Goal: Task Accomplishment & Management: Use online tool/utility

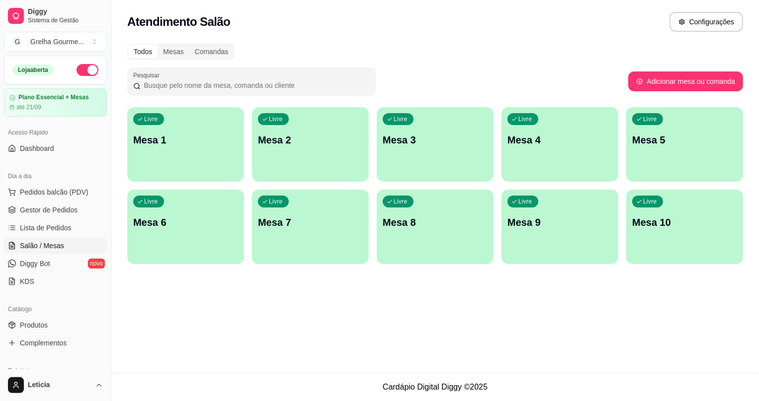
scroll to position [41, 0]
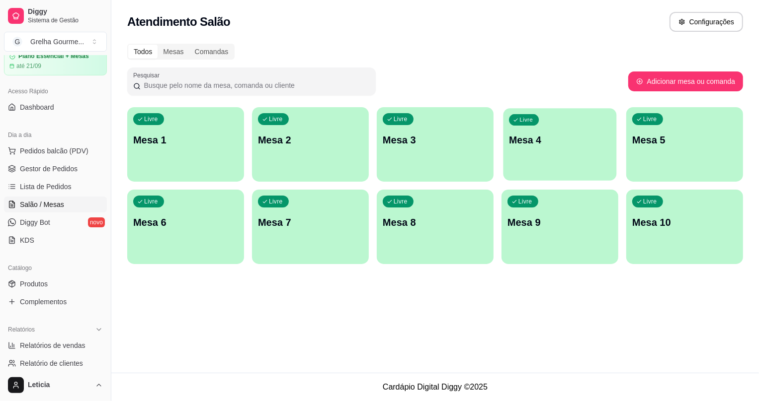
click at [529, 161] on div "Livre Mesa 4" at bounding box center [559, 138] width 113 height 61
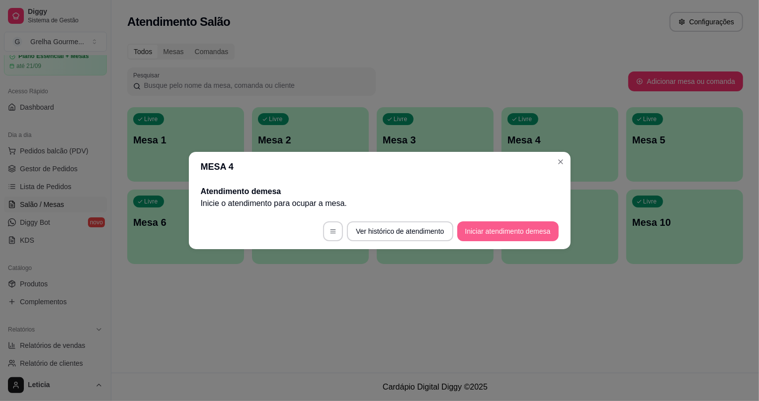
click at [481, 237] on button "Iniciar atendimento de mesa" at bounding box center [507, 232] width 101 height 20
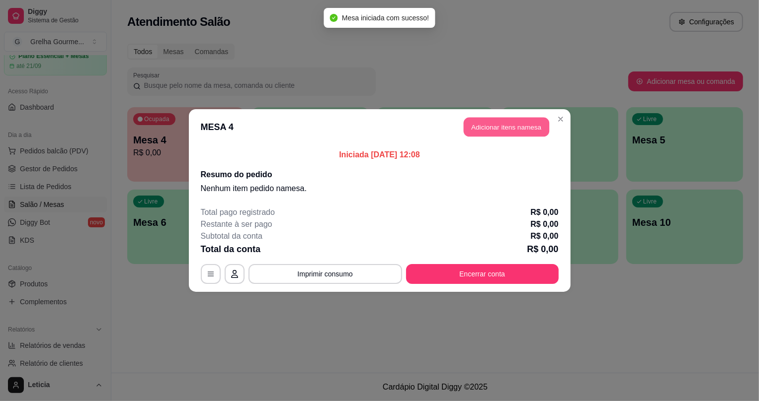
click at [498, 126] on button "Adicionar itens na mesa" at bounding box center [506, 127] width 85 height 19
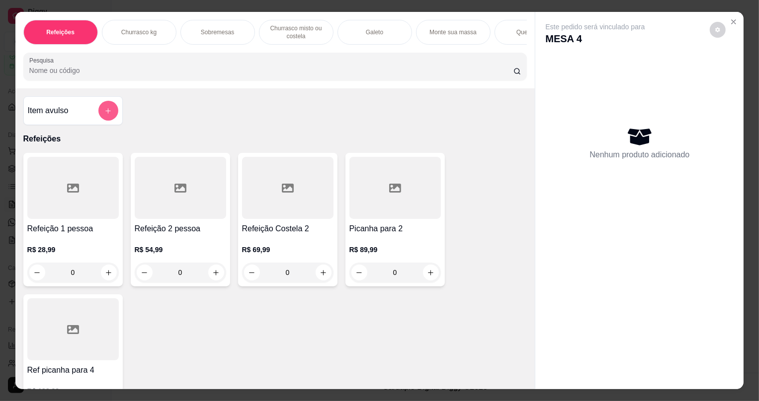
click at [105, 114] on icon "add-separate-item" at bounding box center [107, 110] width 5 height 5
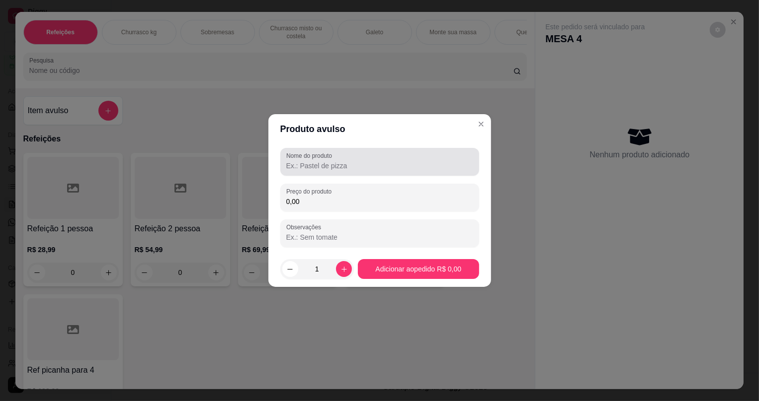
click at [432, 163] on input "Nome do produto" at bounding box center [379, 166] width 187 height 10
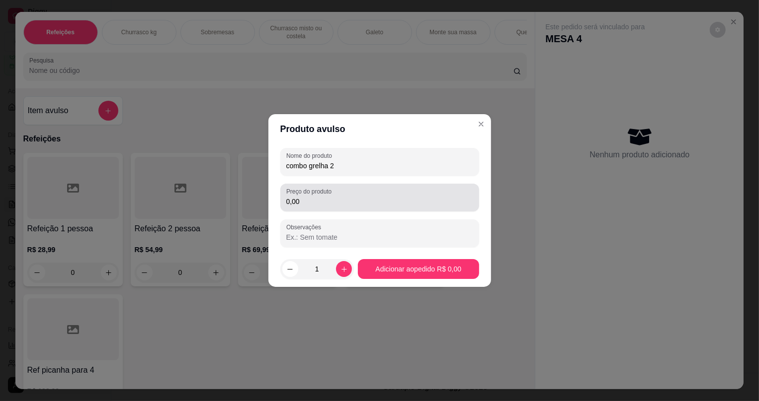
type input "combo grelha 2"
click at [414, 209] on div "Preço do produto 0,00" at bounding box center [379, 198] width 199 height 28
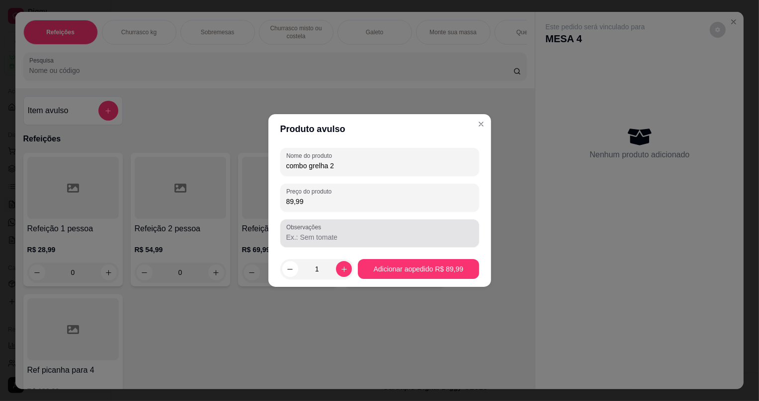
type input "89,99"
click at [415, 233] on input "Observações" at bounding box center [379, 238] width 187 height 10
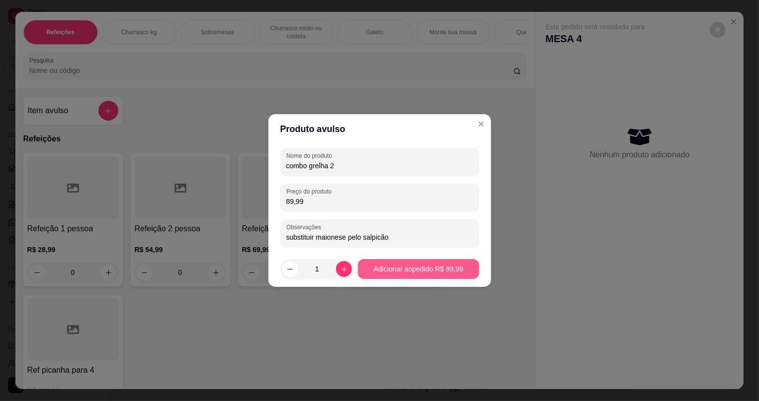
type input "substituir maionese pelo salpicão"
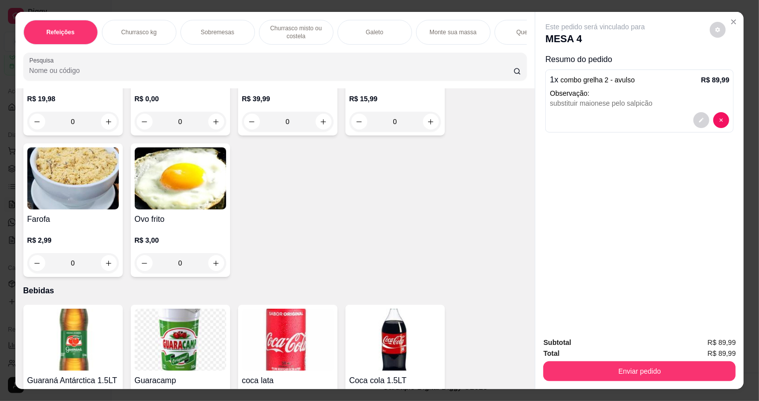
scroll to position [2824, 0]
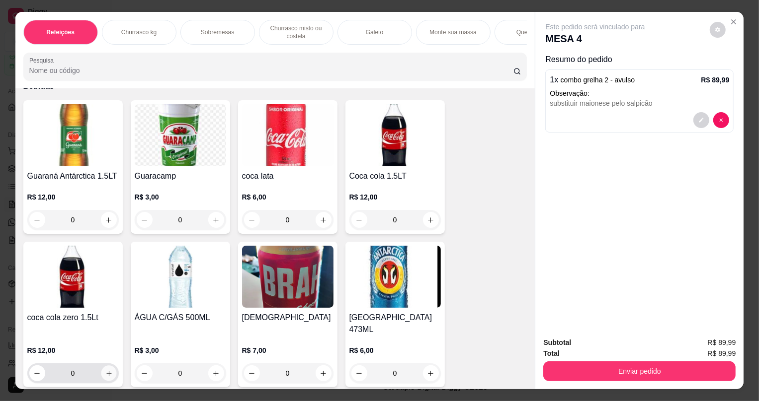
click at [102, 372] on button "increase-product-quantity" at bounding box center [108, 373] width 15 height 15
type input "1"
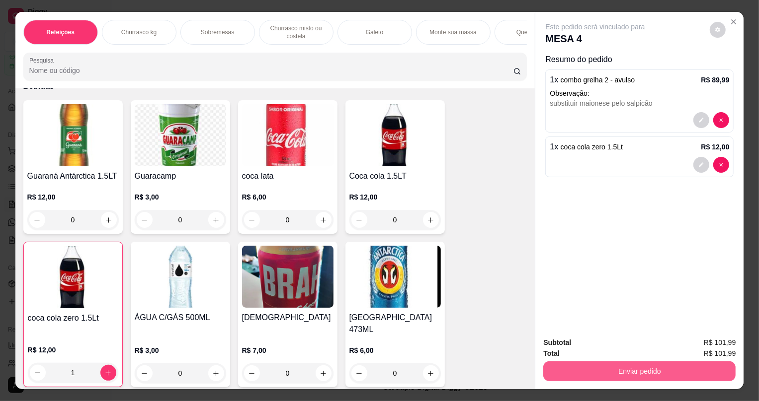
click at [576, 370] on button "Enviar pedido" at bounding box center [639, 372] width 192 height 20
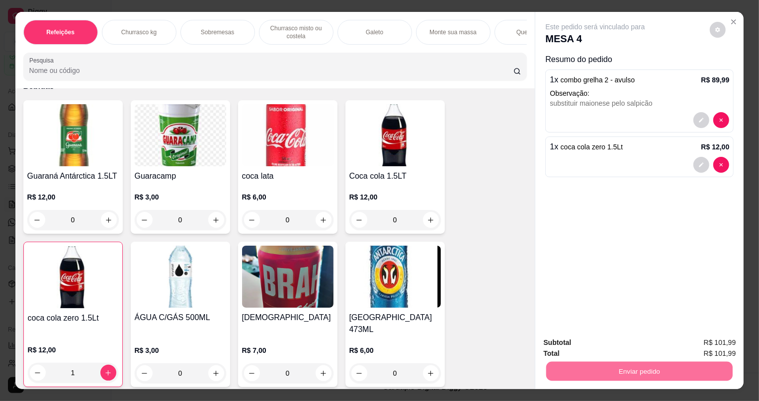
click at [582, 348] on button "Não registrar e enviar pedido" at bounding box center [606, 347] width 103 height 19
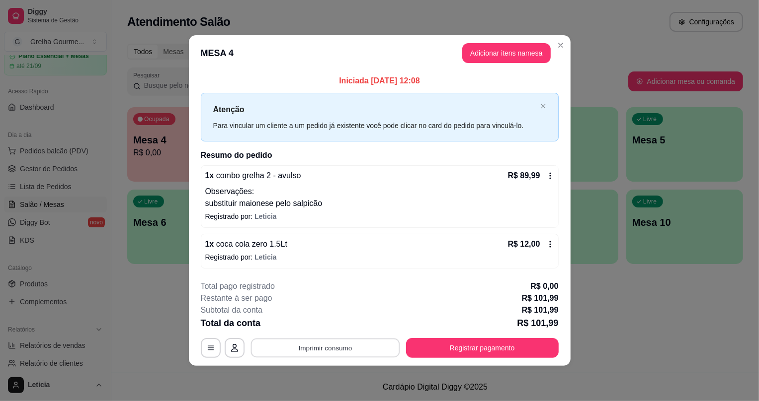
click at [317, 353] on button "Imprimir consumo" at bounding box center [324, 347] width 149 height 19
click at [321, 327] on button "IMPRESSORA" at bounding box center [329, 324] width 70 height 15
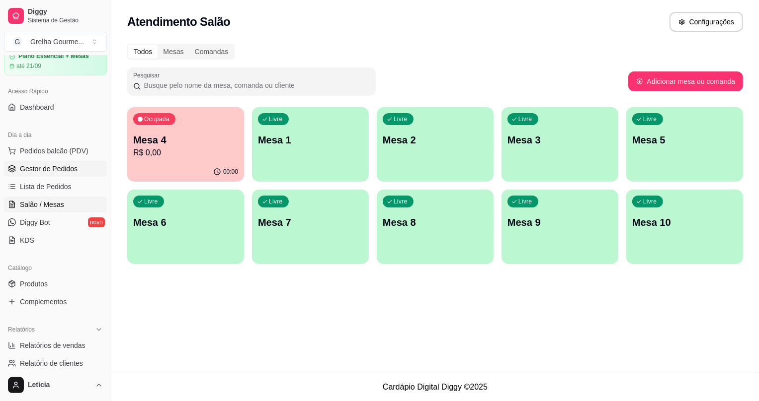
click at [30, 166] on span "Gestor de Pedidos" at bounding box center [49, 169] width 58 height 10
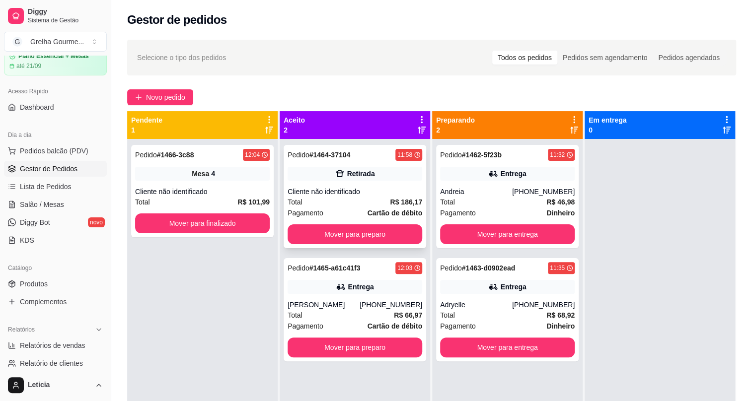
click at [312, 172] on div "Retirada" at bounding box center [355, 174] width 135 height 14
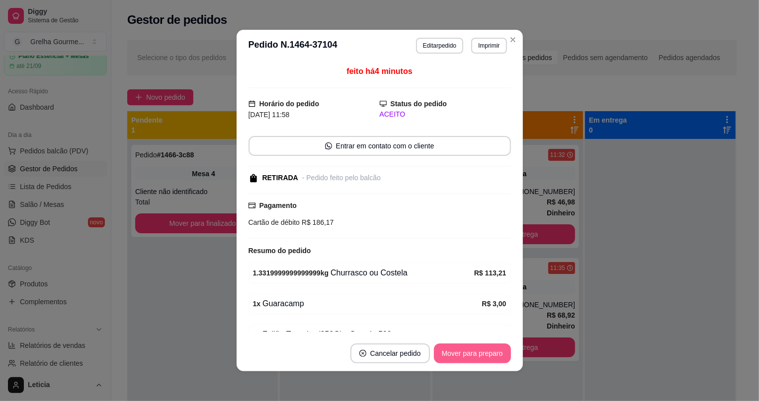
click at [462, 355] on button "Mover para preparo" at bounding box center [472, 354] width 77 height 20
click at [462, 355] on div "Mover para preparo" at bounding box center [465, 354] width 91 height 20
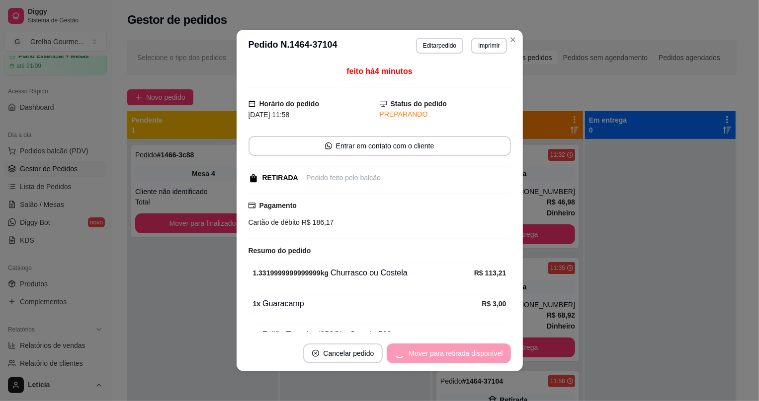
click at [463, 355] on div "Mover para retirada disponível" at bounding box center [449, 354] width 124 height 20
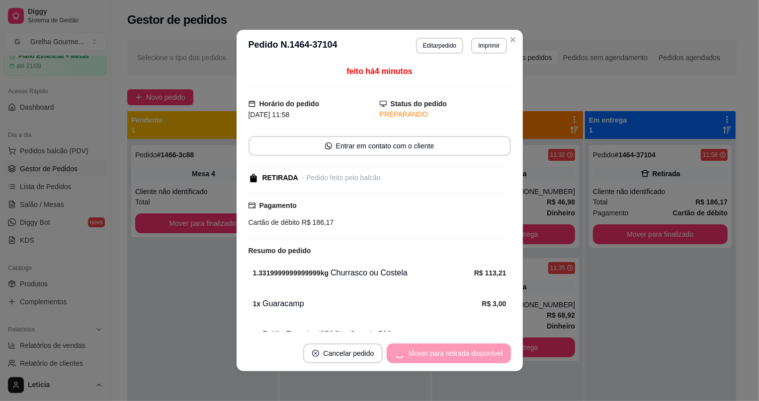
click at [463, 355] on div "Mover para retirada disponível" at bounding box center [449, 354] width 124 height 20
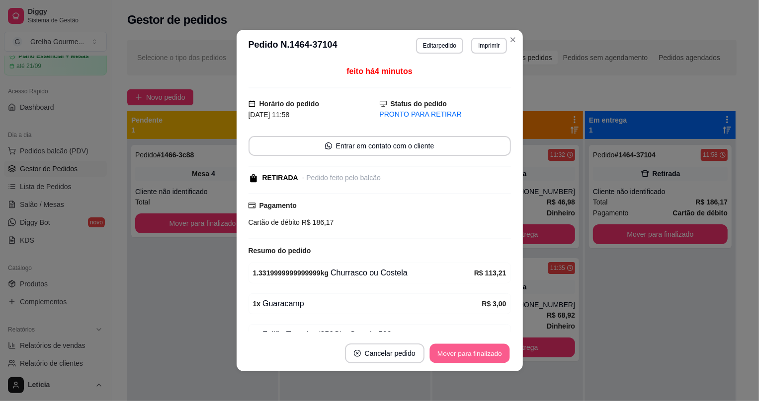
click at [463, 355] on button "Mover para finalizado" at bounding box center [469, 353] width 80 height 19
click at [463, 355] on div "Mover para finalizado" at bounding box center [469, 354] width 82 height 20
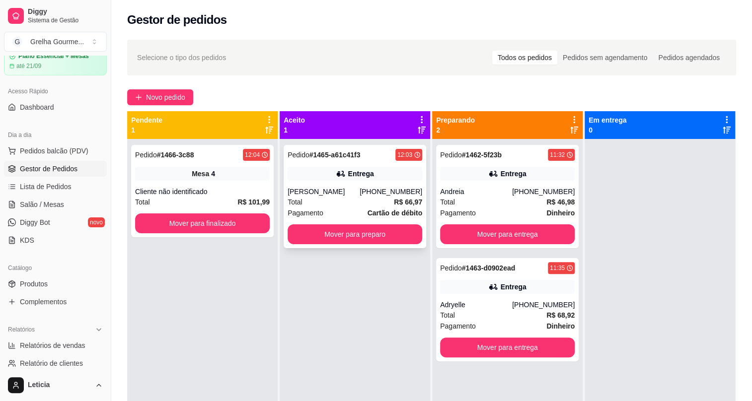
click at [354, 218] on div "Pagamento Cartão de débito" at bounding box center [355, 213] width 135 height 11
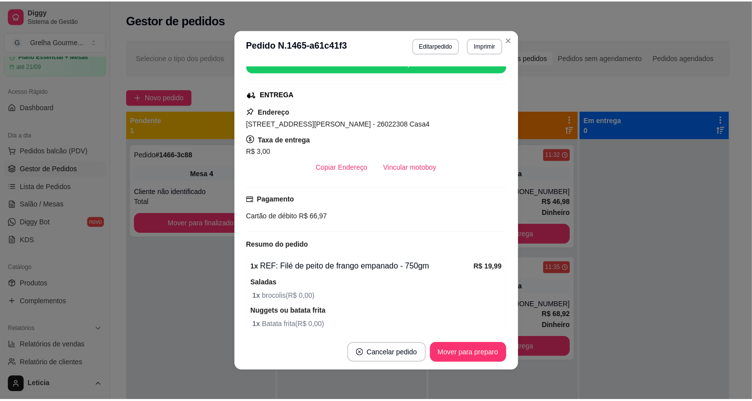
scroll to position [278, 0]
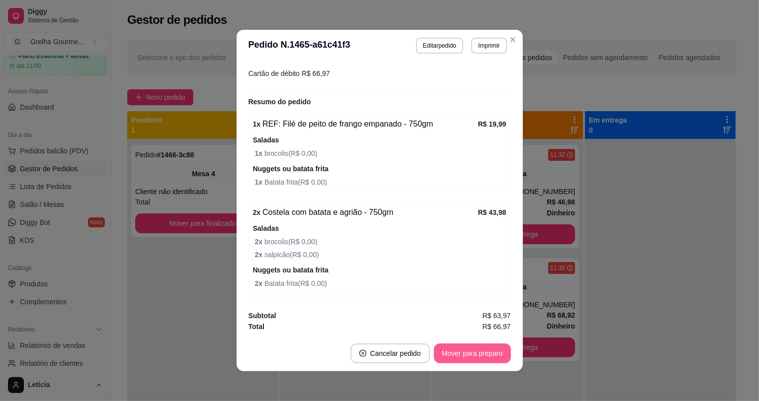
click at [472, 360] on button "Mover para preparo" at bounding box center [472, 354] width 77 height 20
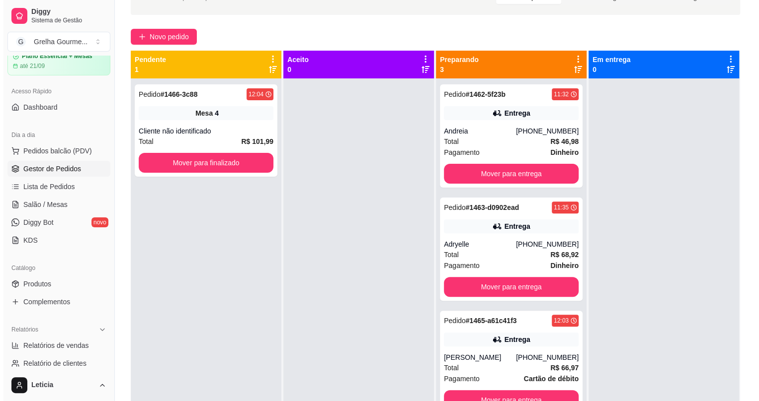
scroll to position [0, 0]
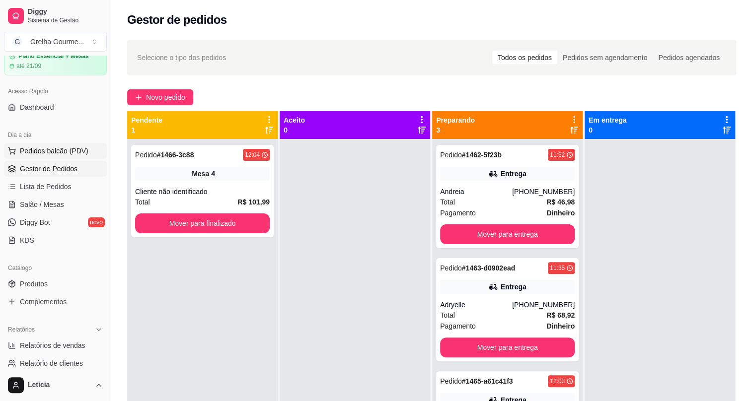
click at [41, 152] on span "Pedidos balcão (PDV)" at bounding box center [54, 151] width 69 height 10
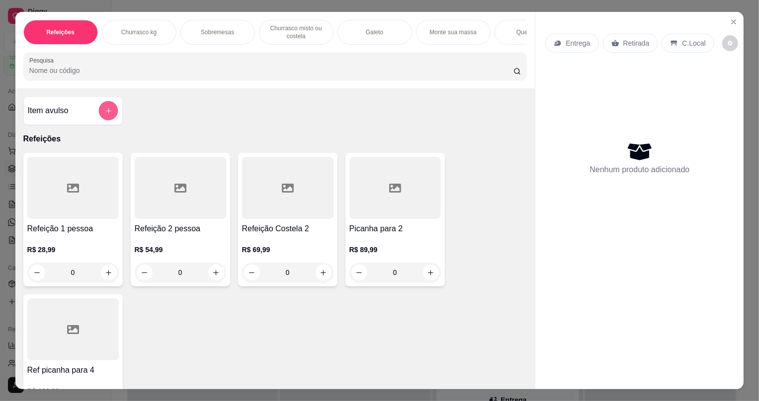
click at [100, 116] on button "add-separate-item" at bounding box center [107, 110] width 19 height 19
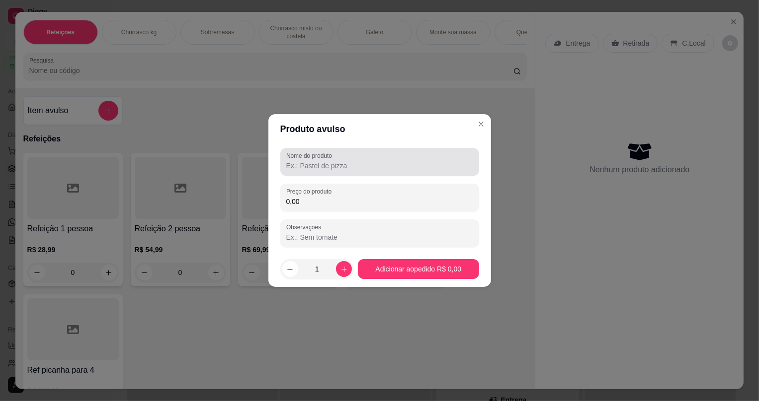
click at [311, 171] on div at bounding box center [379, 162] width 187 height 20
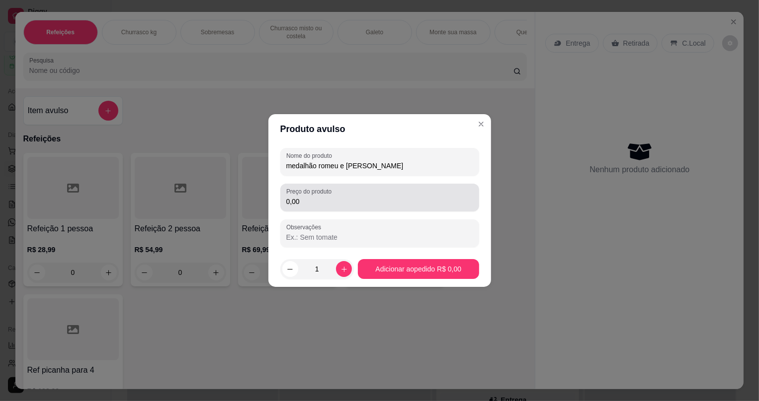
type input "medalhão romeu e [PERSON_NAME]"
click at [298, 196] on div "0,00" at bounding box center [379, 198] width 187 height 20
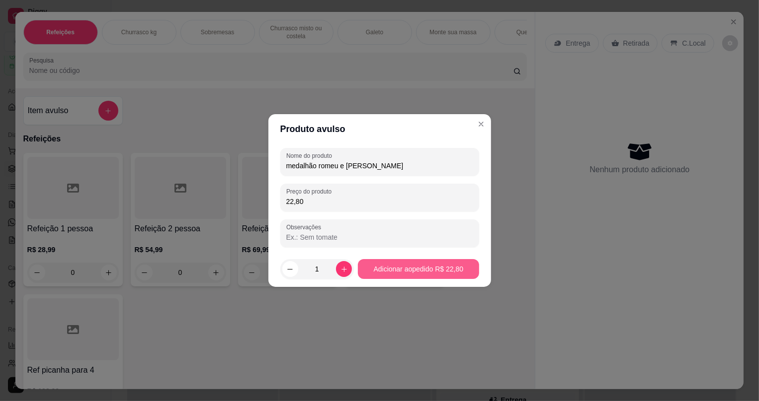
type input "22,80"
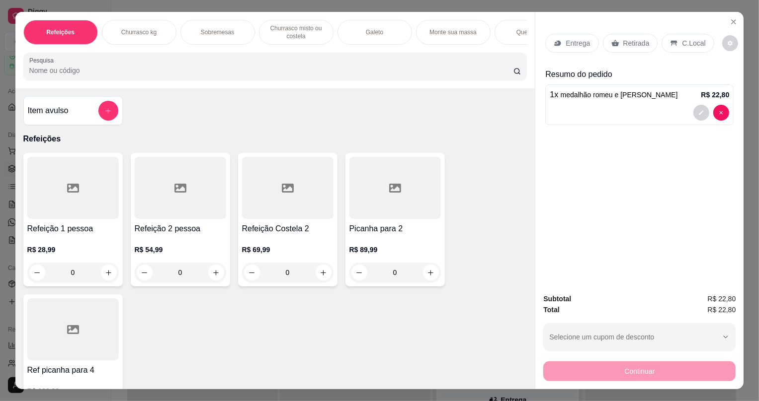
drag, startPoint x: 597, startPoint y: 38, endPoint x: 613, endPoint y: 52, distance: 21.1
click at [597, 38] on div "Entrega Retirada C.Local" at bounding box center [629, 43] width 168 height 19
click at [613, 52] on div "Retirada" at bounding box center [630, 43] width 55 height 19
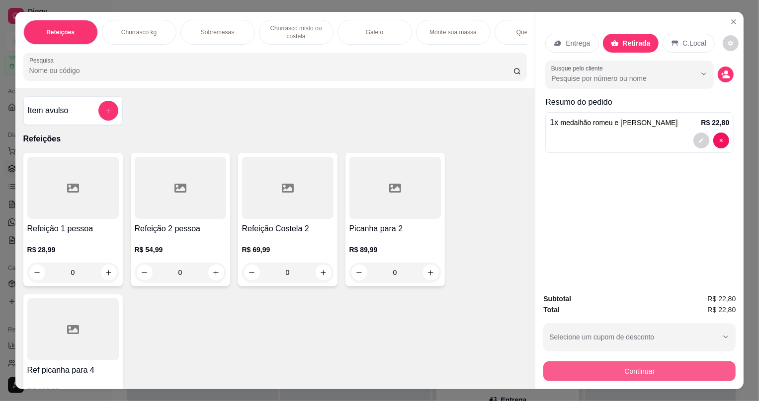
click at [593, 368] on button "Continuar" at bounding box center [639, 372] width 192 height 20
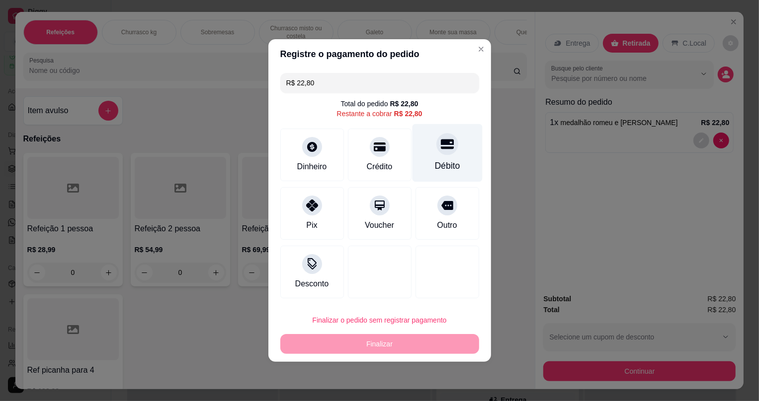
click at [432, 152] on div "Débito" at bounding box center [447, 153] width 70 height 58
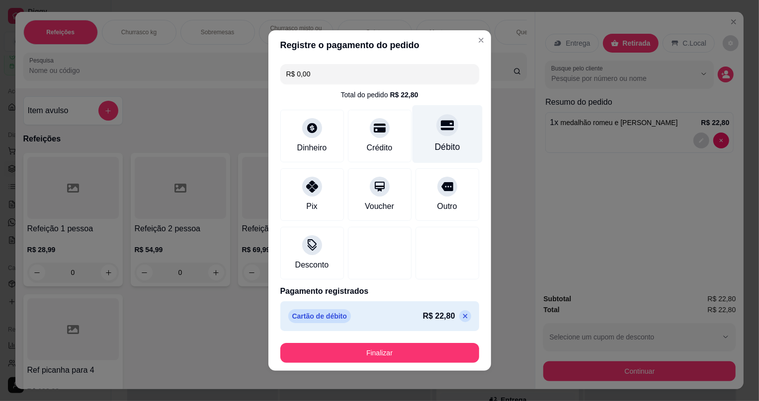
click at [451, 137] on div "Débito" at bounding box center [447, 134] width 70 height 58
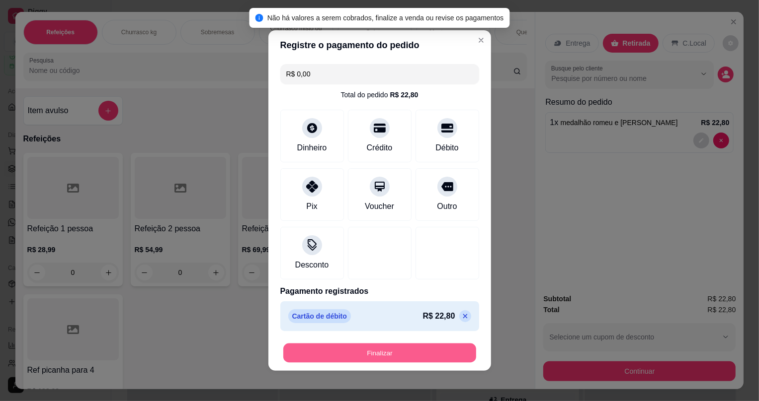
click at [380, 346] on button "Finalizar" at bounding box center [379, 353] width 193 height 19
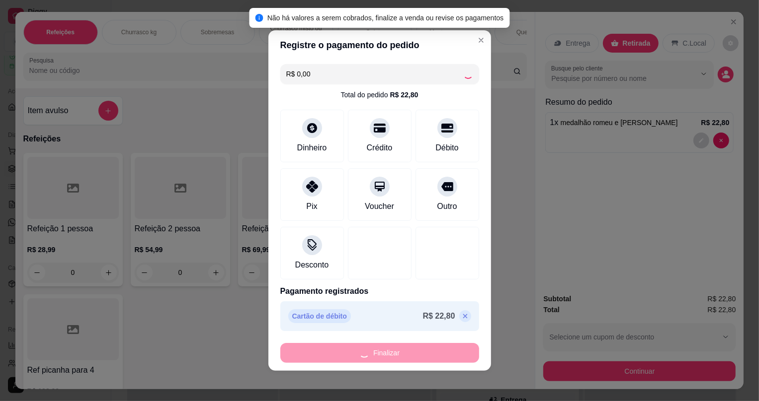
type input "-R$ 22,80"
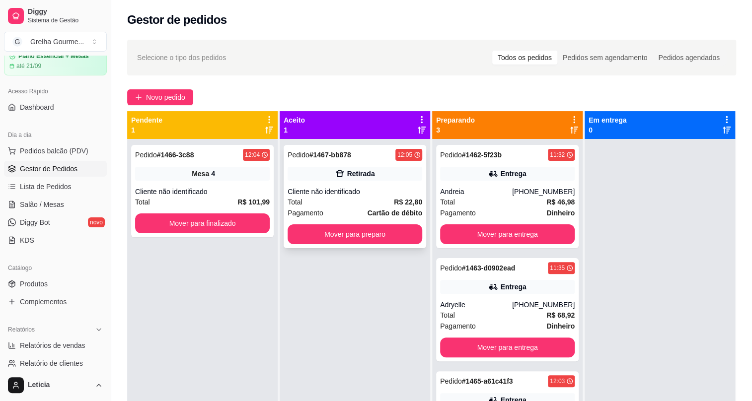
click at [320, 197] on div "Total R$ 22,80" at bounding box center [355, 202] width 135 height 11
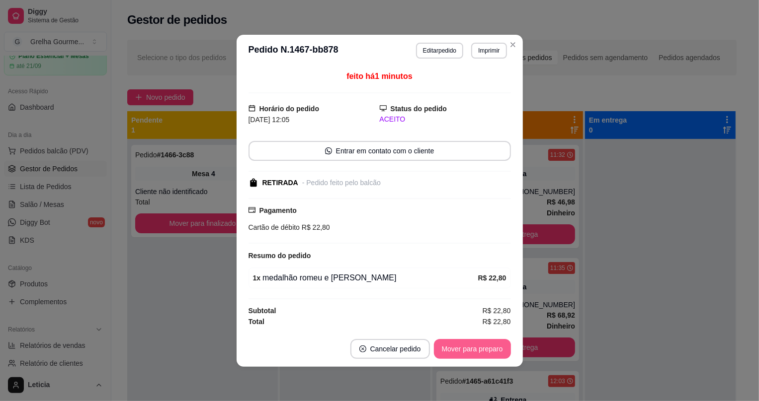
click at [462, 355] on button "Mover para preparo" at bounding box center [472, 349] width 77 height 20
click at [462, 355] on div "Mover para preparo" at bounding box center [465, 349] width 91 height 20
click at [462, 355] on button "Mover para retirada disponível" at bounding box center [455, 349] width 110 height 20
click at [462, 355] on div "Mover para retirada disponível" at bounding box center [449, 349] width 124 height 20
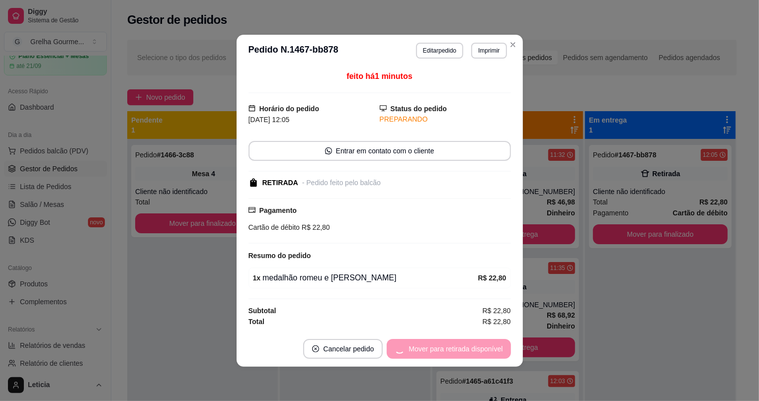
click at [462, 355] on div "Mover para retirada disponível" at bounding box center [449, 349] width 124 height 20
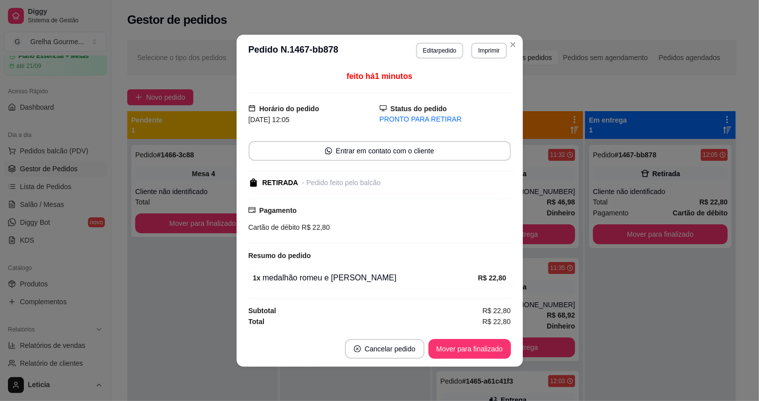
click at [462, 355] on button "Mover para finalizado" at bounding box center [469, 349] width 82 height 20
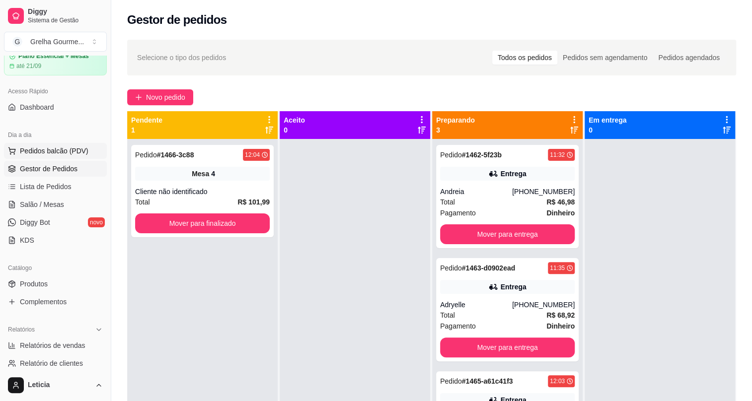
click at [50, 151] on span "Pedidos balcão (PDV)" at bounding box center [54, 151] width 69 height 10
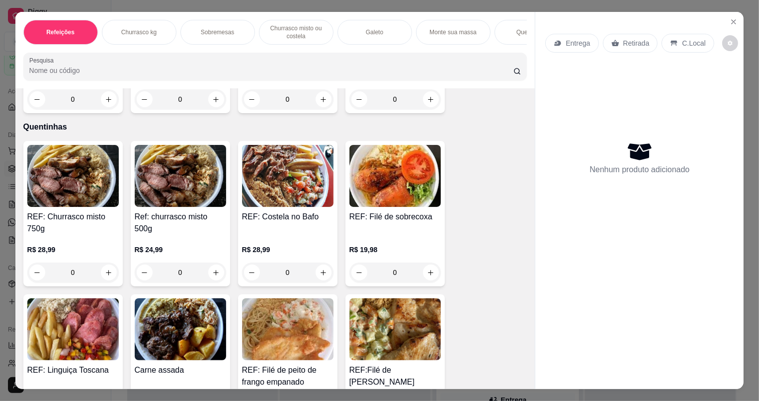
scroll to position [1580, 0]
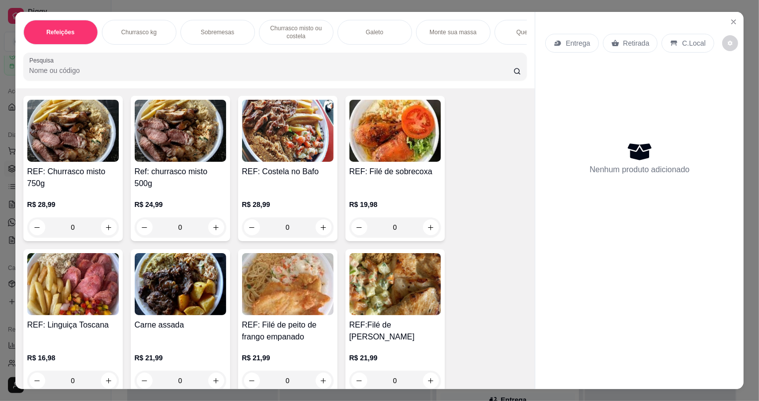
click at [163, 144] on img at bounding box center [180, 131] width 91 height 62
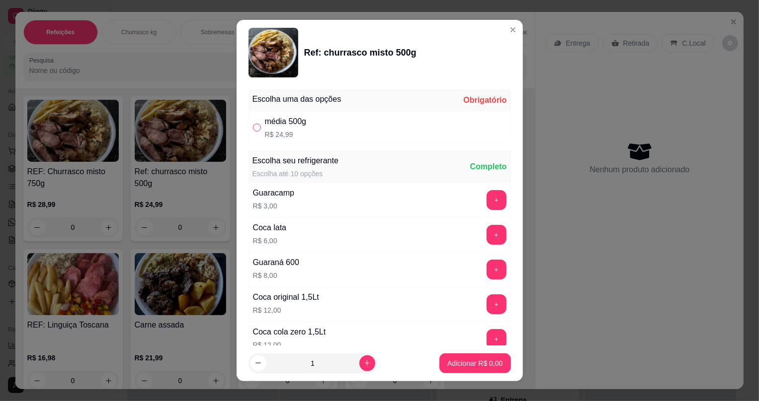
click at [253, 128] on input "" at bounding box center [257, 128] width 8 height 8
radio input "true"
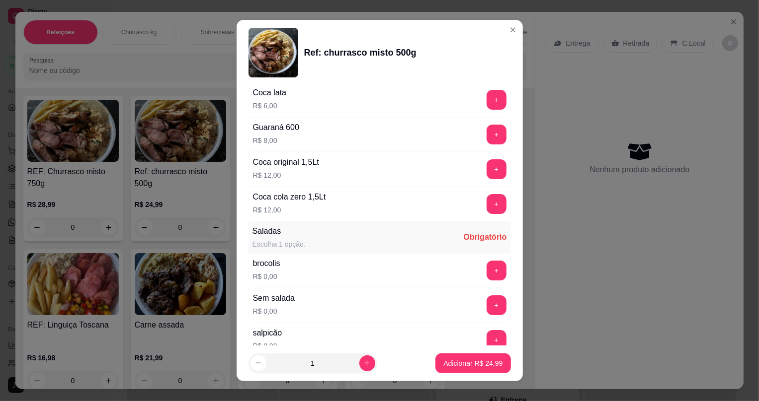
scroll to position [271, 0]
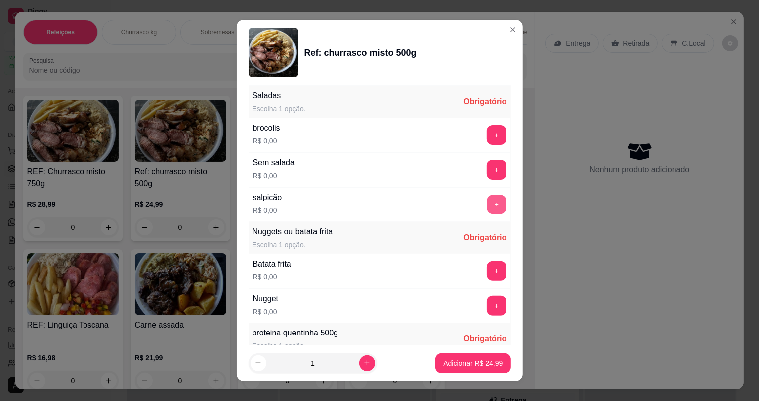
click at [486, 204] on button "+" at bounding box center [495, 204] width 19 height 19
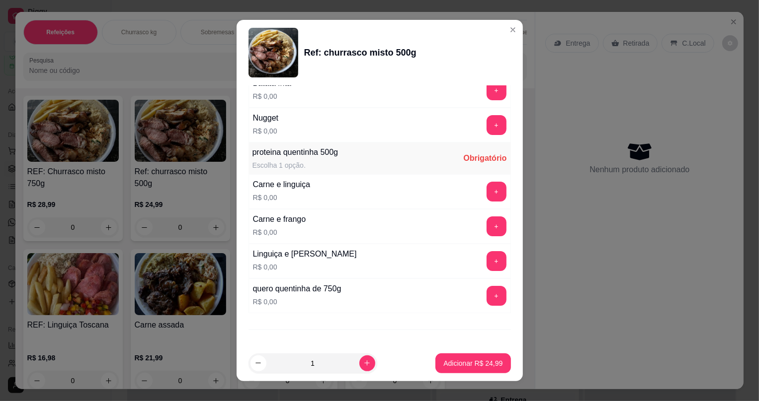
scroll to position [492, 0]
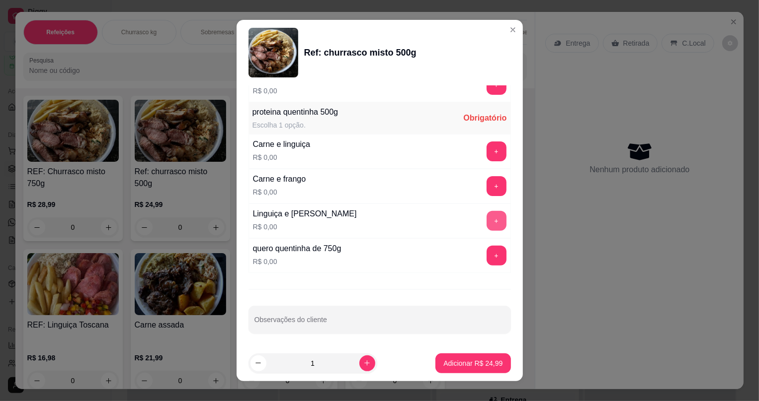
click at [486, 223] on button "+" at bounding box center [496, 221] width 20 height 20
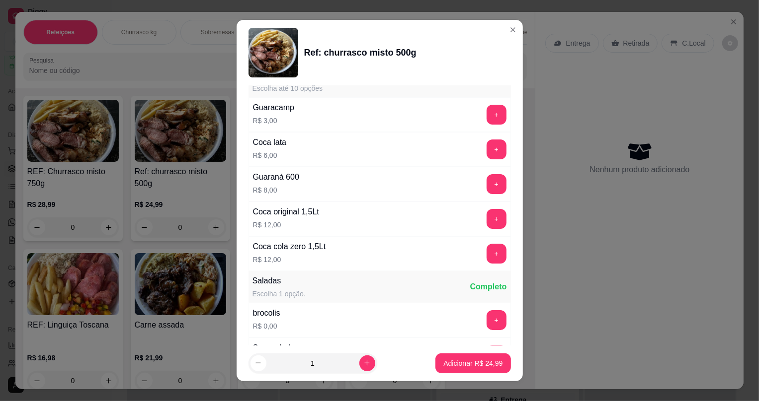
scroll to position [40, 0]
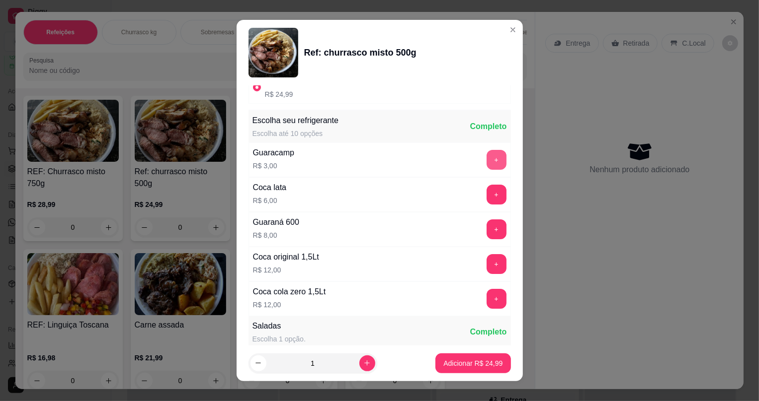
click at [486, 158] on button "+" at bounding box center [496, 160] width 20 height 20
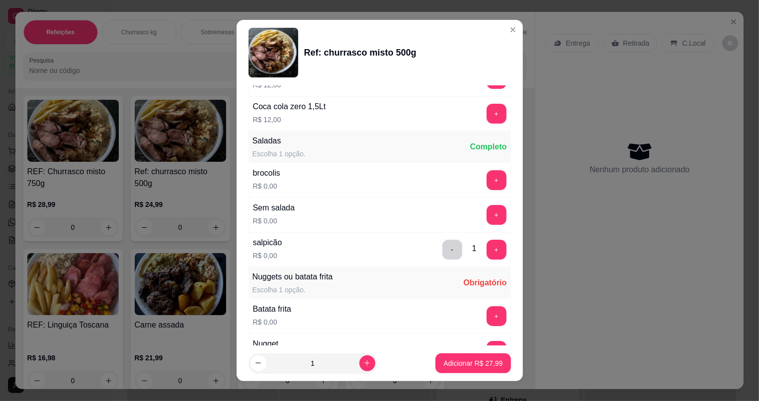
scroll to position [271, 0]
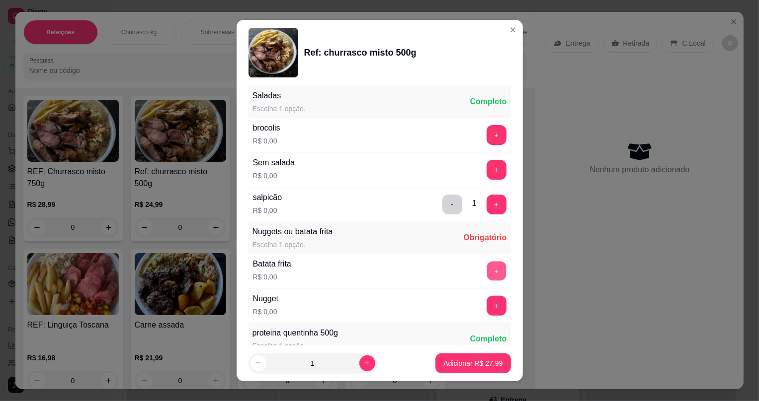
click at [486, 271] on button "+" at bounding box center [495, 271] width 19 height 19
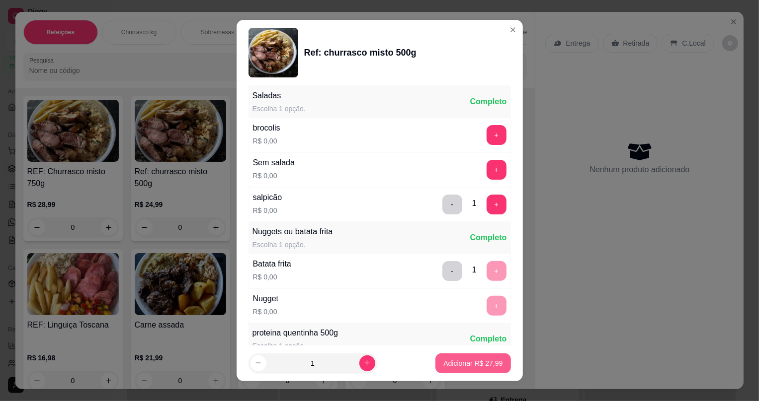
click at [460, 367] on p "Adicionar R$ 27,99" at bounding box center [472, 364] width 59 height 10
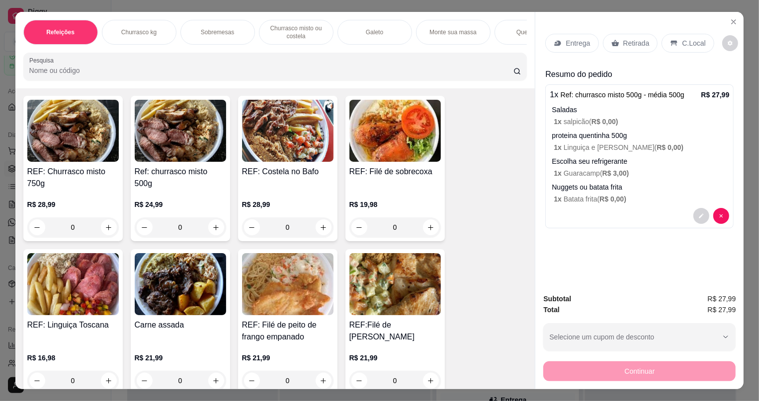
click at [610, 39] on div "Retirada" at bounding box center [630, 43] width 55 height 19
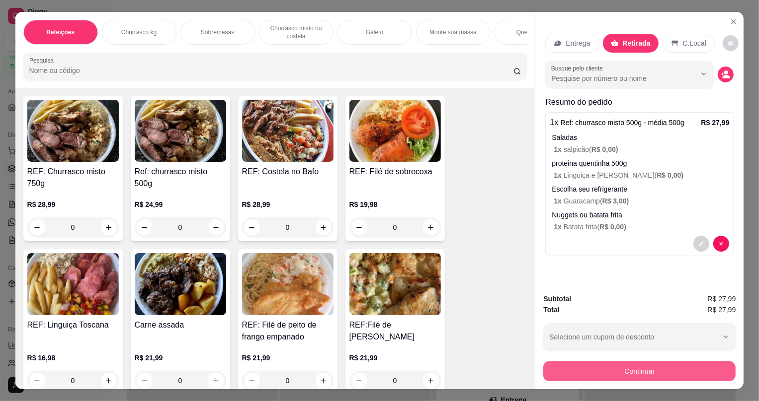
click at [593, 375] on button "Continuar" at bounding box center [639, 372] width 192 height 20
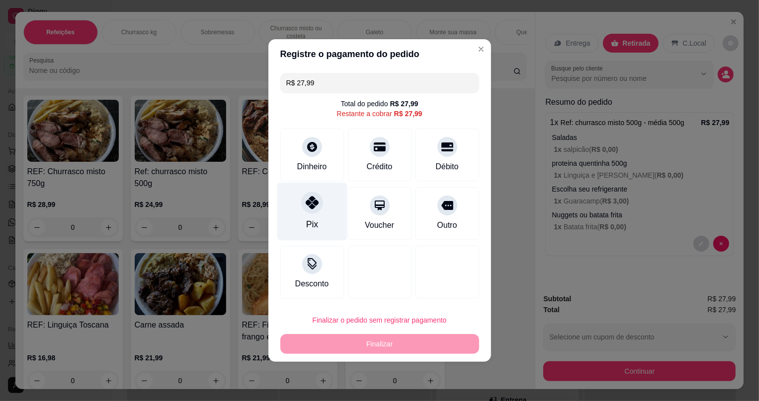
click at [313, 220] on div "Pix" at bounding box center [312, 224] width 12 height 13
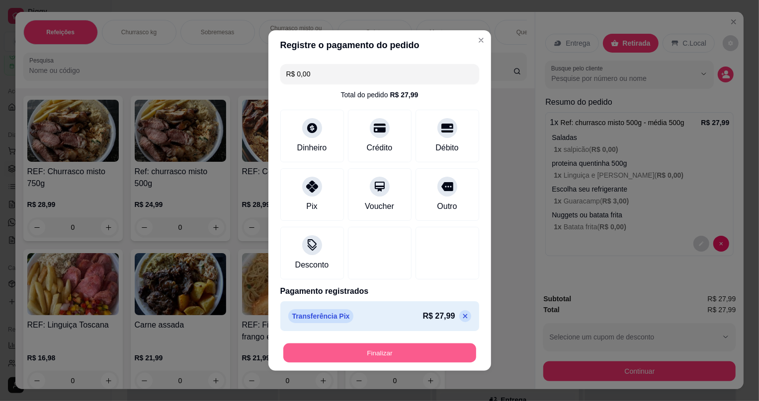
click at [383, 361] on button "Finalizar" at bounding box center [379, 353] width 193 height 19
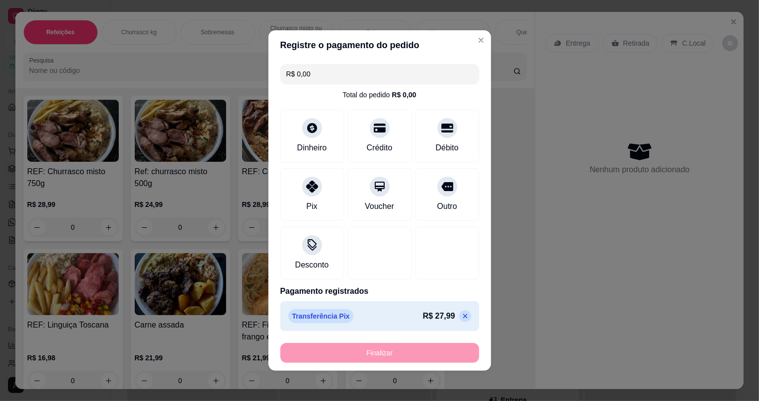
type input "-R$ 27,99"
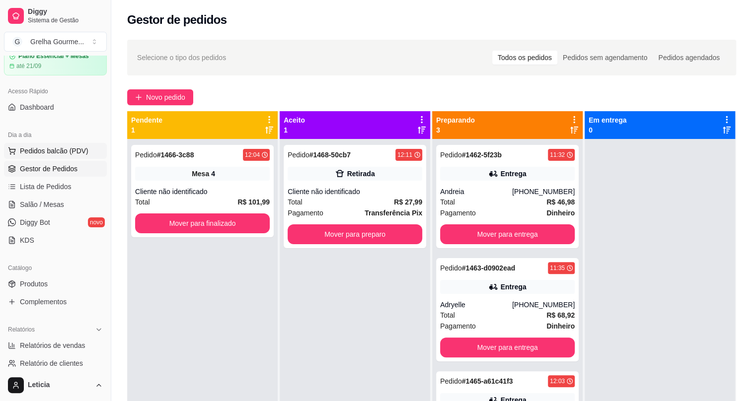
click at [28, 146] on span "Pedidos balcão (PDV)" at bounding box center [54, 151] width 69 height 10
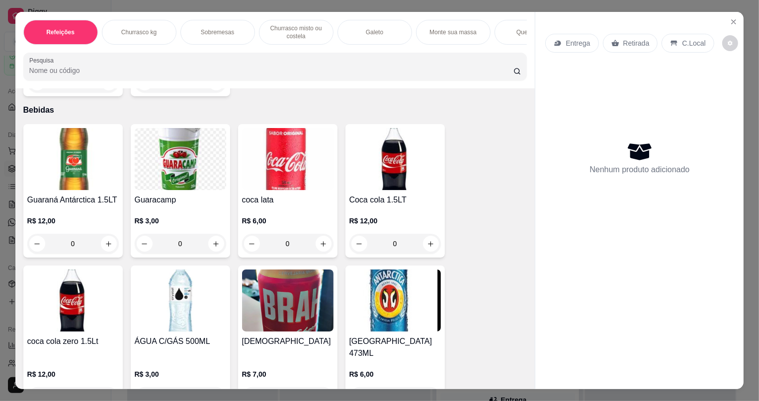
scroll to position [2824, 0]
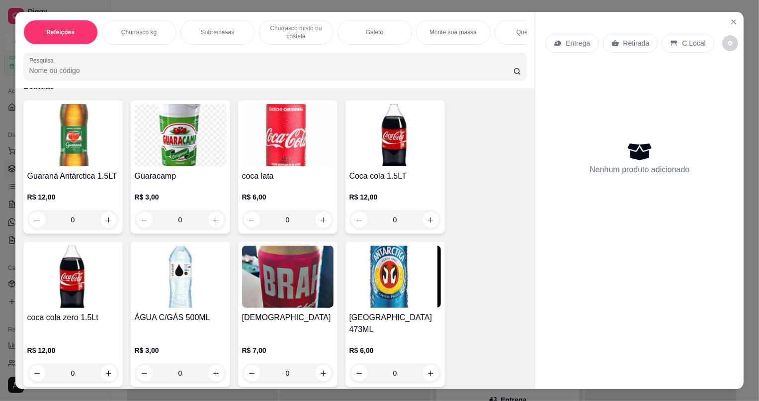
click at [378, 166] on img at bounding box center [394, 135] width 91 height 62
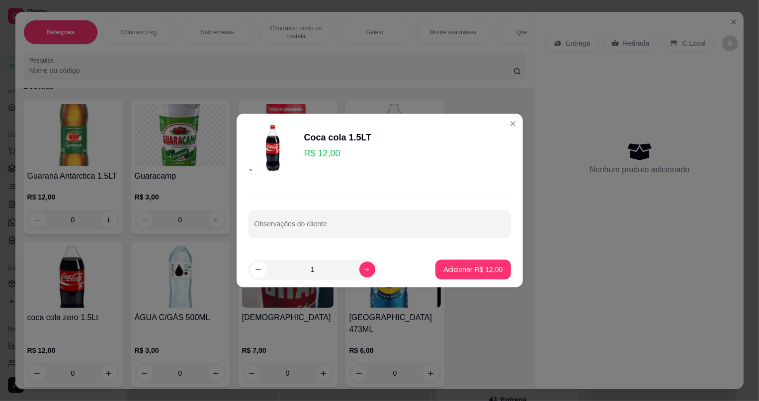
drag, startPoint x: 431, startPoint y: 262, endPoint x: 447, endPoint y: 268, distance: 17.4
click at [438, 265] on footer "1 Adicionar R$ 12,00" at bounding box center [379, 270] width 286 height 36
click at [447, 268] on p "Adicionar R$ 12,00" at bounding box center [472, 270] width 59 height 10
type input "1"
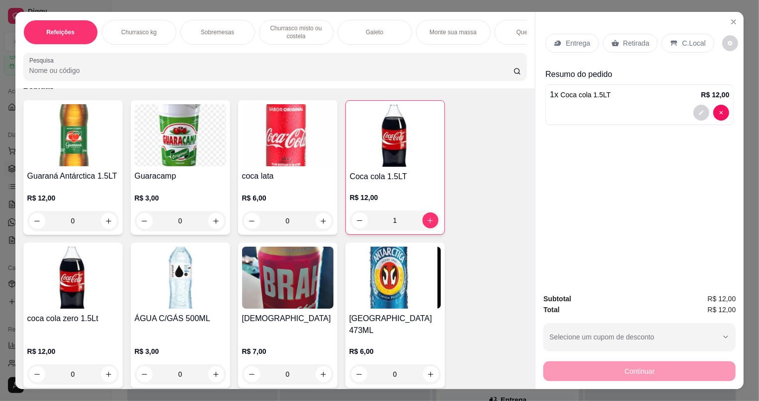
click at [632, 46] on p "Retirada" at bounding box center [636, 43] width 26 height 10
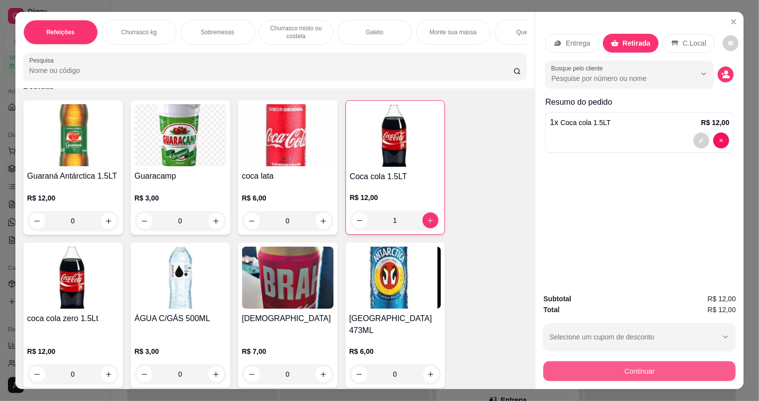
click at [598, 371] on button "Continuar" at bounding box center [639, 372] width 192 height 20
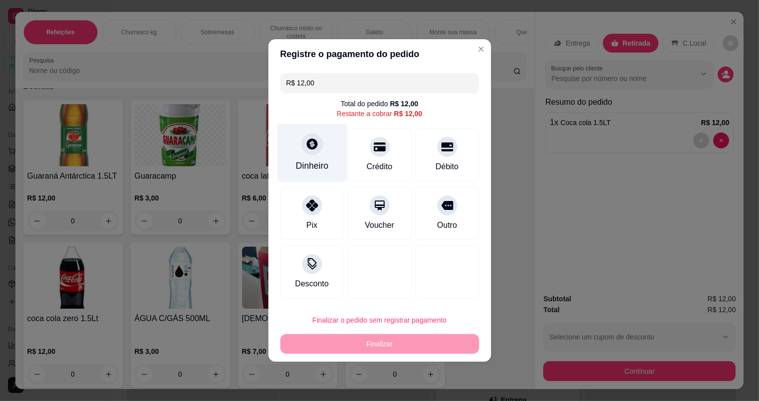
click at [309, 151] on div at bounding box center [312, 144] width 22 height 22
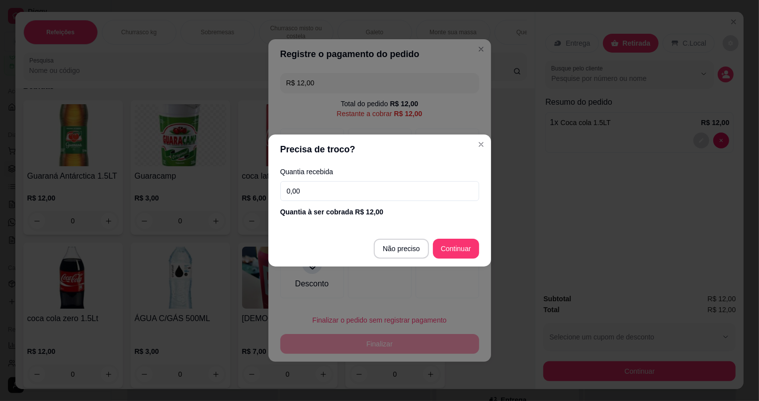
click at [341, 196] on input "0,00" at bounding box center [379, 191] width 199 height 20
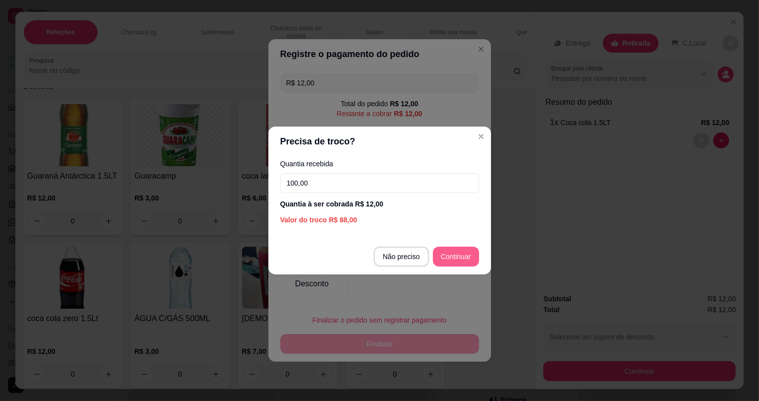
type input "100,00"
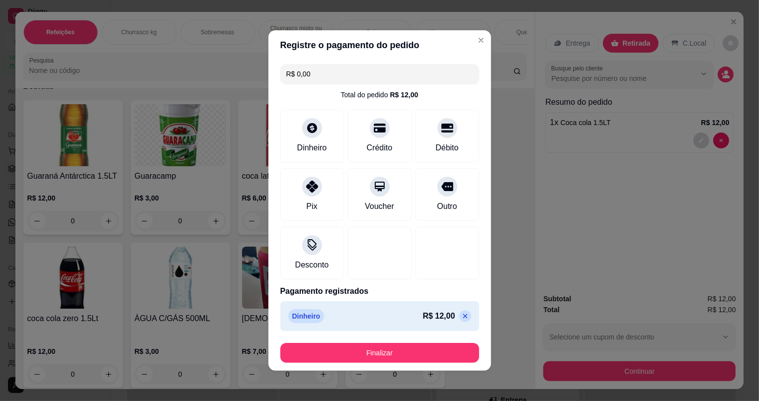
type input "R$ 0,00"
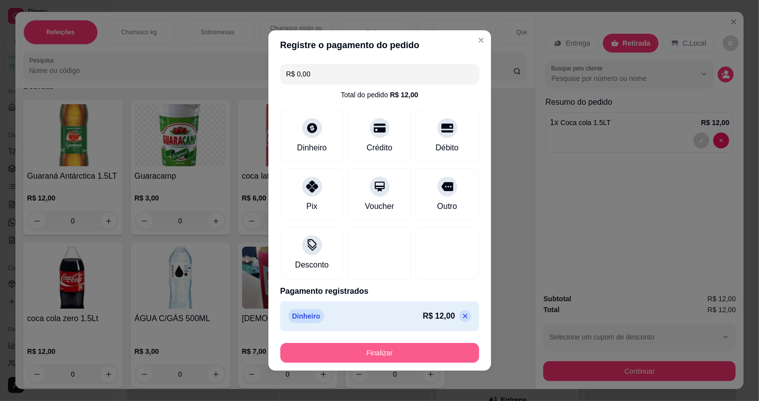
click at [378, 356] on button "Finalizar" at bounding box center [379, 353] width 199 height 20
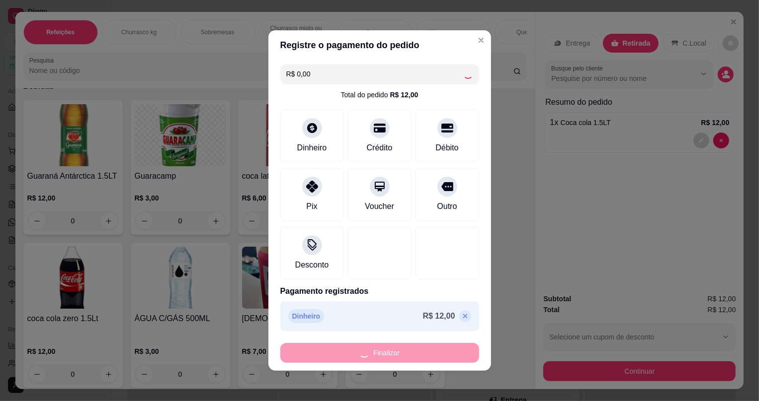
type input "0"
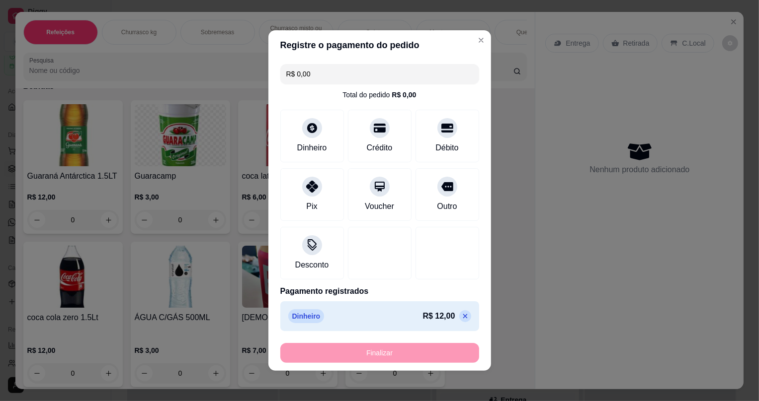
type input "-R$ 12,00"
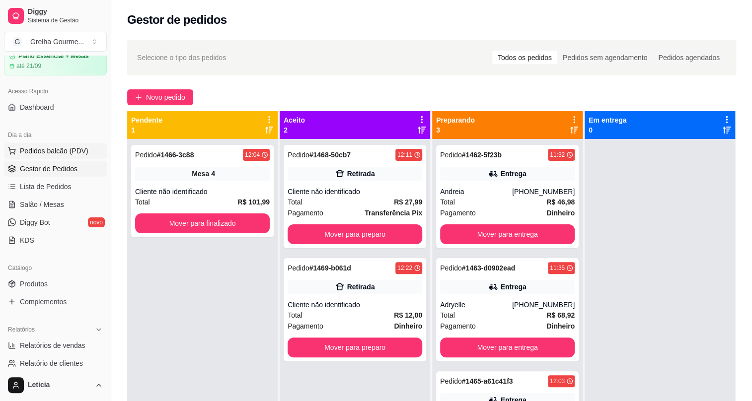
click at [35, 153] on span "Pedidos balcão (PDV)" at bounding box center [54, 151] width 69 height 10
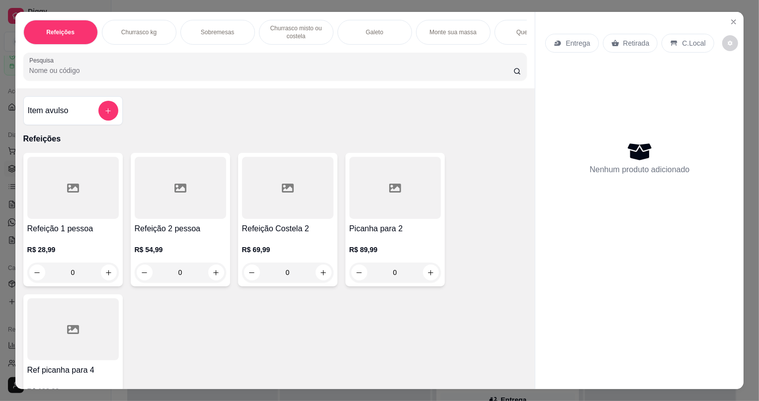
click at [73, 323] on div at bounding box center [72, 330] width 91 height 62
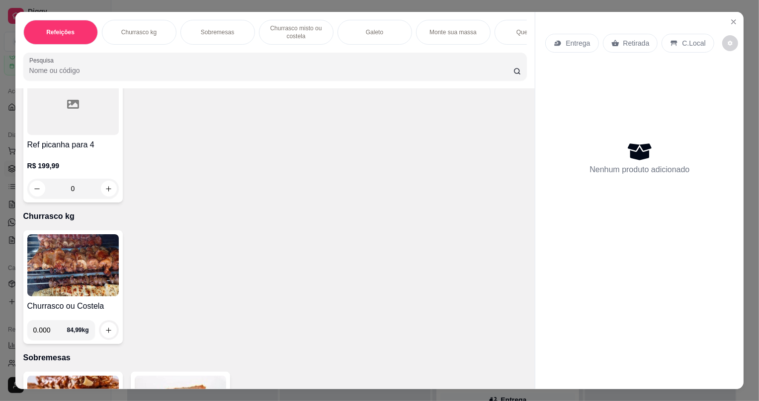
click at [87, 290] on img at bounding box center [72, 266] width 91 height 62
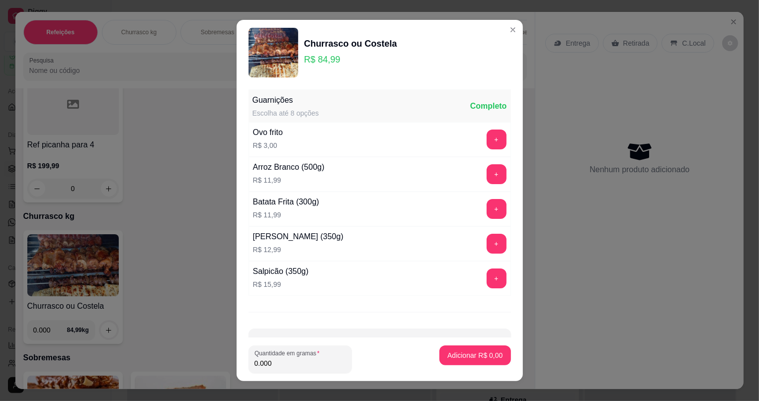
click at [278, 368] on input "0.000" at bounding box center [299, 364] width 91 height 10
type input "0.692"
click at [448, 362] on button "Adicionar R$ 58,81" at bounding box center [472, 356] width 75 height 20
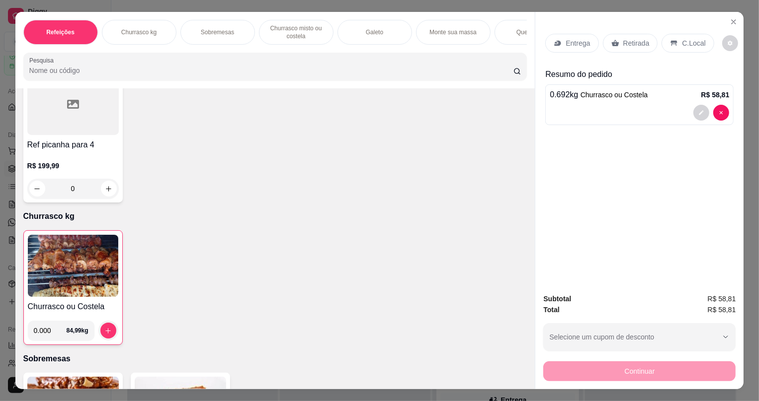
click at [623, 46] on p "Retirada" at bounding box center [636, 43] width 26 height 10
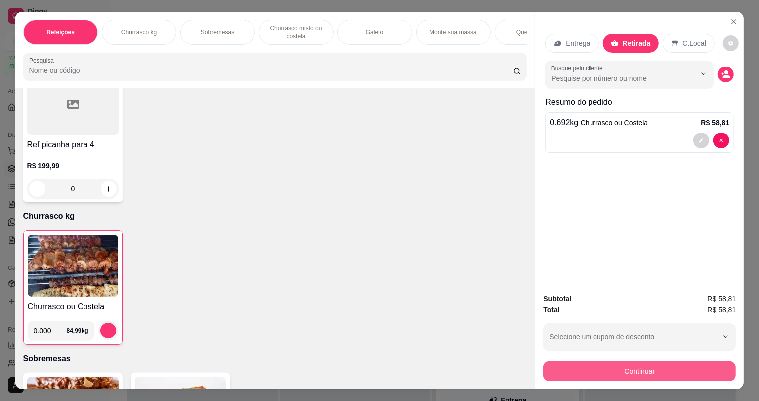
click at [598, 369] on button "Continuar" at bounding box center [639, 372] width 192 height 20
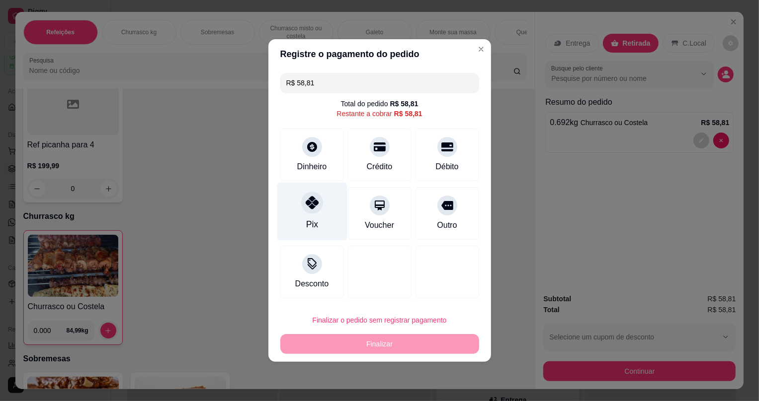
drag, startPoint x: 303, startPoint y: 209, endPoint x: 302, endPoint y: 214, distance: 5.6
click at [303, 208] on div at bounding box center [312, 203] width 22 height 22
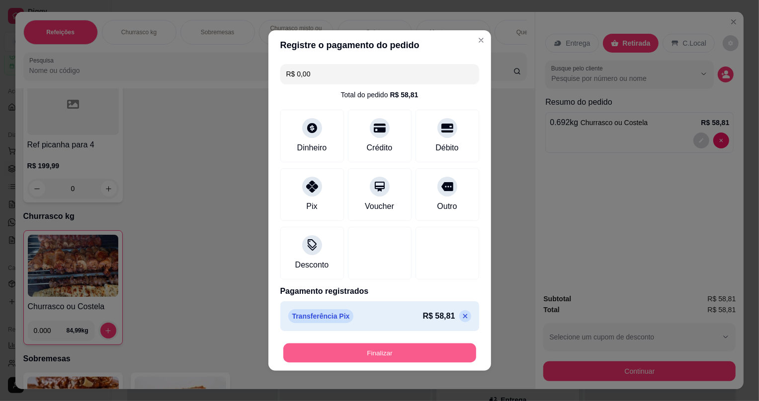
click at [350, 357] on button "Finalizar" at bounding box center [379, 353] width 193 height 19
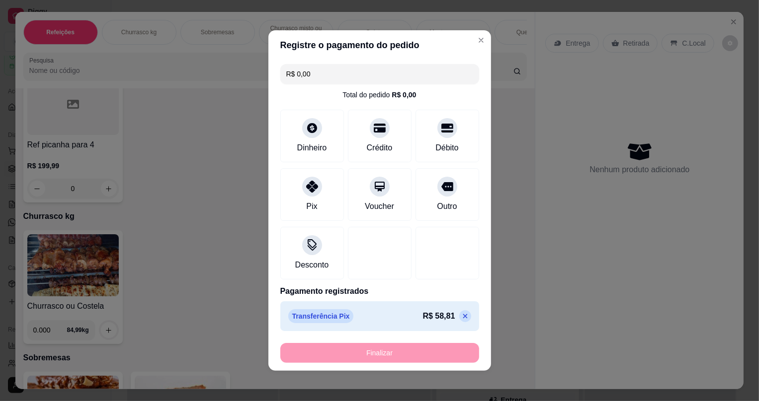
type input "-R$ 58,81"
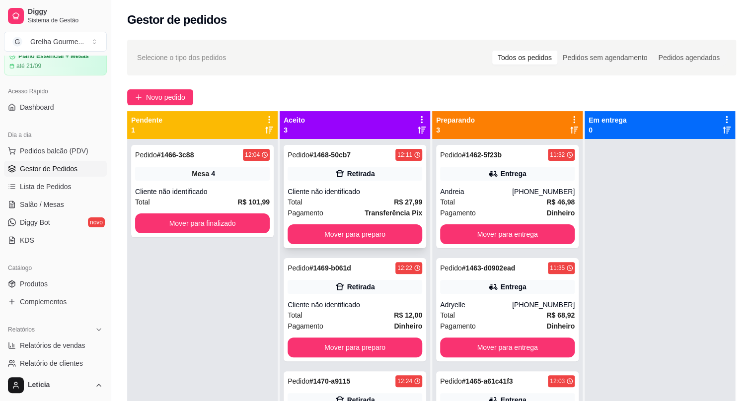
click at [328, 195] on div "Cliente não identificado" at bounding box center [355, 192] width 135 height 10
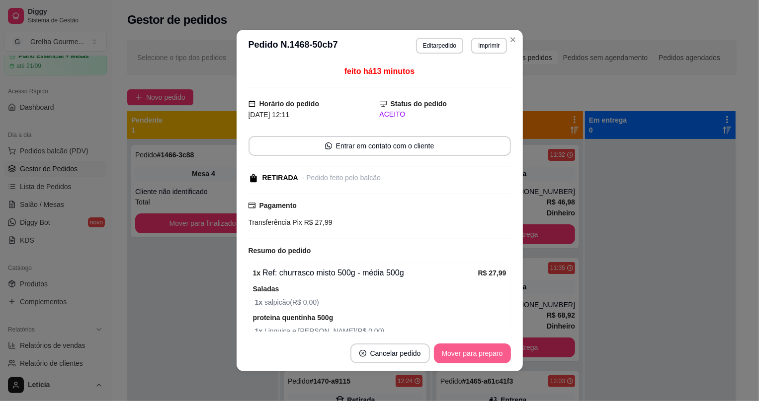
click at [464, 357] on button "Mover para preparo" at bounding box center [472, 354] width 77 height 20
click at [464, 357] on div "Mover para preparo" at bounding box center [465, 354] width 91 height 20
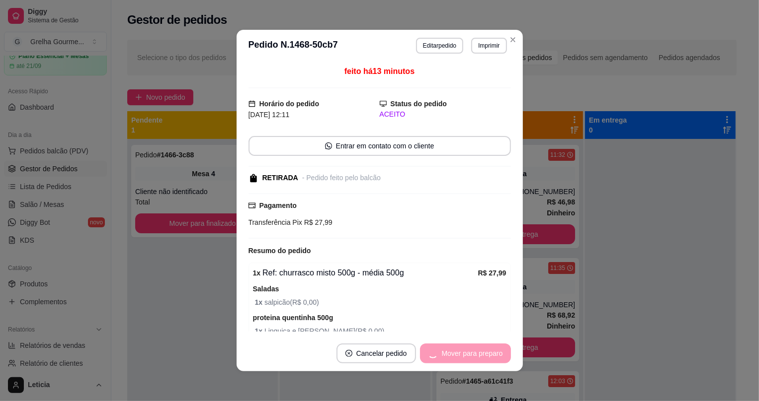
click at [464, 357] on div "Mover para preparo" at bounding box center [465, 354] width 91 height 20
click at [464, 357] on button "Mover para retirada disponível" at bounding box center [455, 354] width 110 height 20
click at [464, 357] on div "Mover para retirada disponível" at bounding box center [449, 354] width 124 height 20
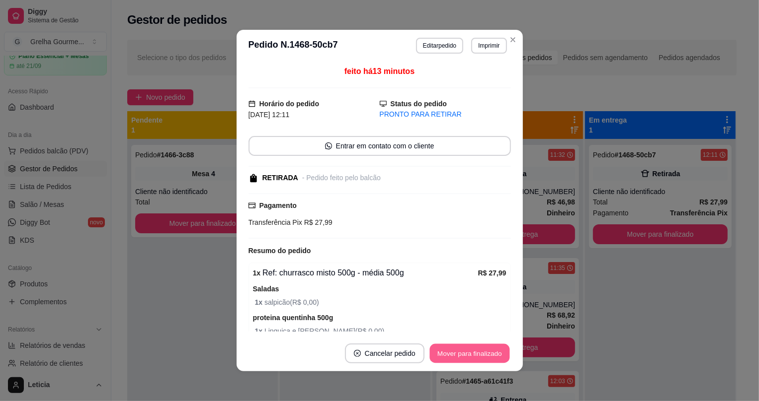
click at [464, 357] on button "Mover para finalizado" at bounding box center [469, 353] width 80 height 19
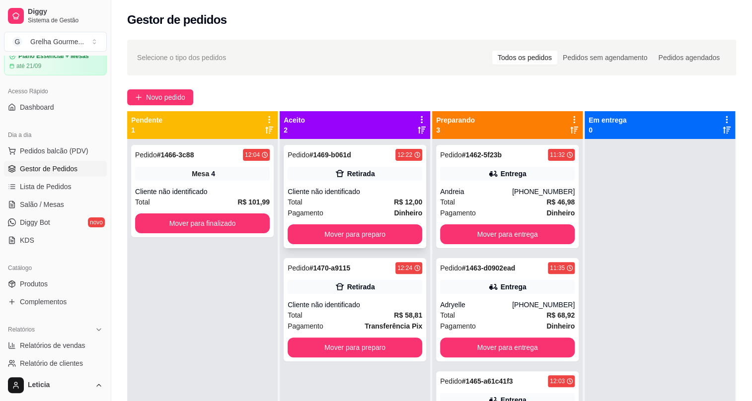
click at [357, 199] on div "Total R$ 12,00" at bounding box center [355, 202] width 135 height 11
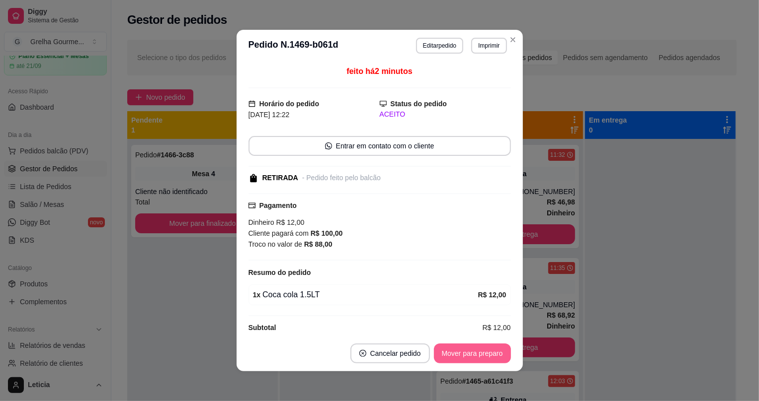
click at [438, 353] on button "Mover para preparo" at bounding box center [472, 354] width 77 height 20
click at [438, 353] on div "Mover para preparo" at bounding box center [465, 354] width 91 height 20
click at [438, 353] on button "Mover para retirada disponível" at bounding box center [455, 353] width 106 height 19
click at [439, 353] on div "Mover para retirada disponível" at bounding box center [455, 354] width 110 height 20
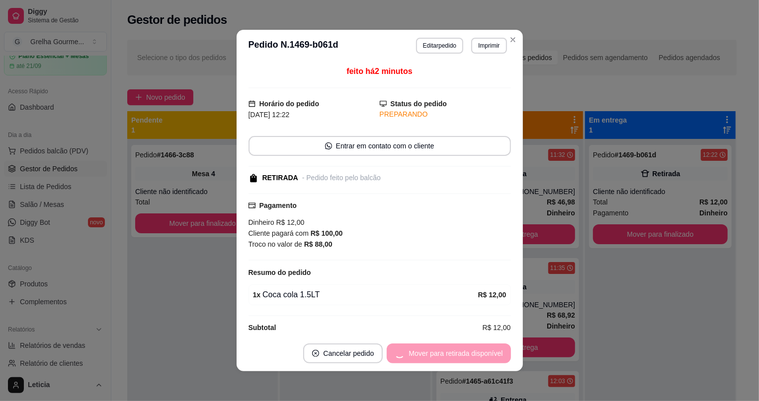
click at [439, 353] on div "Mover para retirada disponível" at bounding box center [449, 354] width 124 height 20
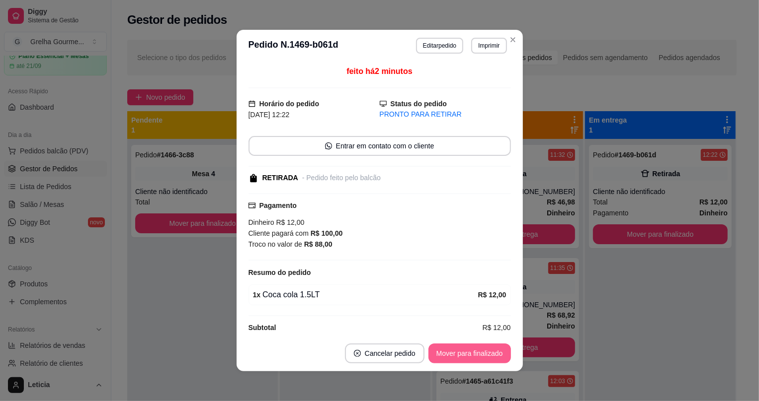
click at [439, 353] on button "Mover para finalizado" at bounding box center [469, 354] width 82 height 20
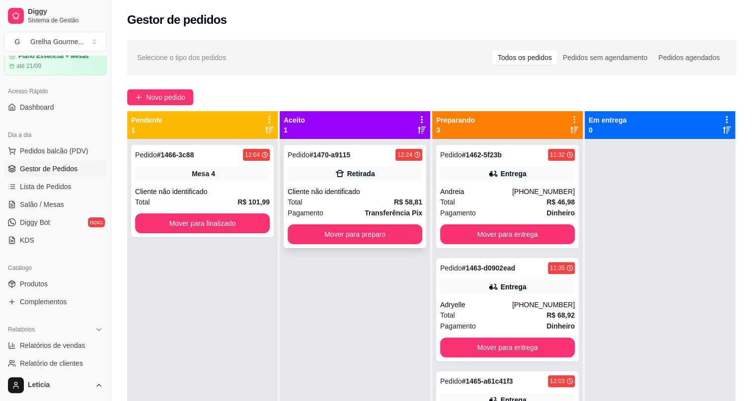
click at [340, 187] on div "Cliente não identificado" at bounding box center [355, 192] width 135 height 10
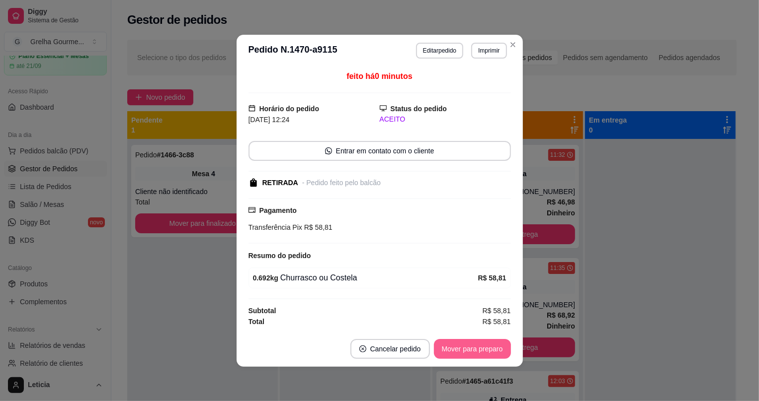
click at [452, 349] on button "Mover para preparo" at bounding box center [472, 349] width 77 height 20
click at [453, 348] on div "Mover para preparo" at bounding box center [465, 349] width 91 height 20
click at [454, 348] on button "Mover para retirada disponível" at bounding box center [455, 349] width 110 height 20
click at [454, 348] on div "Mover para retirada disponível" at bounding box center [455, 349] width 110 height 20
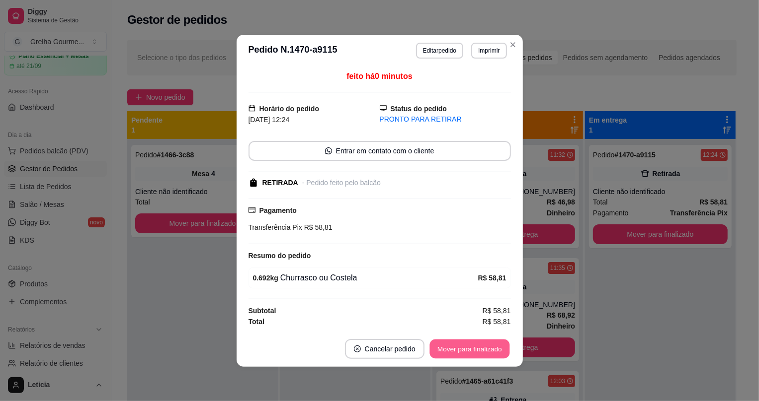
click at [454, 348] on button "Mover para finalizado" at bounding box center [469, 348] width 80 height 19
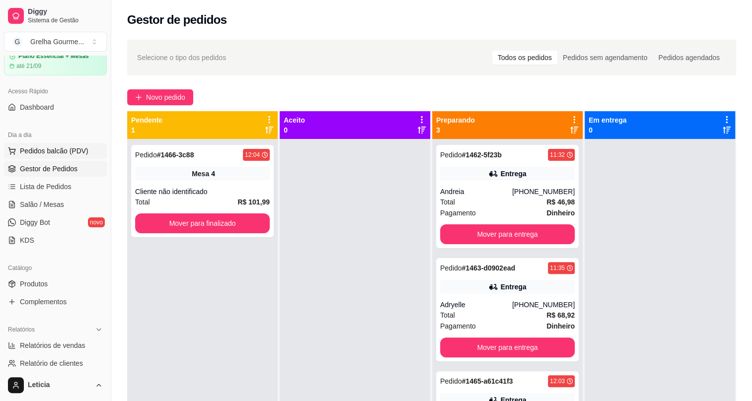
click at [40, 155] on span "Pedidos balcão (PDV)" at bounding box center [54, 151] width 69 height 10
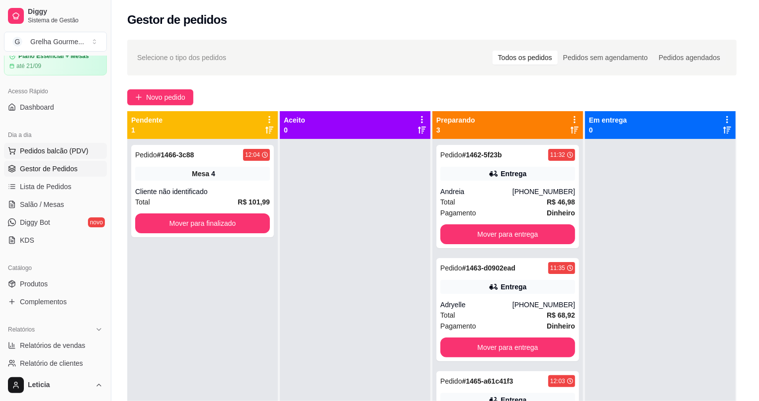
click at [38, 154] on div "Item avulso Refeições Refeição 1 pessoa R$ 28,99 0 Refeição 2 pessoa R$ 54,99 0…" at bounding box center [275, 238] width 520 height 301
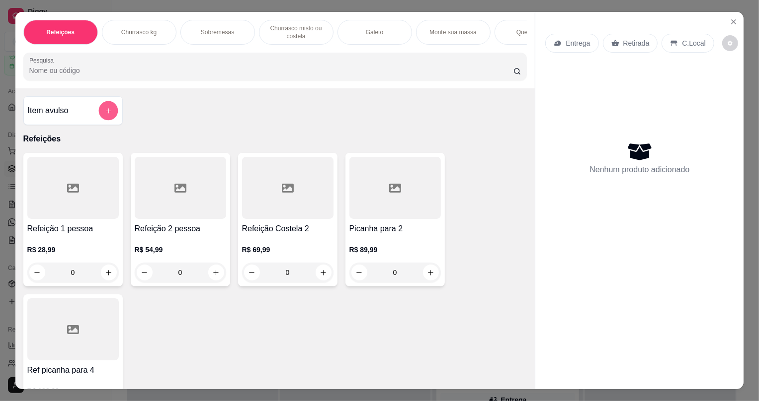
click at [104, 115] on icon "add-separate-item" at bounding box center [107, 110] width 7 height 7
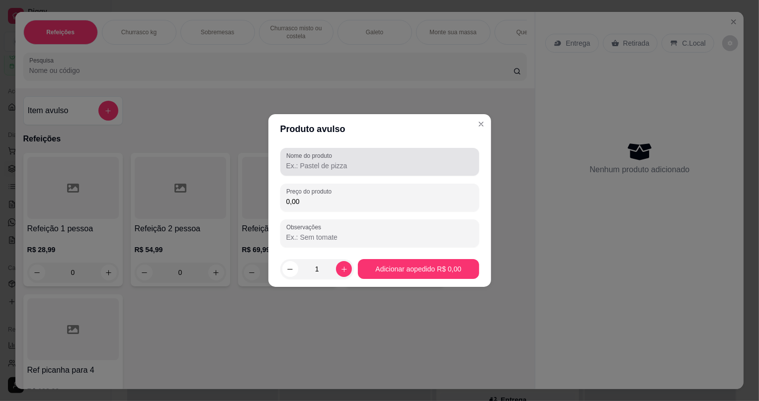
click at [323, 173] on div "Nome do produto" at bounding box center [379, 162] width 199 height 28
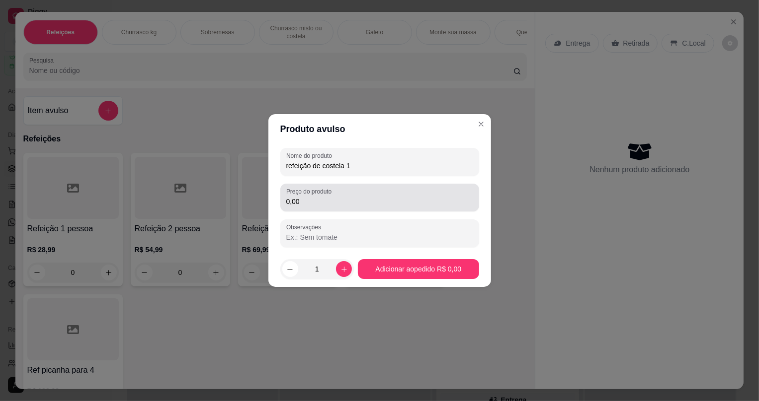
type input "refeição de costela 1"
click at [328, 200] on input "0,00" at bounding box center [379, 202] width 187 height 10
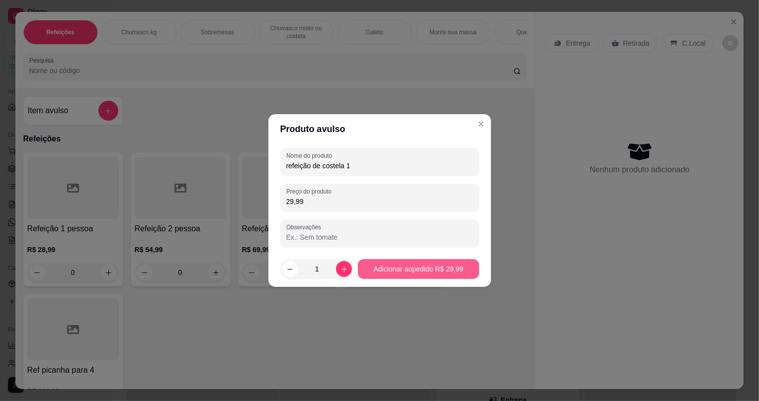
type input "29,99"
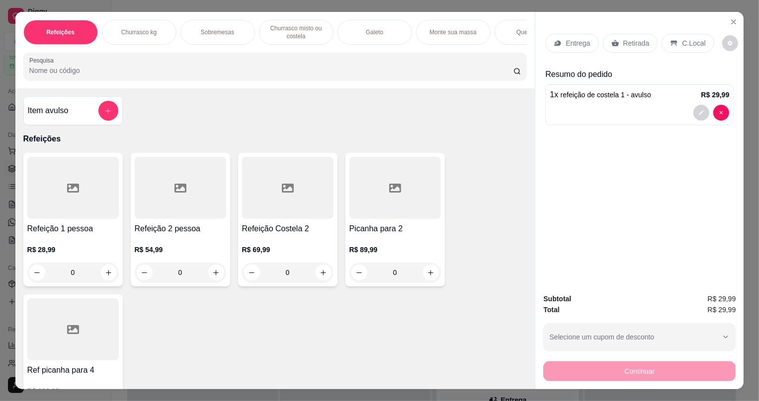
click at [614, 45] on icon at bounding box center [615, 43] width 8 height 8
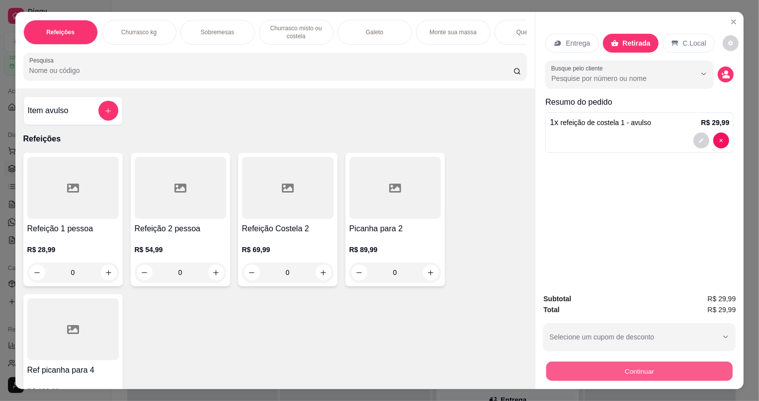
click at [629, 371] on button "Continuar" at bounding box center [639, 371] width 186 height 19
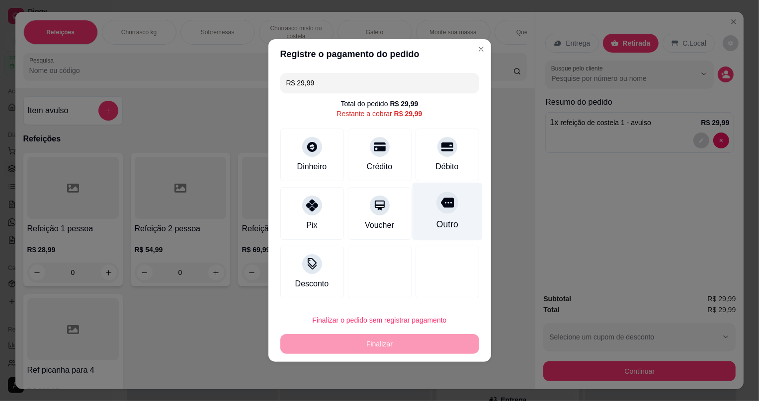
click at [442, 210] on div at bounding box center [447, 203] width 22 height 22
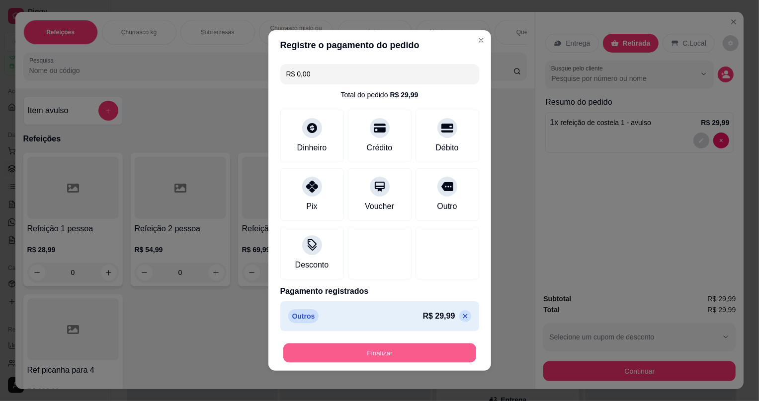
click at [411, 350] on button "Finalizar" at bounding box center [379, 353] width 193 height 19
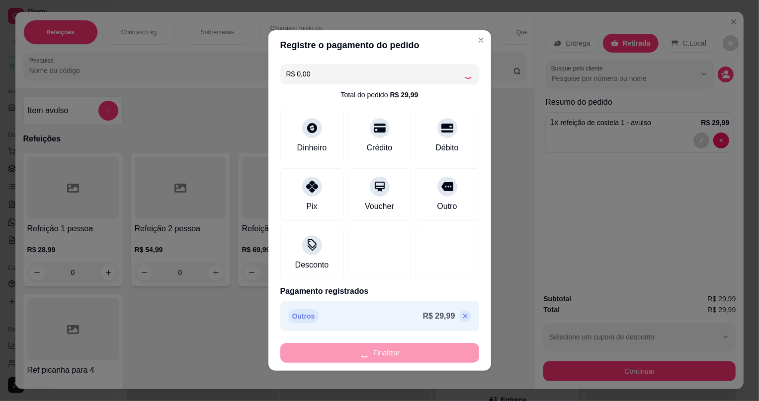
type input "-R$ 29,99"
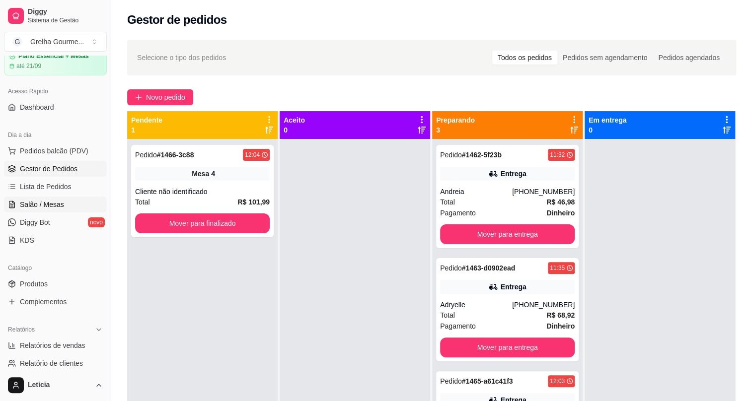
click at [76, 204] on link "Salão / Mesas" at bounding box center [55, 205] width 103 height 16
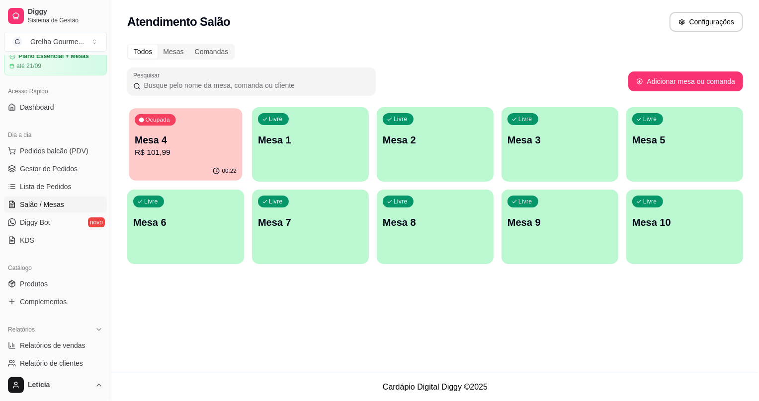
click at [200, 171] on div "00:22" at bounding box center [185, 171] width 113 height 19
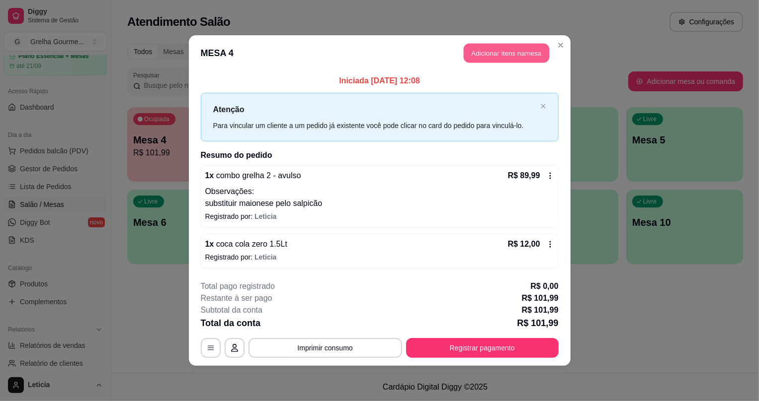
click at [478, 59] on button "Adicionar itens na mesa" at bounding box center [506, 53] width 85 height 19
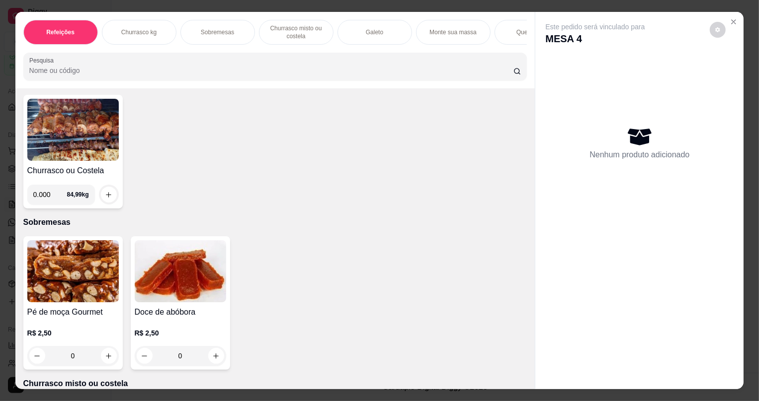
scroll to position [316, 0]
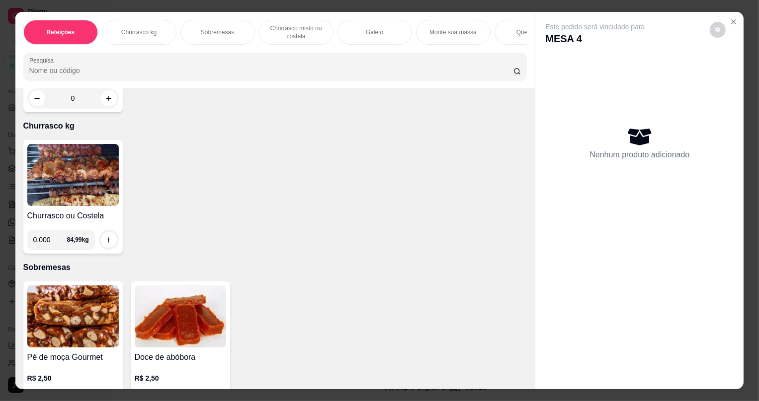
click at [80, 172] on img at bounding box center [72, 175] width 91 height 62
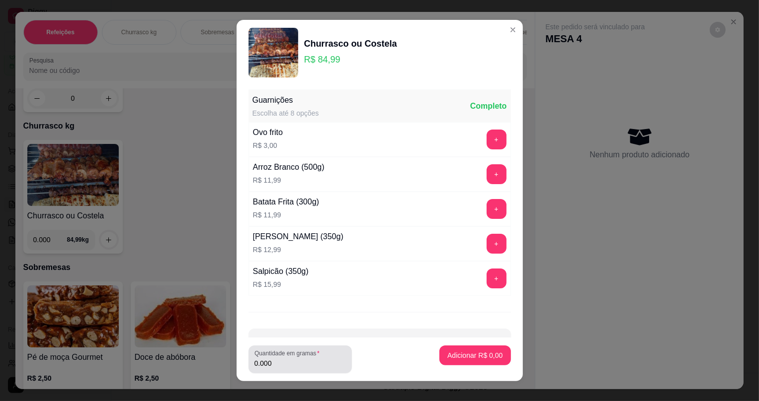
click at [331, 360] on input "0.000" at bounding box center [299, 364] width 91 height 10
type input "0.250"
click at [461, 351] on p "Adicionar R$ 21,25" at bounding box center [472, 356] width 59 height 10
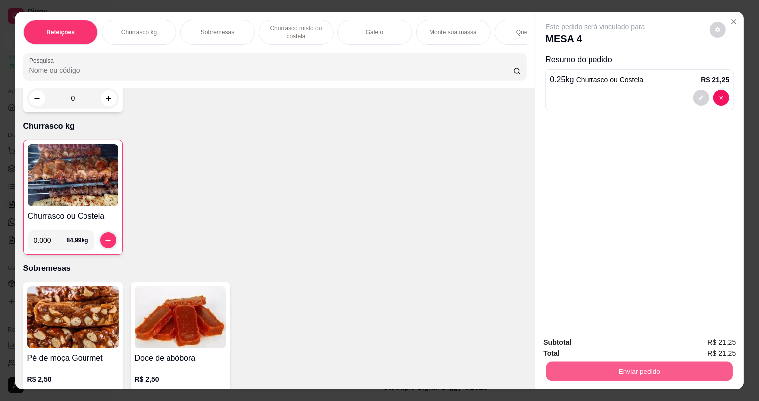
click at [668, 381] on button "Enviar pedido" at bounding box center [639, 371] width 186 height 19
click at [598, 345] on button "Não registrar e enviar pedido" at bounding box center [607, 347] width 100 height 18
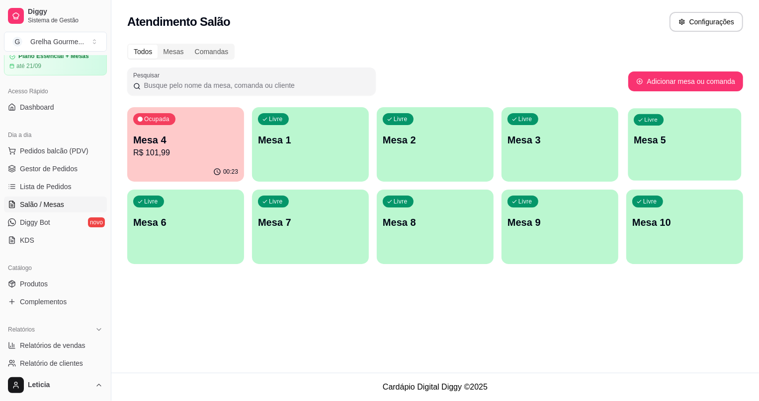
click at [704, 166] on div "Livre Mesa 5" at bounding box center [684, 138] width 113 height 61
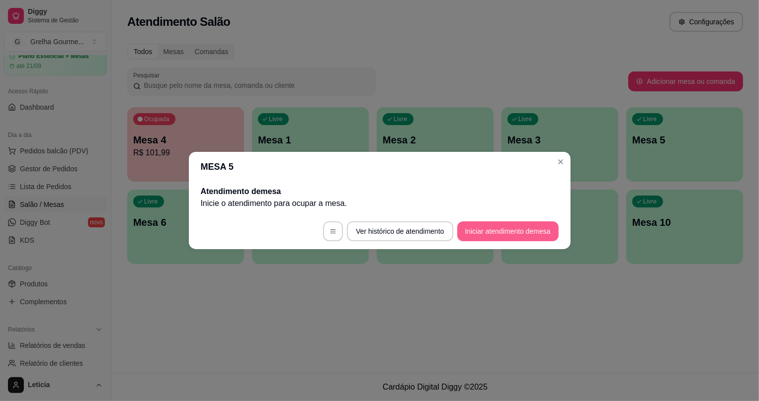
click at [482, 236] on button "Iniciar atendimento de mesa" at bounding box center [507, 232] width 101 height 20
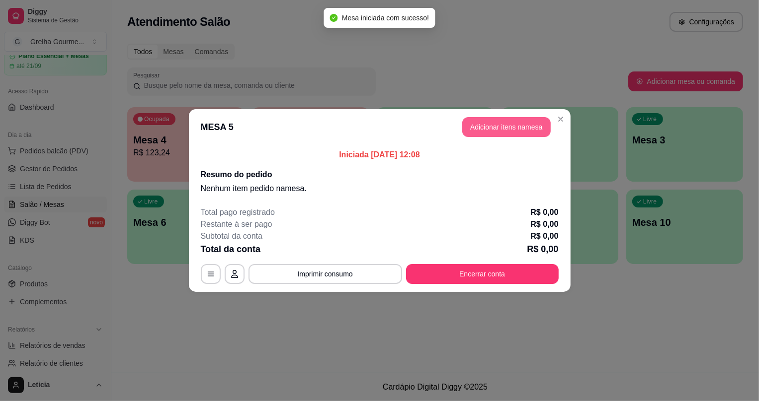
click at [469, 134] on button "Adicionar itens na mesa" at bounding box center [506, 127] width 88 height 20
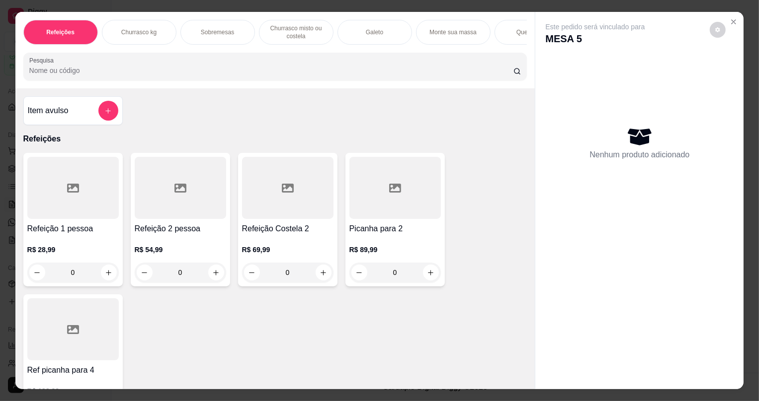
click at [61, 117] on h4 "Item avulso" at bounding box center [48, 111] width 41 height 12
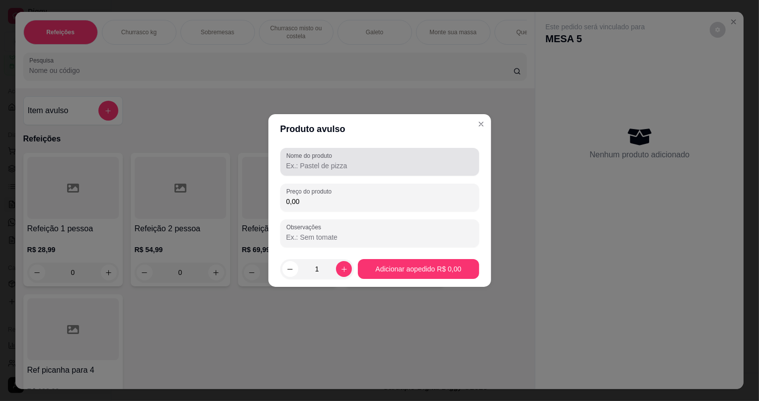
click at [298, 164] on input "Nome do produto" at bounding box center [379, 166] width 187 height 10
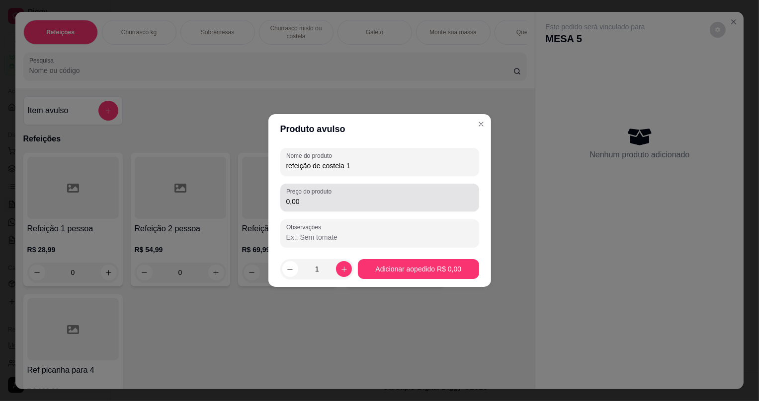
type input "refeição de costela 1"
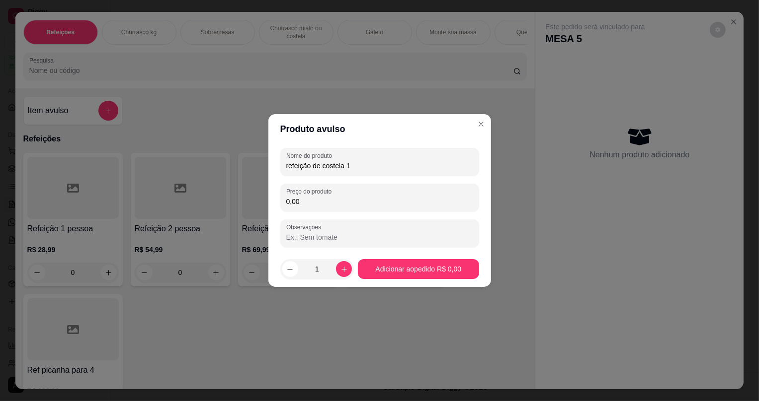
click at [402, 202] on input "0,00" at bounding box center [379, 202] width 187 height 10
type input "29,99"
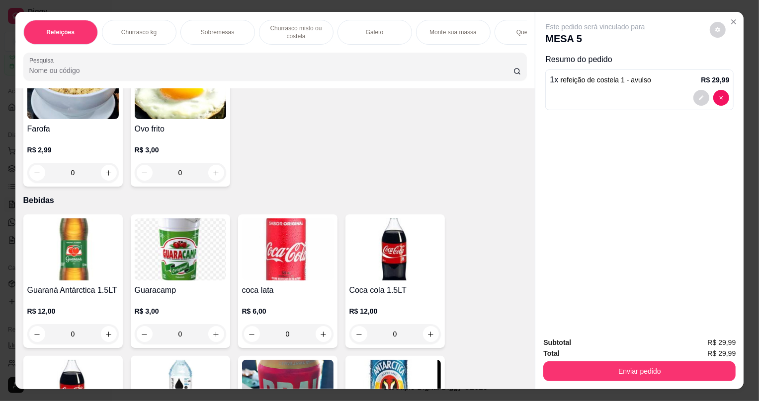
scroll to position [2824, 0]
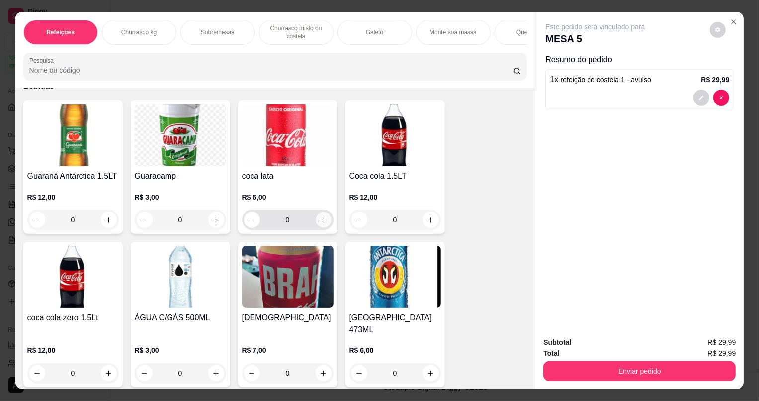
click at [319, 224] on icon "increase-product-quantity" at bounding box center [322, 220] width 7 height 7
type input "1"
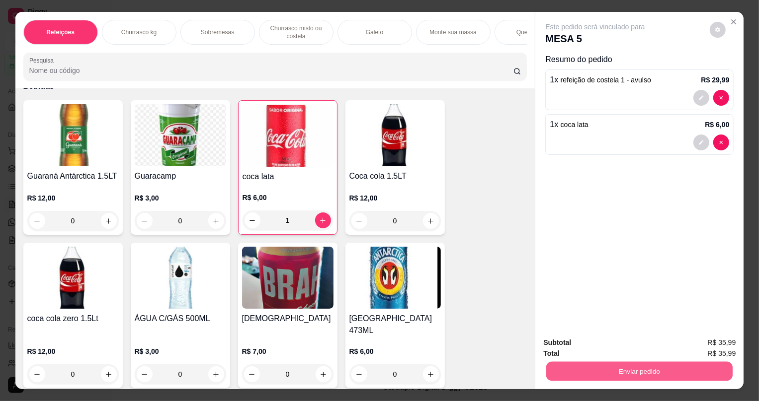
click at [602, 371] on button "Enviar pedido" at bounding box center [639, 371] width 186 height 19
click at [590, 345] on button "Não registrar e enviar pedido" at bounding box center [606, 347] width 103 height 19
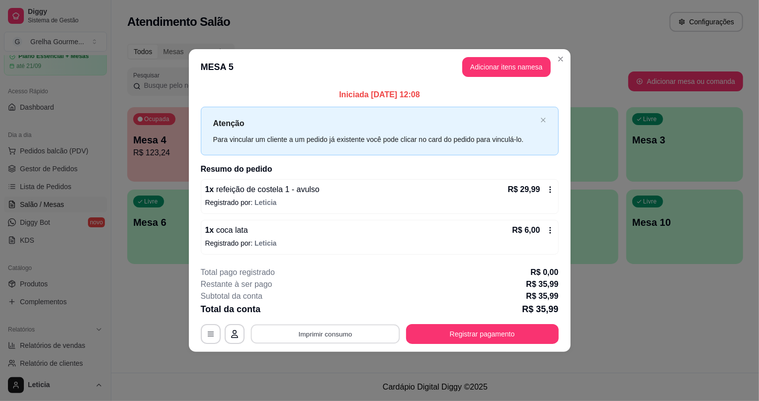
click at [321, 332] on button "Imprimir consumo" at bounding box center [324, 333] width 149 height 19
click at [318, 311] on button "IMPRESSORA" at bounding box center [329, 310] width 70 height 15
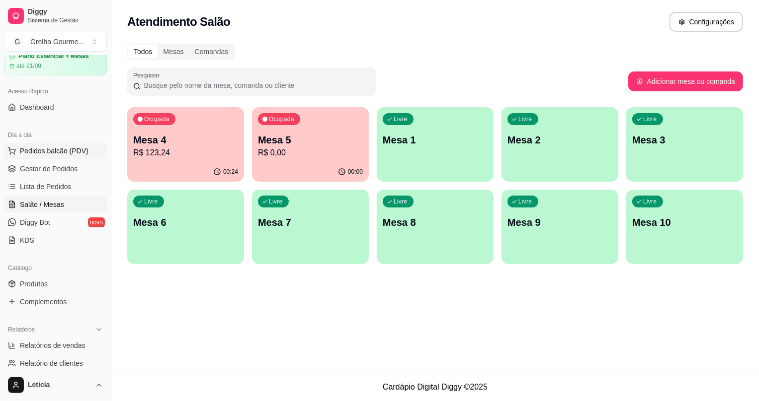
click at [38, 149] on span "Pedidos balcão (PDV)" at bounding box center [54, 151] width 69 height 10
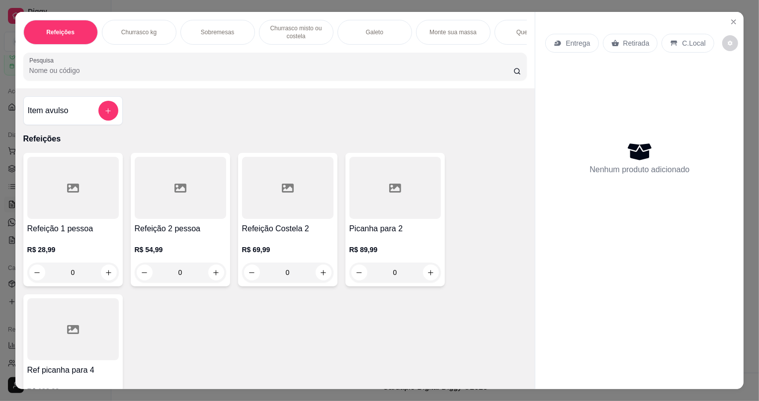
click at [680, 50] on div "C.Local" at bounding box center [687, 43] width 52 height 19
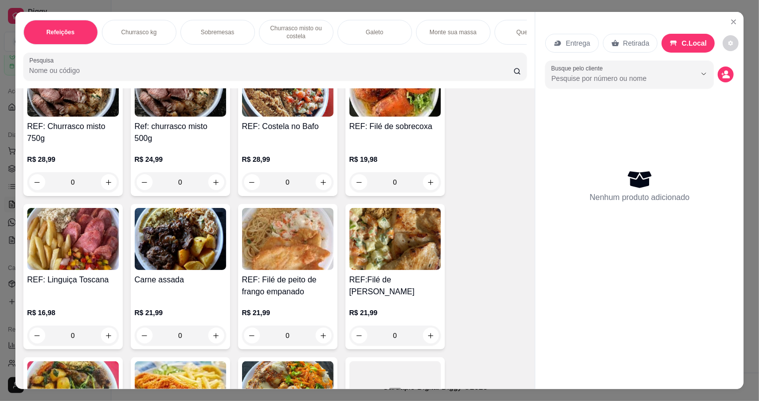
scroll to position [1761, 0]
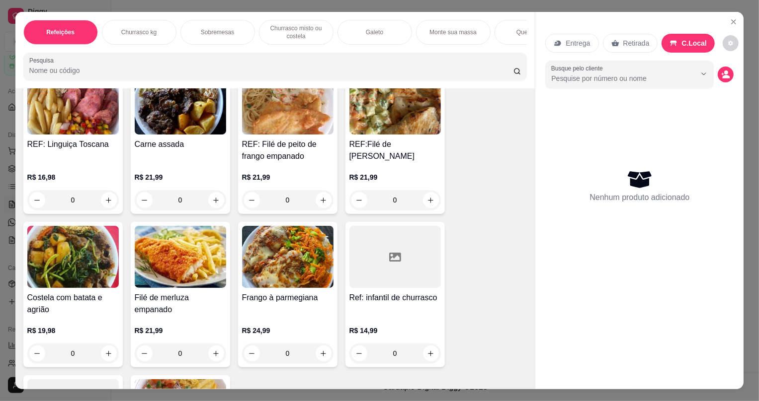
click at [294, 294] on div "Frango à parmegiana R$ 24,99 0" at bounding box center [287, 295] width 99 height 146
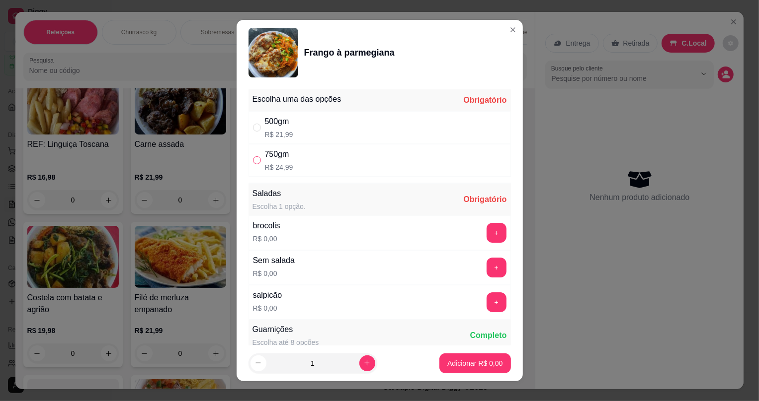
click at [253, 160] on input "" at bounding box center [257, 161] width 8 height 8
radio input "true"
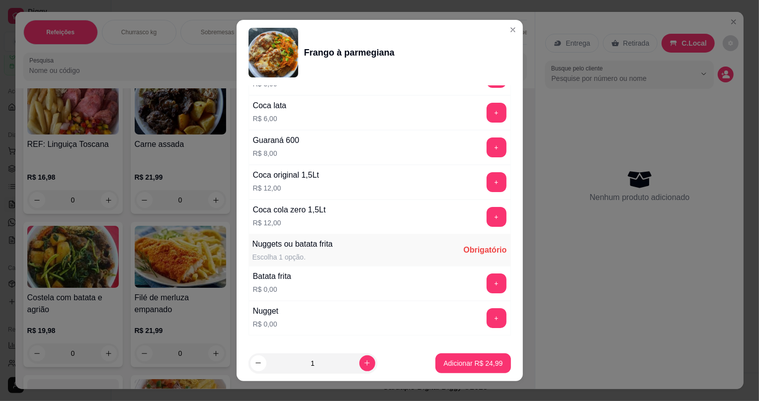
scroll to position [542, 0]
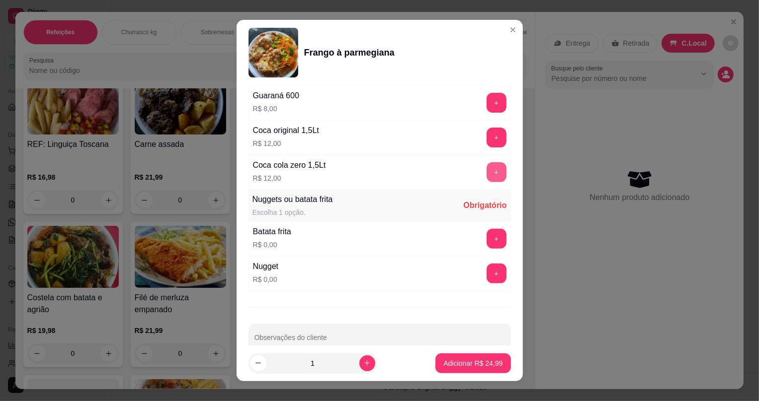
click at [486, 168] on button "+" at bounding box center [496, 172] width 20 height 20
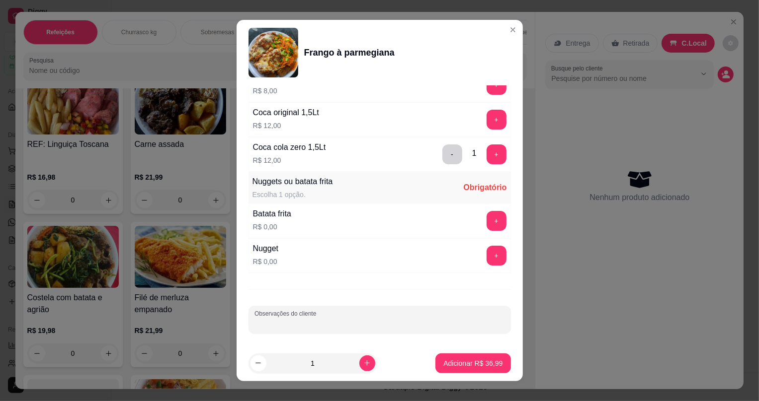
click at [298, 319] on input "Observações do cliente" at bounding box center [379, 324] width 250 height 10
type input "s"
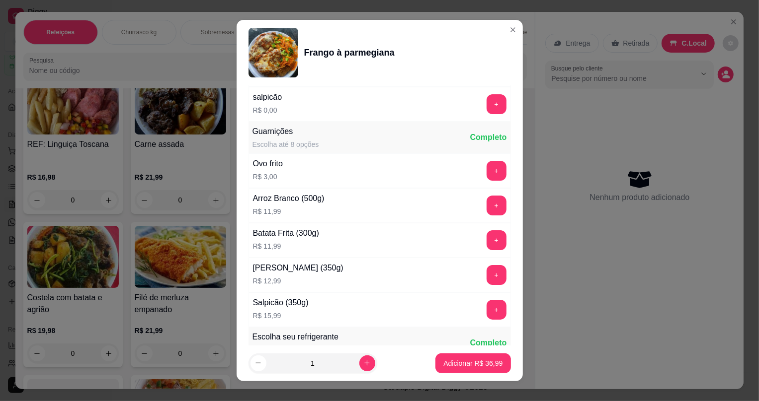
scroll to position [63, 0]
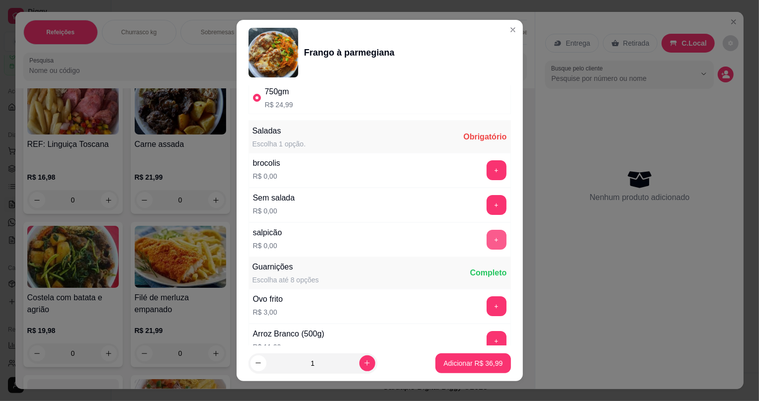
click at [486, 243] on button "+" at bounding box center [496, 240] width 20 height 20
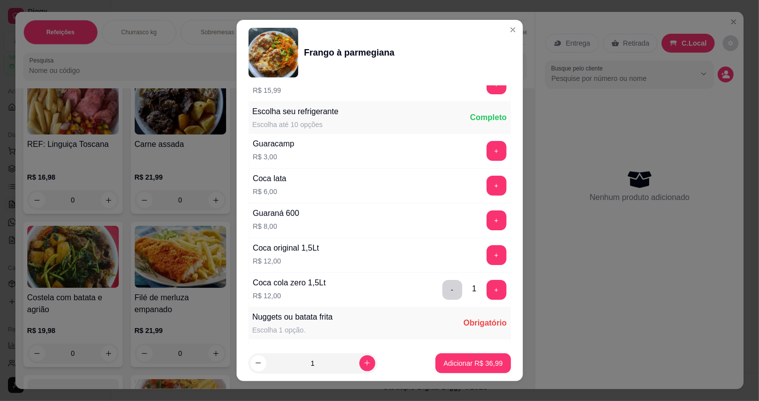
scroll to position [559, 0]
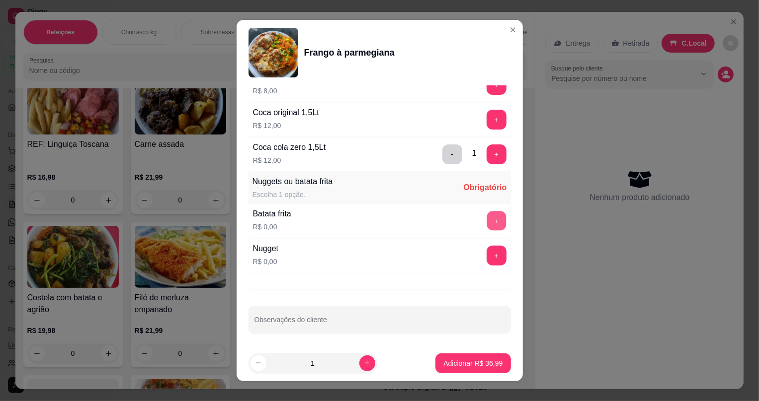
click at [486, 221] on button "+" at bounding box center [495, 221] width 19 height 19
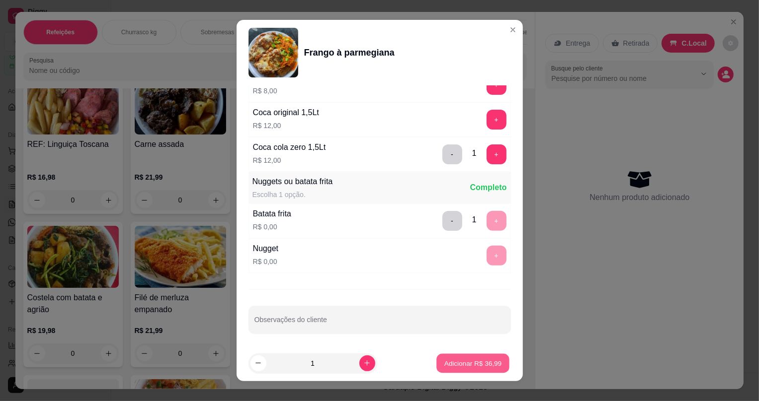
click at [469, 356] on button "Adicionar R$ 36,99" at bounding box center [473, 363] width 73 height 19
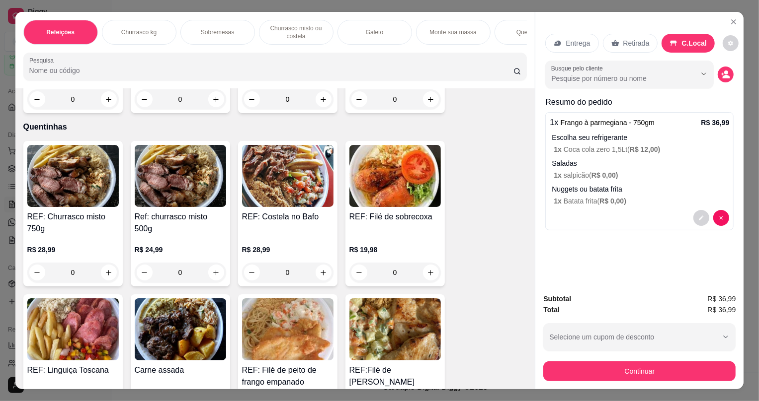
scroll to position [1580, 0]
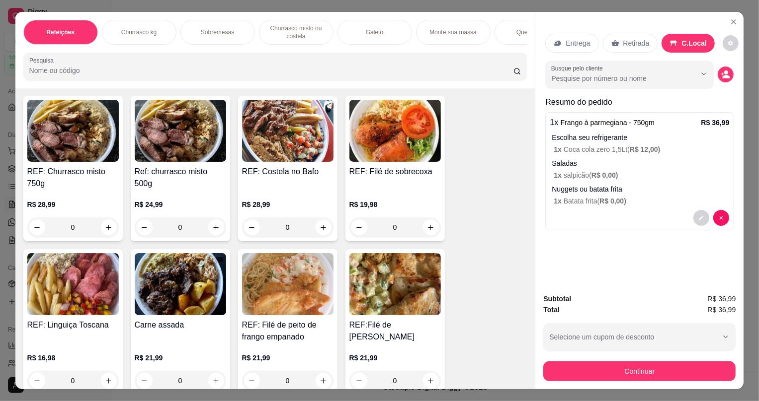
click at [310, 162] on img at bounding box center [287, 131] width 91 height 62
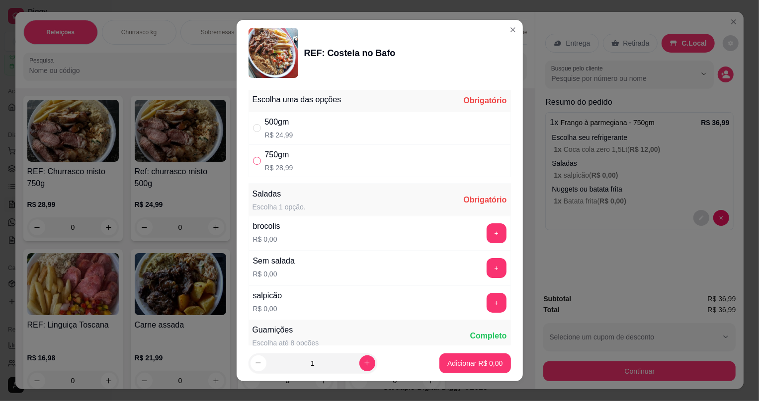
click at [256, 160] on input "" at bounding box center [257, 161] width 8 height 8
radio input "true"
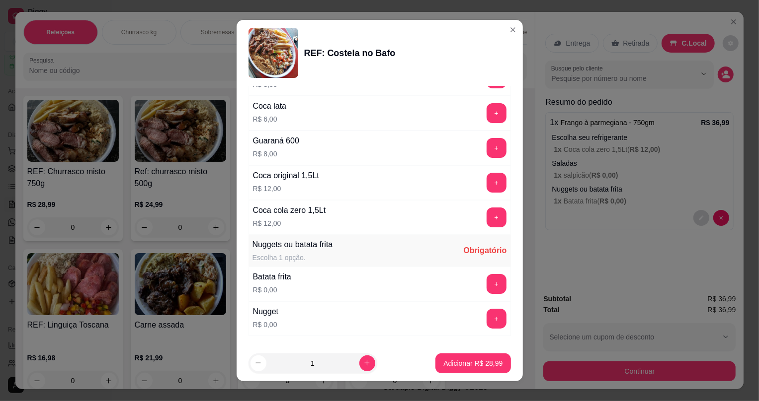
scroll to position [559, 0]
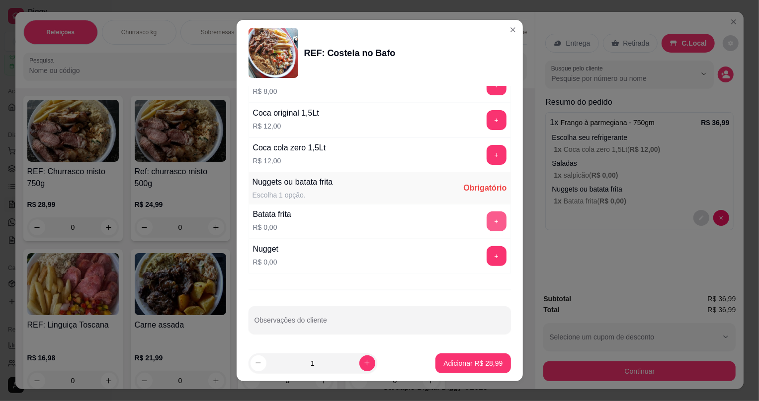
click at [486, 214] on button "+" at bounding box center [496, 222] width 20 height 20
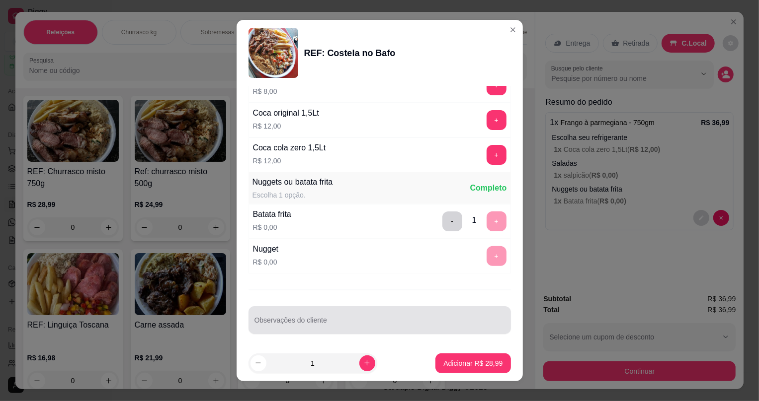
click at [363, 320] on input "Observações do cliente" at bounding box center [379, 324] width 250 height 10
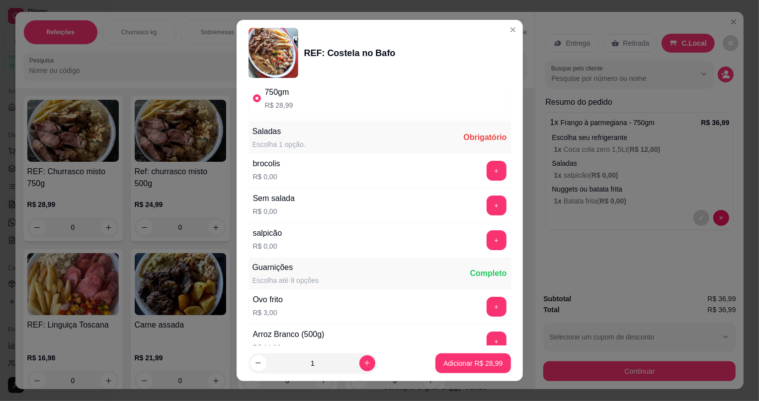
scroll to position [17, 0]
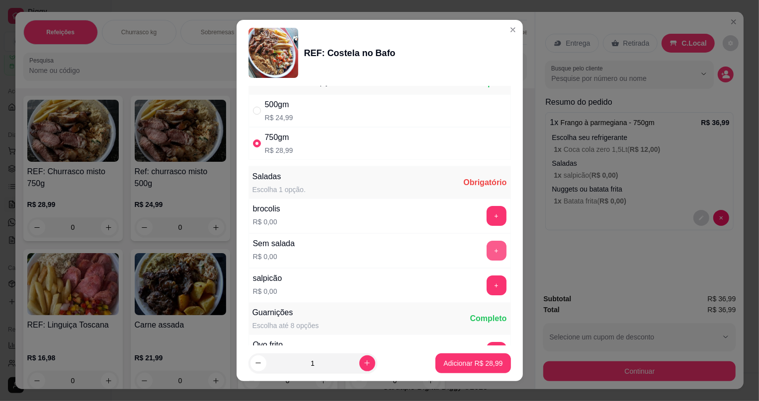
type input "sem feijão maionese com bacon"
click at [486, 253] on button "+" at bounding box center [496, 251] width 20 height 20
click at [471, 367] on p "Adicionar R$ 28,99" at bounding box center [472, 364] width 59 height 10
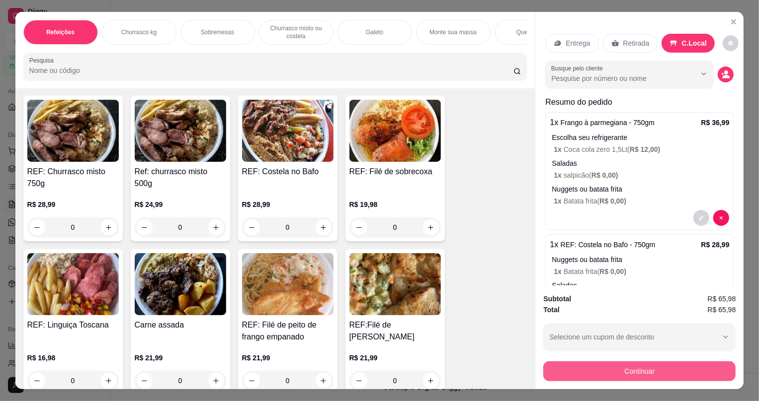
click at [611, 375] on button "Continuar" at bounding box center [639, 372] width 192 height 20
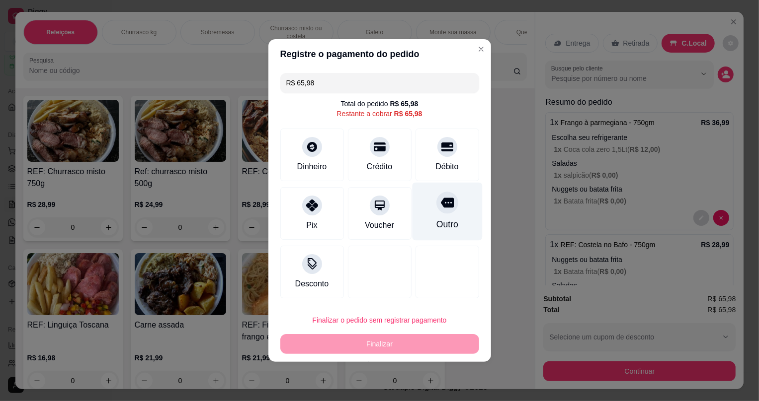
click at [432, 213] on div "Outro" at bounding box center [447, 212] width 70 height 58
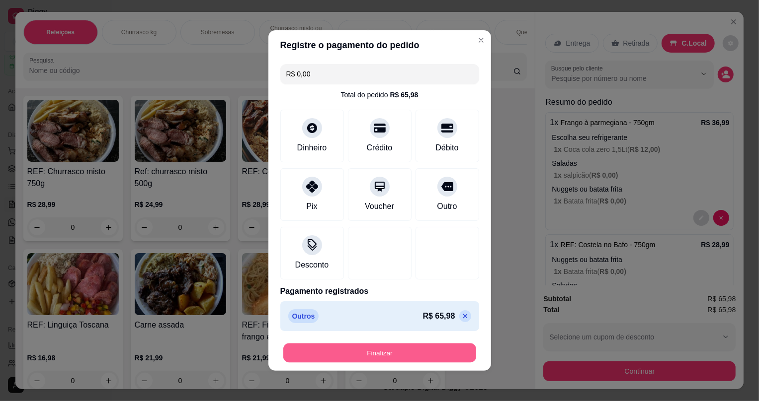
click at [395, 358] on button "Finalizar" at bounding box center [379, 353] width 193 height 19
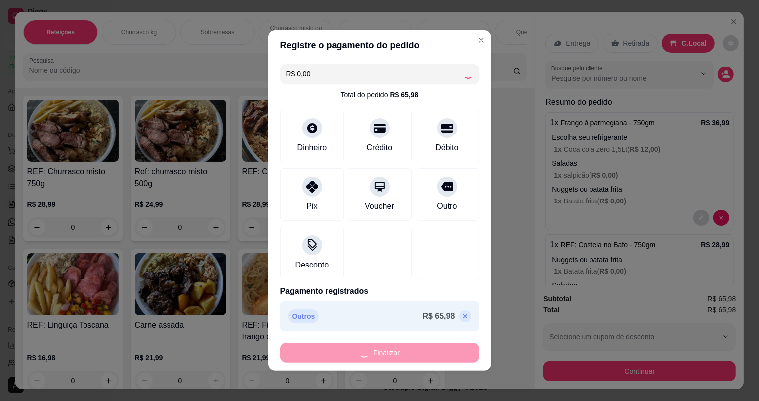
type input "-R$ 65,98"
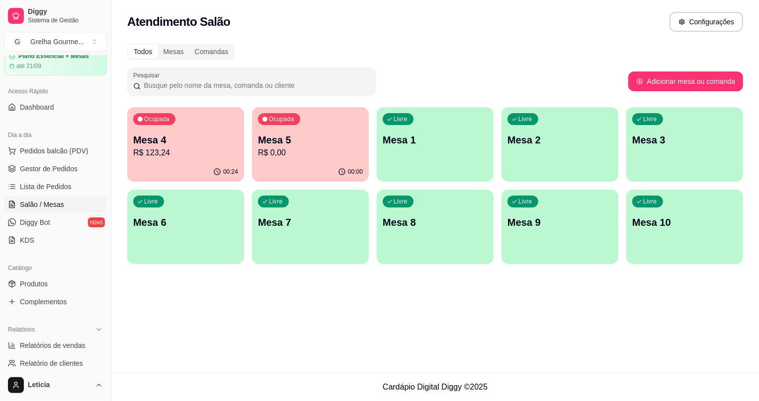
click at [545, 144] on p "Mesa 2" at bounding box center [559, 140] width 105 height 14
click at [189, 144] on p "Mesa 4" at bounding box center [186, 140] width 102 height 13
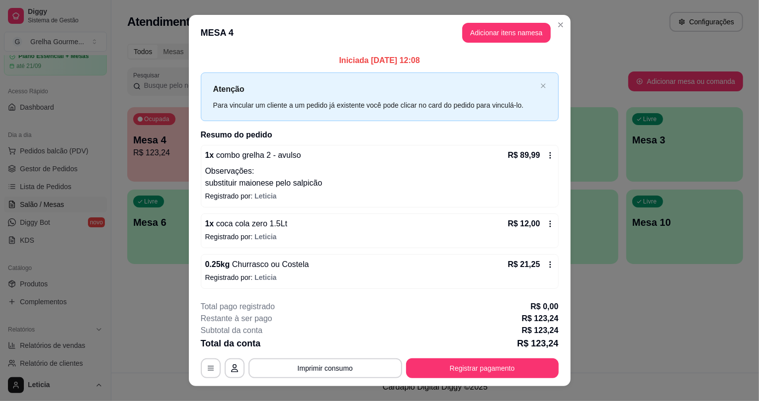
scroll to position [16, 0]
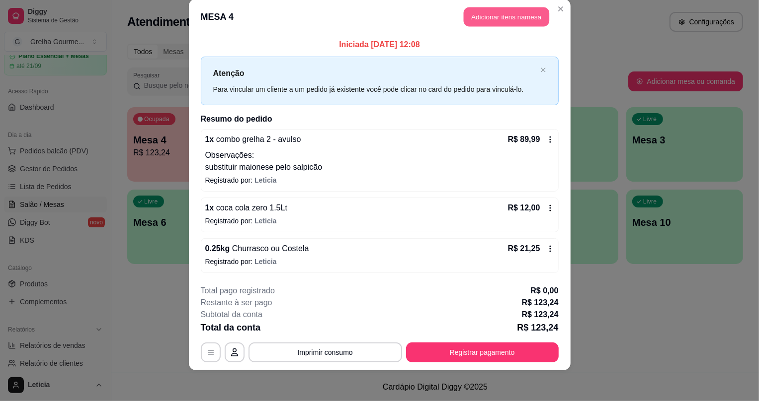
click at [512, 14] on button "Adicionar itens na mesa" at bounding box center [506, 16] width 85 height 19
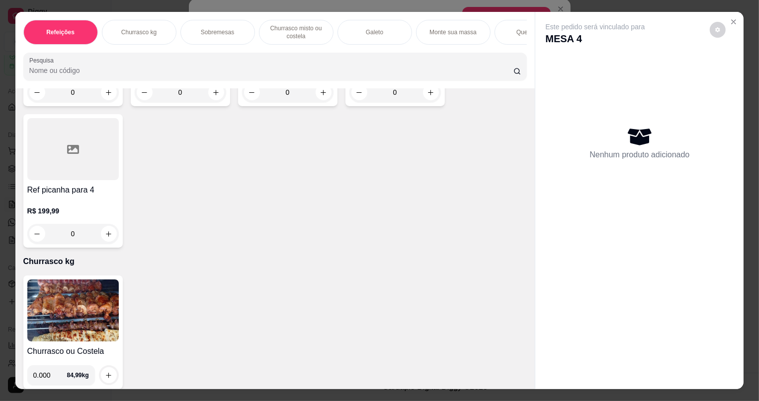
scroll to position [226, 0]
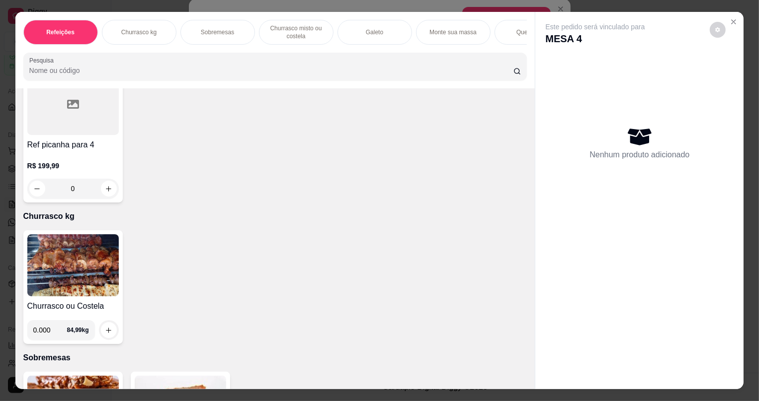
click at [97, 269] on img at bounding box center [72, 266] width 91 height 62
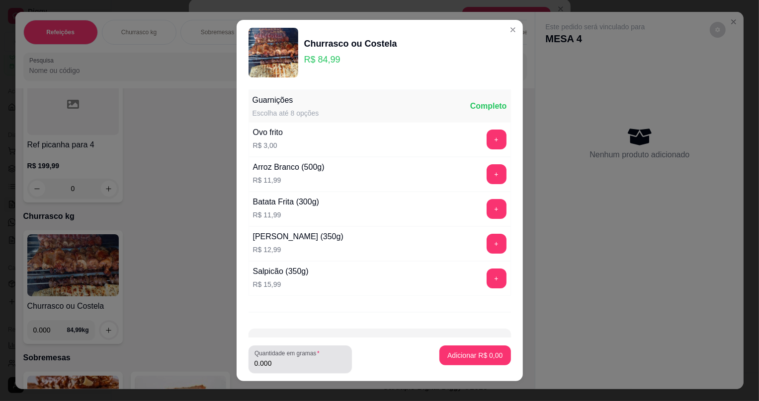
click at [289, 366] on input "0.000" at bounding box center [299, 364] width 91 height 10
type input "0.250"
click at [492, 361] on button "Adicionar R$ 21,25" at bounding box center [472, 356] width 75 height 20
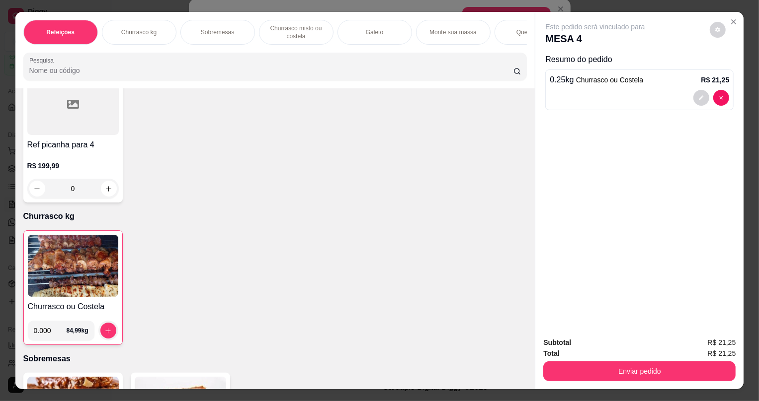
click at [580, 360] on div "Enviar pedido" at bounding box center [639, 370] width 192 height 22
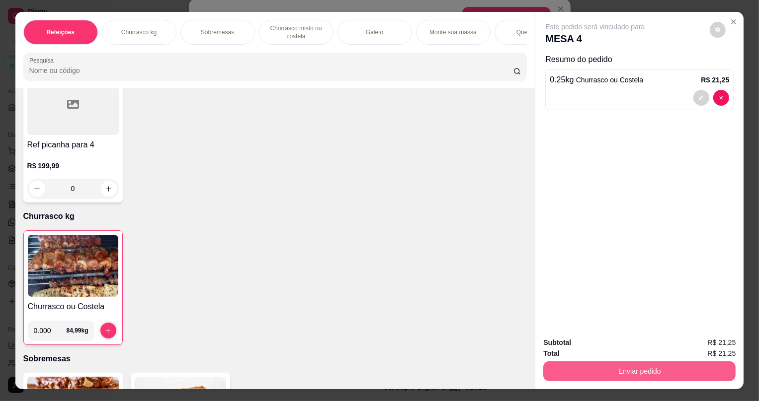
click at [584, 366] on button "Enviar pedido" at bounding box center [639, 372] width 192 height 20
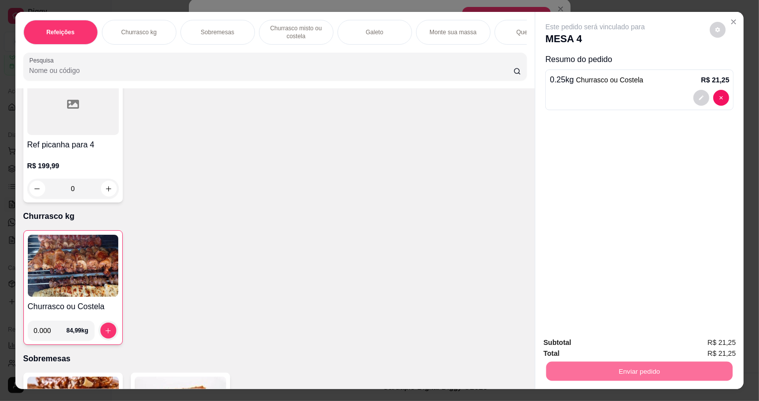
click at [582, 346] on button "Não registrar e enviar pedido" at bounding box center [606, 347] width 103 height 19
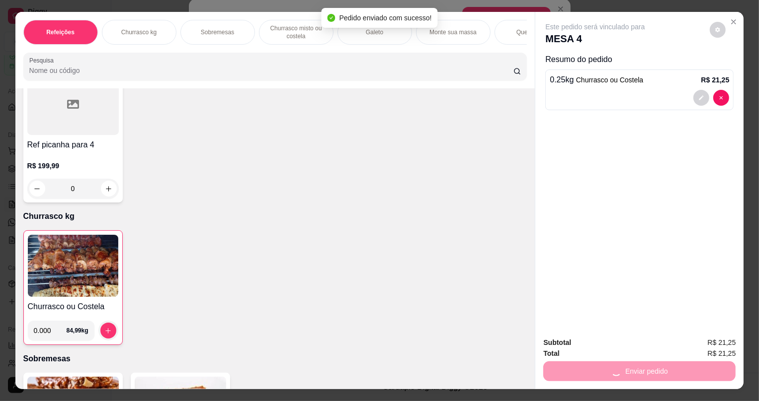
scroll to position [2, 0]
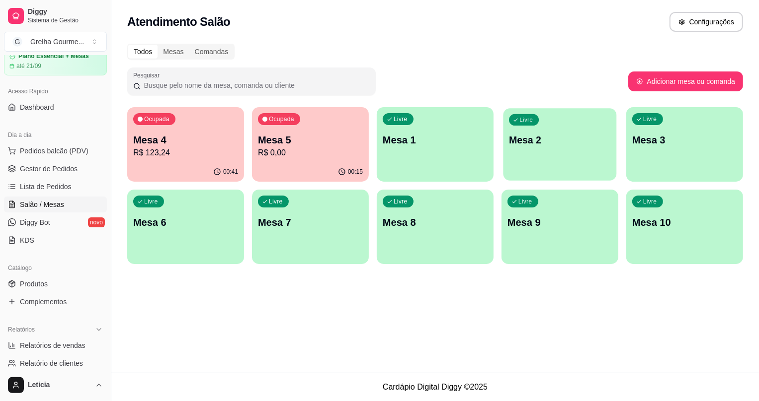
click at [537, 150] on div "Livre Mesa 2" at bounding box center [559, 138] width 113 height 61
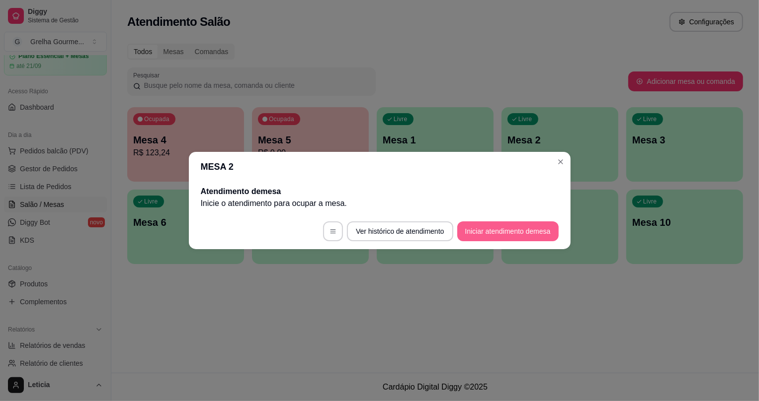
click at [481, 228] on button "Iniciar atendimento de mesa" at bounding box center [507, 232] width 101 height 20
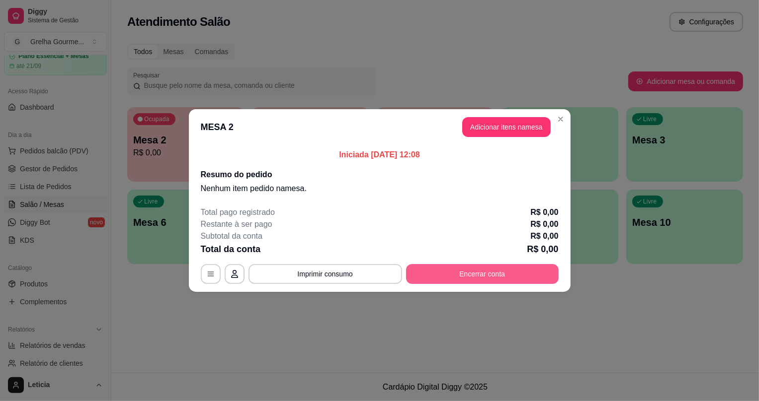
click at [479, 269] on button "Encerrar conta" at bounding box center [482, 274] width 153 height 20
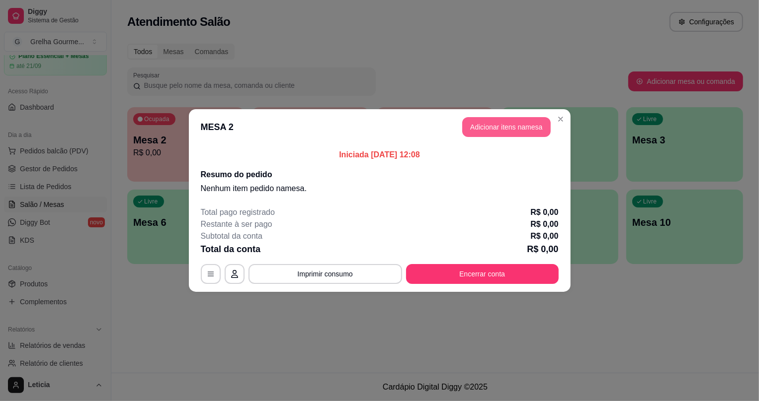
click at [480, 125] on button "Adicionar itens na mesa" at bounding box center [506, 127] width 88 height 20
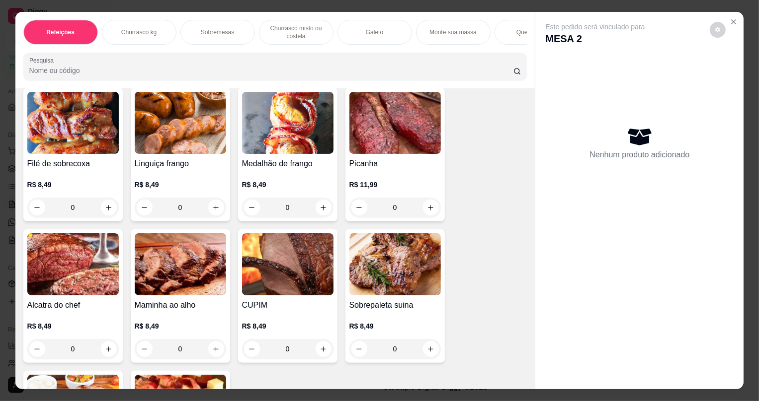
scroll to position [858, 0]
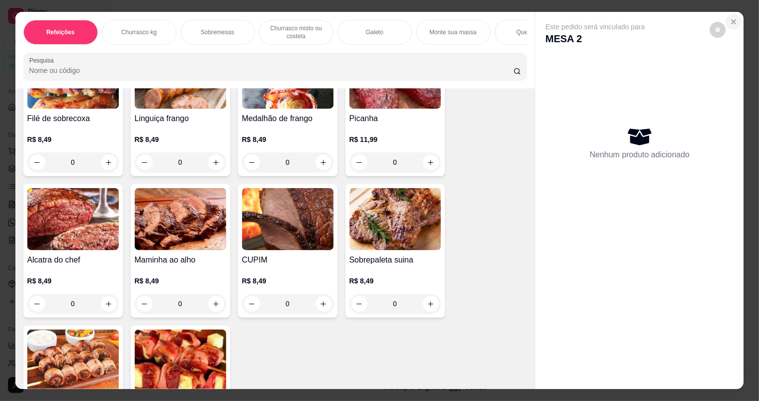
click at [731, 20] on icon "Close" at bounding box center [733, 22] width 4 height 4
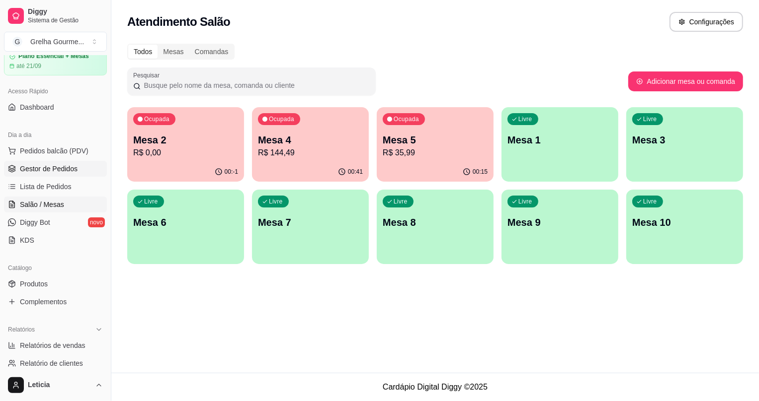
click at [52, 171] on span "Gestor de Pedidos" at bounding box center [49, 169] width 58 height 10
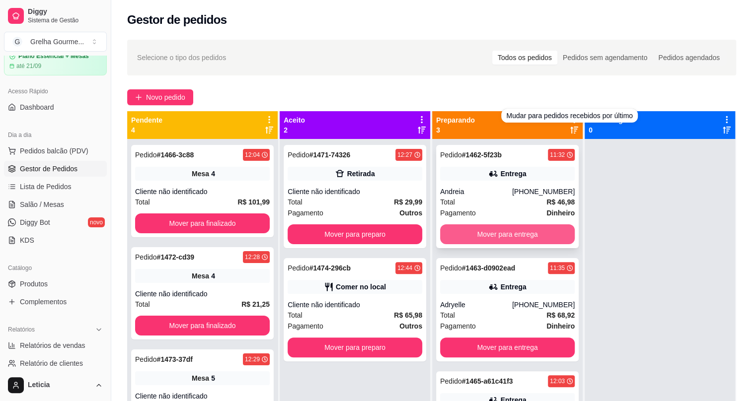
click at [521, 233] on button "Mover para entrega" at bounding box center [507, 235] width 135 height 20
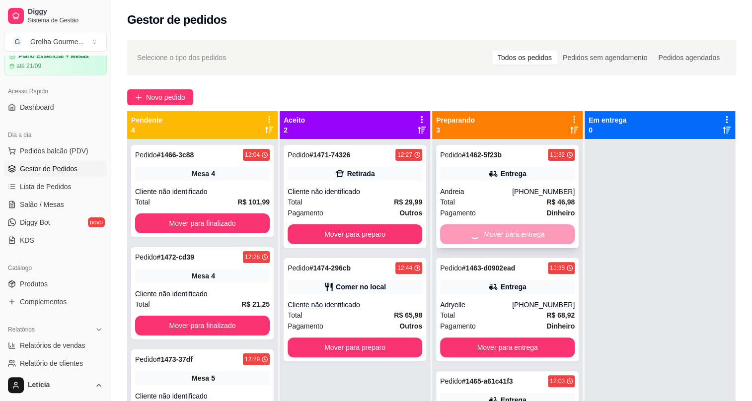
click at [521, 233] on div "Mover para entrega" at bounding box center [507, 235] width 135 height 20
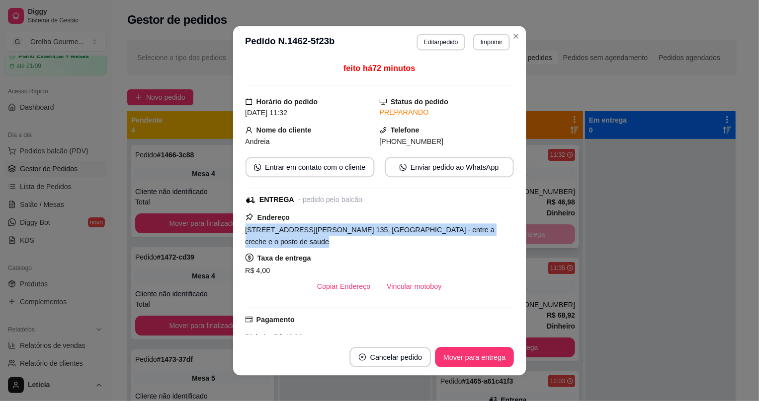
click at [521, 233] on div "feito há 72 minutos Horário do pedido [DATE] 11:32 Status do pedido PREPARANDO …" at bounding box center [379, 198] width 293 height 281
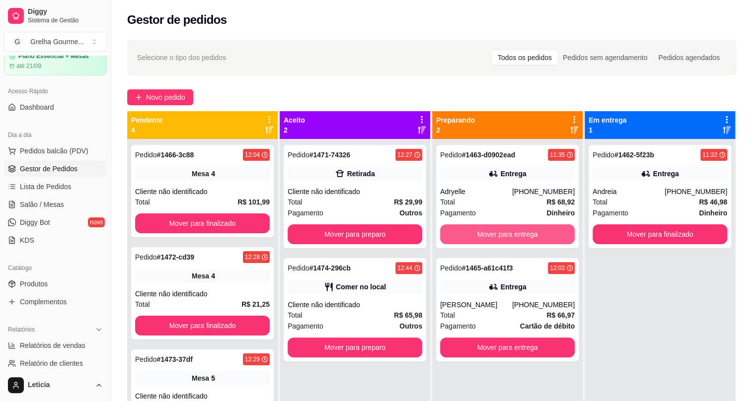
click at [521, 233] on button "Mover para entrega" at bounding box center [507, 235] width 135 height 20
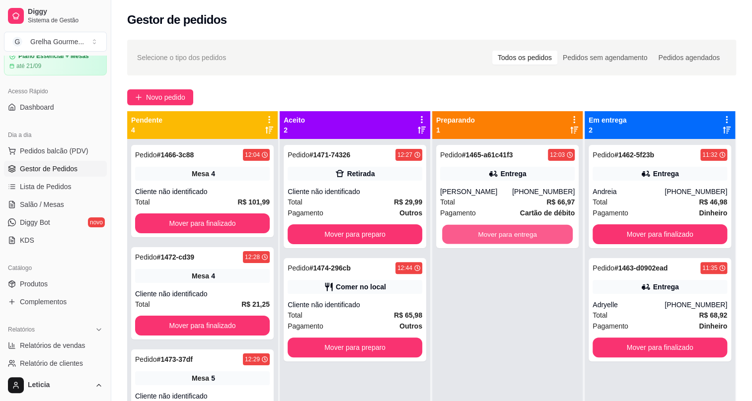
click at [521, 233] on button "Mover para entrega" at bounding box center [507, 234] width 131 height 19
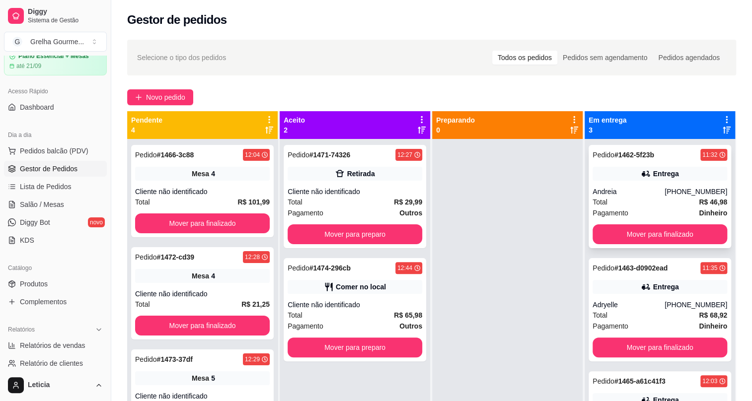
click at [609, 177] on div "Entrega" at bounding box center [660, 174] width 135 height 14
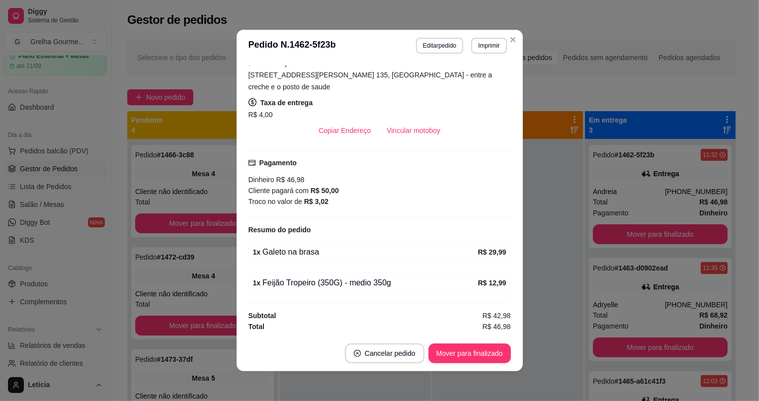
scroll to position [1, 0]
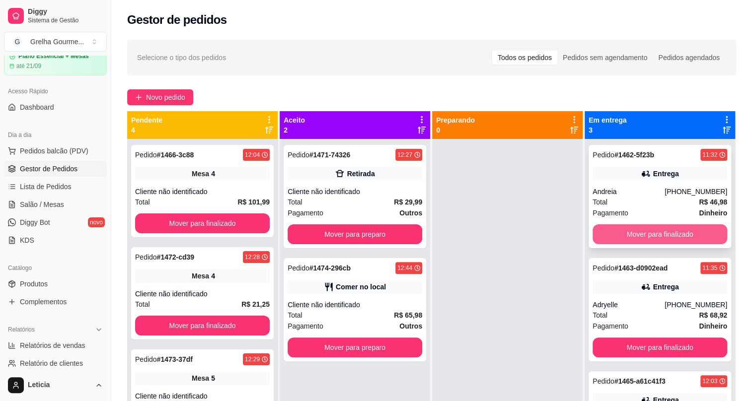
click at [629, 230] on button "Mover para finalizado" at bounding box center [660, 235] width 135 height 20
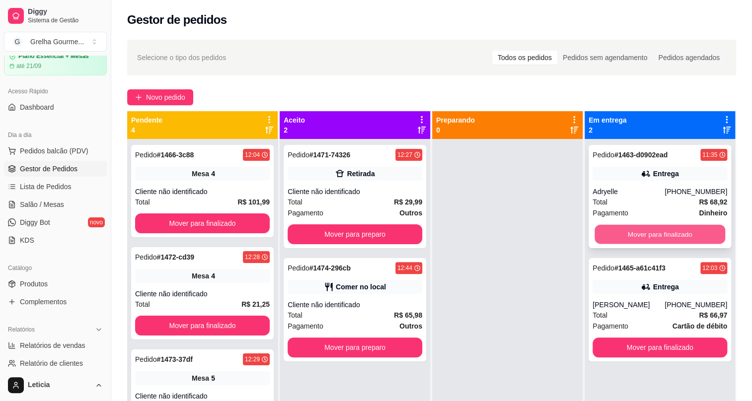
click at [627, 233] on button "Mover para finalizado" at bounding box center [660, 234] width 131 height 19
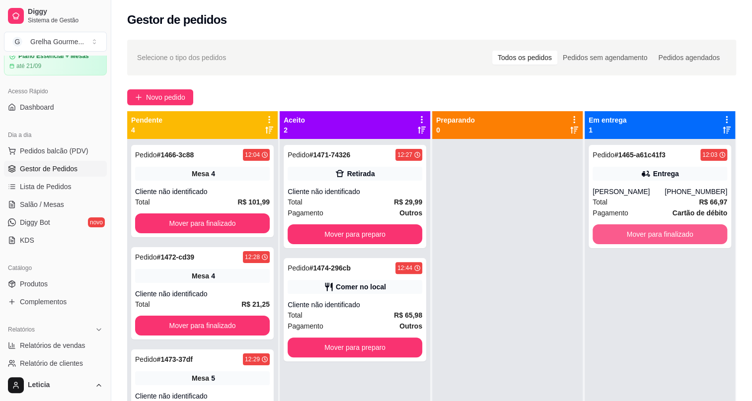
click at [627, 233] on button "Mover para finalizado" at bounding box center [660, 235] width 135 height 20
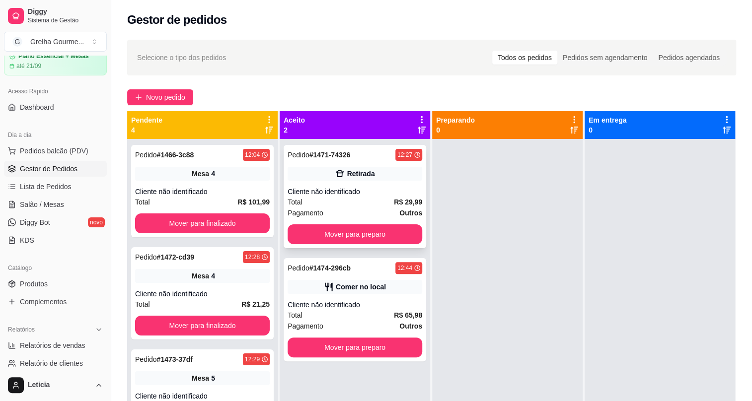
click at [323, 188] on div "Cliente não identificado" at bounding box center [355, 192] width 135 height 10
click at [21, 154] on span "Pedidos balcão (PDV)" at bounding box center [54, 151] width 69 height 10
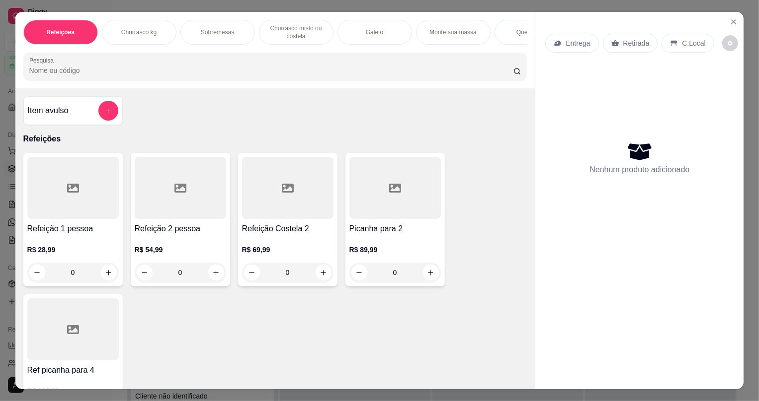
click at [23, 145] on p "Refeições" at bounding box center [275, 139] width 504 height 12
click at [77, 120] on div "Item avulso" at bounding box center [73, 111] width 90 height 20
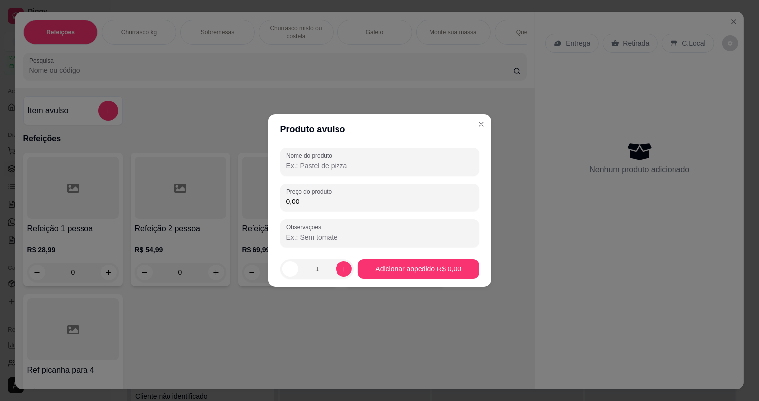
click at [322, 161] on input "Nome do produto" at bounding box center [379, 166] width 187 height 10
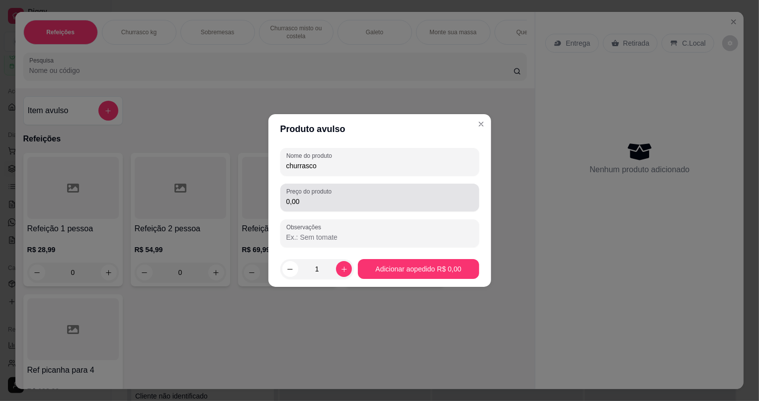
type input "churrasco"
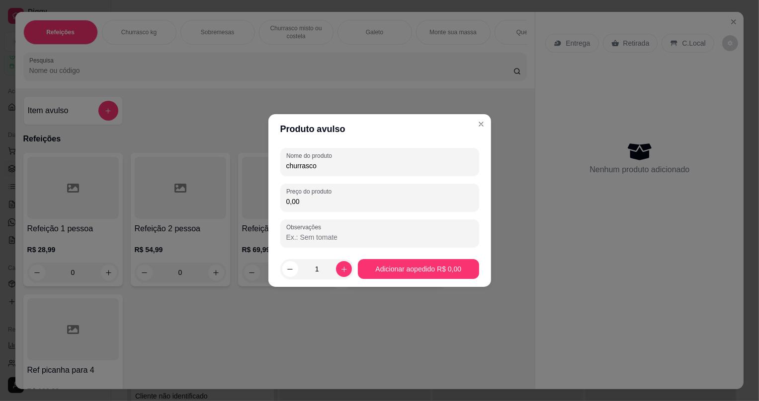
click at [406, 197] on input "0,00" at bounding box center [379, 202] width 187 height 10
type input "48,00"
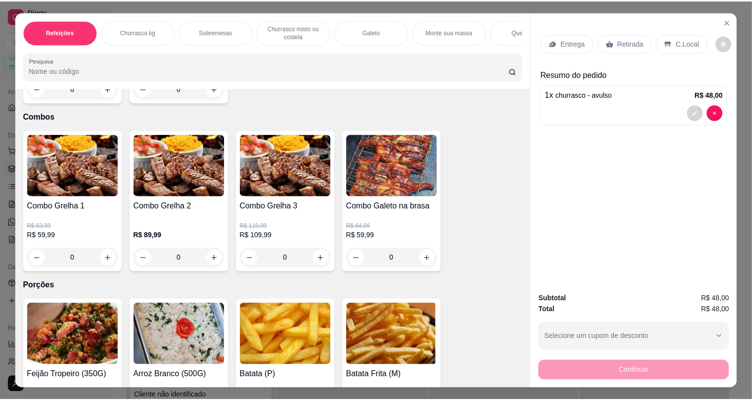
scroll to position [2349, 0]
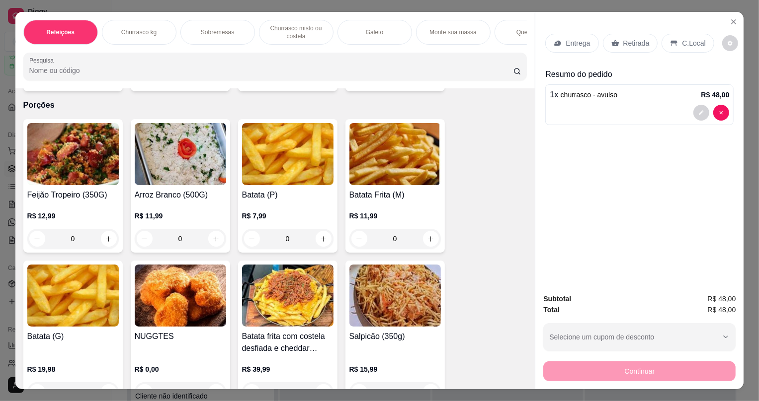
click at [70, 168] on img at bounding box center [72, 154] width 91 height 62
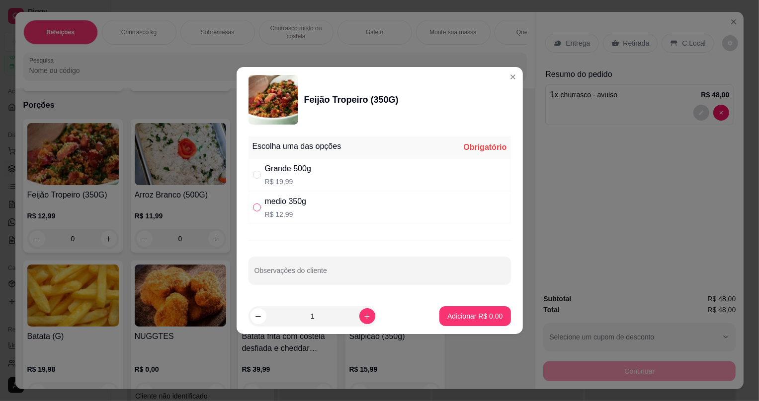
click at [256, 209] on input "" at bounding box center [257, 208] width 8 height 8
radio input "true"
click at [453, 318] on p "Adicionar R$ 12,99" at bounding box center [472, 317] width 59 height 10
type input "1"
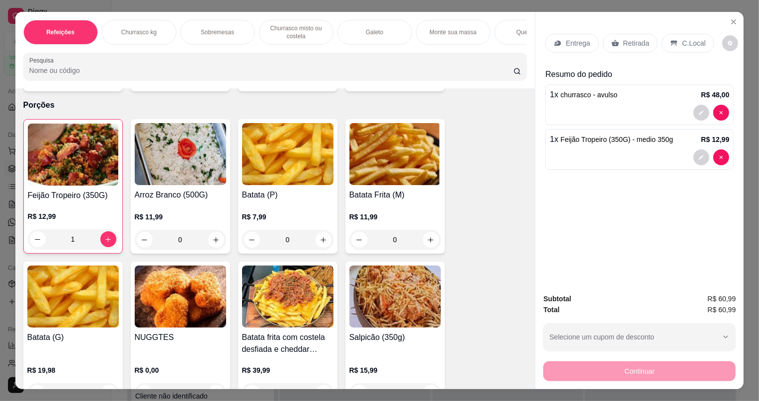
click at [615, 45] on div "Retirada" at bounding box center [630, 43] width 55 height 19
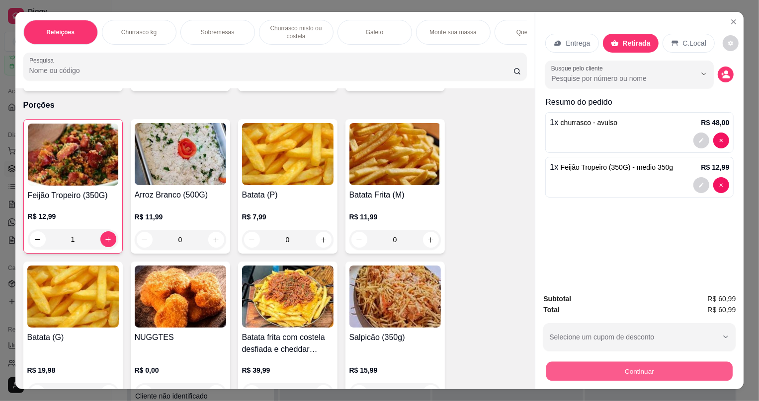
click at [621, 374] on button "Continuar" at bounding box center [639, 371] width 186 height 19
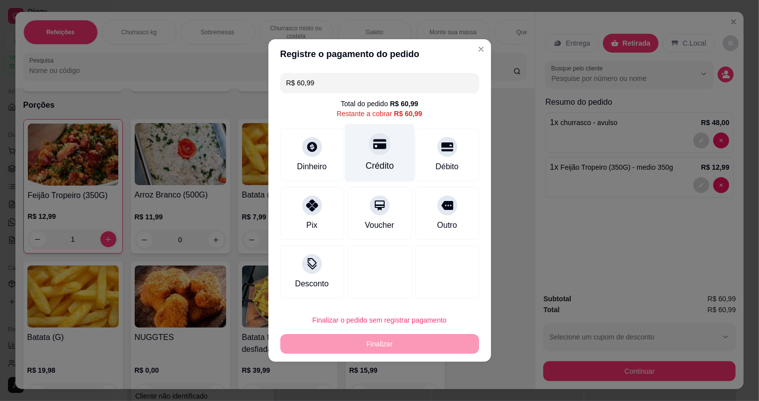
click at [374, 146] on icon at bounding box center [379, 145] width 13 height 10
type input "R$ 0,00"
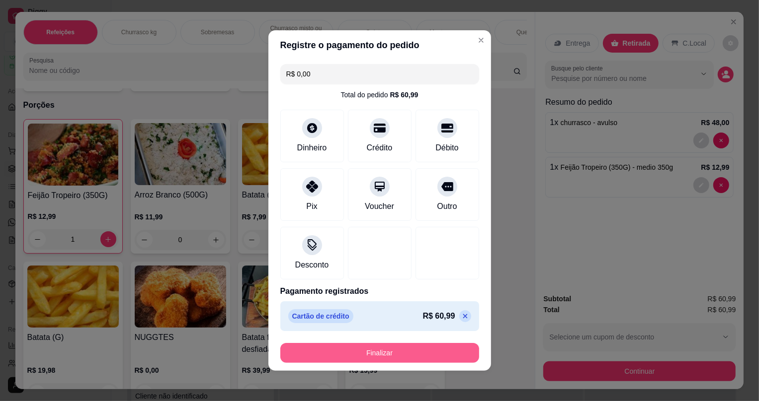
click at [415, 350] on button "Finalizar" at bounding box center [379, 353] width 199 height 20
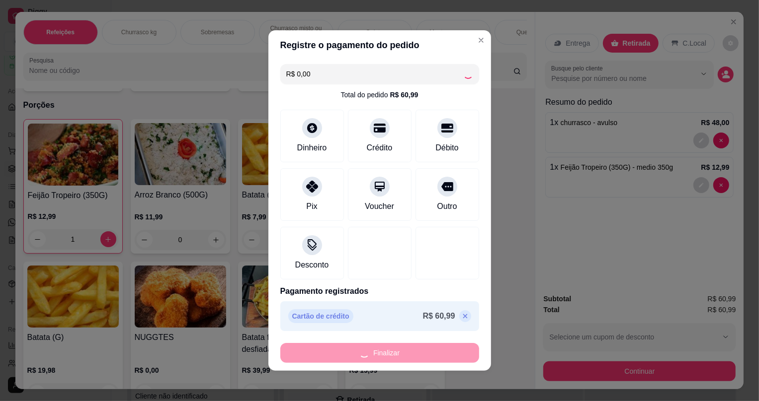
type input "0"
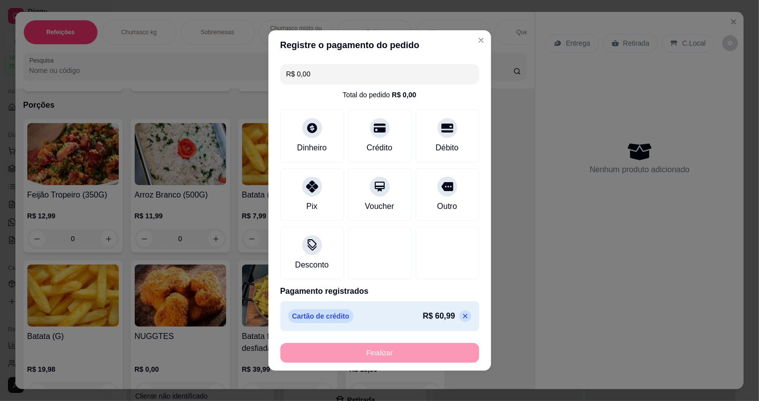
type input "-R$ 60,99"
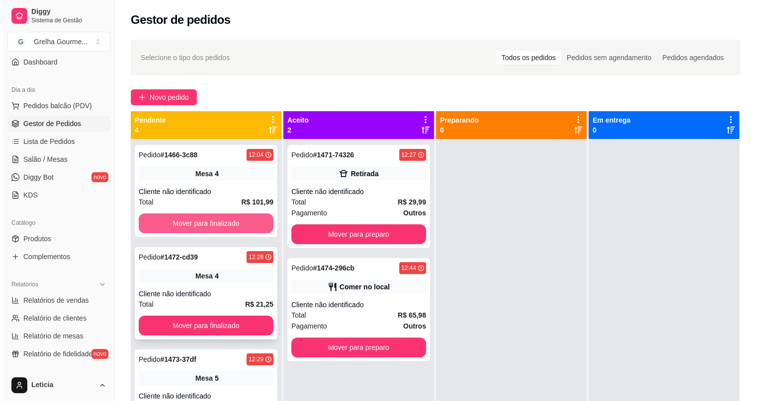
scroll to position [17, 0]
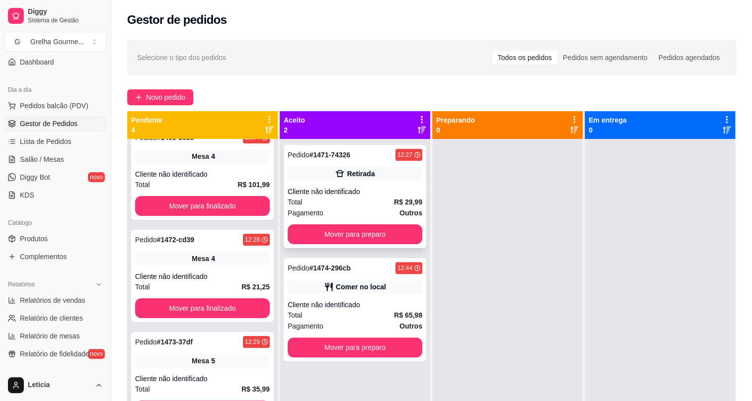
click at [288, 202] on span "Total" at bounding box center [295, 202] width 15 height 11
click at [337, 299] on div "Pedido # 1474-296cb 12:44 Comer no local Cliente não identificado Total R$ 65,9…" at bounding box center [355, 309] width 143 height 103
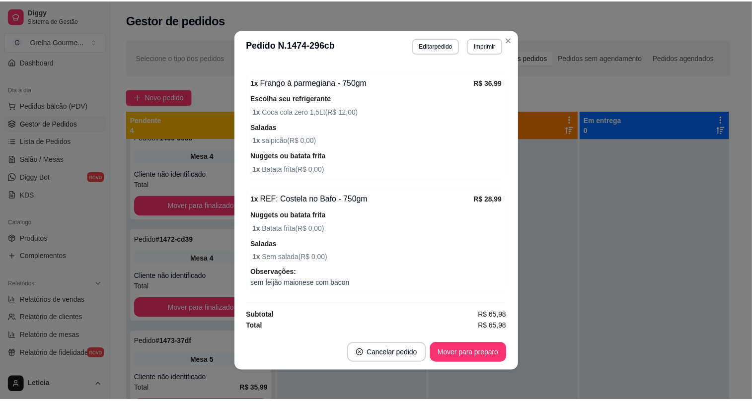
scroll to position [1, 0]
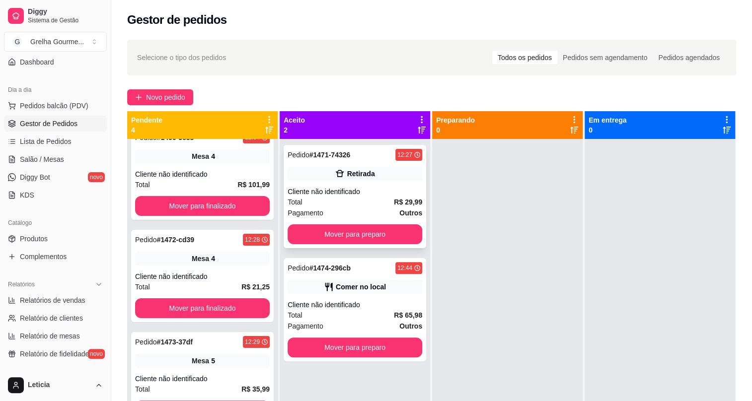
click at [319, 188] on div "Cliente não identificado" at bounding box center [355, 192] width 135 height 10
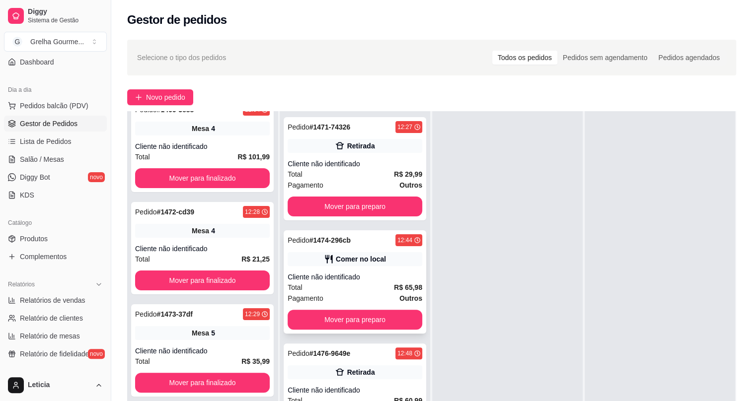
scroll to position [151, 0]
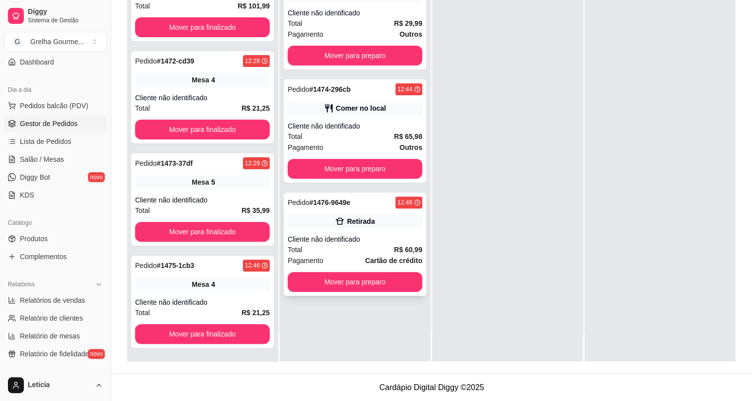
click at [360, 257] on div "Pagamento Cartão de crédito" at bounding box center [355, 260] width 135 height 11
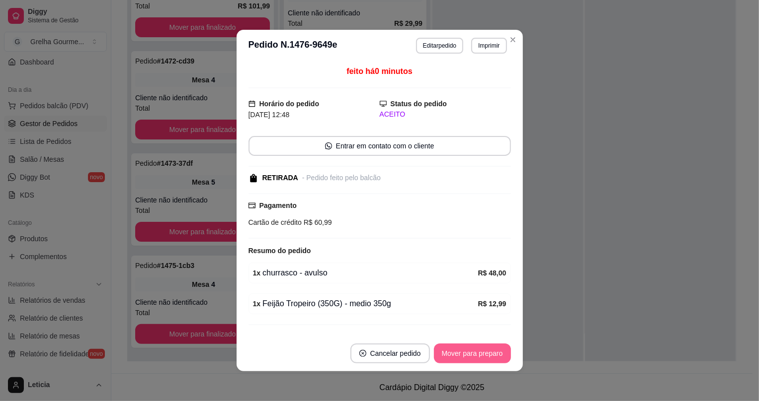
click at [467, 360] on button "Mover para preparo" at bounding box center [472, 354] width 77 height 20
click at [467, 359] on div "Mover para preparo" at bounding box center [465, 354] width 91 height 20
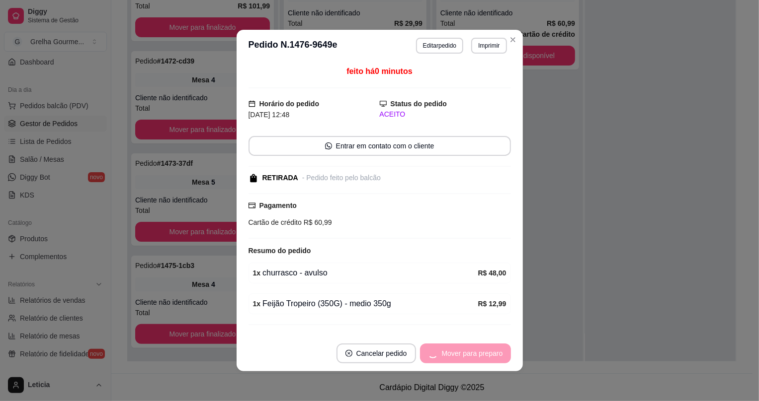
click at [467, 359] on div "Mover para preparo" at bounding box center [465, 354] width 91 height 20
click at [467, 359] on button "Mover para retirada disponível" at bounding box center [455, 353] width 106 height 19
click at [467, 359] on div "Mover para retirada disponível" at bounding box center [455, 354] width 110 height 20
click at [467, 359] on div "Mover para retirada disponível" at bounding box center [449, 354] width 124 height 20
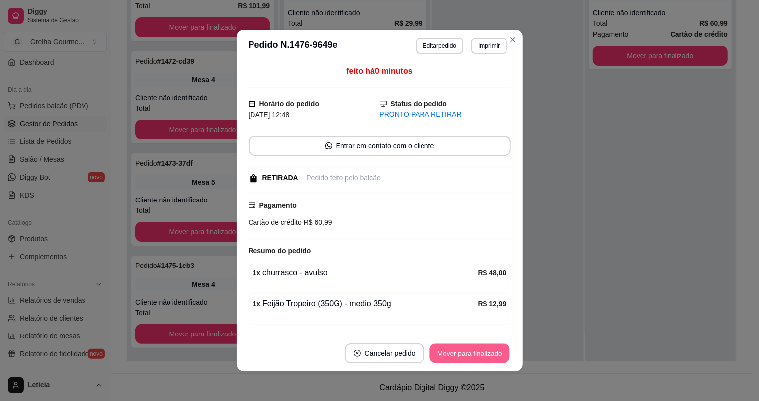
click at [466, 360] on button "Mover para finalizado" at bounding box center [469, 353] width 80 height 19
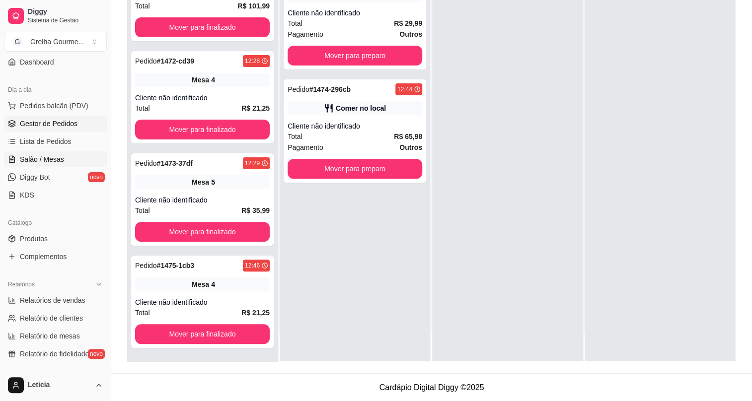
click at [29, 163] on span "Salão / Mesas" at bounding box center [42, 160] width 44 height 10
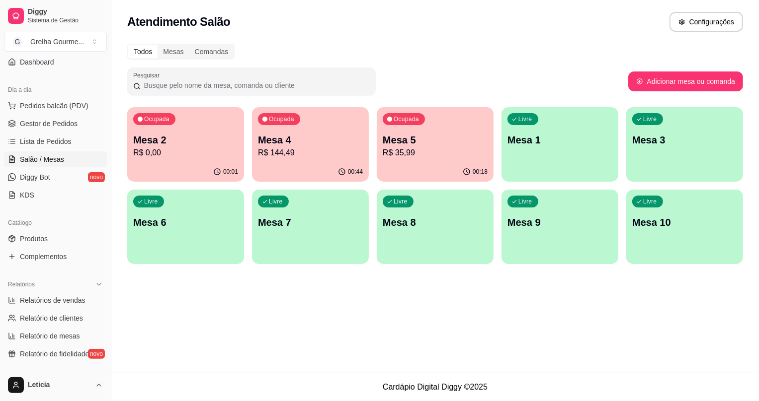
click at [401, 165] on div "00:18" at bounding box center [435, 171] width 117 height 19
click at [41, 129] on link "Gestor de Pedidos" at bounding box center [55, 124] width 103 height 16
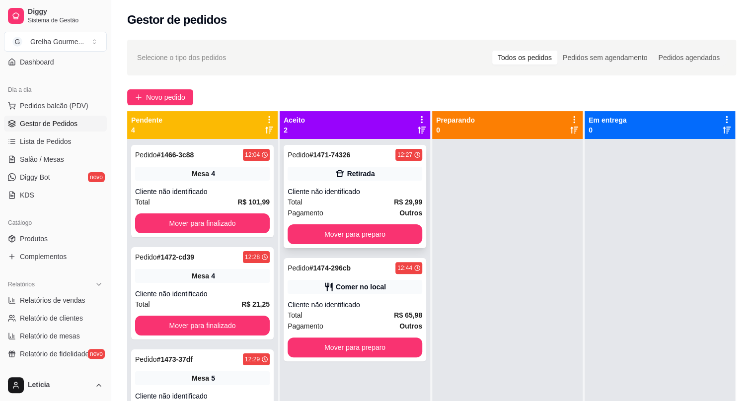
click at [370, 180] on div "Retirada" at bounding box center [355, 174] width 135 height 14
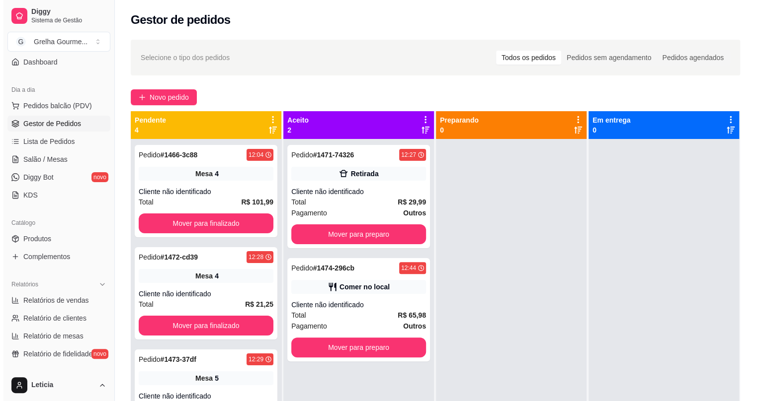
scroll to position [28, 0]
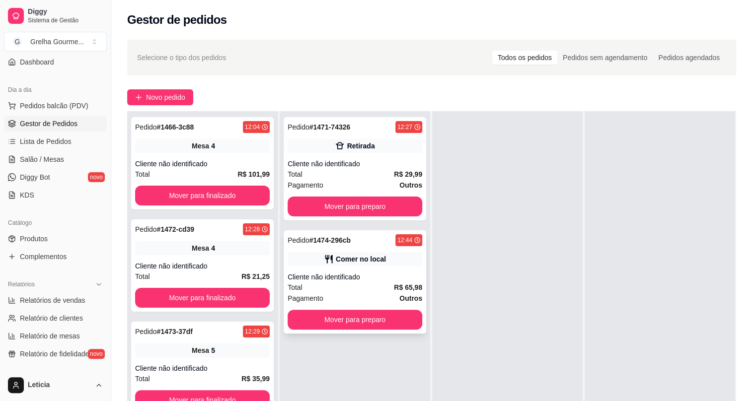
click at [357, 263] on div "Comer no local" at bounding box center [361, 259] width 50 height 10
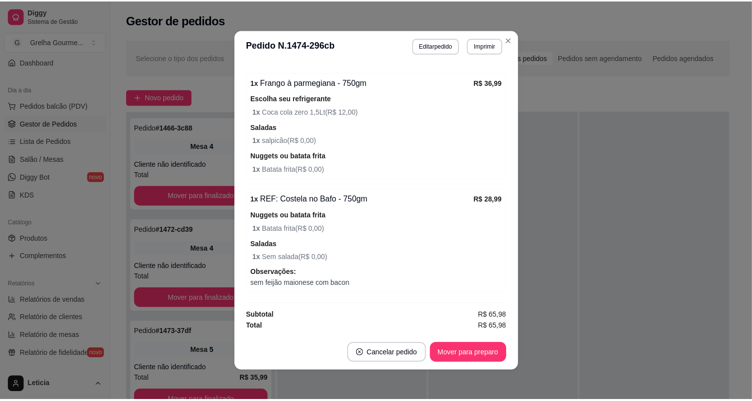
scroll to position [0, 0]
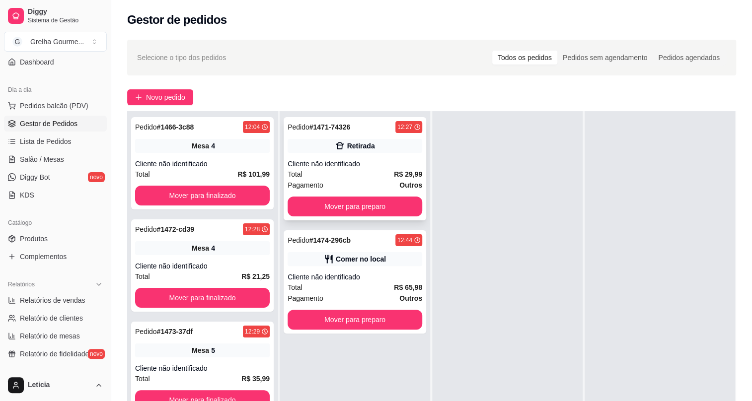
click at [322, 167] on div "Cliente não identificado" at bounding box center [355, 164] width 135 height 10
click at [413, 157] on div "Pedido # 1471-74326 12:27 Retirada Cliente não identificado Total R$ 29,99 Paga…" at bounding box center [355, 168] width 143 height 103
click at [413, 176] on strong "R$ 29,99" at bounding box center [408, 174] width 28 height 8
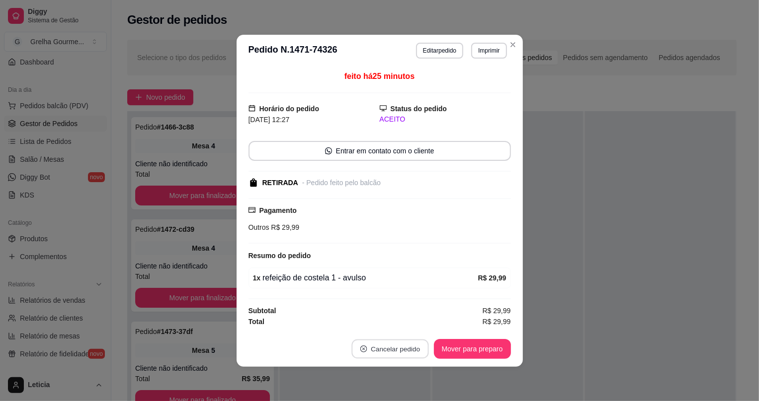
click at [397, 348] on button "Cancelar pedido" at bounding box center [389, 348] width 77 height 19
click at [403, 328] on button "Sim" at bounding box center [420, 324] width 40 height 20
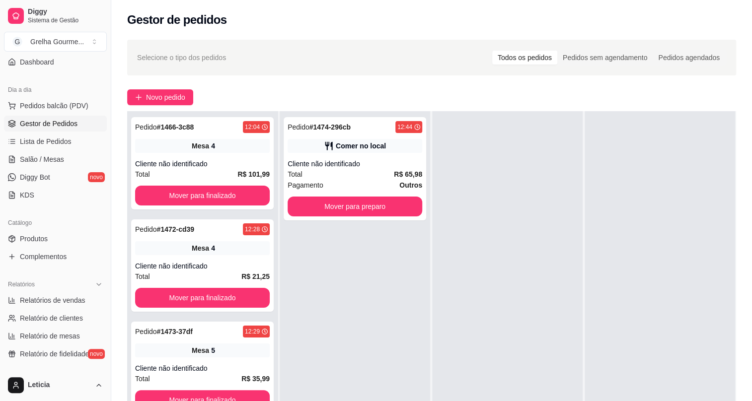
click at [299, 69] on div "Selecione o tipo dos pedidos Todos os pedidos Pedidos sem agendamento Pedidos a…" at bounding box center [431, 58] width 609 height 36
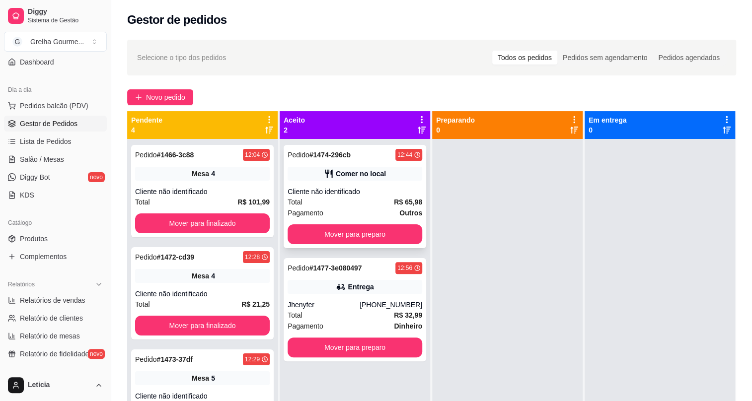
click at [366, 207] on div "Total R$ 65,98" at bounding box center [355, 202] width 135 height 11
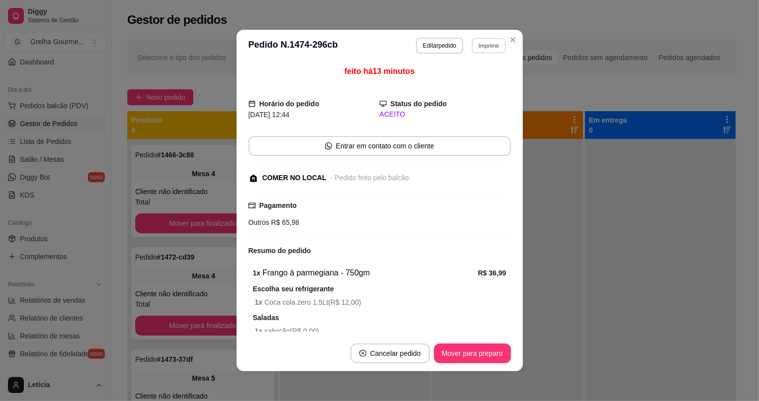
click at [481, 46] on button "Imprimir" at bounding box center [488, 45] width 34 height 15
click at [458, 105] on button "IMPRESSORA" at bounding box center [470, 100] width 70 height 15
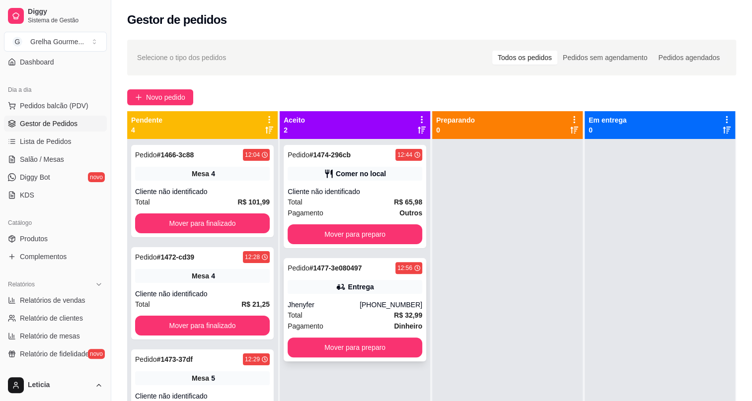
click at [380, 302] on div "[PHONE_NUMBER]" at bounding box center [391, 305] width 63 height 10
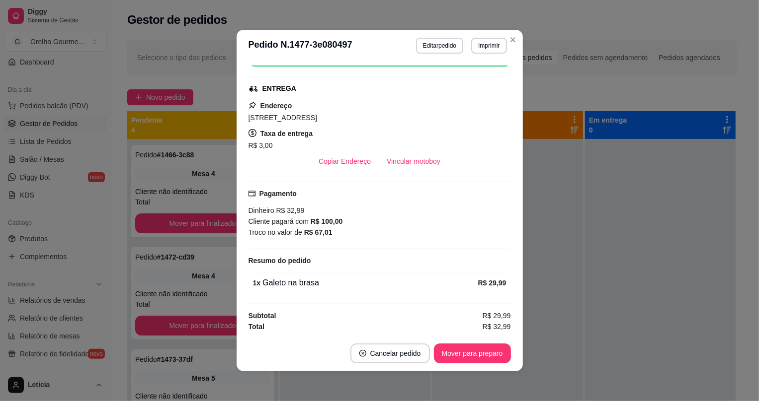
scroll to position [1, 0]
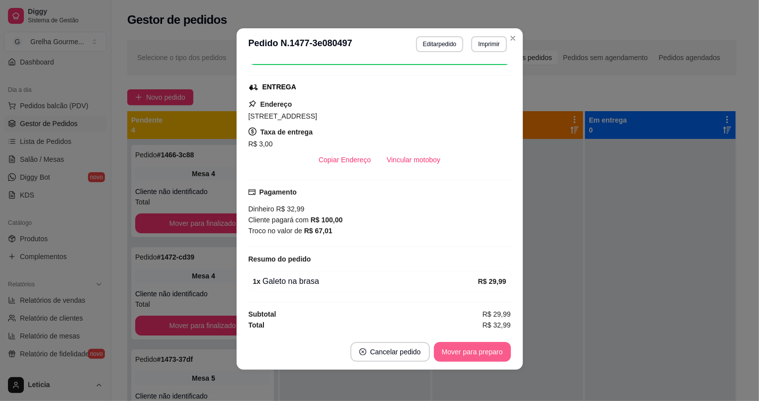
click at [465, 353] on button "Mover para preparo" at bounding box center [472, 352] width 77 height 20
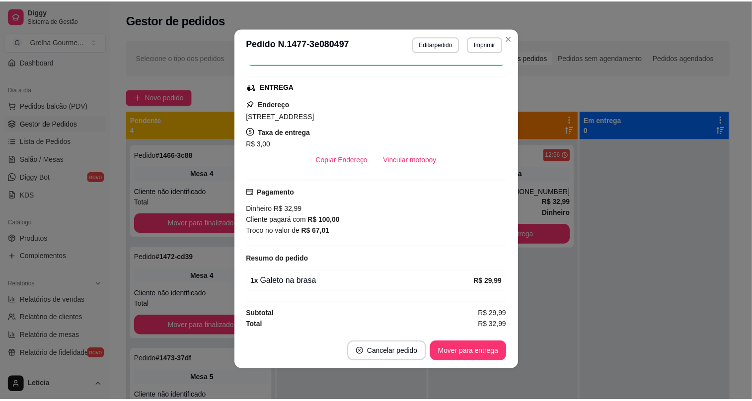
scroll to position [0, 0]
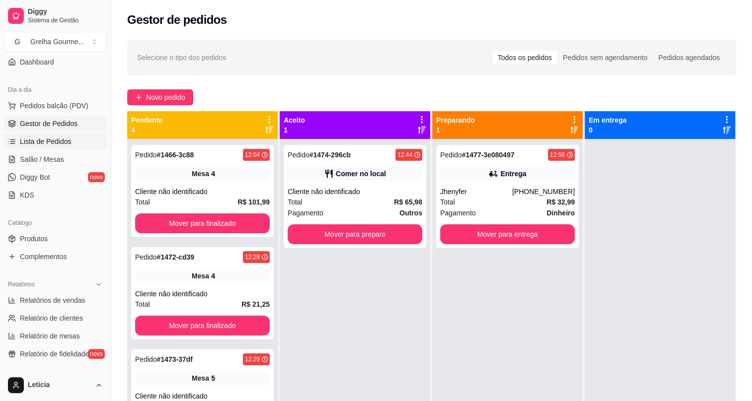
click at [25, 141] on span "Lista de Pedidos" at bounding box center [46, 142] width 52 height 10
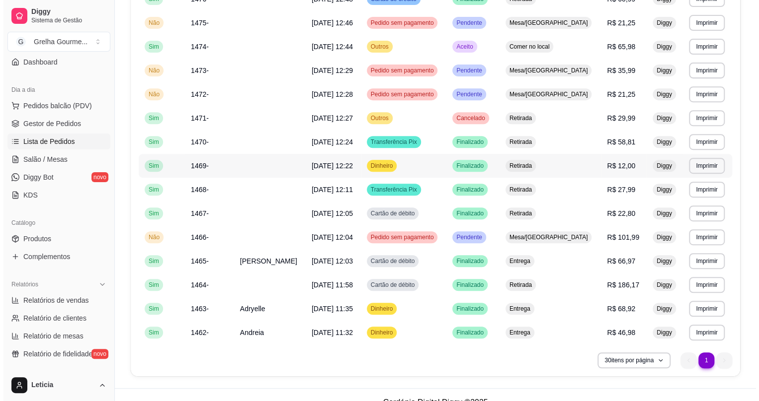
scroll to position [195, 0]
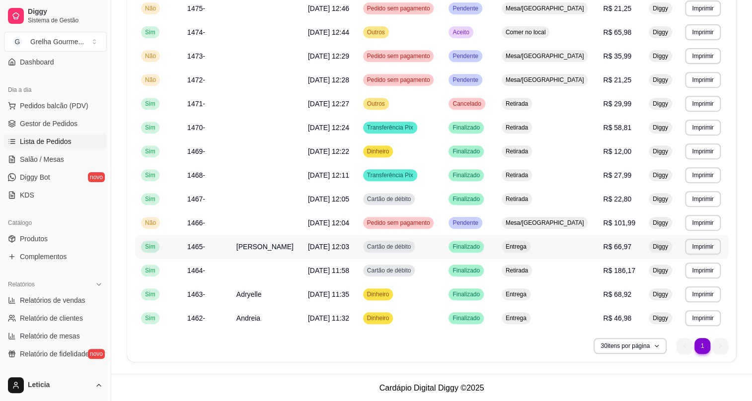
click at [302, 249] on td "[PERSON_NAME]" at bounding box center [267, 247] width 72 height 24
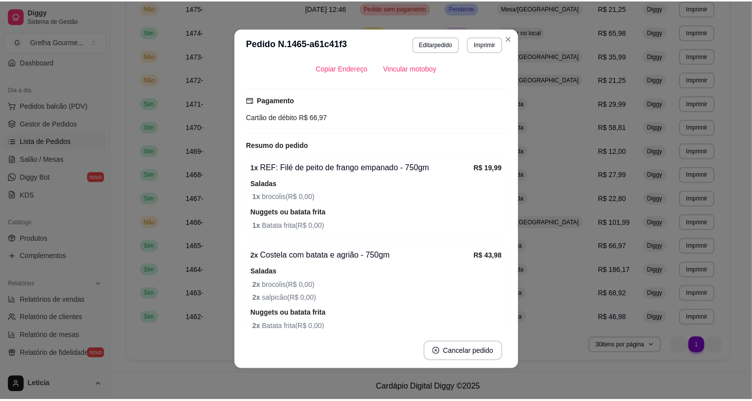
scroll to position [255, 0]
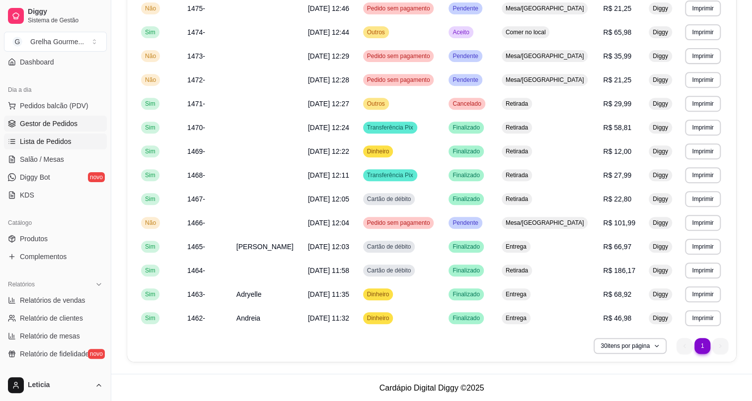
click at [37, 123] on span "Gestor de Pedidos" at bounding box center [49, 124] width 58 height 10
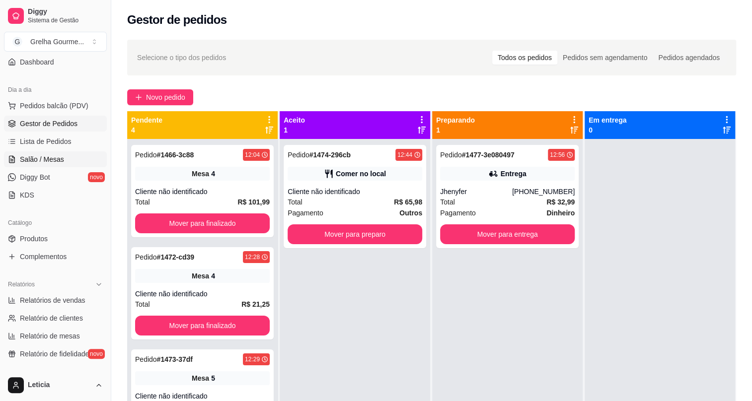
click at [30, 162] on span "Salão / Mesas" at bounding box center [42, 160] width 44 height 10
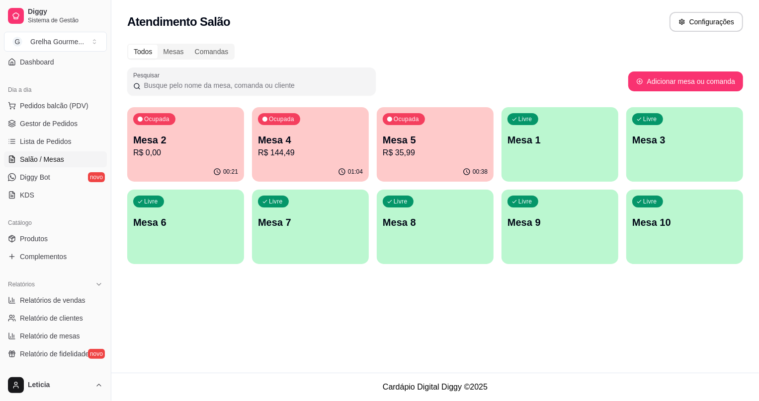
click at [694, 164] on div "Livre Mesa 3" at bounding box center [684, 138] width 117 height 63
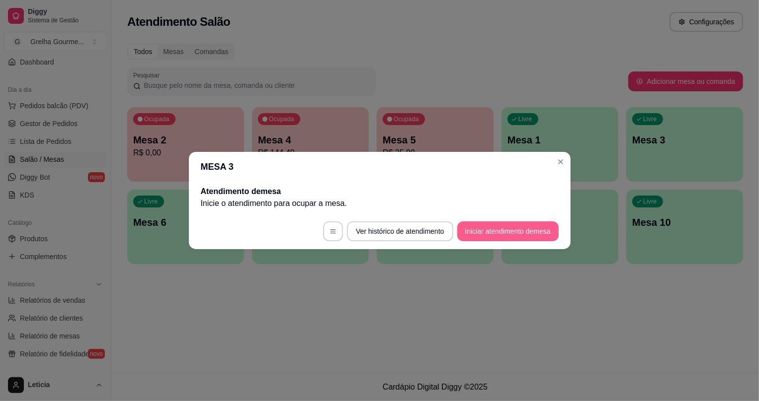
click at [543, 231] on button "Iniciar atendimento de mesa" at bounding box center [507, 232] width 101 height 20
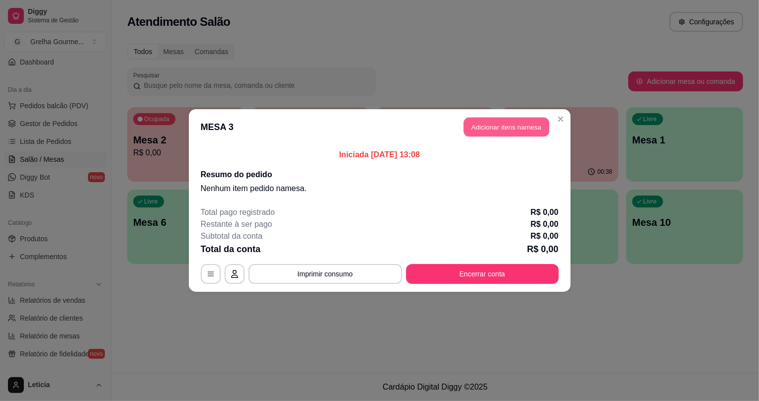
click at [507, 131] on button "Adicionar itens na mesa" at bounding box center [506, 127] width 85 height 19
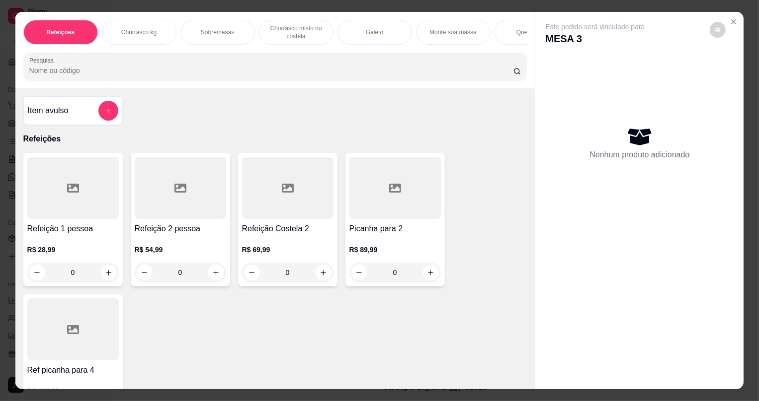
click at [106, 106] on div "Item avulso" at bounding box center [72, 110] width 99 height 29
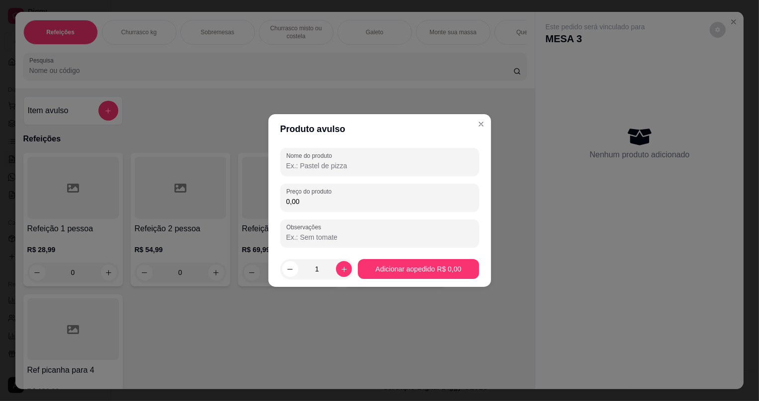
click at [299, 167] on input "Nome do produto" at bounding box center [379, 166] width 187 height 10
type input "combo grelha 3"
click at [337, 265] on button "increase-product-quantity" at bounding box center [344, 269] width 16 height 16
type input "2"
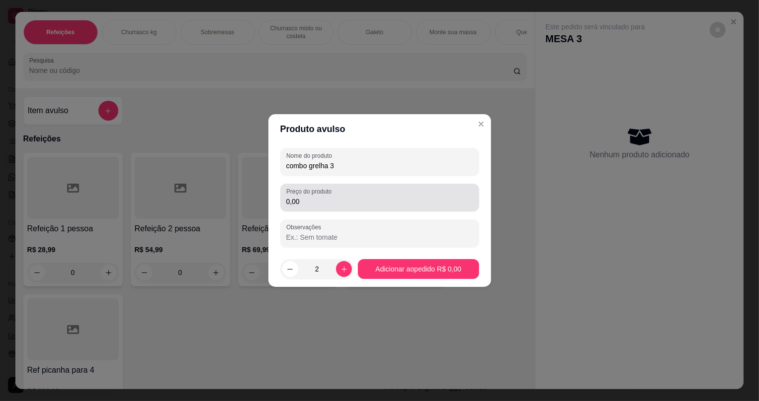
click at [322, 202] on input "0,00" at bounding box center [379, 202] width 187 height 10
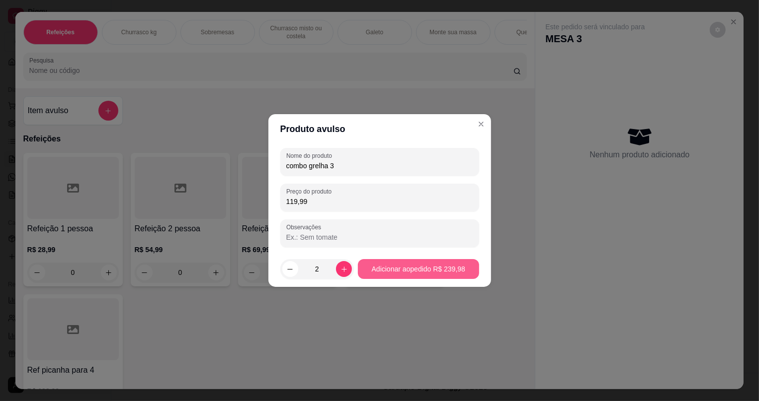
type input "119,99"
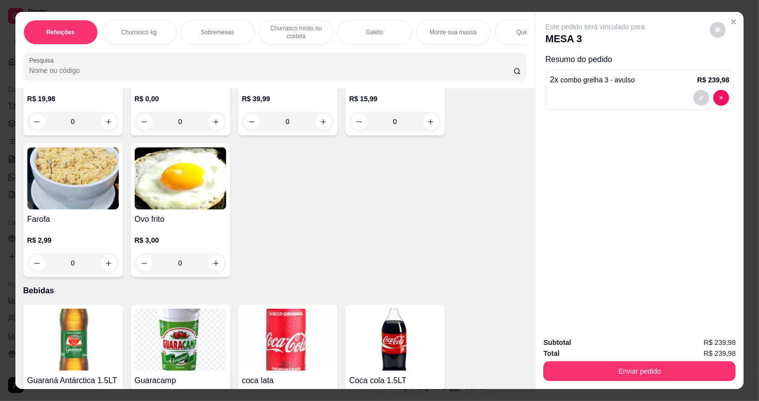
scroll to position [2824, 0]
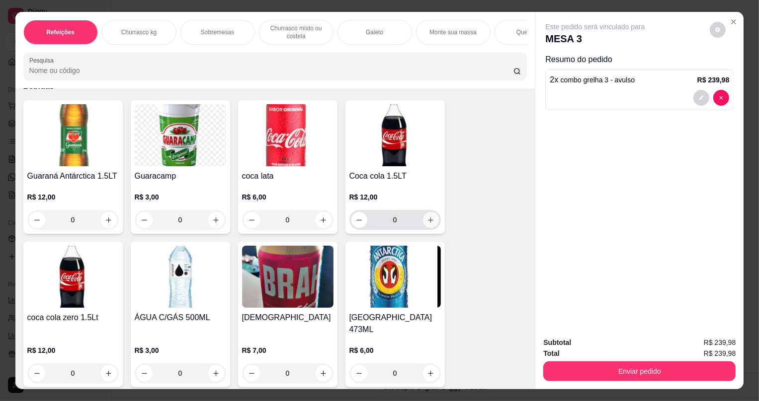
click at [430, 224] on icon "increase-product-quantity" at bounding box center [430, 220] width 7 height 7
type input "1"
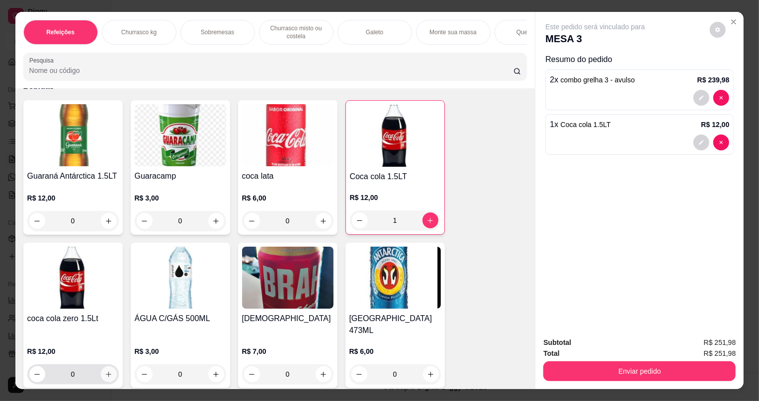
click at [109, 370] on button "increase-product-quantity" at bounding box center [109, 375] width 16 height 16
type input "1"
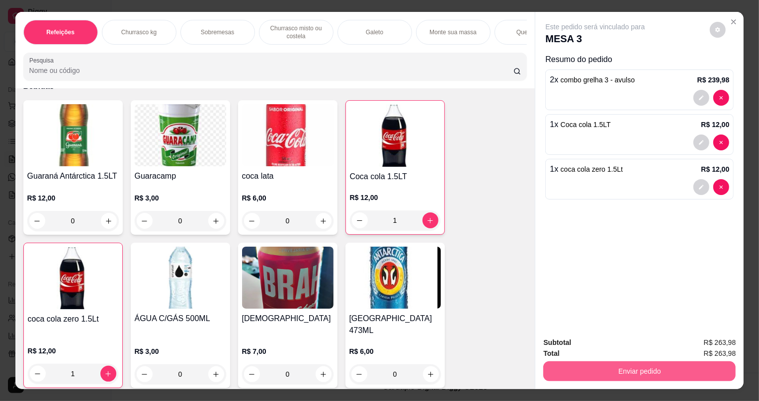
click at [613, 380] on button "Enviar pedido" at bounding box center [639, 372] width 192 height 20
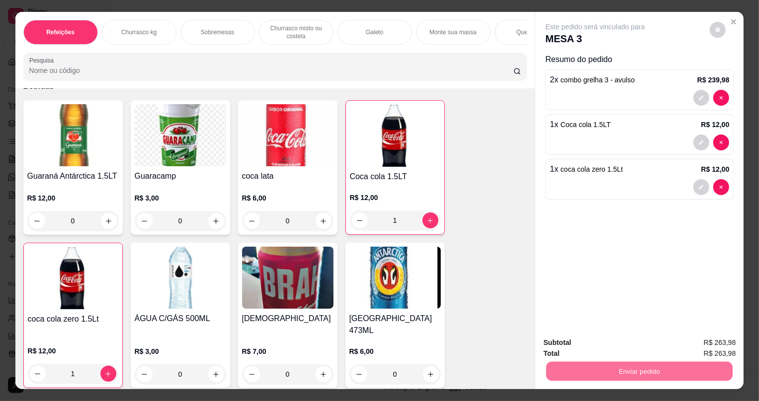
click at [591, 349] on button "Não registrar e enviar pedido" at bounding box center [607, 347] width 100 height 18
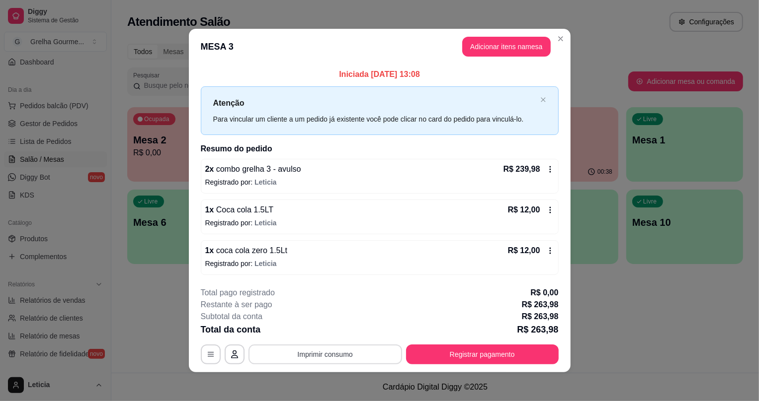
click at [373, 350] on button "Imprimir consumo" at bounding box center [325, 355] width 154 height 20
click at [340, 337] on button "IMPRESSORA" at bounding box center [326, 331] width 72 height 16
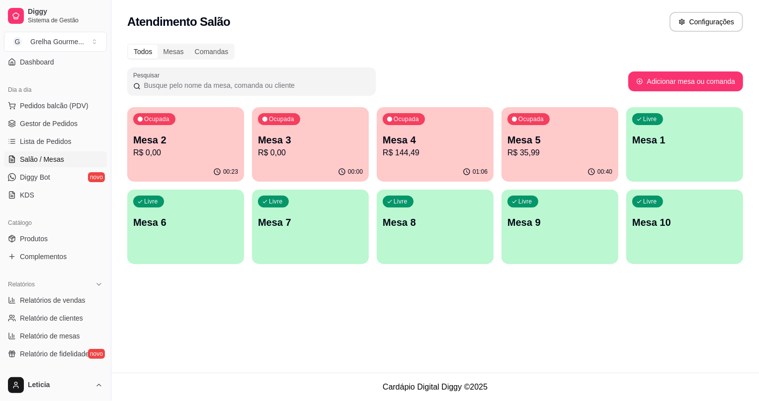
click at [511, 150] on p "R$ 35,99" at bounding box center [559, 153] width 105 height 12
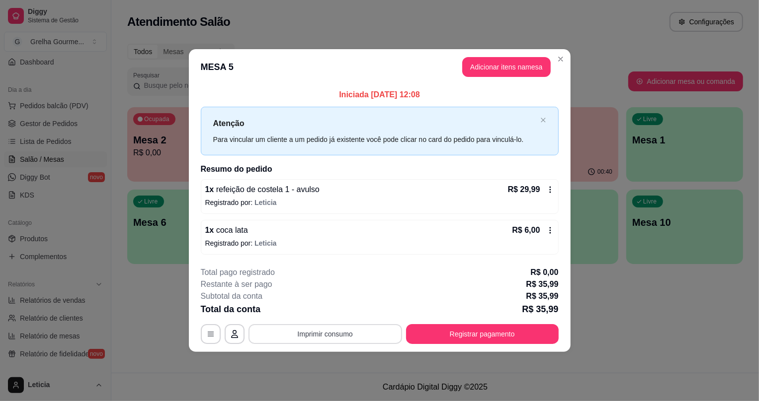
click at [302, 332] on button "Imprimir consumo" at bounding box center [325, 334] width 154 height 20
click at [339, 316] on button "IMPRESSORA" at bounding box center [329, 310] width 70 height 15
click at [509, 341] on button "Registrar pagamento" at bounding box center [482, 334] width 153 height 20
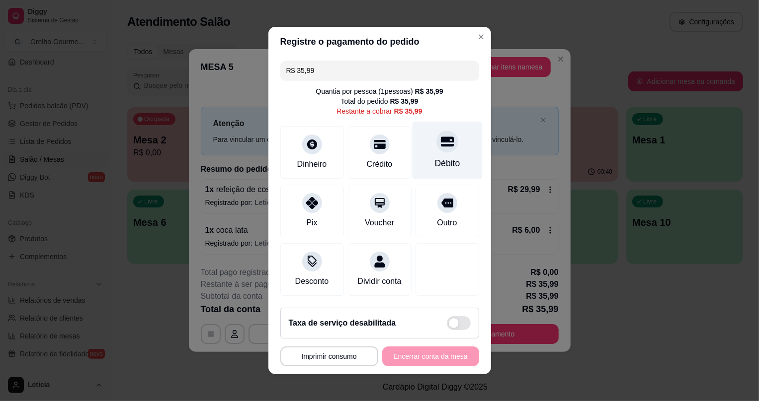
click at [440, 141] on icon at bounding box center [446, 141] width 13 height 13
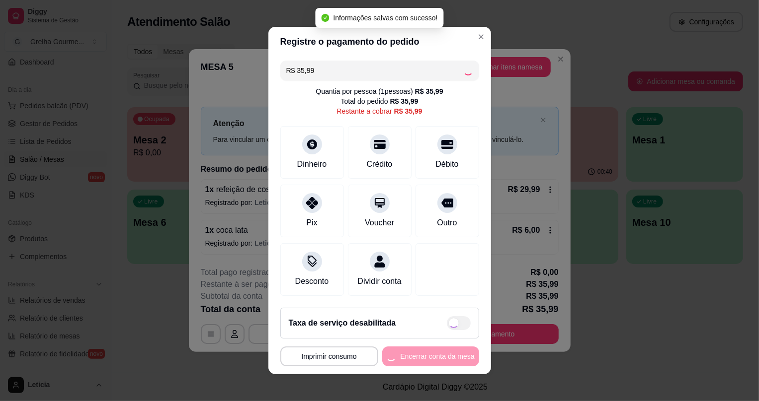
type input "R$ 0,00"
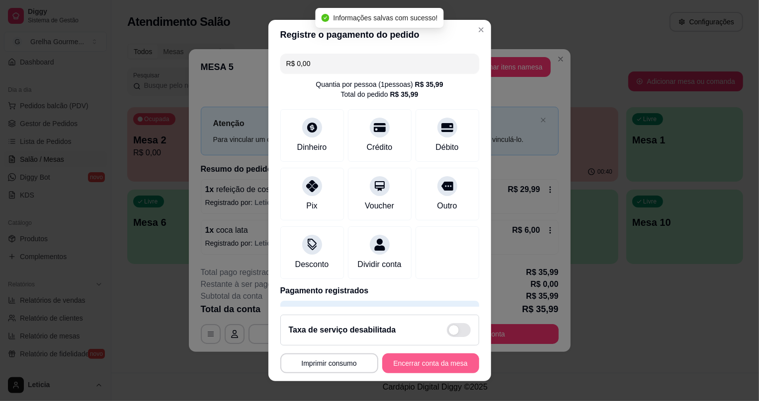
click at [422, 359] on button "Encerrar conta da mesa" at bounding box center [430, 364] width 97 height 20
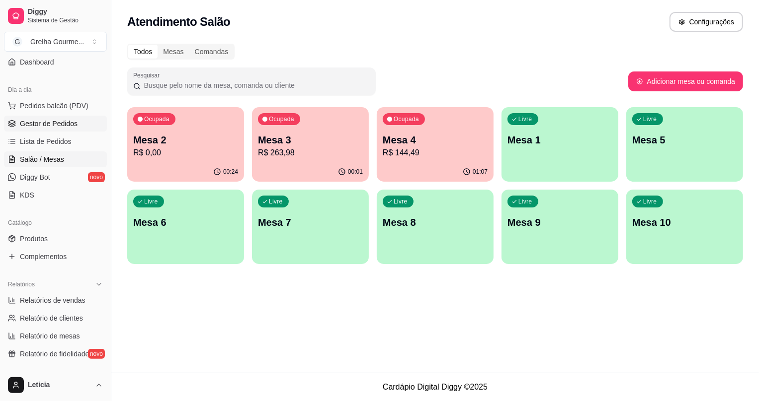
click at [43, 121] on span "Gestor de Pedidos" at bounding box center [49, 124] width 58 height 10
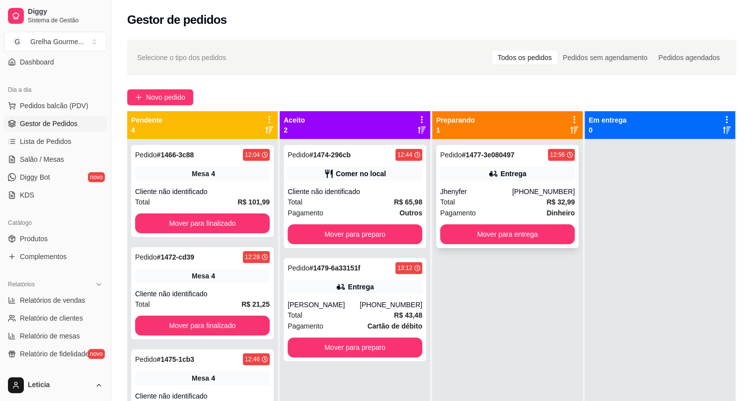
click at [512, 209] on div "Pagamento Dinheiro" at bounding box center [507, 213] width 135 height 11
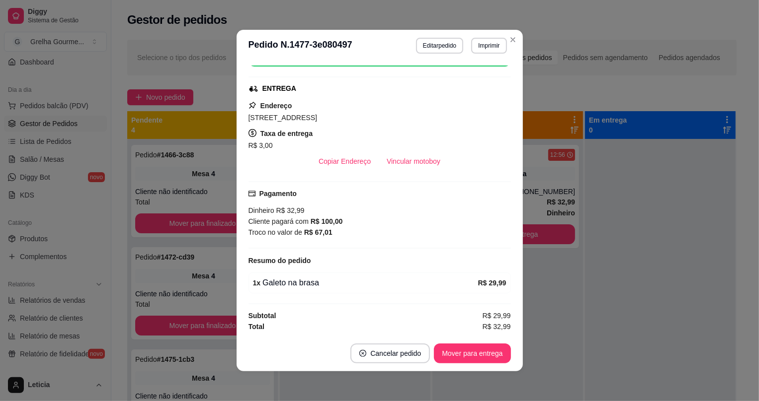
scroll to position [1, 0]
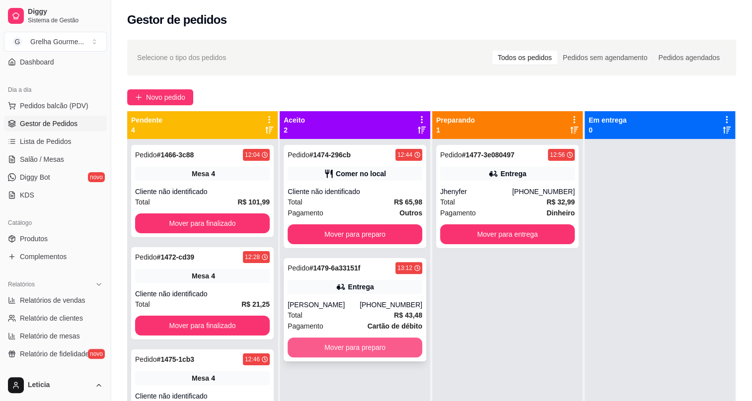
click at [381, 352] on button "Mover para preparo" at bounding box center [355, 348] width 135 height 20
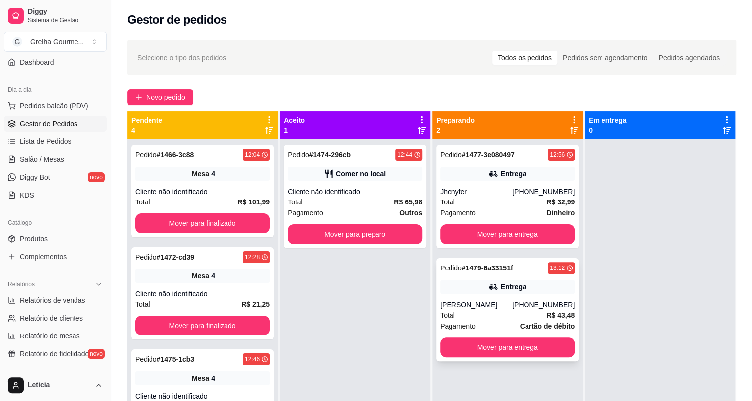
click at [489, 292] on div "Entrega" at bounding box center [507, 287] width 135 height 14
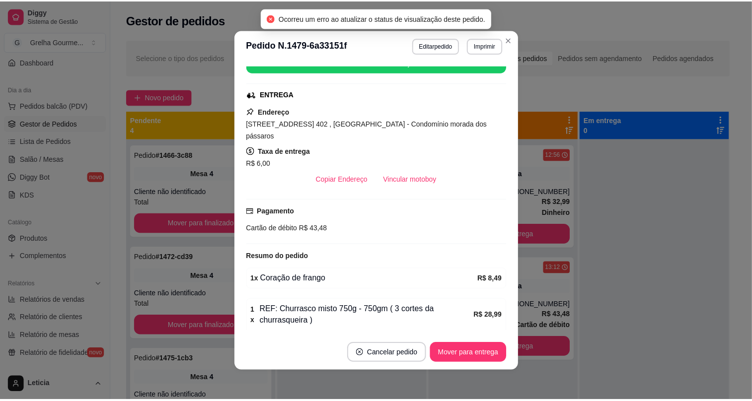
scroll to position [226, 0]
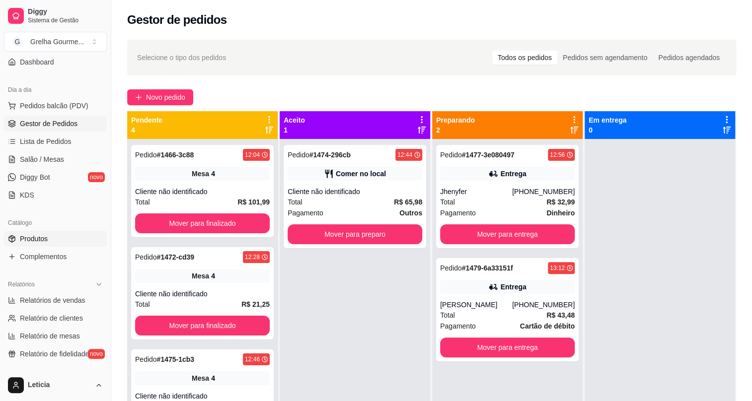
click at [34, 239] on span "Produtos" at bounding box center [34, 239] width 28 height 10
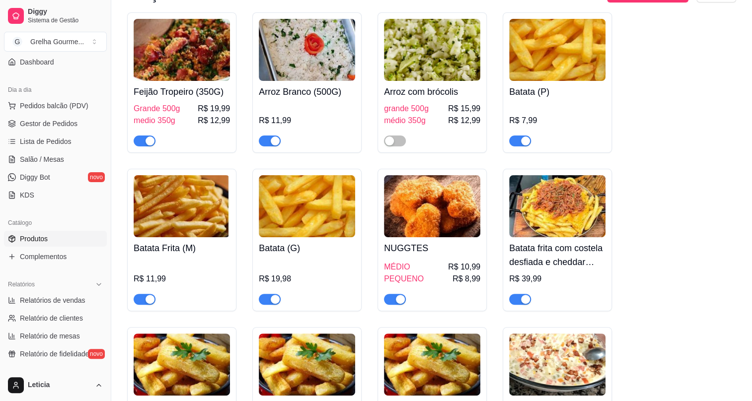
scroll to position [4200, 0]
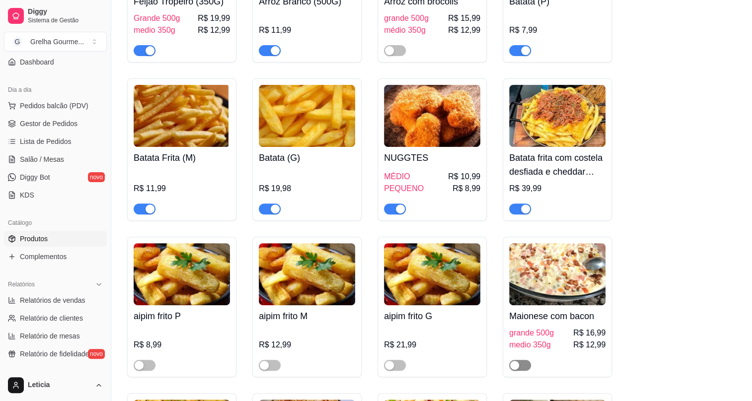
click at [521, 360] on span "button" at bounding box center [520, 365] width 22 height 11
click at [36, 260] on span "Complementos" at bounding box center [43, 257] width 47 height 10
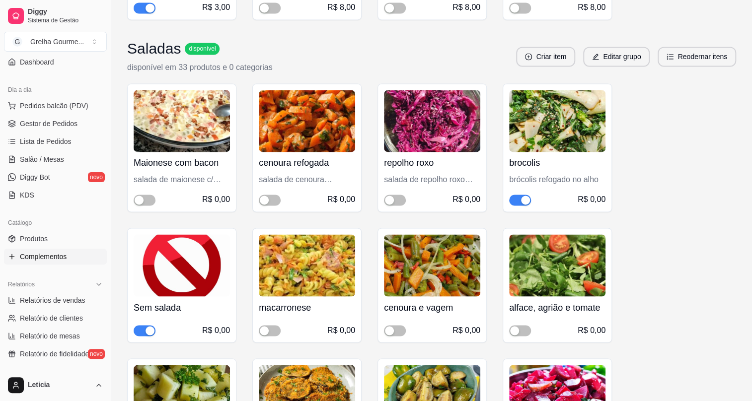
scroll to position [903, 0]
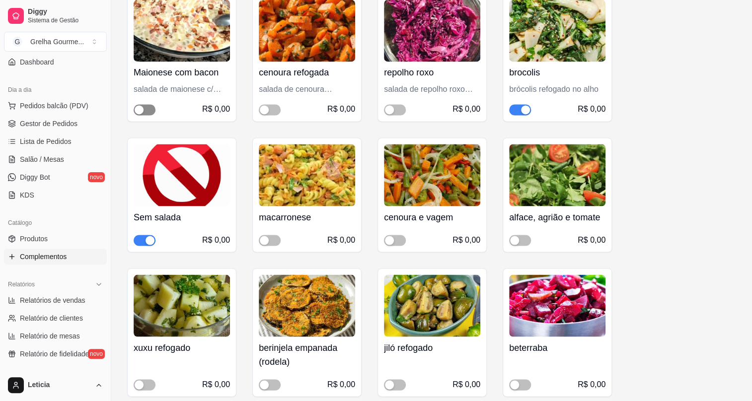
click at [137, 105] on div "button" at bounding box center [139, 109] width 9 height 9
click at [14, 120] on icon at bounding box center [12, 124] width 8 height 8
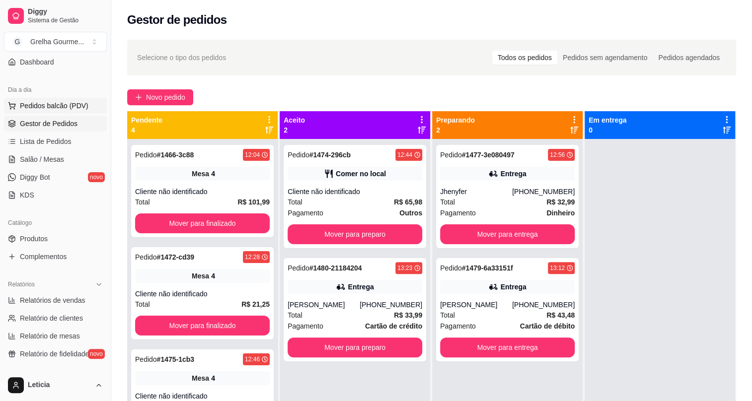
click at [37, 103] on span "Pedidos balcão (PDV)" at bounding box center [54, 106] width 69 height 10
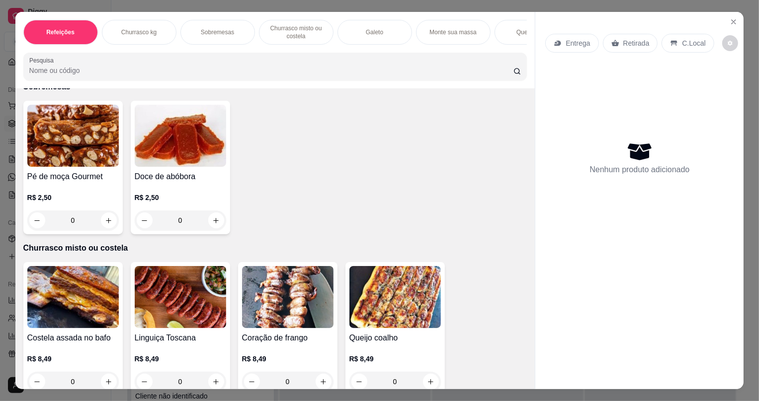
scroll to position [361, 0]
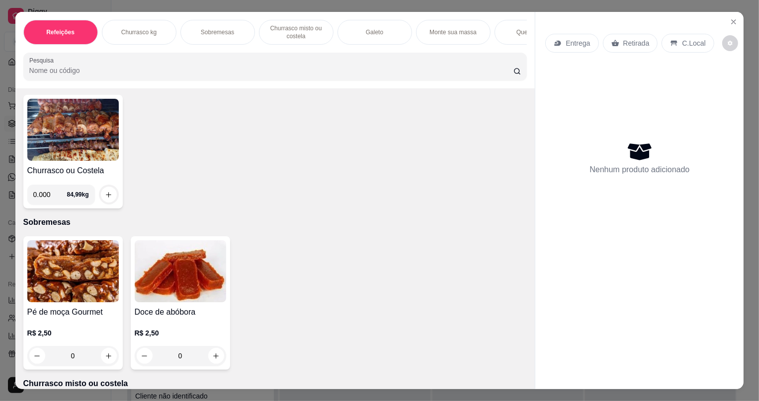
click at [61, 139] on img at bounding box center [72, 130] width 91 height 62
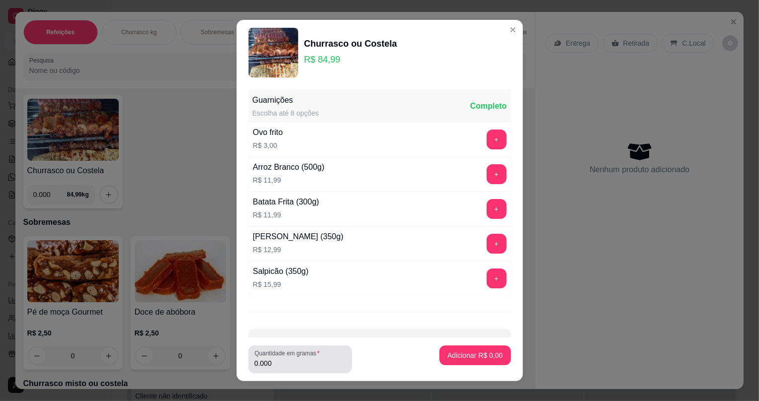
click at [320, 359] on input "0.000" at bounding box center [299, 364] width 91 height 10
type input "0.798"
click at [435, 352] on button "Adicionar R$ 67,82" at bounding box center [472, 356] width 75 height 20
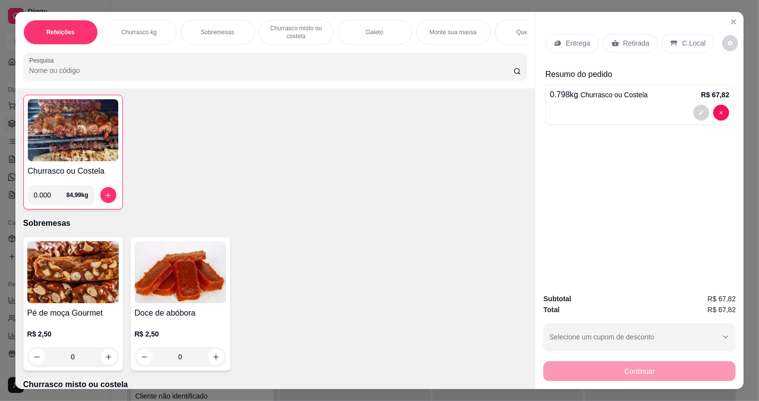
click at [611, 44] on icon at bounding box center [614, 43] width 7 height 6
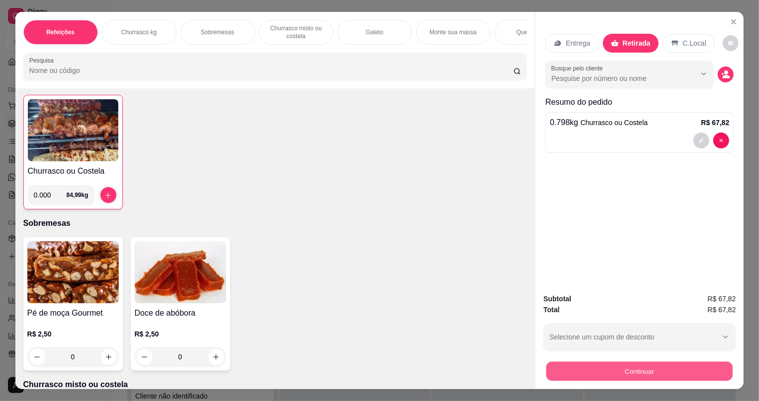
click at [593, 368] on button "Continuar" at bounding box center [639, 371] width 186 height 19
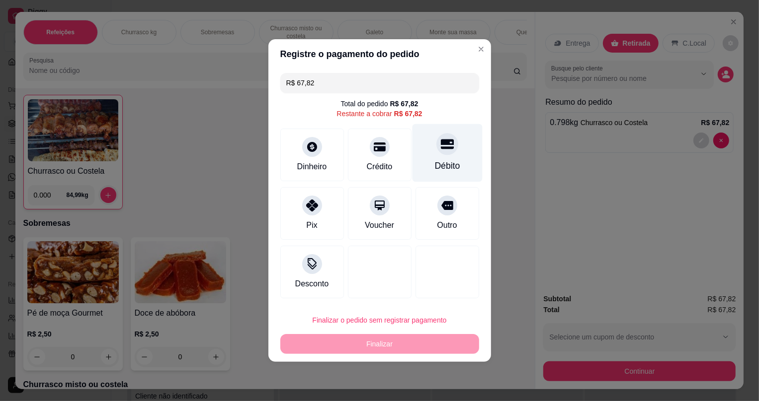
click at [433, 157] on div "Débito" at bounding box center [447, 153] width 70 height 58
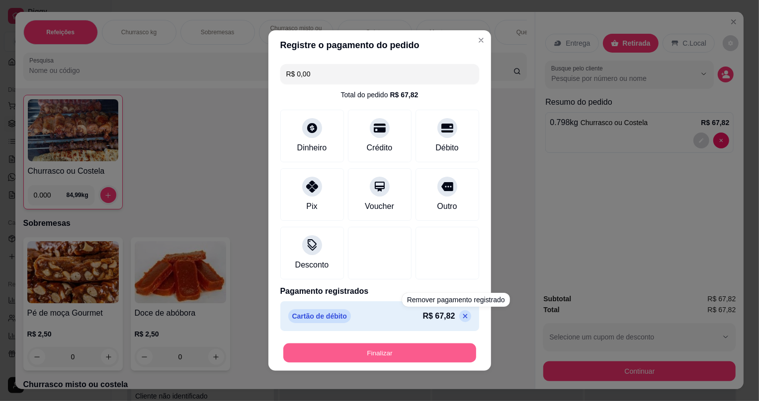
click at [385, 348] on button "Finalizar" at bounding box center [379, 353] width 193 height 19
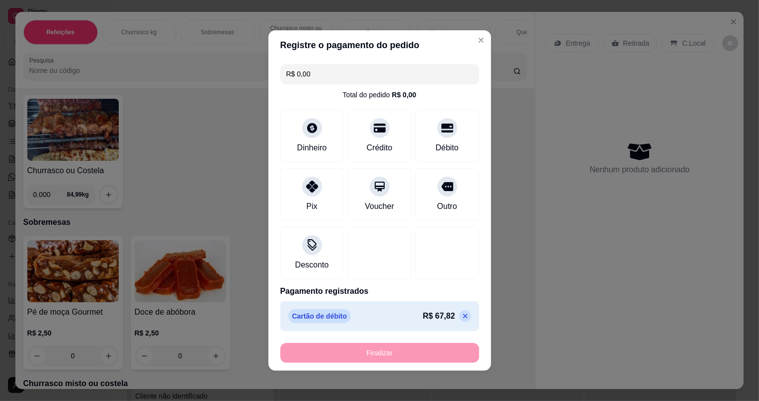
type input "-R$ 67,82"
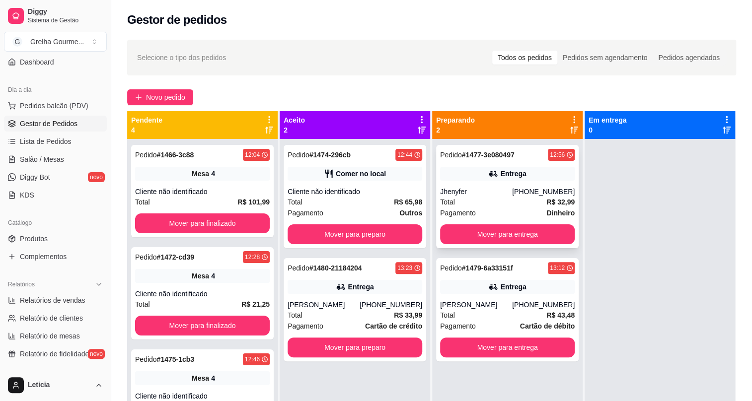
click at [544, 194] on div "[PHONE_NUMBER]" at bounding box center [543, 192] width 63 height 10
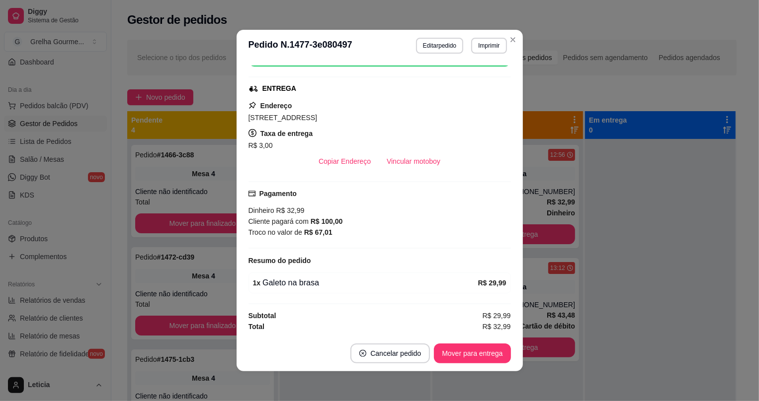
scroll to position [1, 0]
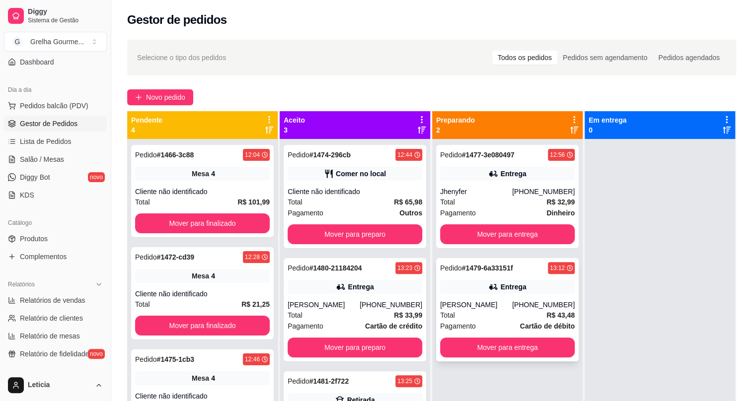
click at [507, 272] on div "Pedido # 1479-6a33151f 13:12" at bounding box center [507, 268] width 135 height 12
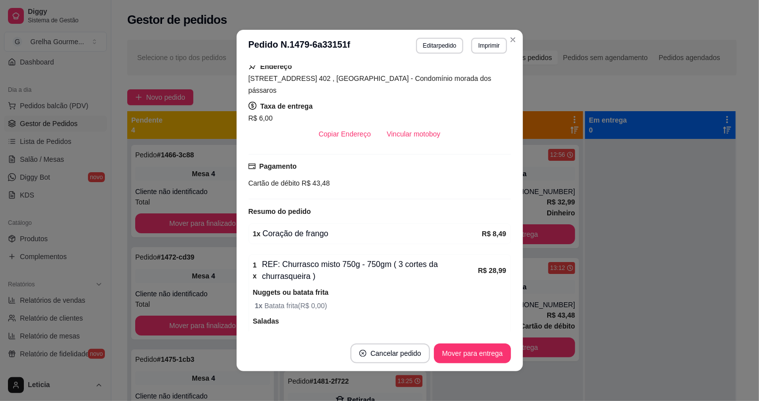
scroll to position [245, 0]
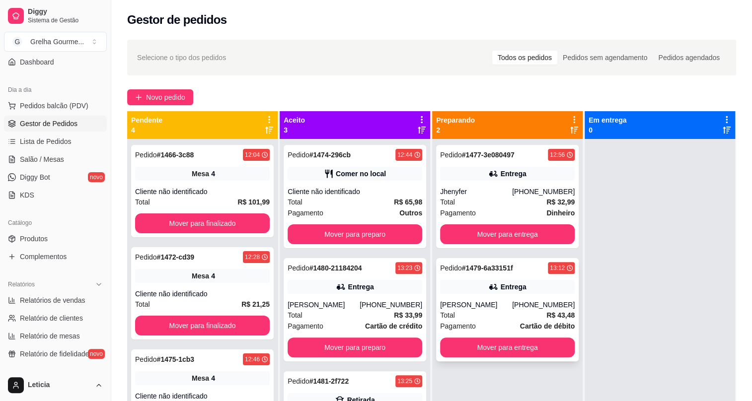
click at [515, 311] on div "Total R$ 43,48" at bounding box center [507, 315] width 135 height 11
click at [509, 213] on div "Pagamento Dinheiro" at bounding box center [507, 213] width 135 height 11
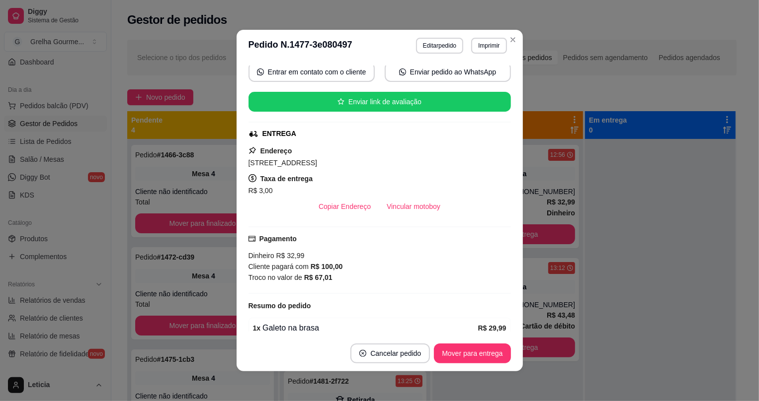
scroll to position [1, 0]
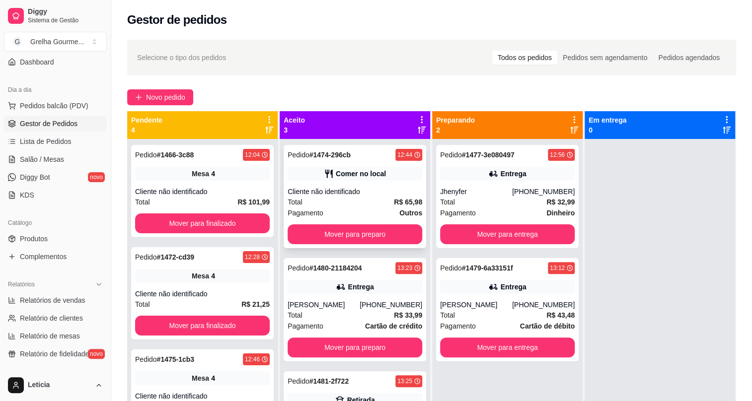
click at [311, 182] on div "Pedido # 1474-296cb 12:44 Comer no local Cliente não identificado Total R$ 65,9…" at bounding box center [355, 196] width 143 height 103
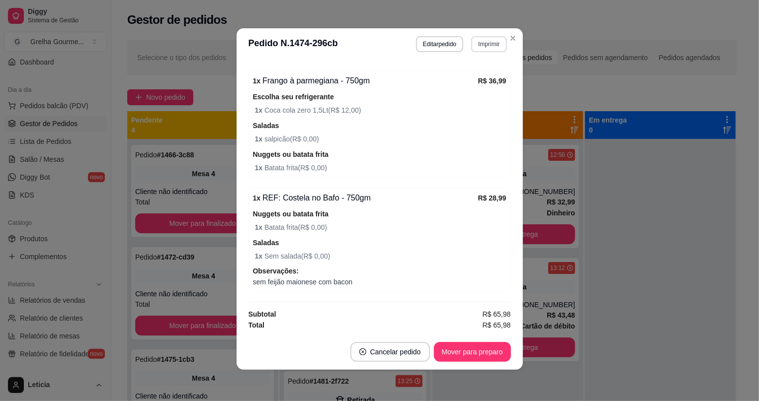
click at [474, 36] on button "Imprimir" at bounding box center [488, 44] width 35 height 16
click at [461, 99] on button "IMPRESSORA" at bounding box center [470, 99] width 72 height 16
click at [489, 360] on button "Mover para preparo" at bounding box center [472, 352] width 77 height 20
click at [490, 361] on div "Mover para preparo" at bounding box center [465, 352] width 91 height 20
click at [488, 361] on div "Mover para preparo" at bounding box center [465, 352] width 91 height 20
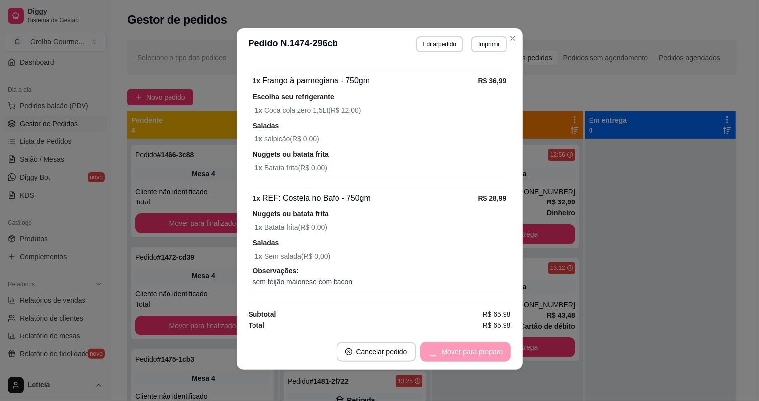
click at [488, 360] on div "Mover para preparo" at bounding box center [465, 352] width 91 height 20
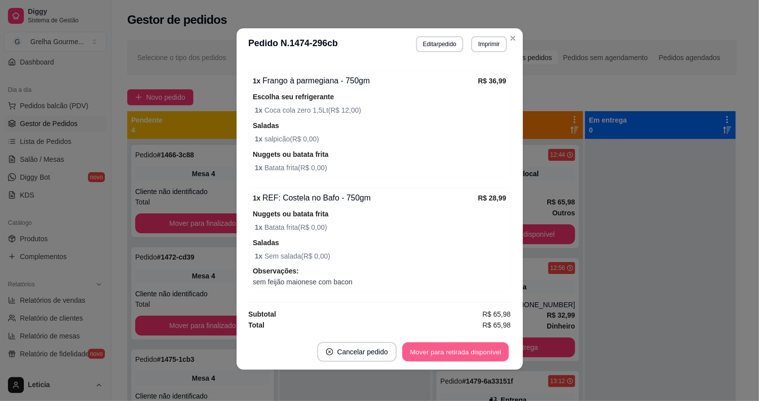
click at [488, 358] on button "Mover para retirada disponível" at bounding box center [455, 352] width 106 height 19
click at [488, 358] on div "Mover para retirada disponível" at bounding box center [455, 352] width 110 height 20
click at [488, 358] on div "Mover para retirada disponível" at bounding box center [449, 352] width 124 height 20
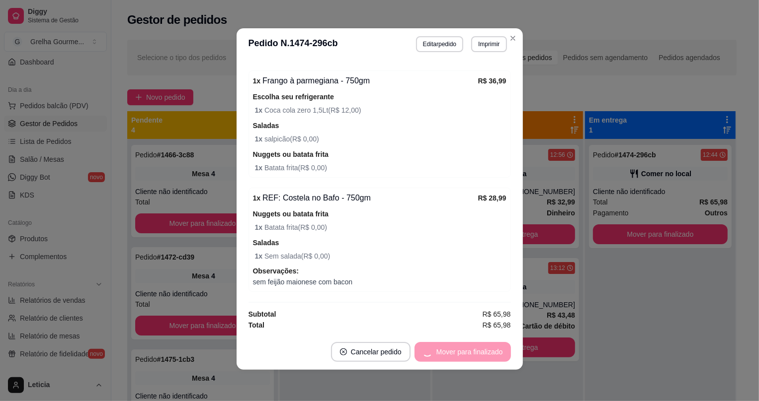
click at [488, 358] on div "Mover para finalizado" at bounding box center [462, 352] width 96 height 20
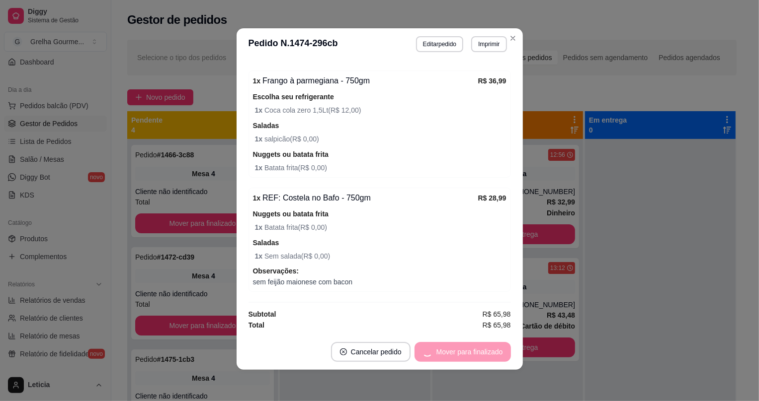
click at [489, 358] on div "Mover para finalizado" at bounding box center [462, 352] width 96 height 20
click at [489, 358] on button "Cancelar pedido" at bounding box center [466, 352] width 77 height 19
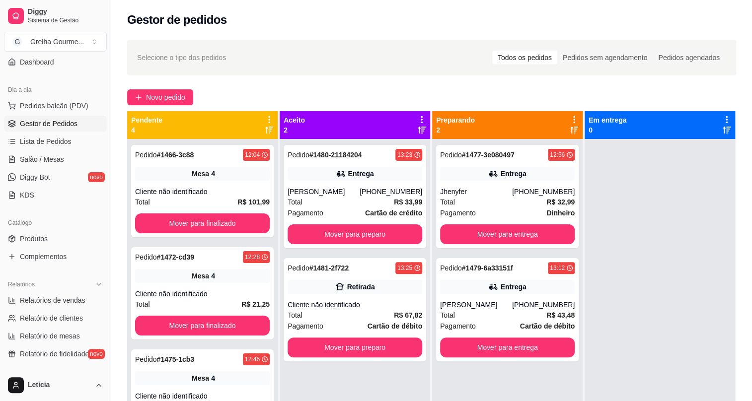
click at [703, 258] on div at bounding box center [660, 339] width 151 height 401
click at [476, 206] on div "Total R$ 32,99" at bounding box center [507, 202] width 135 height 11
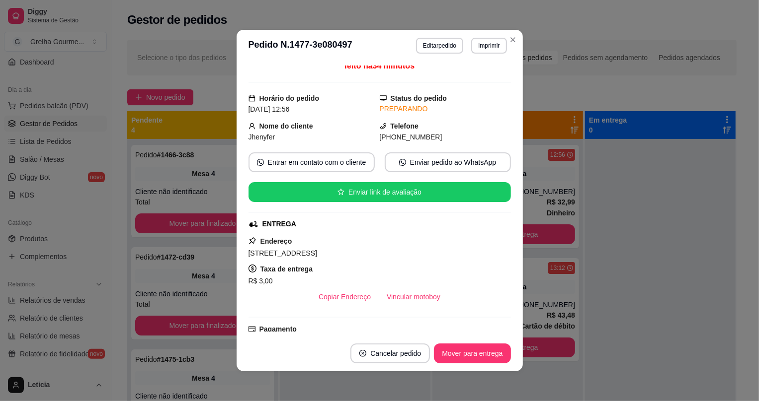
scroll to position [0, 0]
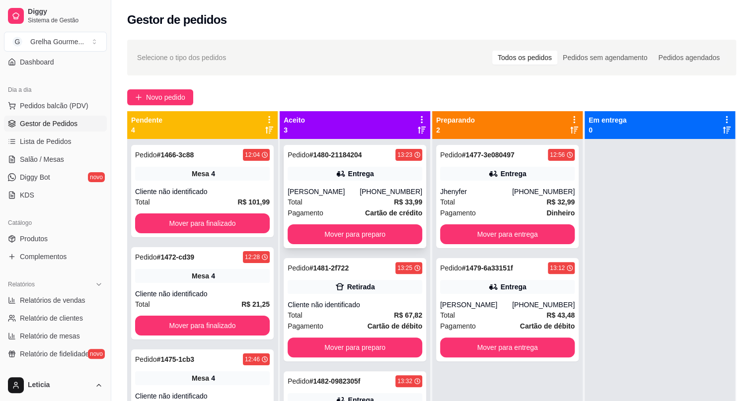
click at [377, 213] on strong "Cartão de crédito" at bounding box center [393, 213] width 57 height 8
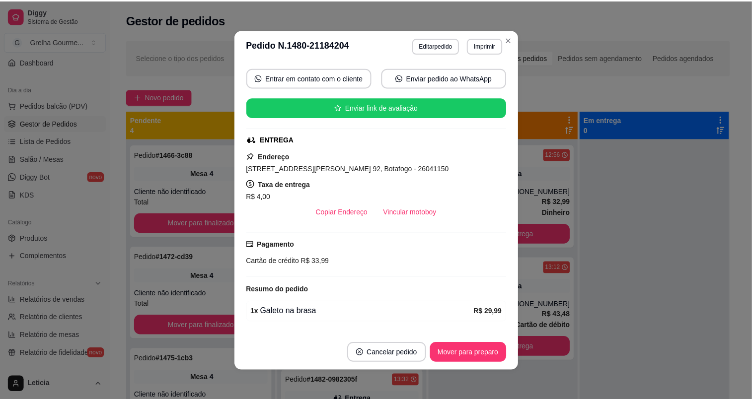
scroll to position [119, 0]
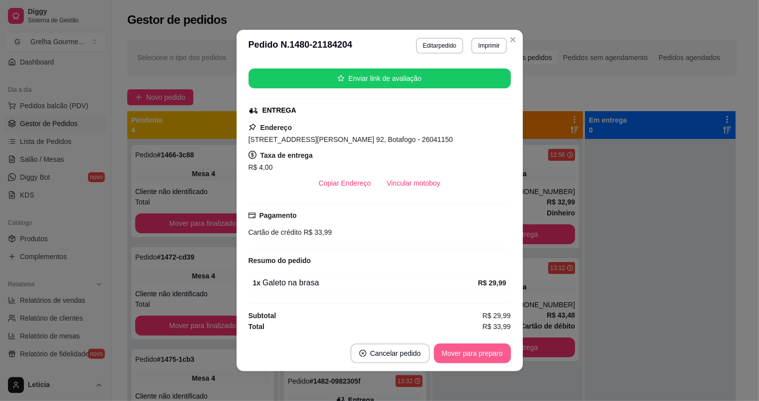
click at [467, 361] on button "Mover para preparo" at bounding box center [472, 354] width 77 height 20
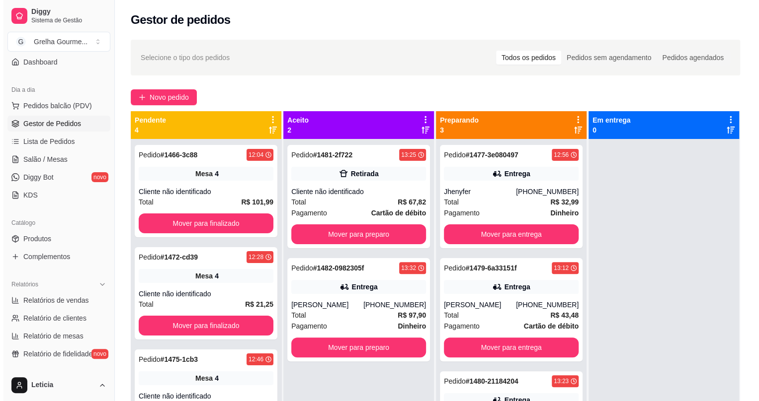
scroll to position [28, 0]
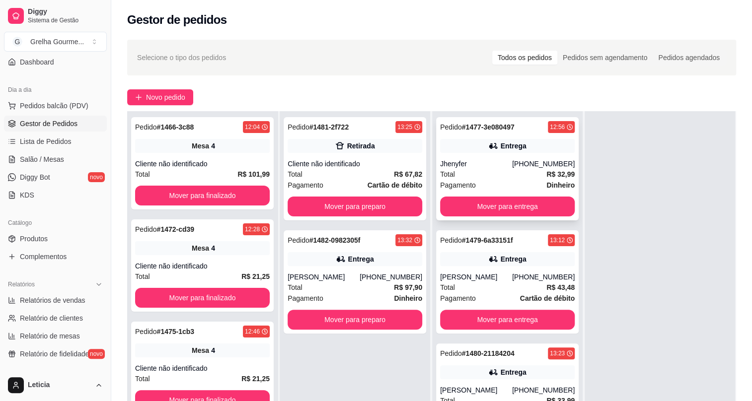
click at [486, 163] on div "Jhenyfer" at bounding box center [476, 164] width 72 height 10
click at [511, 265] on div "Entrega" at bounding box center [507, 259] width 135 height 14
click at [463, 157] on div "Pedido # 1477-3e080497 12:56 Entrega Jhenyfer [PHONE_NUMBER] Total R$ 32,99 Pag…" at bounding box center [507, 168] width 143 height 103
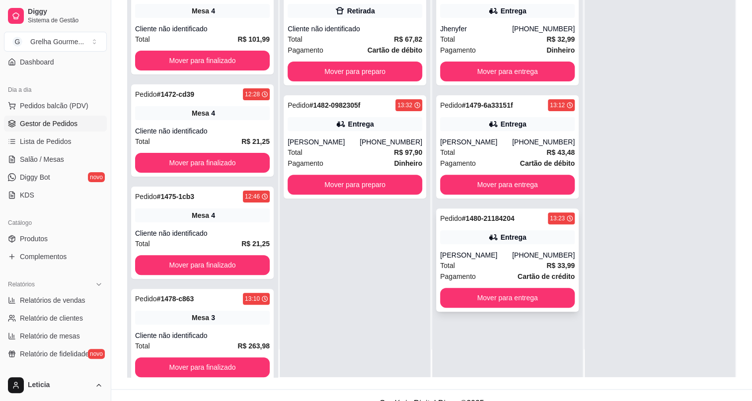
click at [529, 228] on div "Pedido # 1480-21184204 13:23 Entrega [PERSON_NAME] [PHONE_NUMBER] Total R$ 33,9…" at bounding box center [507, 260] width 143 height 103
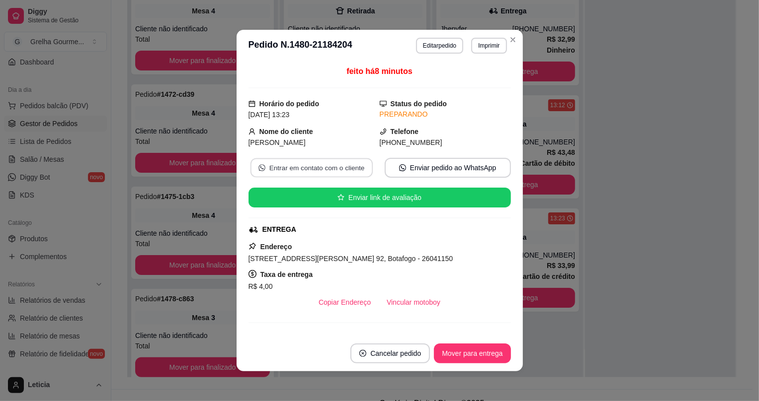
click at [344, 172] on button "Entrar em contato com o cliente" at bounding box center [311, 167] width 122 height 19
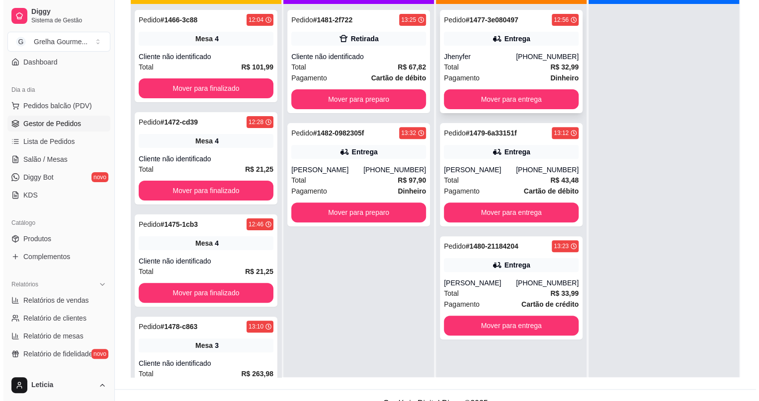
scroll to position [90, 0]
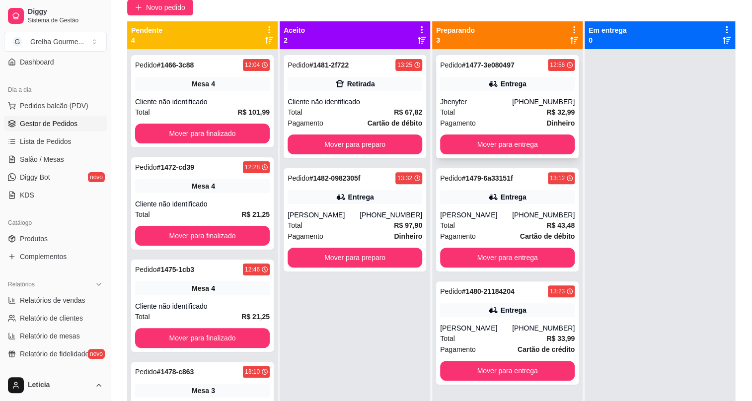
click at [512, 104] on div "Jhenyfer" at bounding box center [476, 102] width 72 height 10
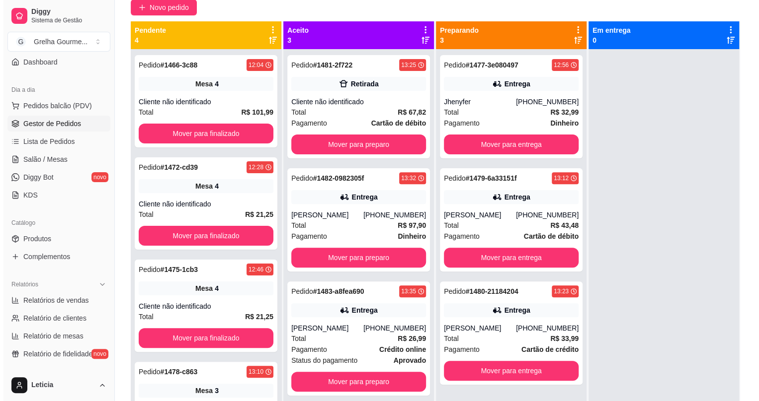
scroll to position [0, 0]
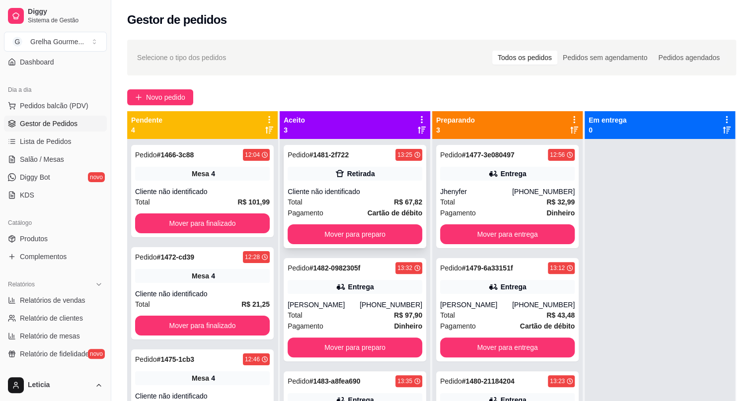
drag, startPoint x: 400, startPoint y: 194, endPoint x: 393, endPoint y: 194, distance: 7.5
click at [393, 194] on div "Cliente não identificado" at bounding box center [355, 192] width 135 height 10
click at [41, 163] on span "Salão / Mesas" at bounding box center [42, 160] width 44 height 10
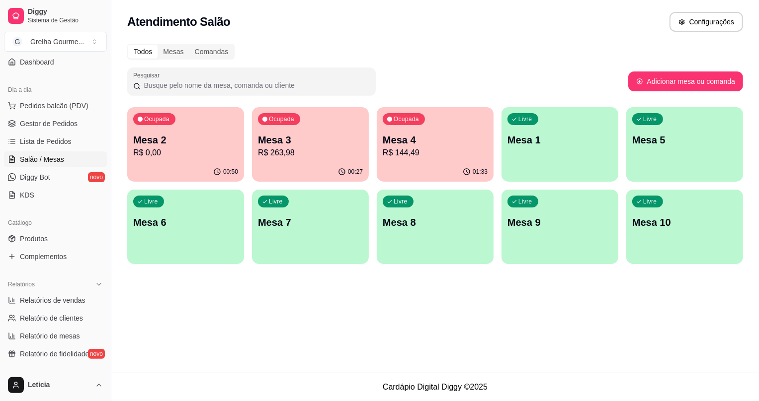
click at [409, 165] on div "01:33" at bounding box center [435, 171] width 117 height 19
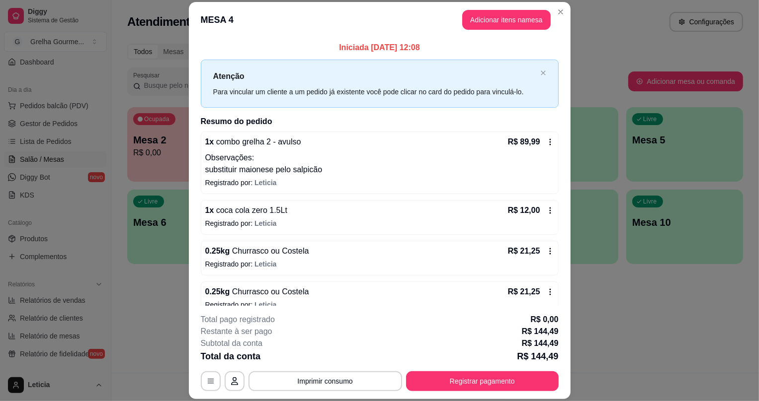
scroll to position [13, 0]
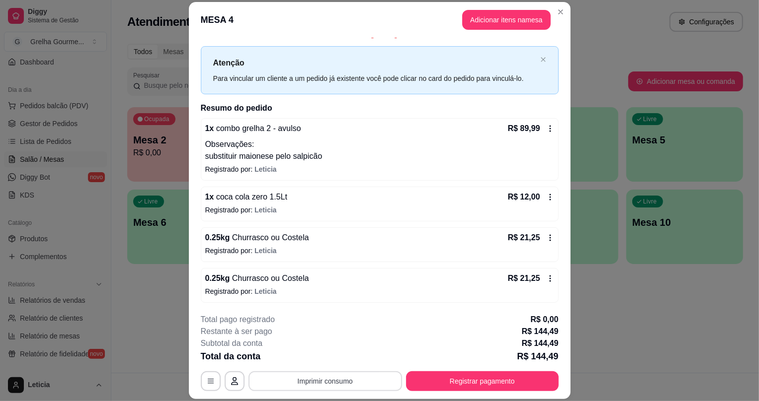
click at [378, 376] on button "Imprimir consumo" at bounding box center [325, 382] width 154 height 20
click at [343, 364] on button "IMPRESSORA" at bounding box center [326, 358] width 70 height 15
click at [485, 20] on button "Adicionar itens na mesa" at bounding box center [506, 20] width 88 height 20
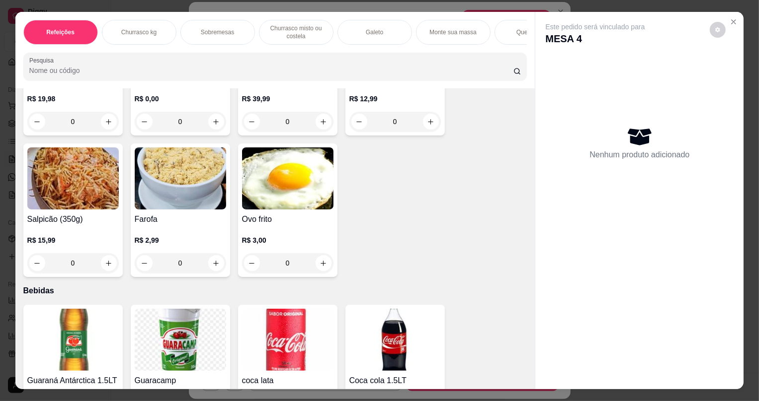
scroll to position [2824, 0]
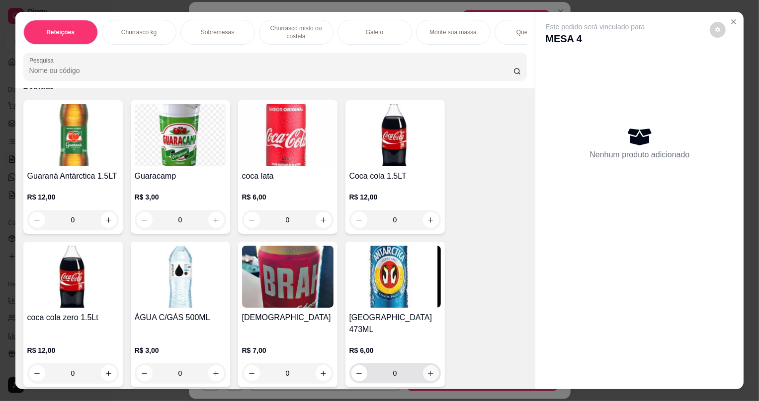
click at [423, 371] on button "increase-product-quantity" at bounding box center [431, 374] width 16 height 16
type input "1"
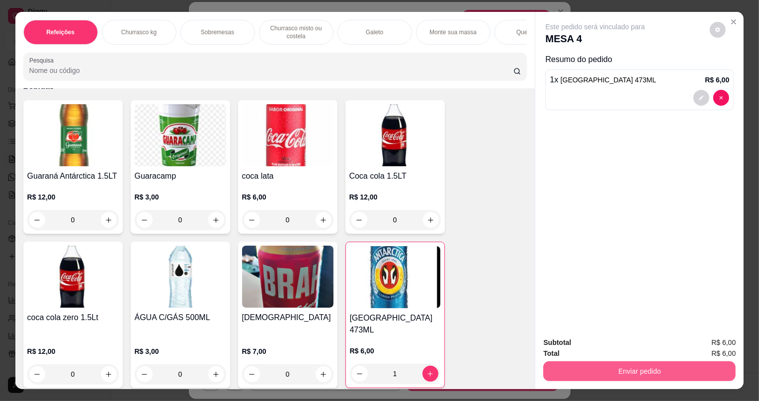
click at [555, 370] on button "Enviar pedido" at bounding box center [639, 372] width 192 height 20
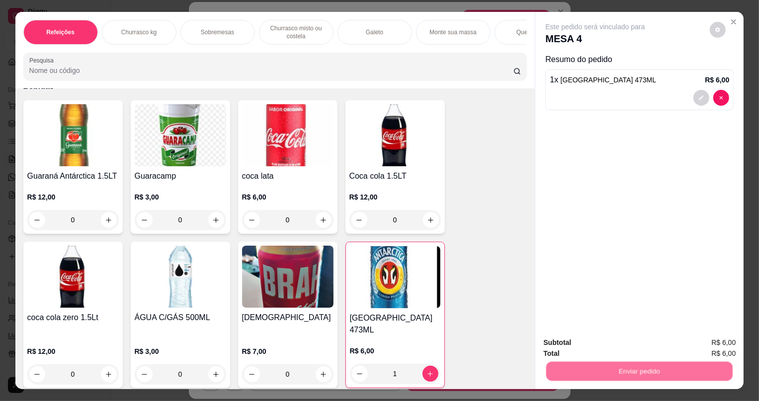
click at [564, 348] on button "Não registrar e enviar pedido" at bounding box center [606, 347] width 103 height 19
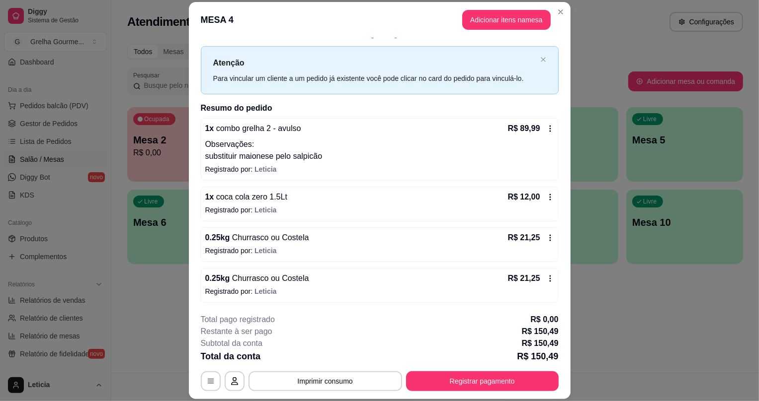
scroll to position [30, 0]
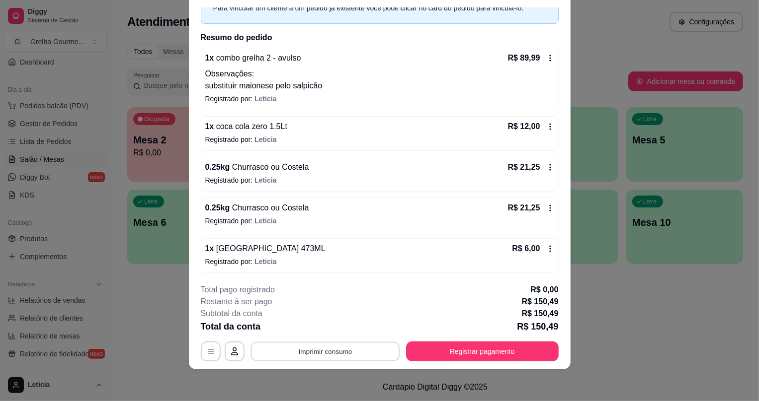
click at [357, 356] on button "Imprimir consumo" at bounding box center [324, 351] width 149 height 19
click at [335, 326] on button "IMPRESSORA" at bounding box center [326, 329] width 72 height 16
click at [489, 344] on button "Registrar pagamento" at bounding box center [482, 351] width 148 height 19
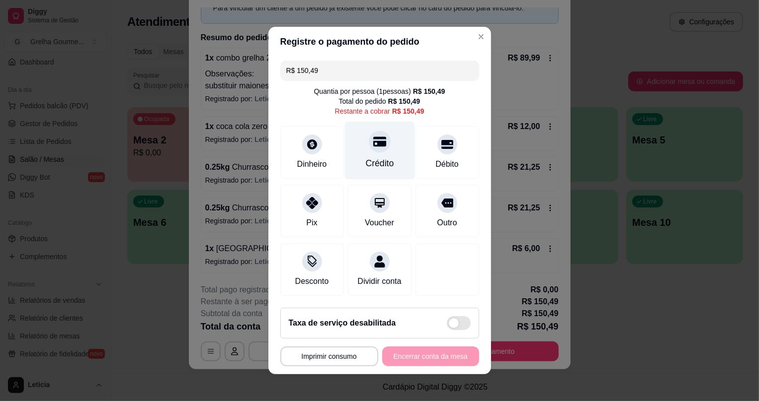
click at [379, 131] on div at bounding box center [380, 142] width 22 height 22
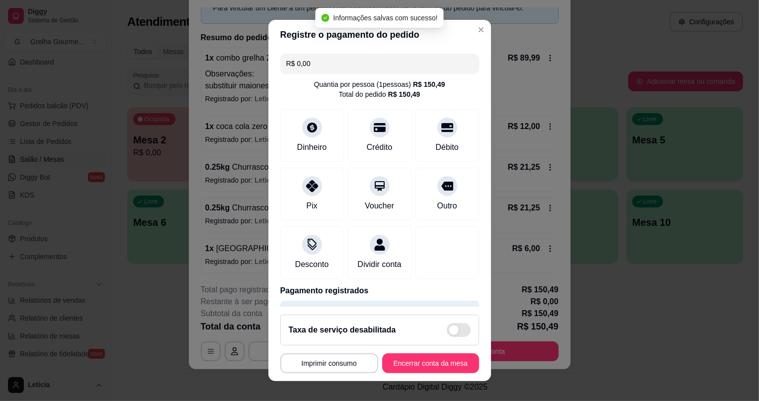
type input "R$ 0,00"
click at [413, 367] on button "Encerrar conta da mesa" at bounding box center [431, 363] width 94 height 19
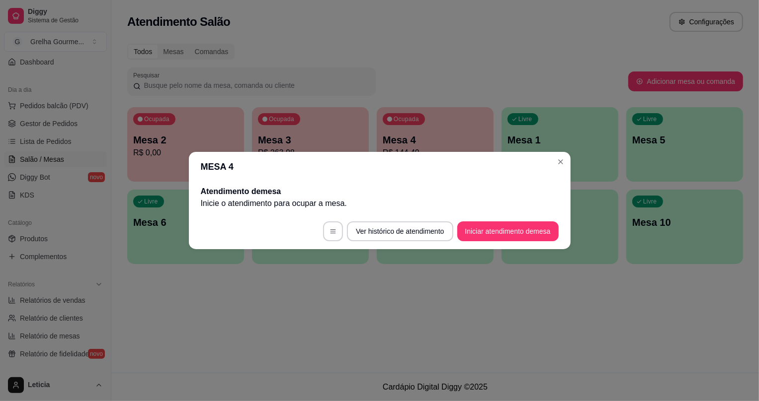
scroll to position [0, 0]
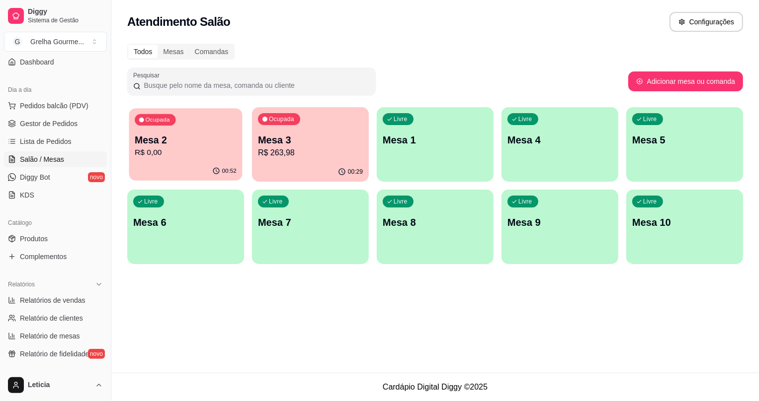
click at [188, 162] on button "Ocupada Mesa 2 R$ 0,00 00:52" at bounding box center [185, 144] width 113 height 73
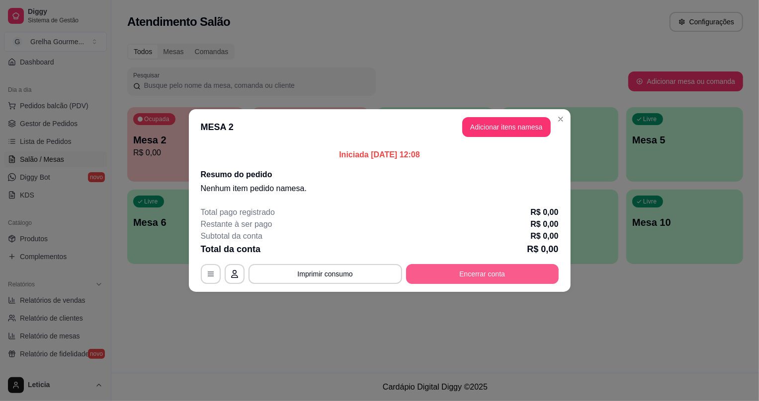
click at [486, 277] on button "Encerrar conta" at bounding box center [482, 274] width 153 height 20
click at [215, 276] on button "button" at bounding box center [210, 274] width 19 height 19
click at [485, 278] on button "Encerrar conta" at bounding box center [482, 274] width 148 height 19
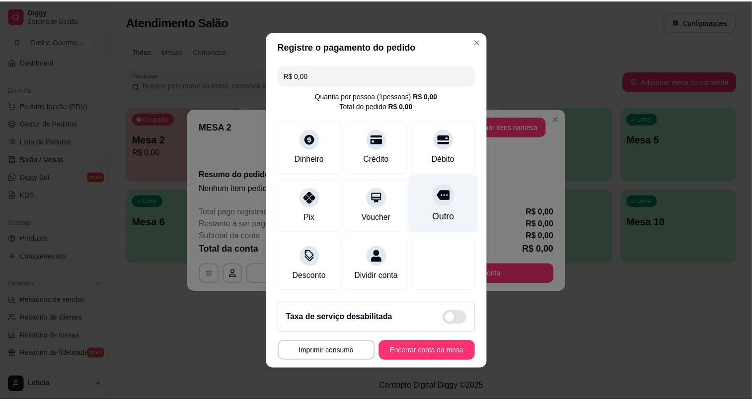
scroll to position [5, 0]
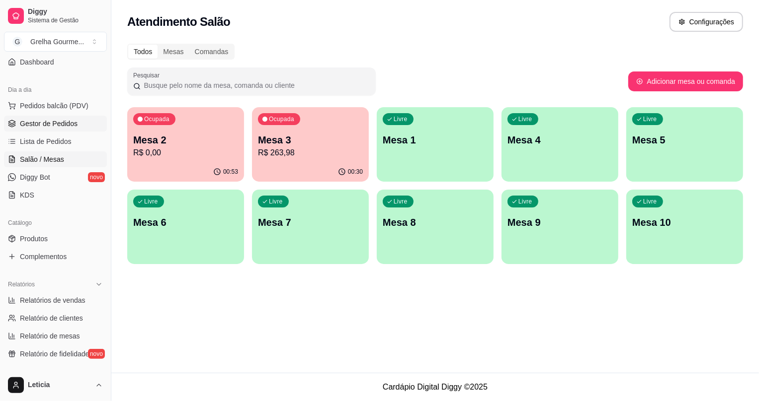
click at [65, 125] on span "Gestor de Pedidos" at bounding box center [49, 124] width 58 height 10
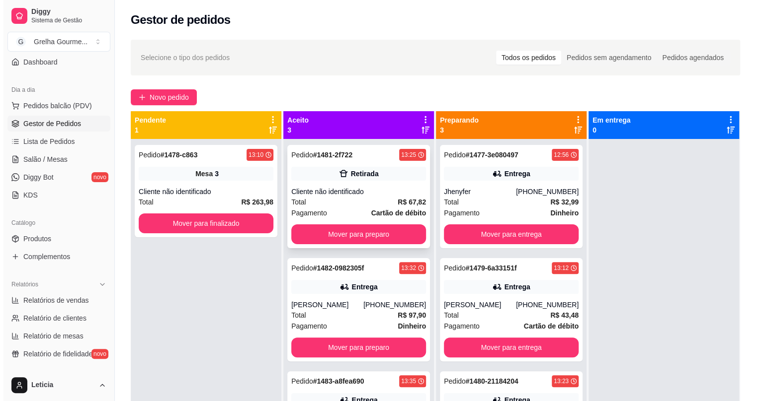
scroll to position [28, 0]
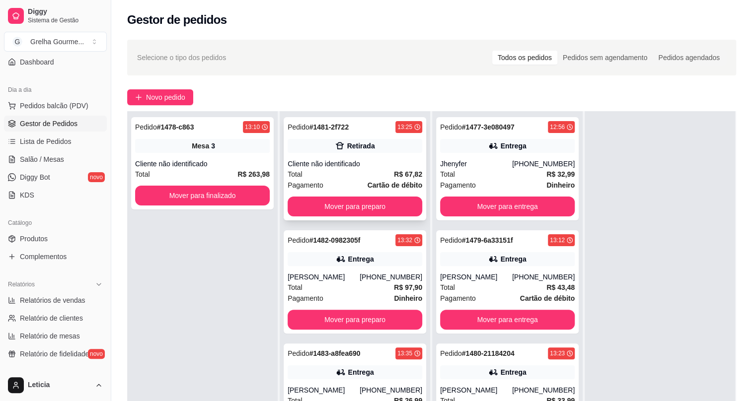
click at [363, 155] on div "Pedido # 1481-2f722 13:25 Retirada Cliente não identificado Total R$ 67,82 Paga…" at bounding box center [355, 168] width 143 height 103
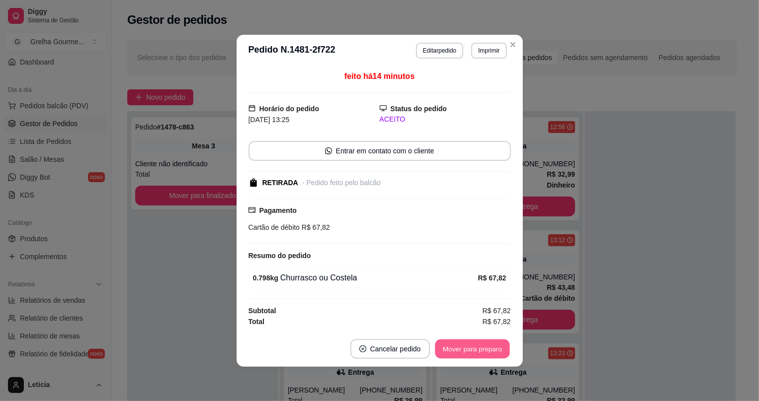
click at [451, 351] on button "Mover para preparo" at bounding box center [472, 348] width 75 height 19
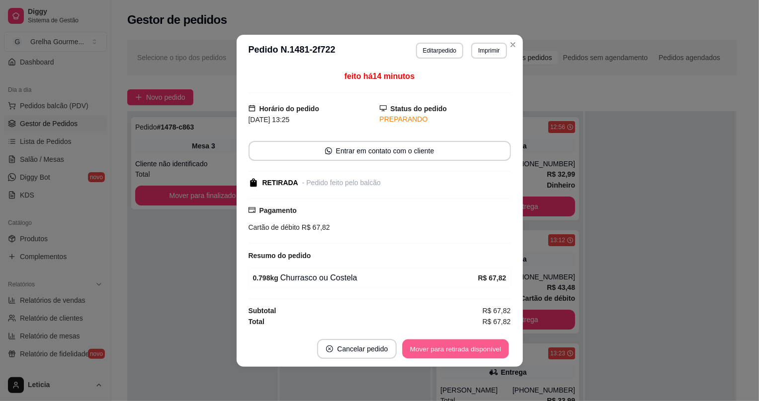
click at [451, 351] on button "Mover para retirada disponível" at bounding box center [455, 348] width 106 height 19
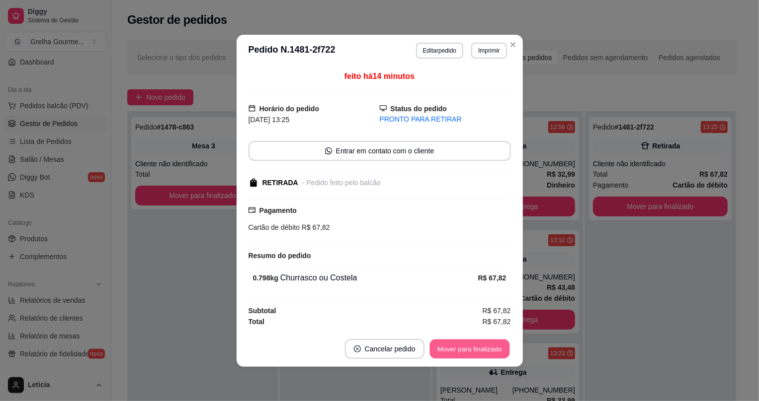
click at [451, 351] on button "Mover para finalizado" at bounding box center [469, 348] width 80 height 19
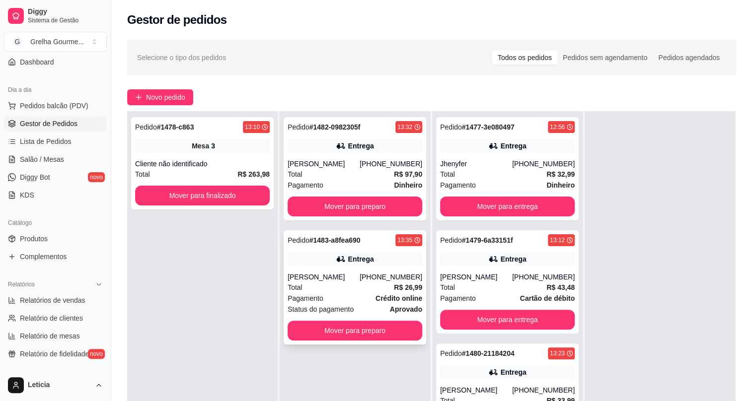
click at [345, 284] on div "Total R$ 26,99" at bounding box center [355, 287] width 135 height 11
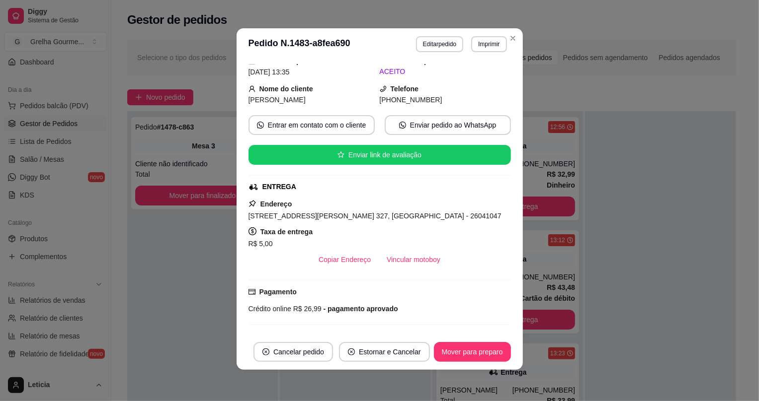
scroll to position [0, 0]
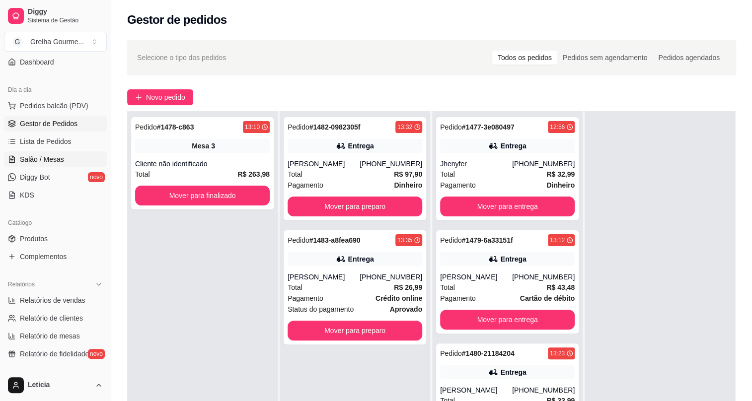
click at [59, 164] on link "Salão / Mesas" at bounding box center [55, 160] width 103 height 16
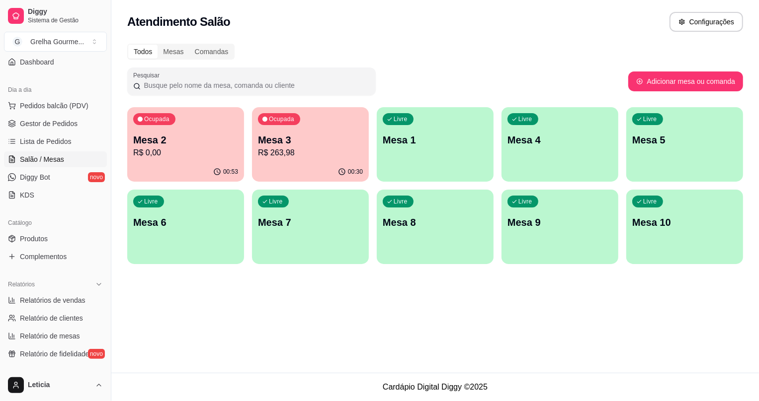
click at [323, 172] on div "00:30" at bounding box center [310, 171] width 117 height 19
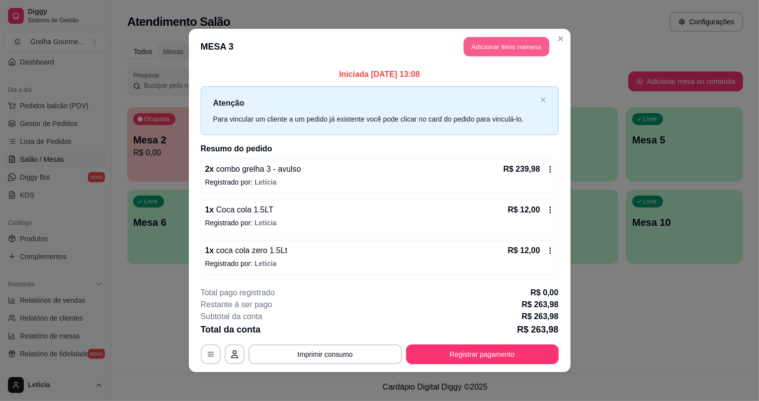
click at [506, 46] on button "Adicionar itens na mesa" at bounding box center [506, 46] width 85 height 19
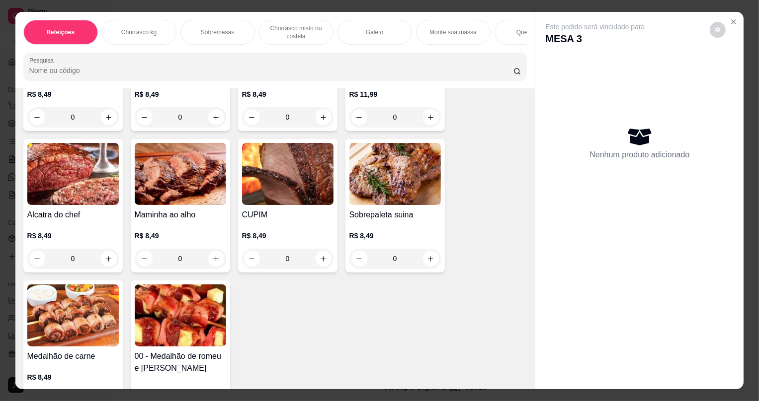
scroll to position [948, 0]
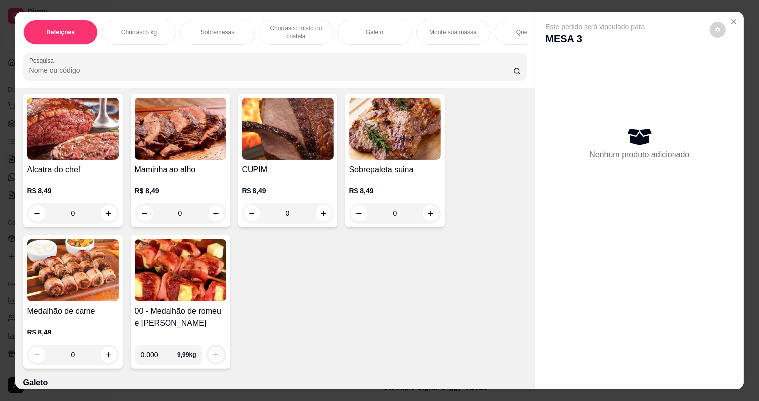
click at [208, 363] on button "increase-product-quantity" at bounding box center [216, 355] width 16 height 16
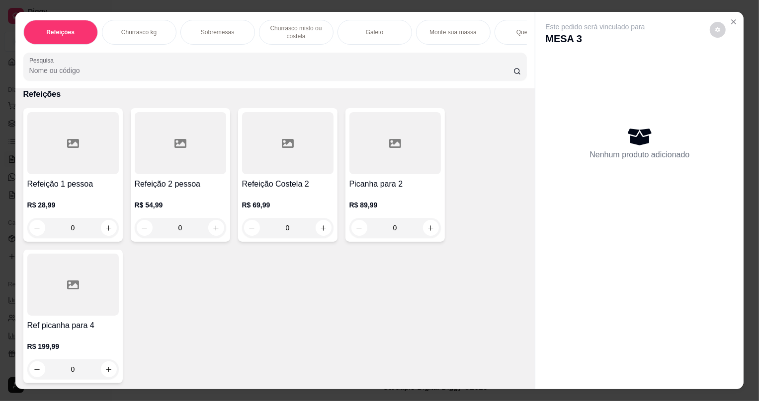
scroll to position [0, 0]
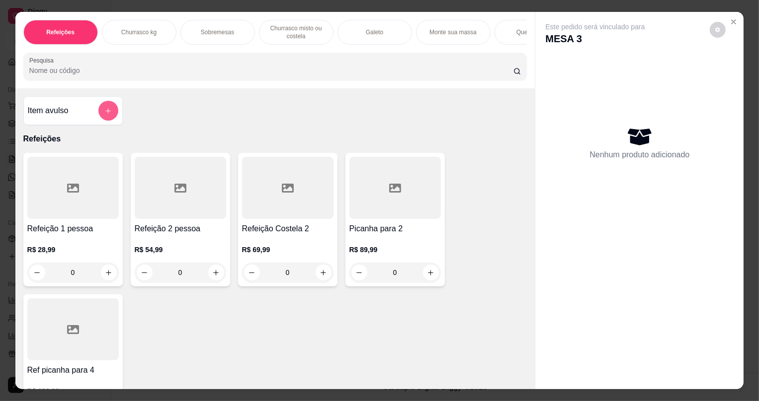
click at [104, 114] on icon "add-separate-item" at bounding box center [107, 110] width 7 height 7
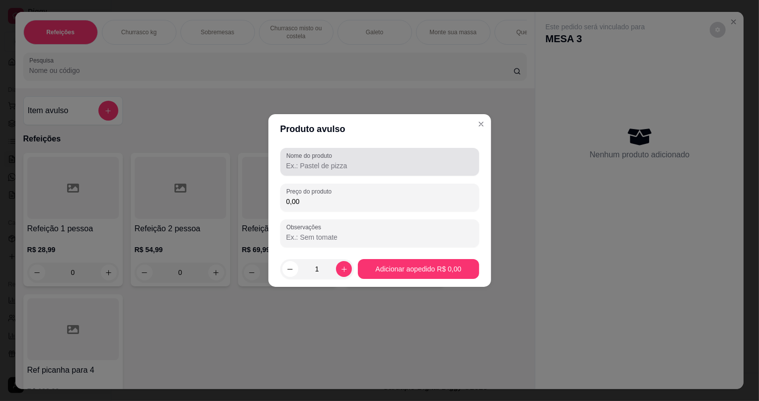
click at [293, 166] on input "Nome do produto" at bounding box center [379, 166] width 187 height 10
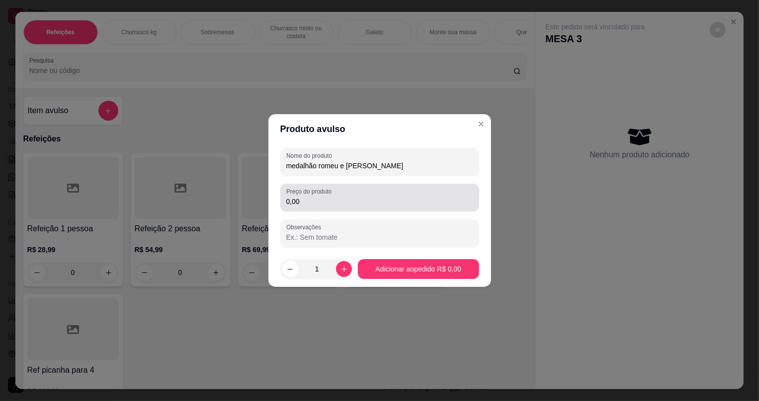
type input "medalhão romeu e [PERSON_NAME]"
click at [311, 203] on input "0,00" at bounding box center [379, 202] width 187 height 10
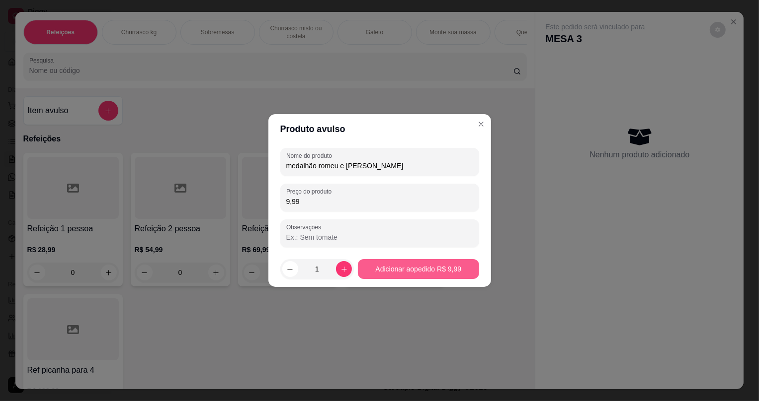
type input "9,99"
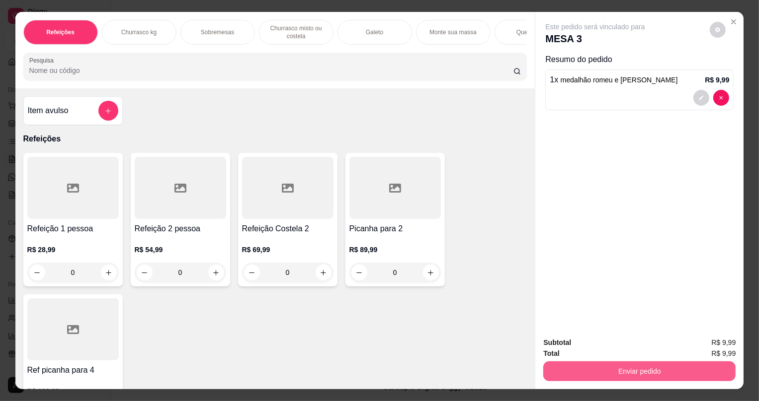
click at [606, 374] on button "Enviar pedido" at bounding box center [639, 372] width 192 height 20
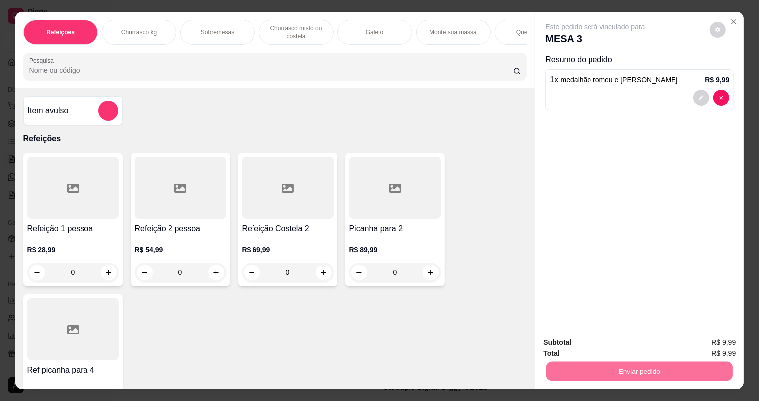
click at [575, 350] on button "Não registrar e enviar pedido" at bounding box center [606, 347] width 103 height 19
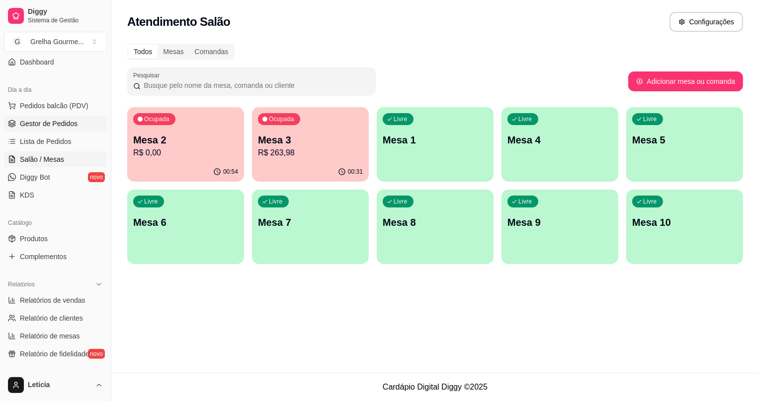
click at [40, 116] on link "Gestor de Pedidos" at bounding box center [55, 124] width 103 height 16
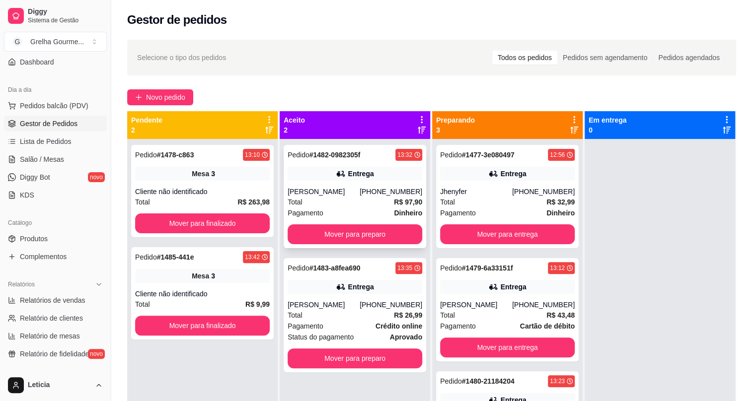
click at [391, 196] on div "[PHONE_NUMBER]" at bounding box center [391, 192] width 63 height 10
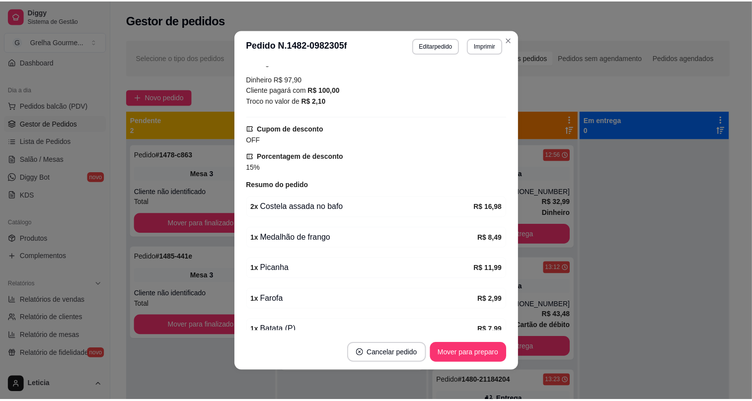
scroll to position [228, 0]
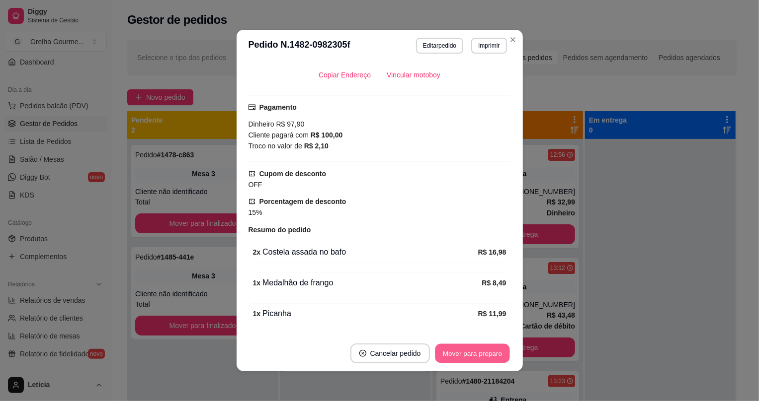
click at [485, 349] on button "Mover para preparo" at bounding box center [472, 353] width 75 height 19
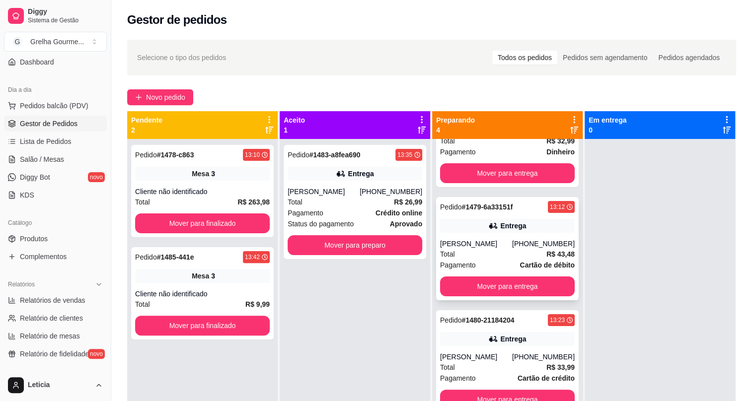
scroll to position [0, 0]
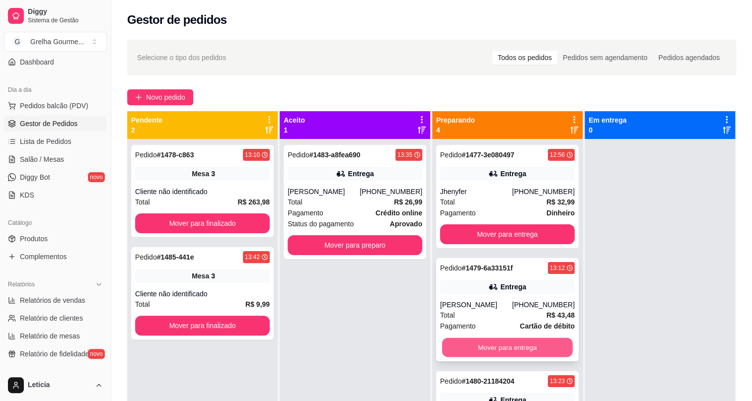
click at [508, 352] on button "Mover para entrega" at bounding box center [507, 347] width 131 height 19
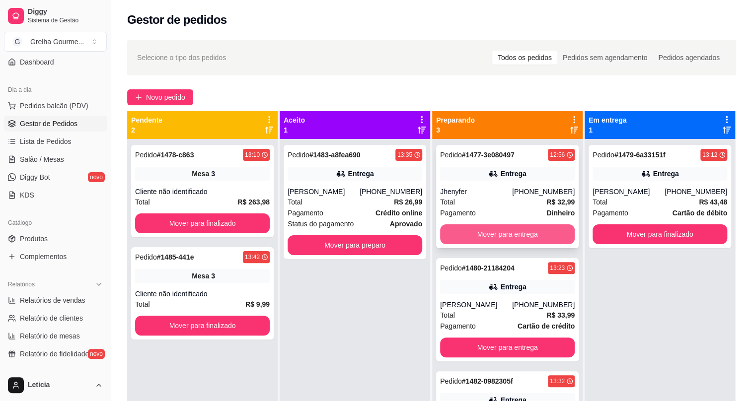
click at [522, 233] on button "Mover para entrega" at bounding box center [507, 235] width 135 height 20
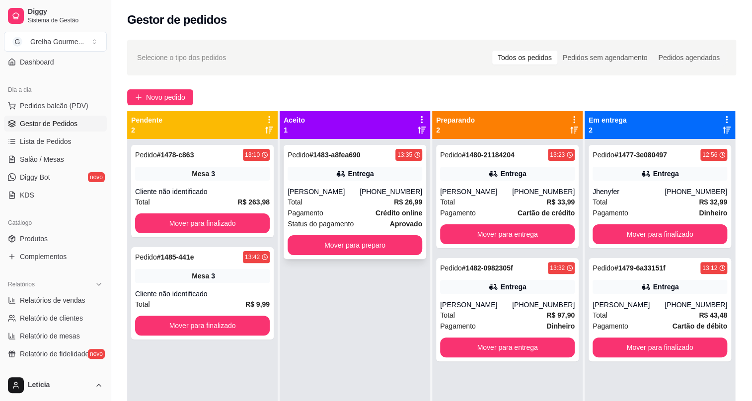
click at [333, 222] on span "Status do pagamento" at bounding box center [321, 224] width 66 height 11
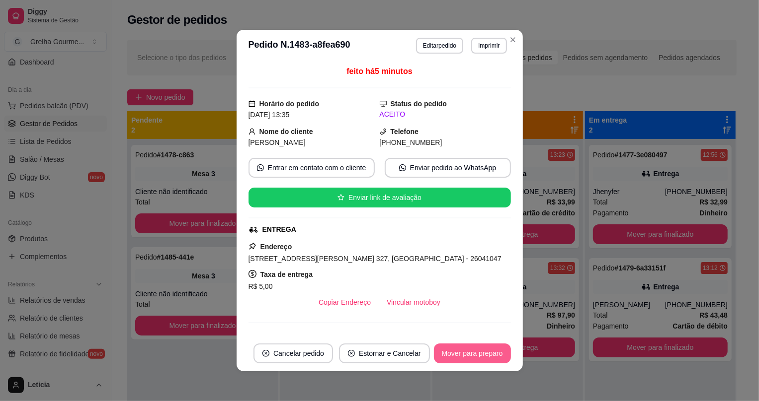
click at [451, 352] on button "Mover para preparo" at bounding box center [472, 354] width 77 height 20
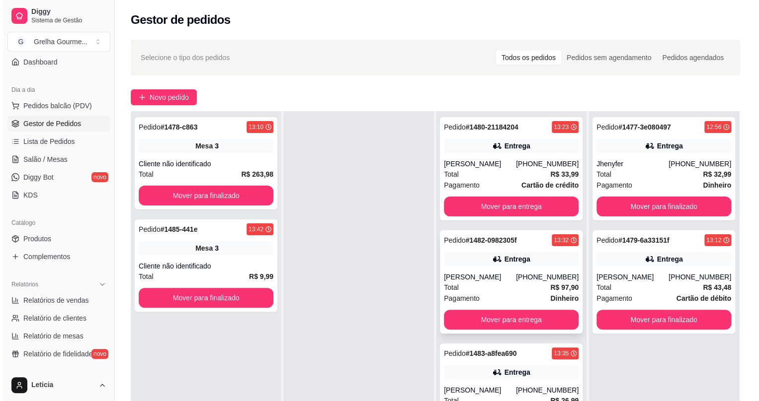
scroll to position [45, 0]
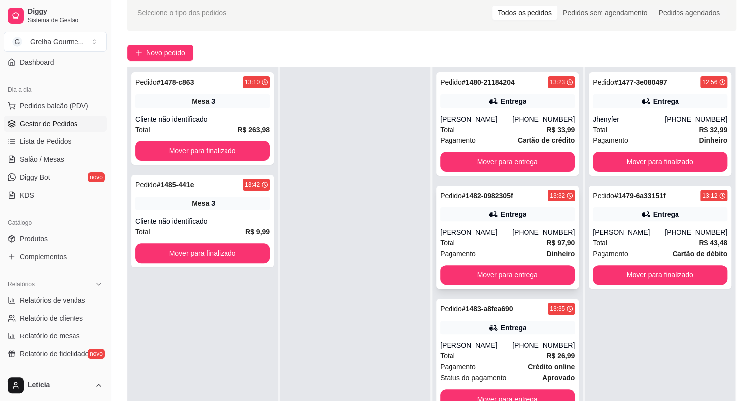
click at [503, 244] on div "Total R$ 97,90" at bounding box center [507, 242] width 135 height 11
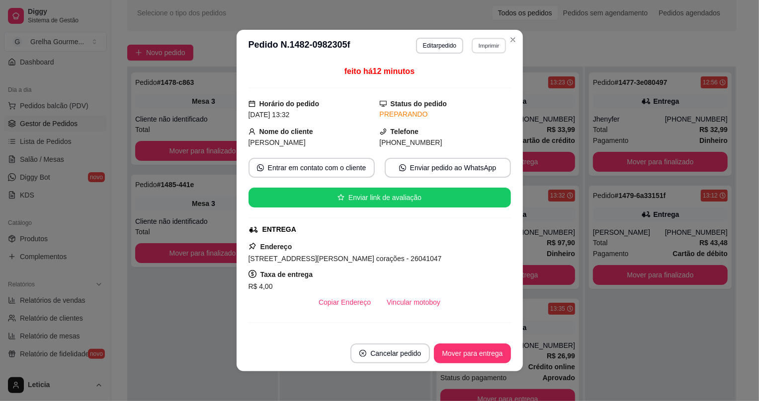
click at [483, 48] on button "Imprimir" at bounding box center [488, 45] width 34 height 15
click at [468, 104] on button "IMPRESSORA" at bounding box center [470, 100] width 70 height 15
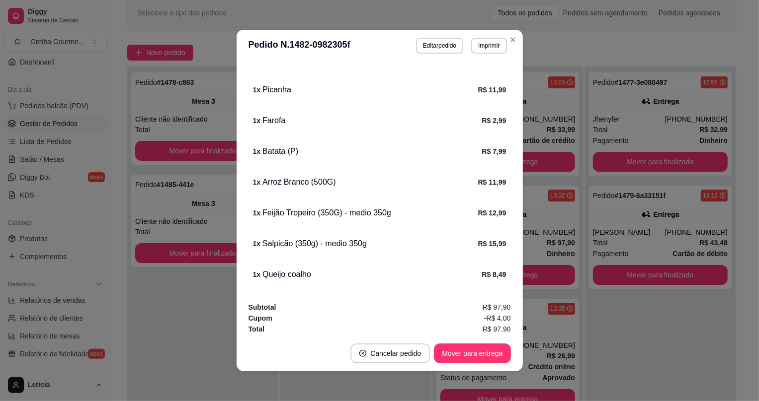
scroll to position [453, 0]
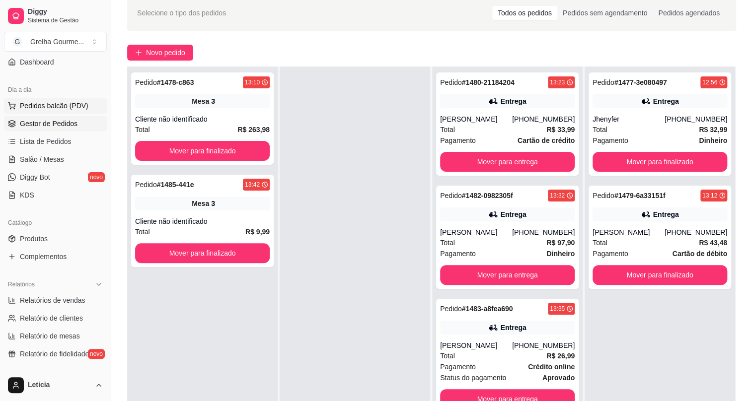
click at [52, 110] on span "Pedidos balcão (PDV)" at bounding box center [54, 106] width 69 height 10
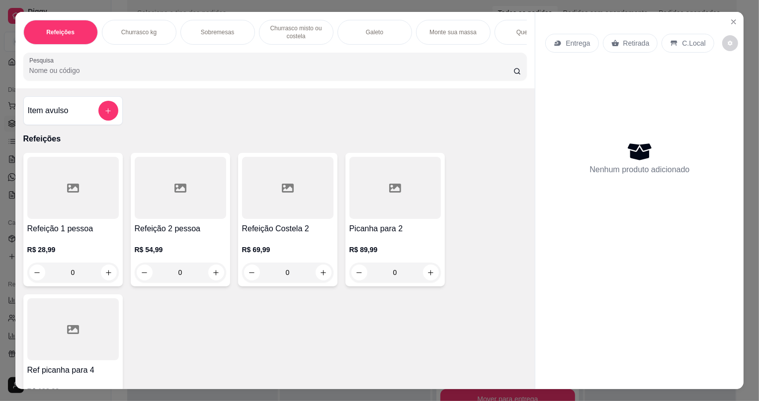
click at [210, 276] on div "0" at bounding box center [180, 273] width 91 height 20
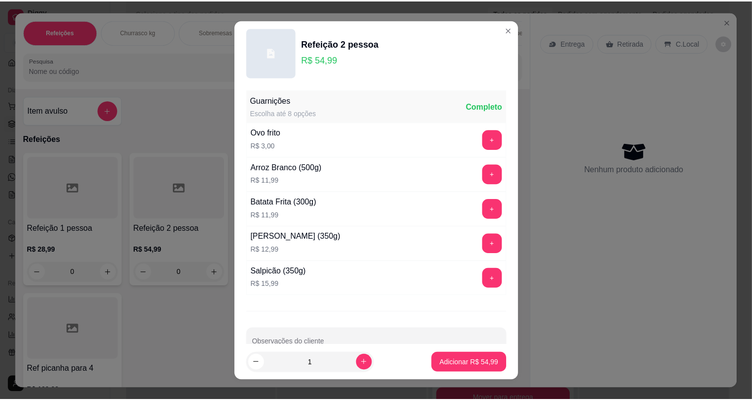
scroll to position [24, 0]
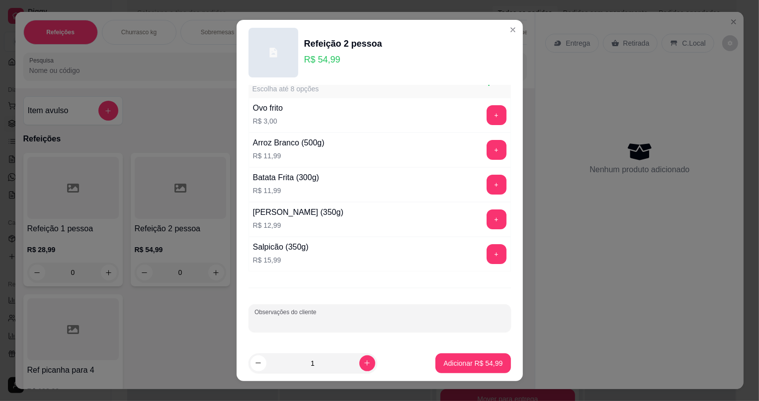
click at [309, 318] on input "Observações do cliente" at bounding box center [379, 322] width 250 height 10
type input "m"
type input "salpi"
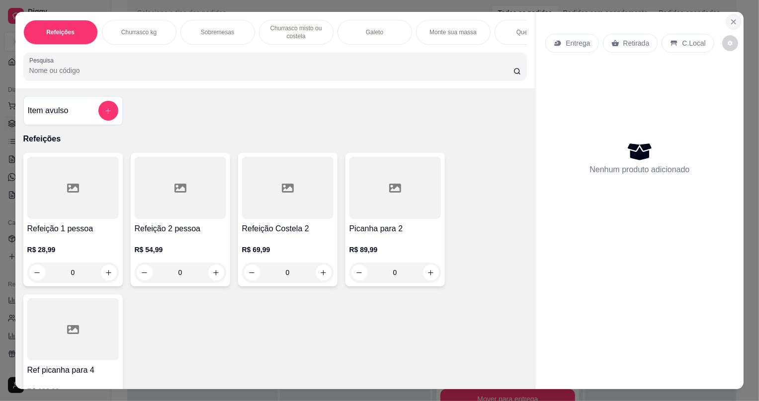
click at [737, 20] on button "Close" at bounding box center [733, 22] width 16 height 16
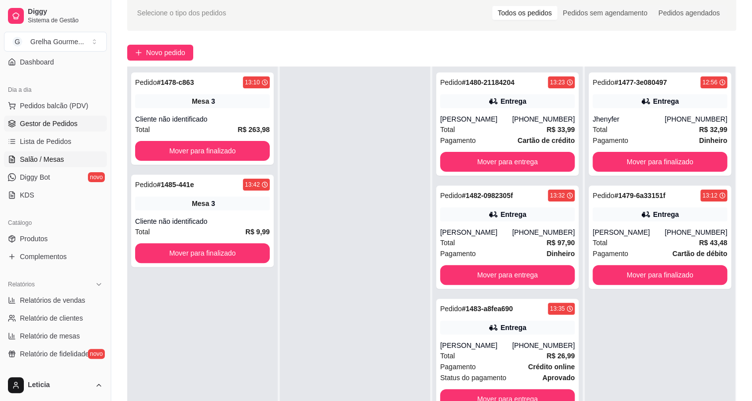
click at [29, 162] on span "Salão / Mesas" at bounding box center [42, 160] width 44 height 10
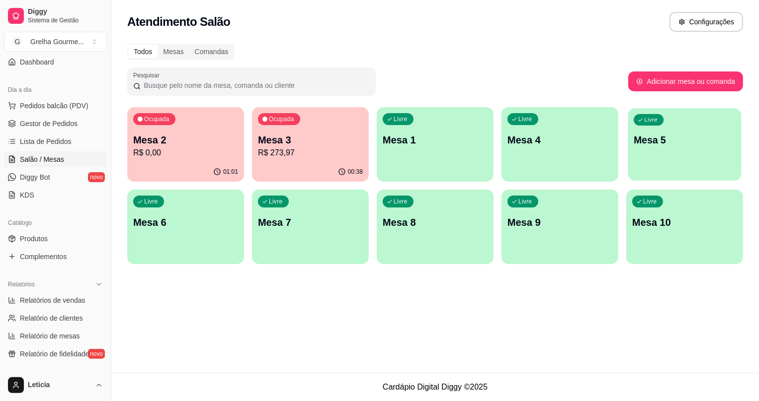
click at [648, 141] on p "Mesa 5" at bounding box center [684, 140] width 102 height 13
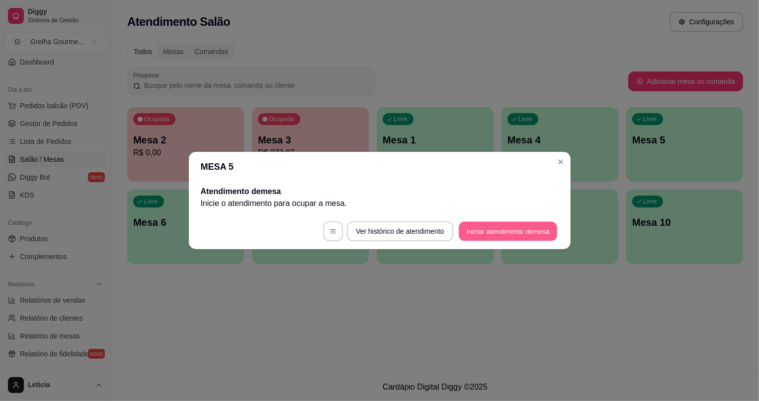
click at [496, 237] on button "Iniciar atendimento de mesa" at bounding box center [508, 231] width 98 height 19
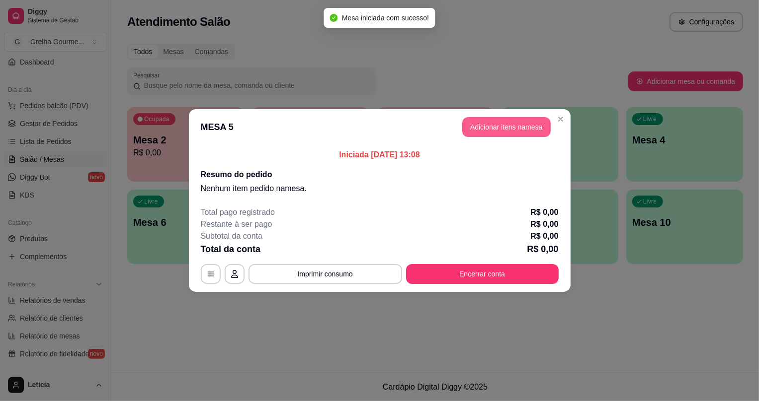
click at [491, 131] on button "Adicionar itens na mesa" at bounding box center [506, 127] width 88 height 20
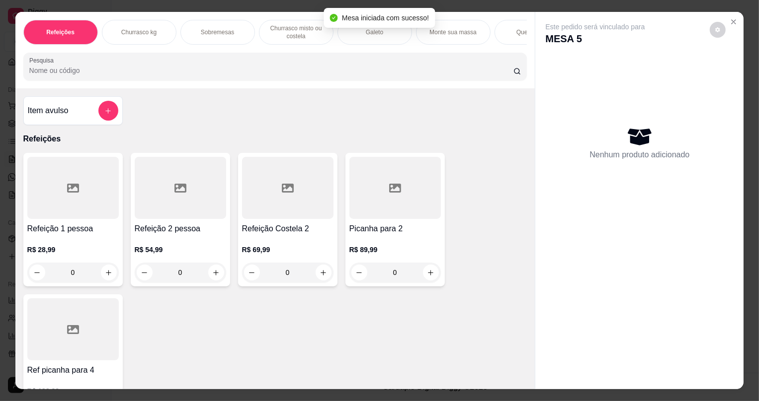
click at [213, 278] on div "0" at bounding box center [180, 273] width 91 height 20
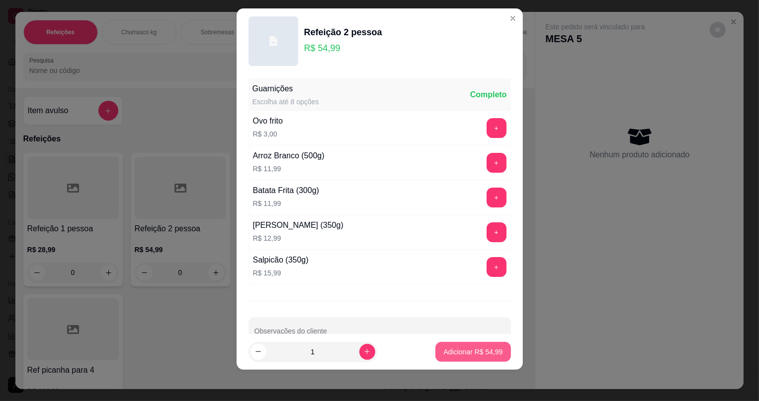
click at [467, 359] on button "Adicionar R$ 54,99" at bounding box center [472, 352] width 75 height 20
type input "1"
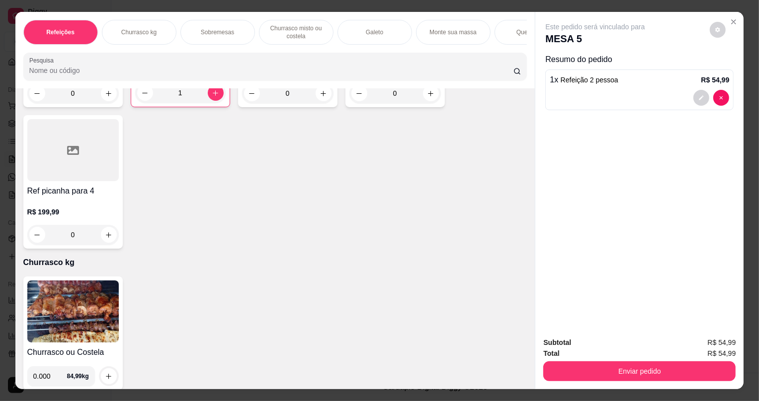
scroll to position [0, 0]
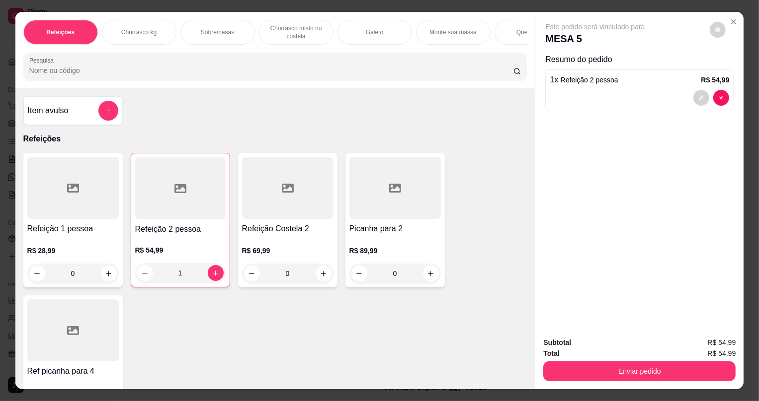
click at [605, 94] on div at bounding box center [639, 98] width 179 height 16
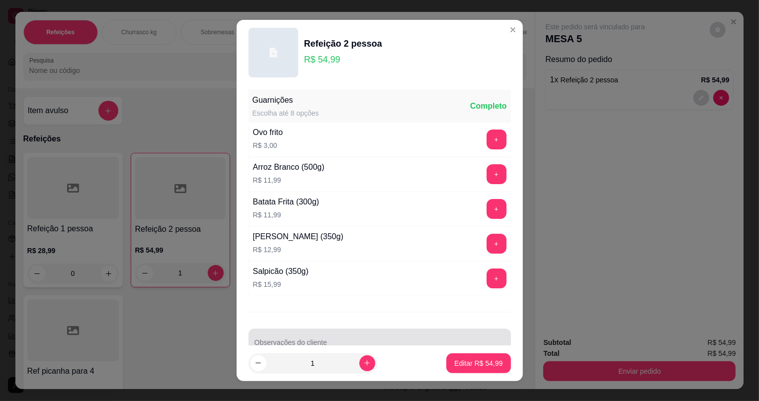
click at [366, 330] on div "Observações do cliente" at bounding box center [379, 343] width 262 height 28
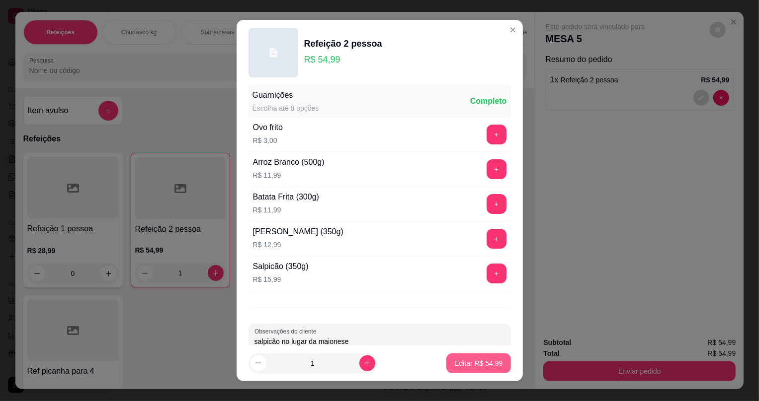
type input "salpicão no lugar da maionese"
click at [446, 360] on button "Editar R$ 54,99" at bounding box center [478, 364] width 64 height 20
type input "0"
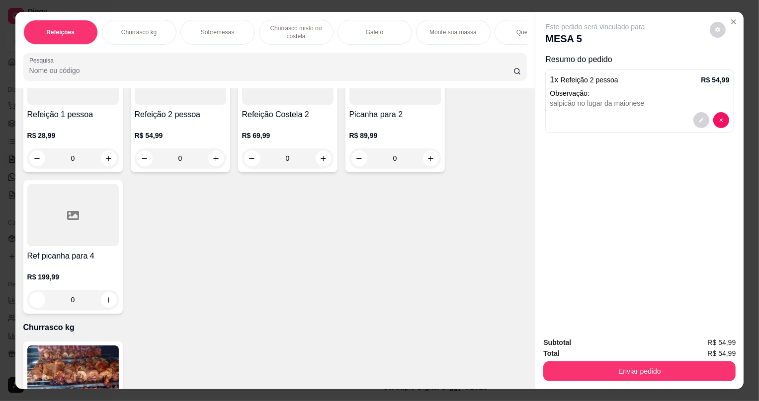
scroll to position [0, 0]
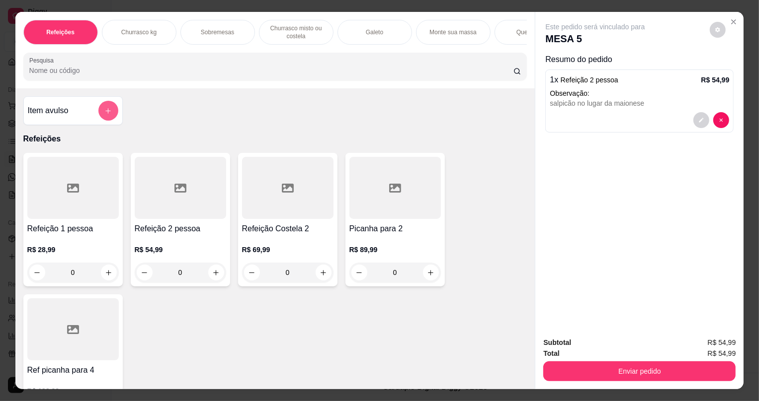
click at [98, 121] on button "add-separate-item" at bounding box center [108, 111] width 20 height 20
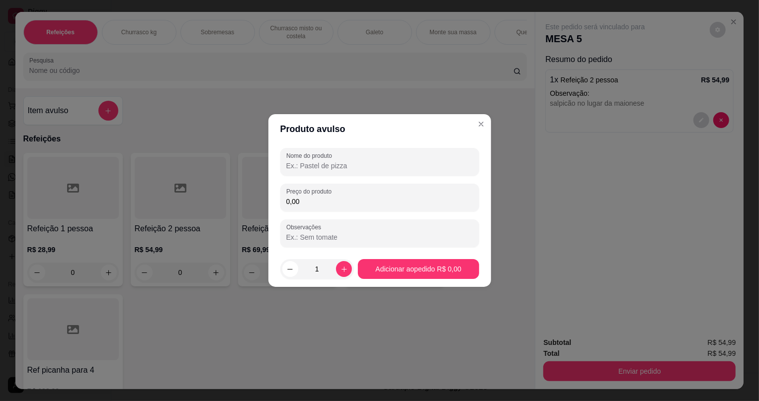
click at [328, 166] on input "Nome do produto" at bounding box center [379, 166] width 187 height 10
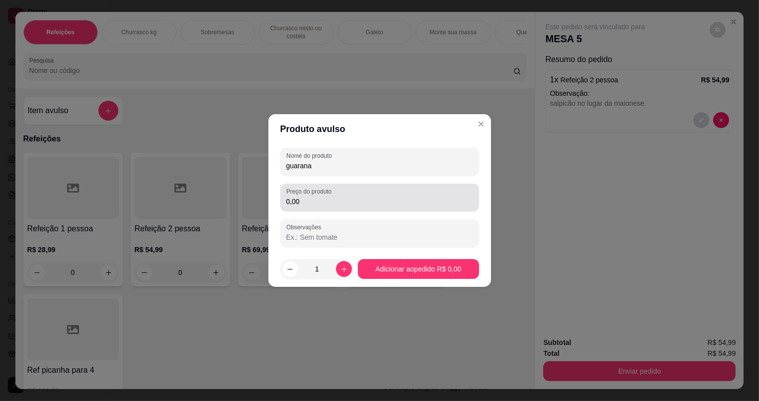
type input "guarana"
click at [368, 196] on div "0,00" at bounding box center [379, 198] width 187 height 20
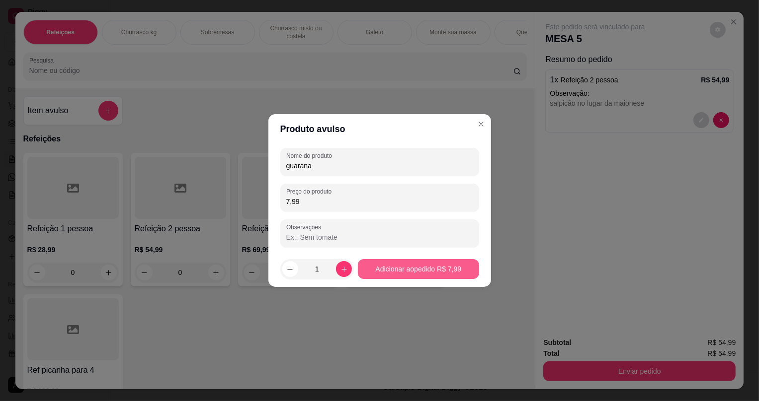
type input "7,99"
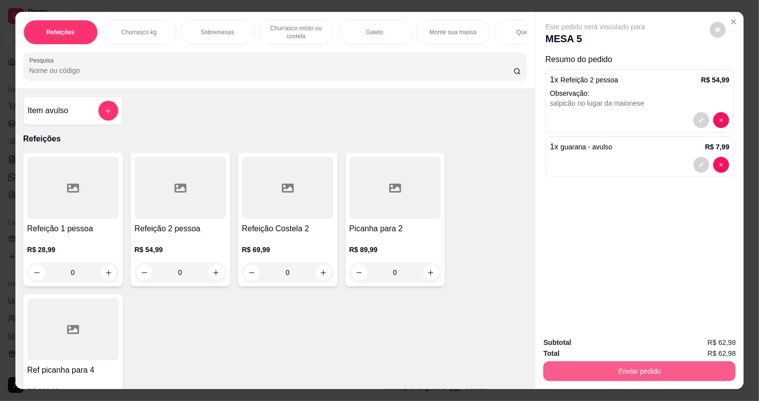
click at [630, 371] on button "Enviar pedido" at bounding box center [639, 372] width 192 height 20
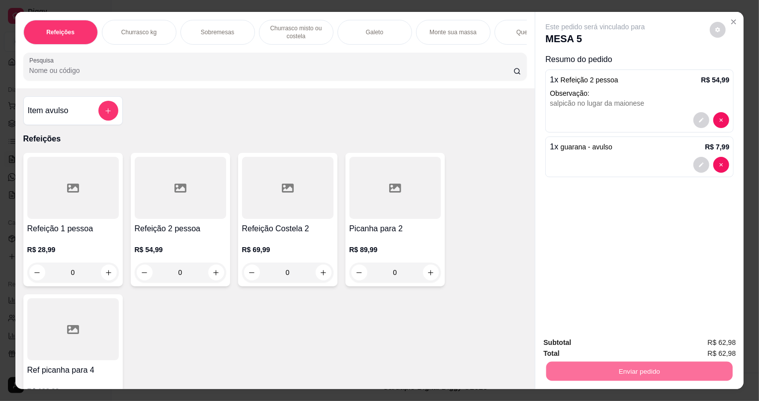
click at [594, 338] on button "Não registrar e enviar pedido" at bounding box center [607, 347] width 100 height 18
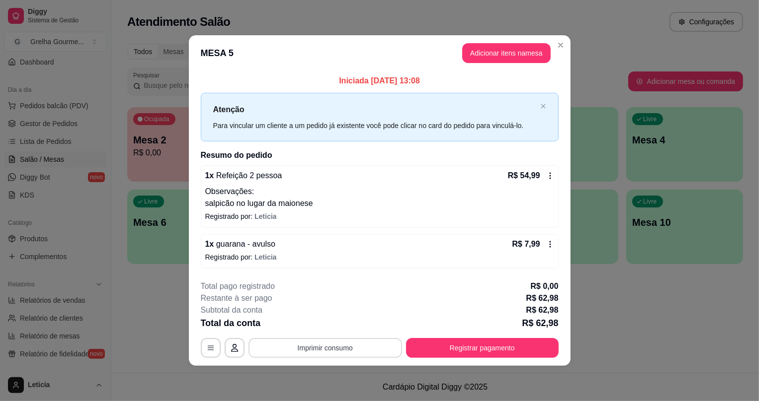
click at [296, 349] on button "Imprimir consumo" at bounding box center [325, 348] width 154 height 20
click at [338, 326] on button "IMPRESSORA" at bounding box center [329, 324] width 70 height 15
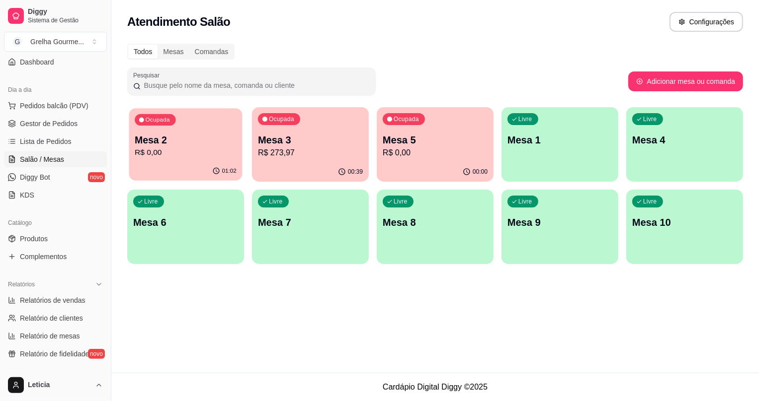
click at [157, 163] on div "01:02" at bounding box center [185, 171] width 113 height 19
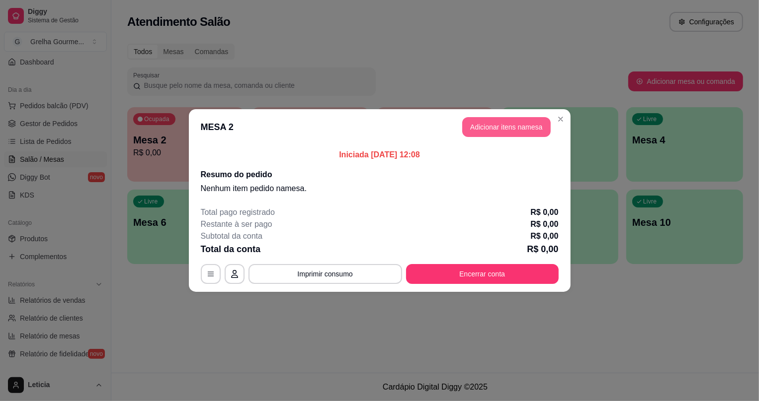
click at [490, 134] on button "Adicionar itens na mesa" at bounding box center [506, 127] width 88 height 20
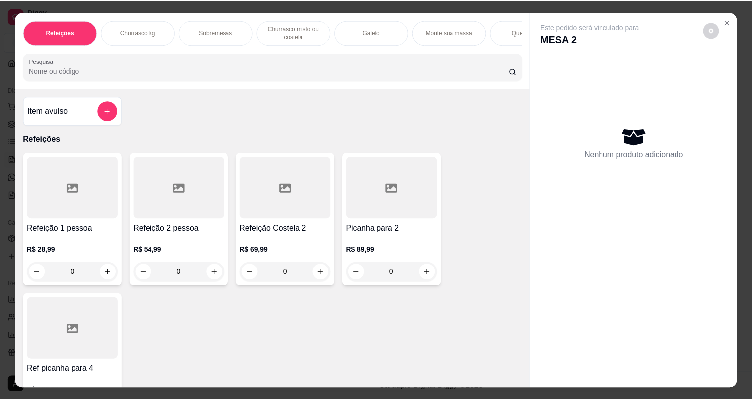
scroll to position [90, 0]
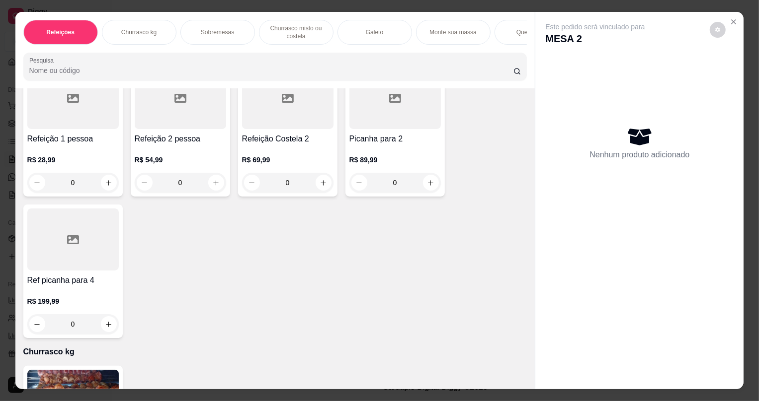
click at [213, 191] on div "0" at bounding box center [180, 183] width 91 height 20
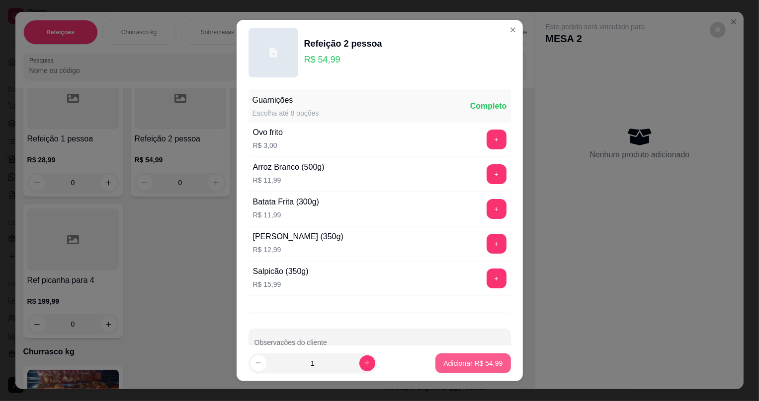
click at [475, 368] on p "Adicionar R$ 54,99" at bounding box center [472, 364] width 59 height 10
type input "1"
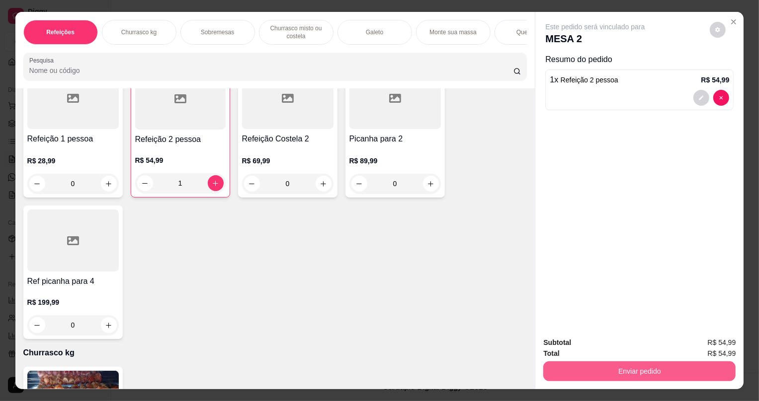
click at [608, 370] on button "Enviar pedido" at bounding box center [639, 372] width 192 height 20
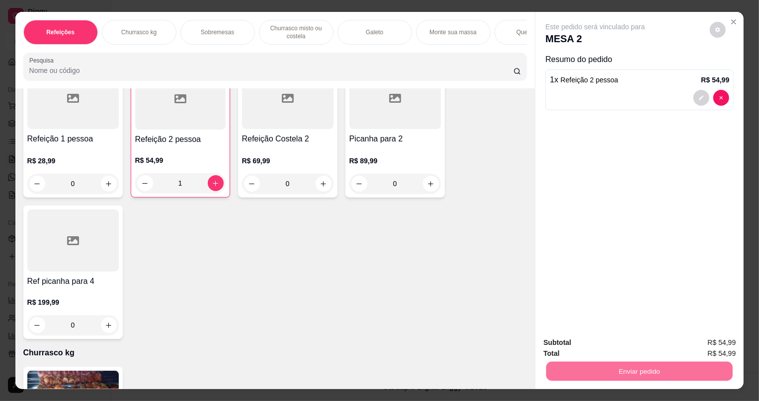
click at [616, 354] on button "Não registrar e enviar pedido" at bounding box center [606, 347] width 103 height 19
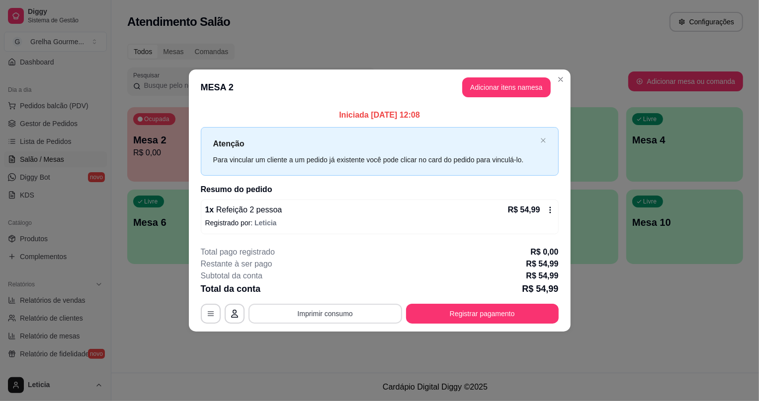
click at [297, 313] on button "Imprimir consumo" at bounding box center [325, 314] width 154 height 20
click at [320, 292] on button "IMPRESSORA" at bounding box center [329, 290] width 70 height 15
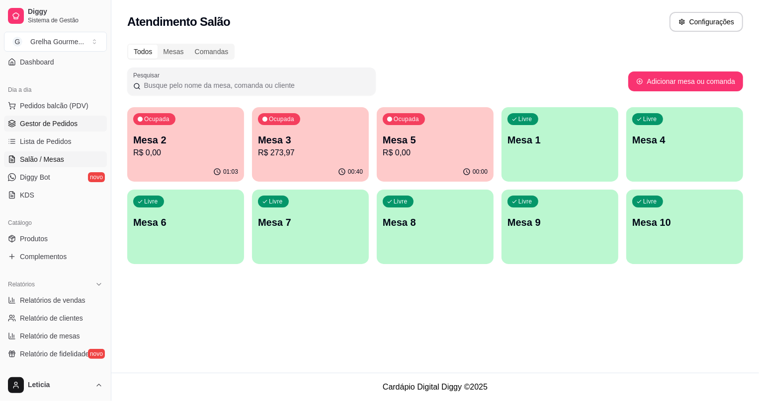
click at [70, 119] on span "Gestor de Pedidos" at bounding box center [49, 124] width 58 height 10
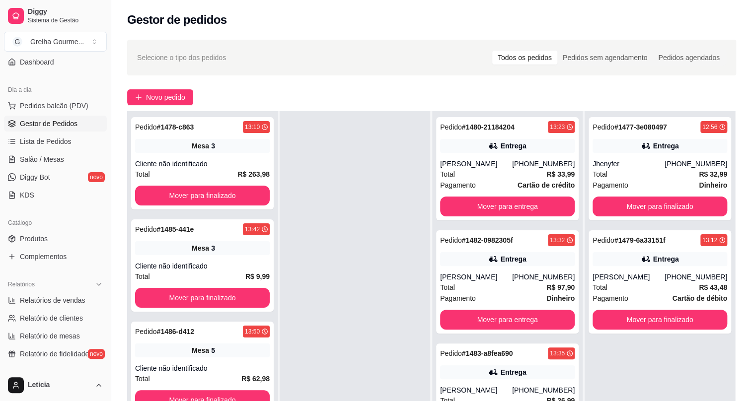
click at [409, 219] on div at bounding box center [355, 311] width 151 height 401
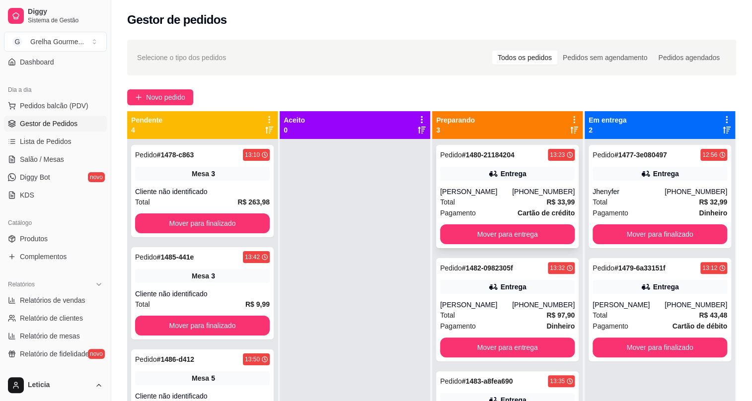
click at [494, 190] on div "[PERSON_NAME]" at bounding box center [476, 192] width 72 height 10
click at [525, 296] on div "Pedido # 1482-0982305f 13:32 Entrega [PERSON_NAME] [PHONE_NUMBER] Total R$ 97,9…" at bounding box center [507, 309] width 143 height 103
click at [353, 169] on div at bounding box center [355, 339] width 151 height 401
click at [343, 65] on div "Selecione o tipo dos pedidos Todos os pedidos Pedidos sem agendamento Pedidos a…" at bounding box center [431, 58] width 589 height 16
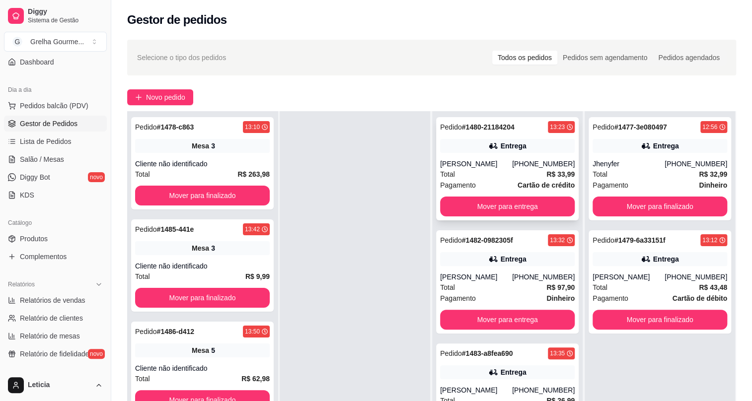
scroll to position [45, 0]
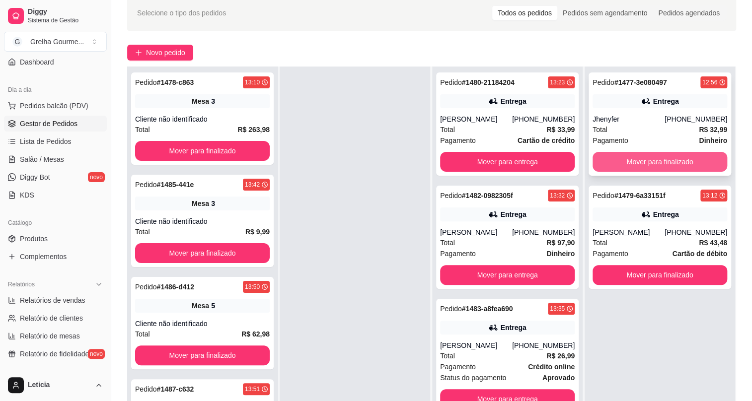
click at [646, 162] on button "Mover para finalizado" at bounding box center [660, 162] width 135 height 20
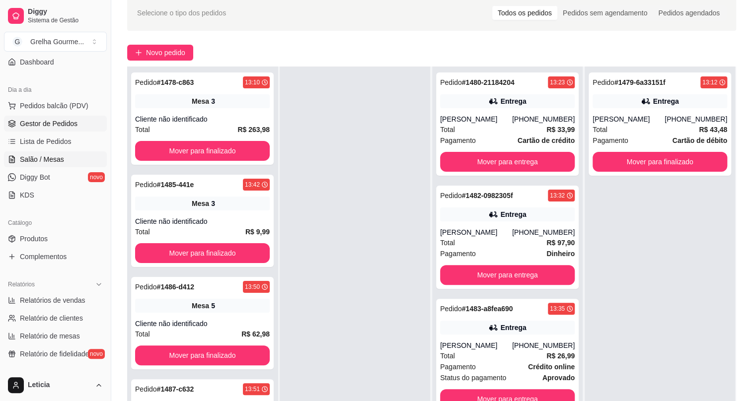
click at [55, 159] on span "Salão / Mesas" at bounding box center [42, 160] width 44 height 10
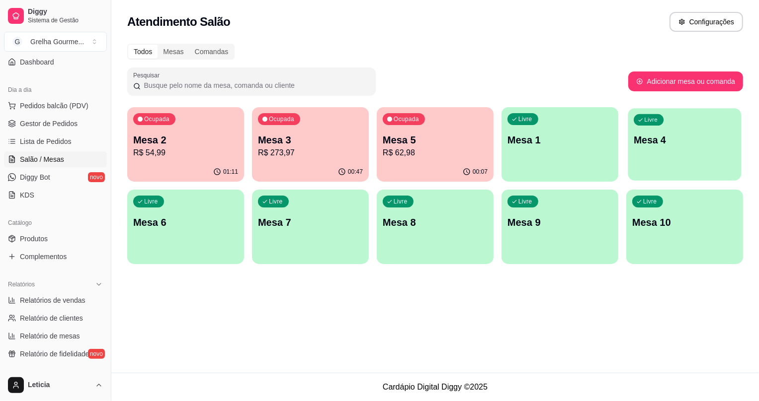
click at [672, 160] on div "Livre Mesa 4" at bounding box center [684, 138] width 113 height 61
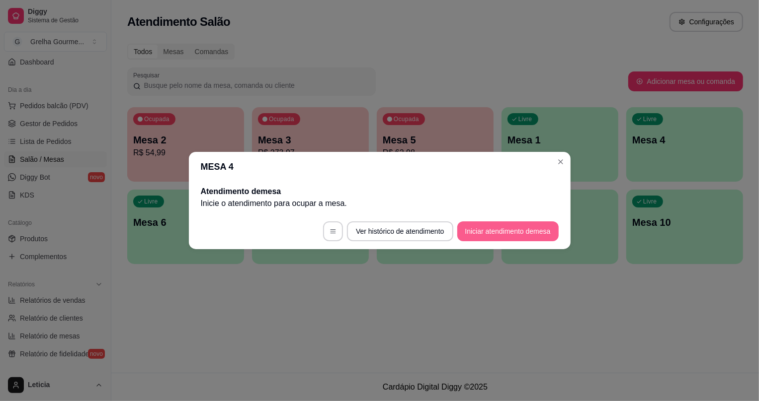
click at [494, 228] on button "Iniciar atendimento de mesa" at bounding box center [507, 232] width 101 height 20
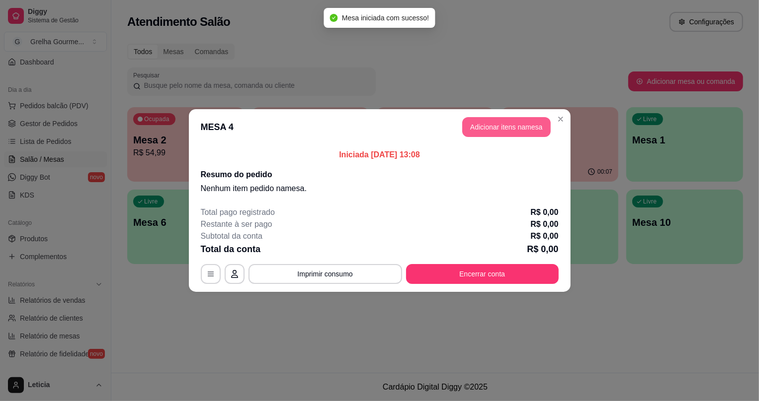
click at [508, 128] on button "Adicionar itens na mesa" at bounding box center [506, 127] width 88 height 20
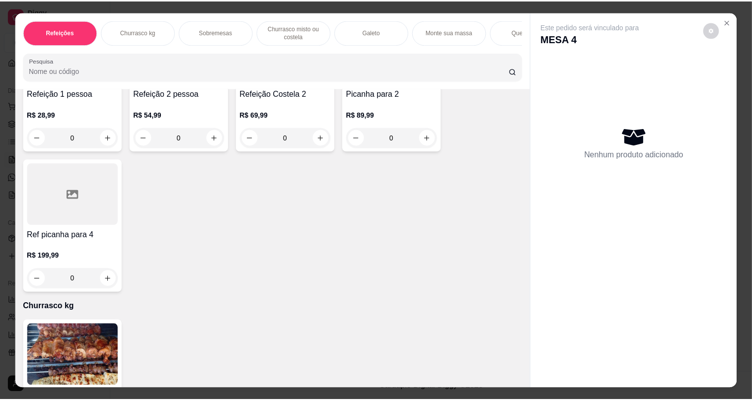
scroll to position [316, 0]
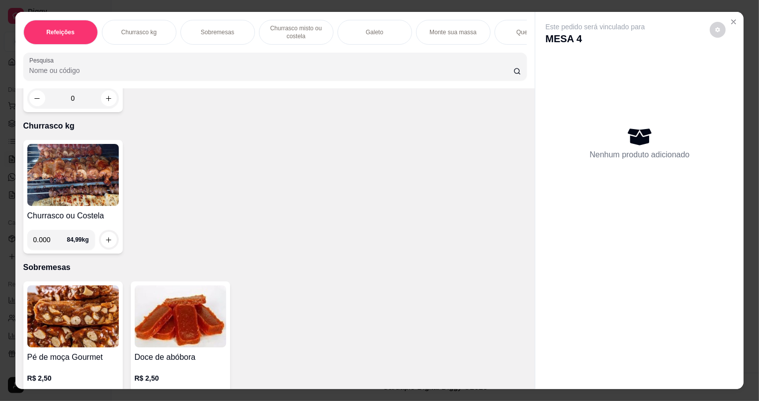
click at [84, 190] on img at bounding box center [72, 175] width 91 height 62
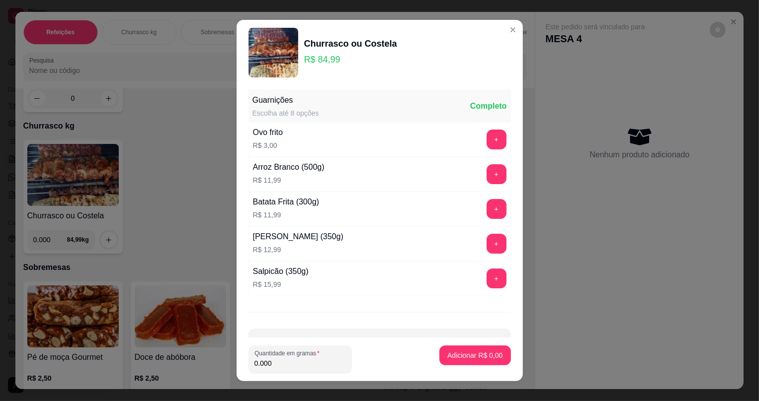
click at [276, 363] on input "0.000" at bounding box center [299, 364] width 91 height 10
type input "0.112"
click at [448, 351] on p "Adicionar R$ 9,52" at bounding box center [475, 355] width 54 height 9
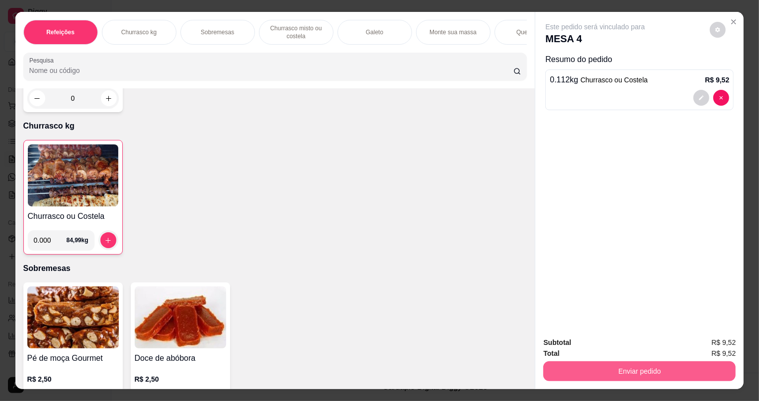
click at [620, 367] on button "Enviar pedido" at bounding box center [639, 372] width 192 height 20
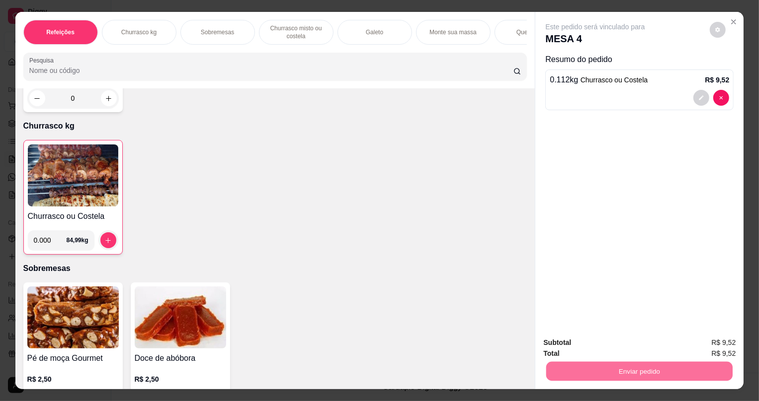
click at [622, 349] on button "Não registrar e enviar pedido" at bounding box center [607, 347] width 100 height 18
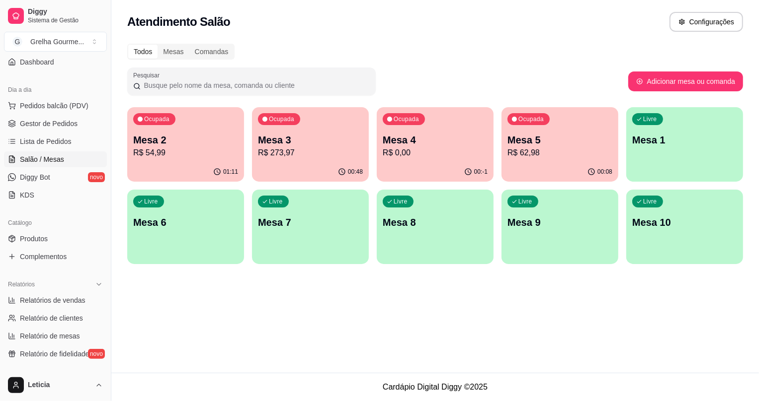
click at [271, 136] on p "Mesa 3" at bounding box center [310, 140] width 105 height 14
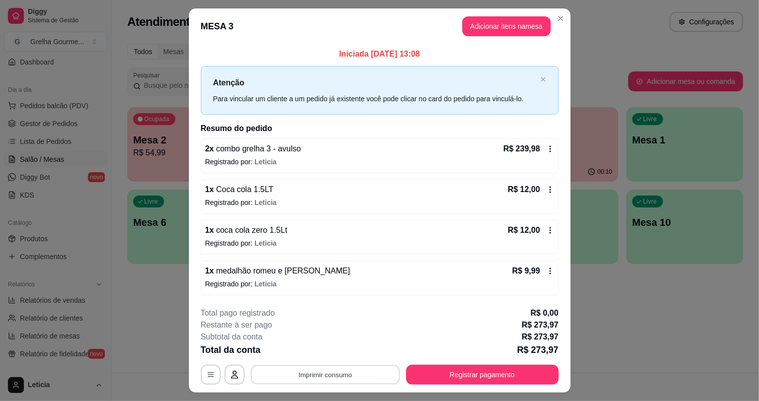
click at [347, 375] on button "Imprimir consumo" at bounding box center [324, 374] width 149 height 19
click at [347, 353] on button "IMPRESSORA" at bounding box center [326, 351] width 70 height 15
click at [426, 367] on button "Registrar pagamento" at bounding box center [482, 374] width 148 height 19
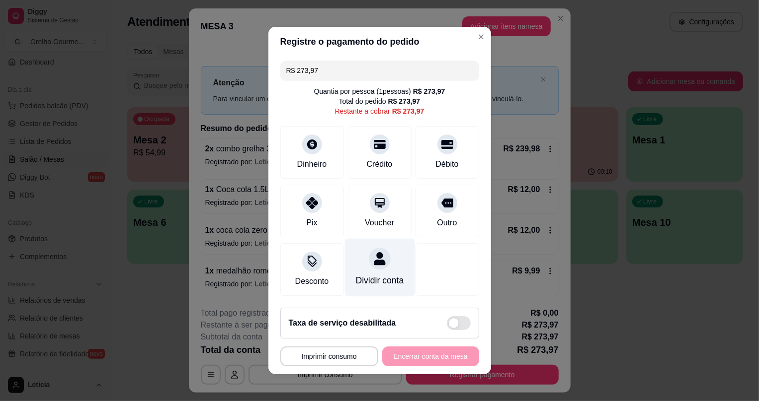
click at [376, 261] on div at bounding box center [380, 259] width 22 height 22
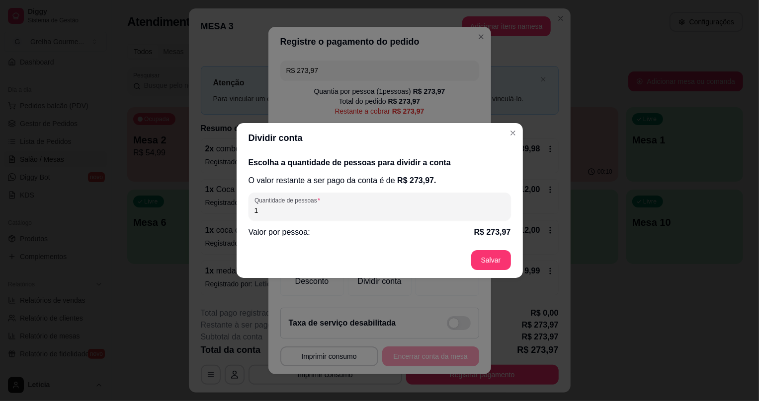
drag, startPoint x: 314, startPoint y: 214, endPoint x: 247, endPoint y: 213, distance: 67.6
click at [247, 213] on div "Escolha a quantidade de pessoas para dividir a conta O valor restante a ser pag…" at bounding box center [379, 197] width 286 height 89
type input "2"
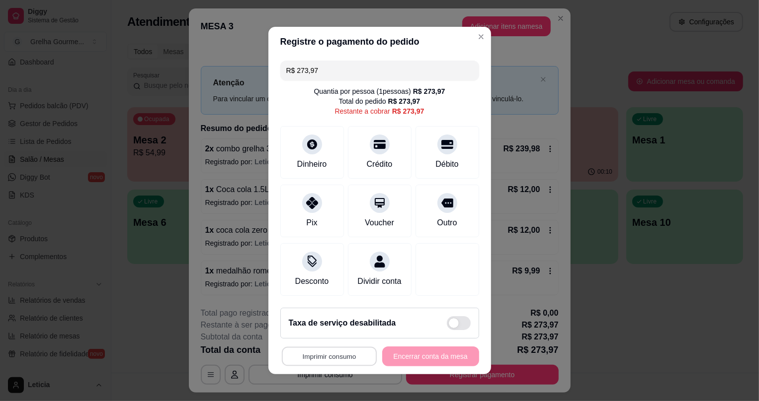
click at [338, 361] on button "Imprimir consumo" at bounding box center [328, 356] width 95 height 19
click at [341, 343] on button "IMPRESSORA" at bounding box center [328, 340] width 72 height 16
click at [427, 147] on div "Débito" at bounding box center [447, 151] width 70 height 58
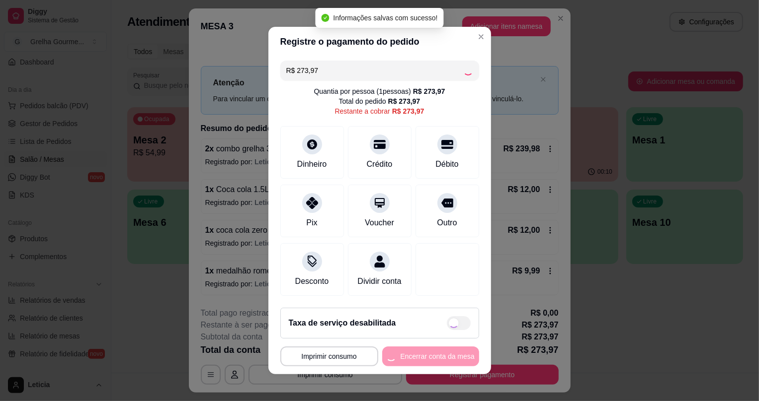
type input "R$ 0,00"
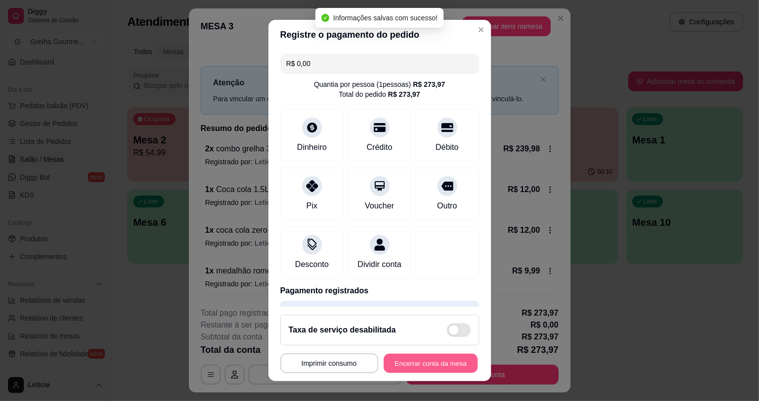
click at [418, 368] on button "Encerrar conta da mesa" at bounding box center [431, 363] width 94 height 19
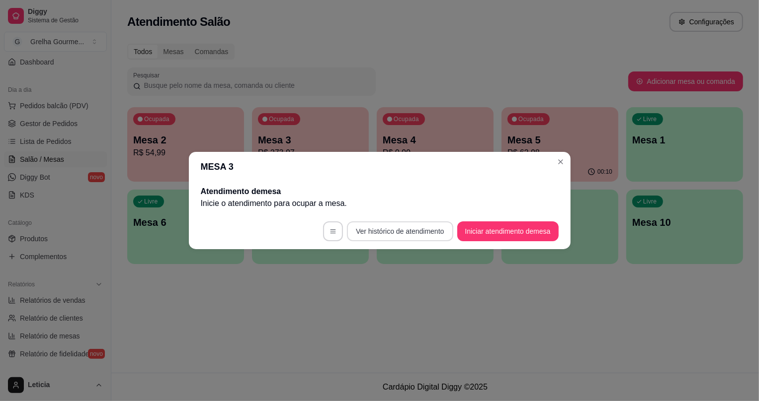
click at [448, 236] on button "Ver histórico de atendimento" at bounding box center [400, 232] width 106 height 20
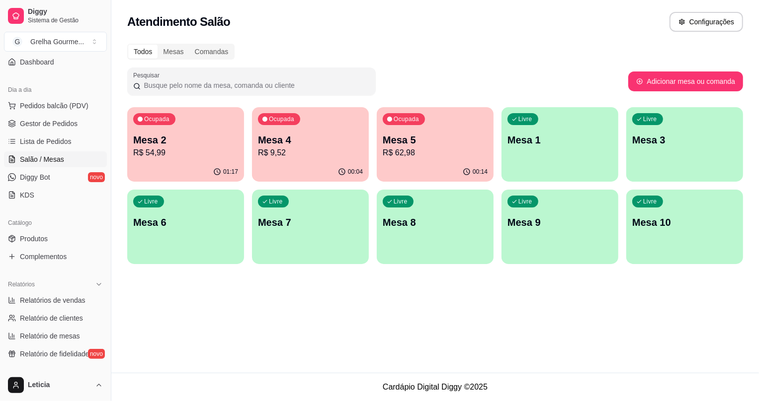
click at [155, 163] on div "01:17" at bounding box center [185, 171] width 117 height 19
click at [315, 145] on p "Mesa 4" at bounding box center [310, 140] width 105 height 14
click at [50, 122] on span "Gestor de Pedidos" at bounding box center [49, 124] width 58 height 10
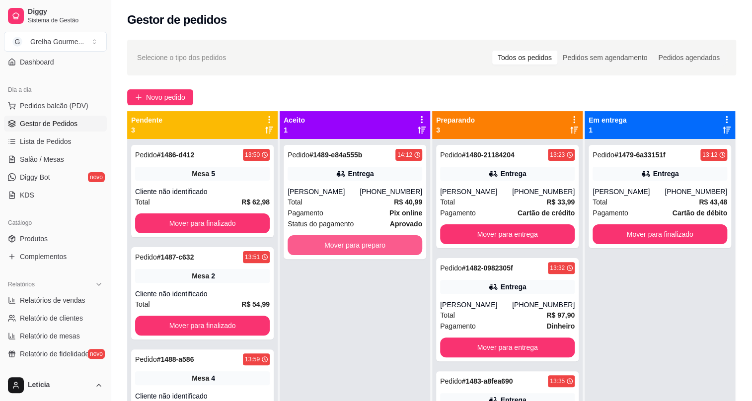
click at [350, 247] on button "Mover para preparo" at bounding box center [355, 246] width 135 height 20
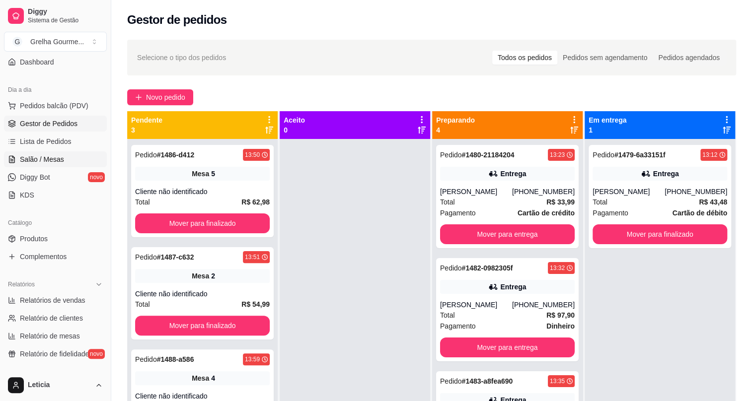
click at [45, 157] on span "Salão / Mesas" at bounding box center [42, 160] width 44 height 10
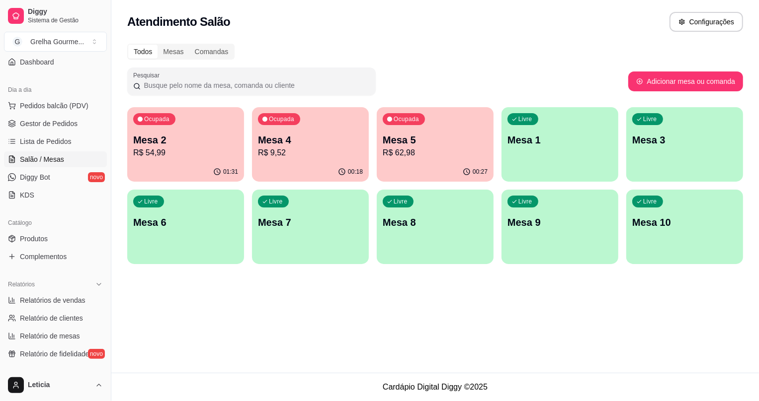
click at [328, 148] on p "R$ 9,52" at bounding box center [310, 153] width 105 height 12
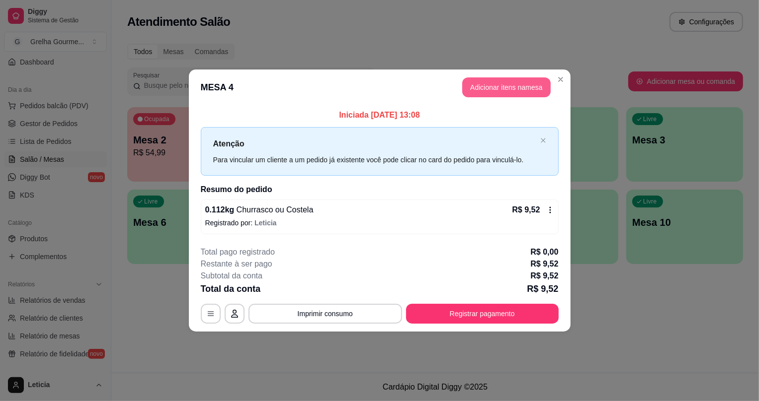
click at [484, 89] on button "Adicionar itens na mesa" at bounding box center [506, 88] width 88 height 20
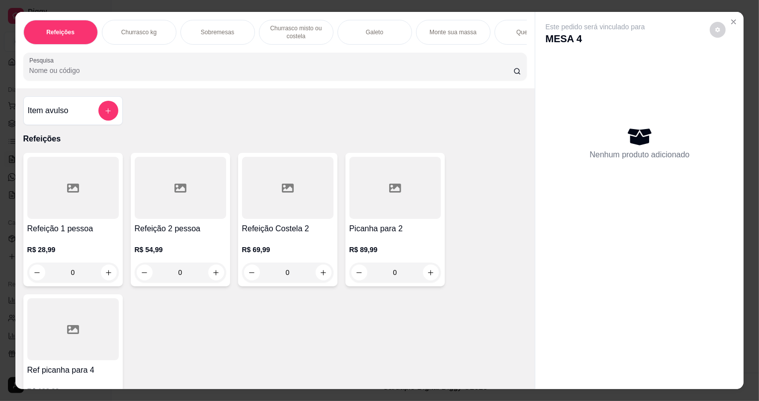
click at [46, 121] on div "Item avulso" at bounding box center [73, 111] width 90 height 20
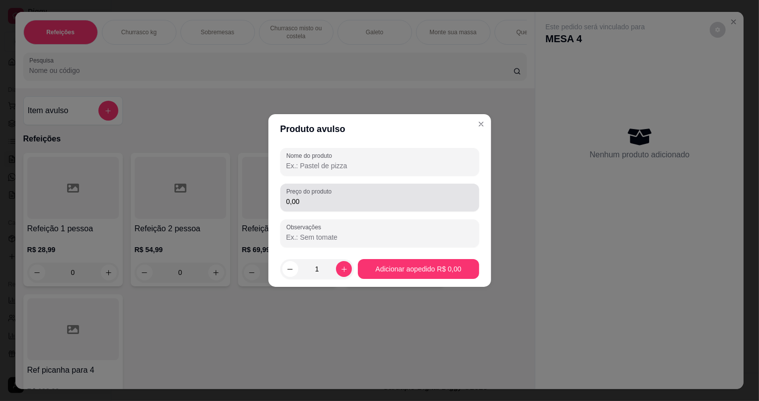
click at [368, 211] on div "Preço do produto 0,00" at bounding box center [379, 198] width 199 height 28
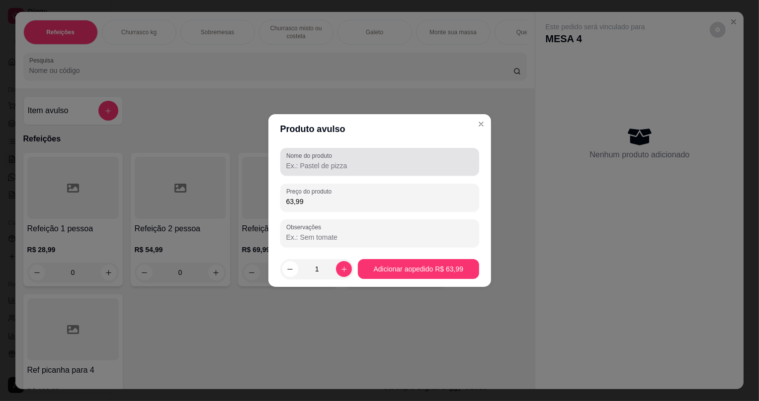
type input "63,99"
click at [330, 166] on input "Nome do produto" at bounding box center [379, 166] width 187 height 10
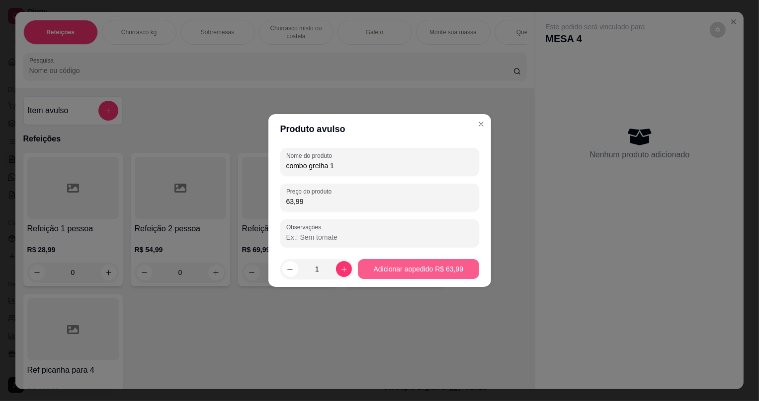
type input "combo grelha 1"
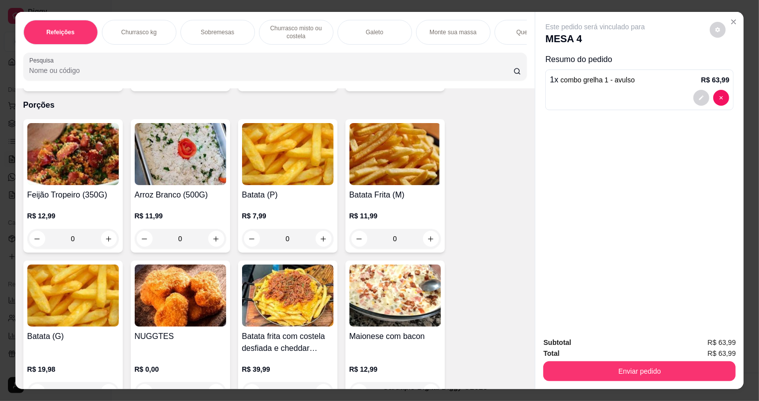
scroll to position [2303, 0]
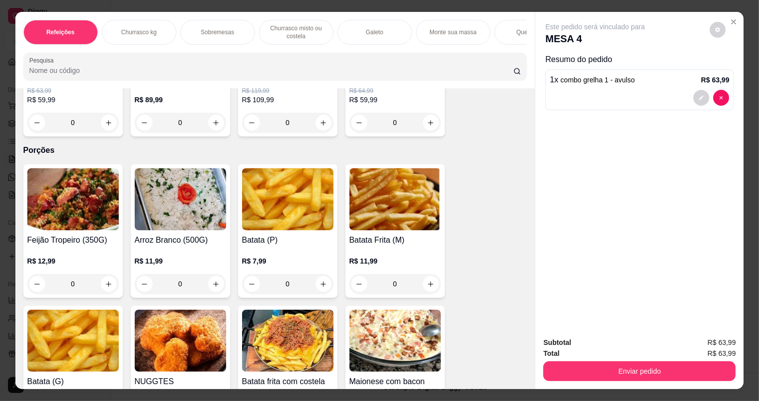
click at [66, 189] on img at bounding box center [72, 199] width 91 height 62
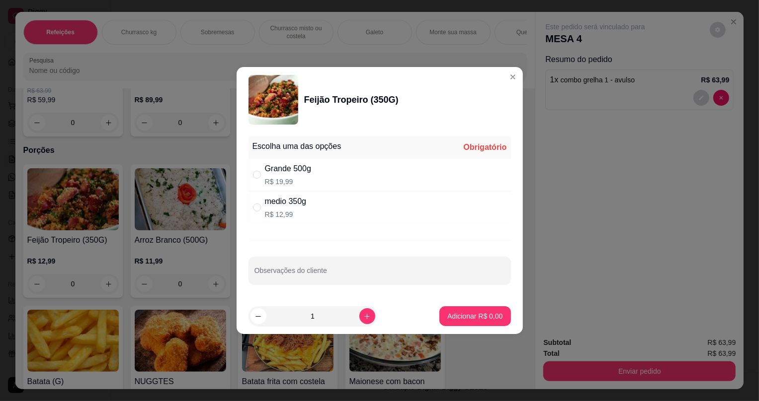
click at [256, 213] on div "medio 350g R$ 12,99" at bounding box center [379, 207] width 262 height 33
radio input "true"
click at [446, 316] on p "Adicionar R$ 12,99" at bounding box center [472, 317] width 59 height 10
type input "1"
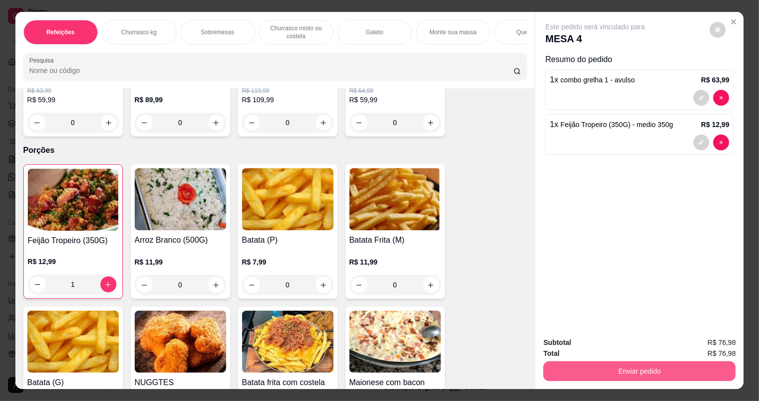
click at [552, 374] on button "Enviar pedido" at bounding box center [639, 372] width 192 height 20
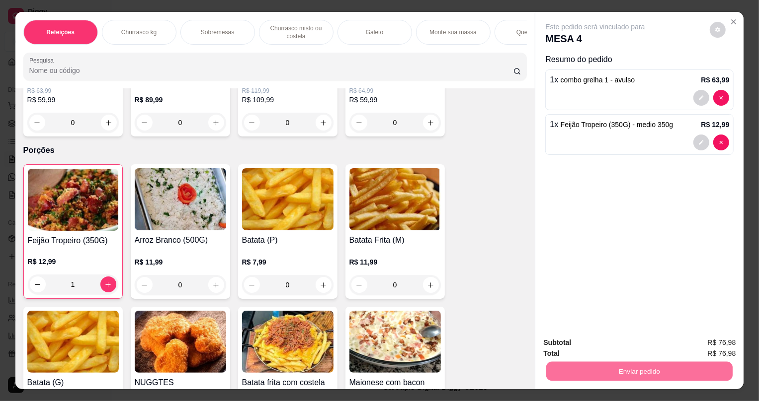
click at [560, 344] on button "Não registrar e enviar pedido" at bounding box center [607, 347] width 100 height 18
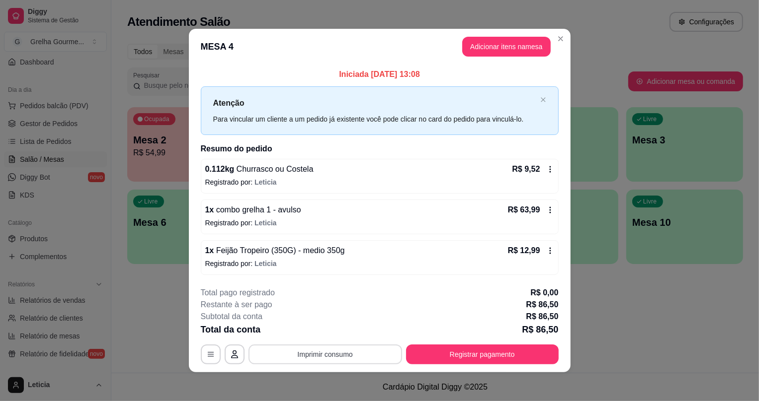
click at [318, 352] on button "Imprimir consumo" at bounding box center [325, 355] width 154 height 20
click at [311, 329] on button "IMPRESSORA" at bounding box center [326, 330] width 70 height 15
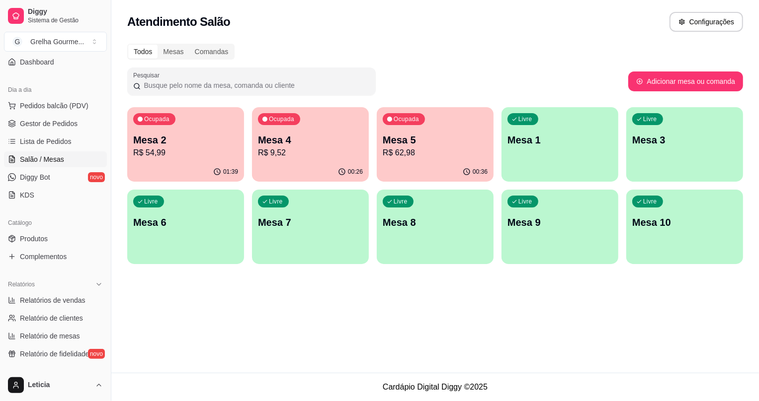
click at [325, 150] on p "R$ 9,52" at bounding box center [310, 153] width 105 height 12
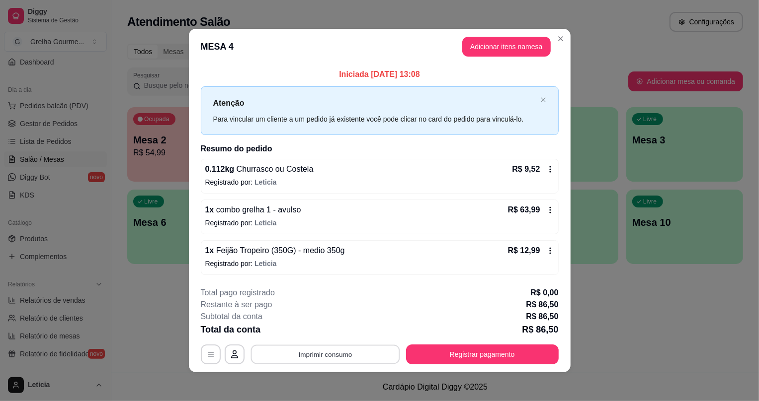
click at [326, 358] on button "Imprimir consumo" at bounding box center [324, 354] width 149 height 19
click at [333, 332] on button "IMPRESSORA" at bounding box center [326, 331] width 72 height 16
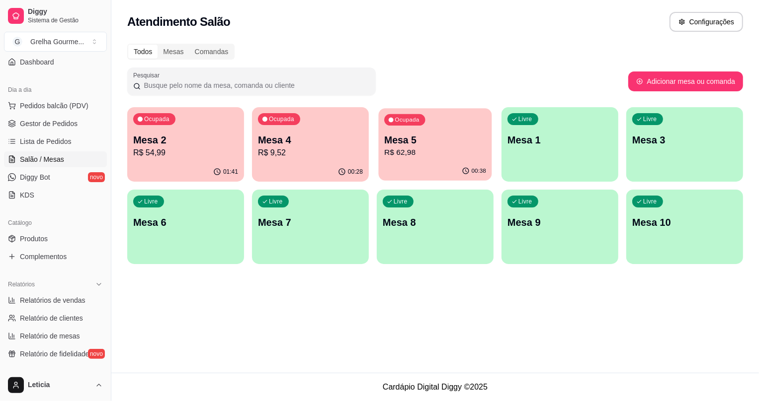
click at [424, 142] on p "Mesa 5" at bounding box center [435, 140] width 102 height 13
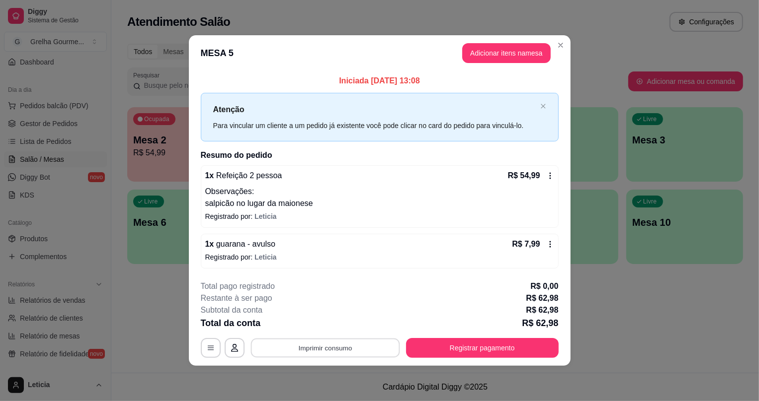
click at [320, 348] on button "Imprimir consumo" at bounding box center [324, 347] width 149 height 19
click at [325, 329] on button "IMPRESSORA" at bounding box center [329, 325] width 72 height 16
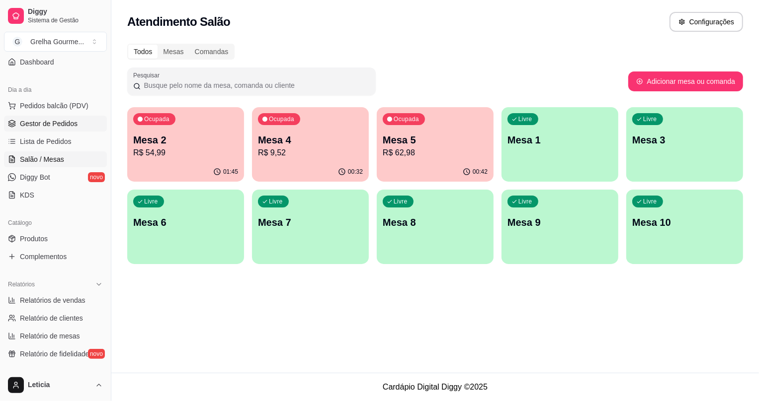
click at [59, 128] on link "Gestor de Pedidos" at bounding box center [55, 124] width 103 height 16
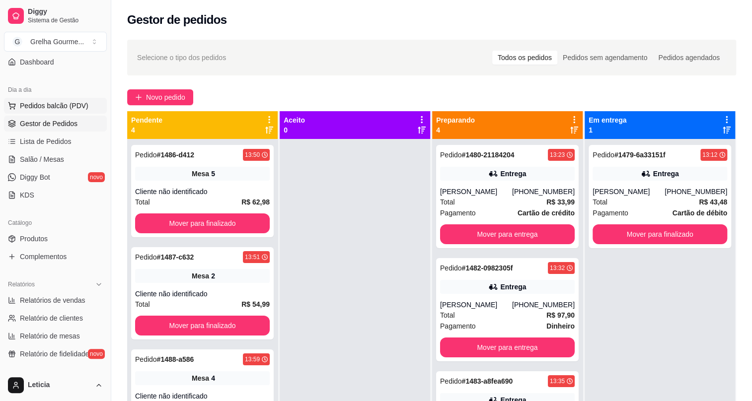
click at [50, 107] on span "Pedidos balcão (PDV)" at bounding box center [54, 106] width 69 height 10
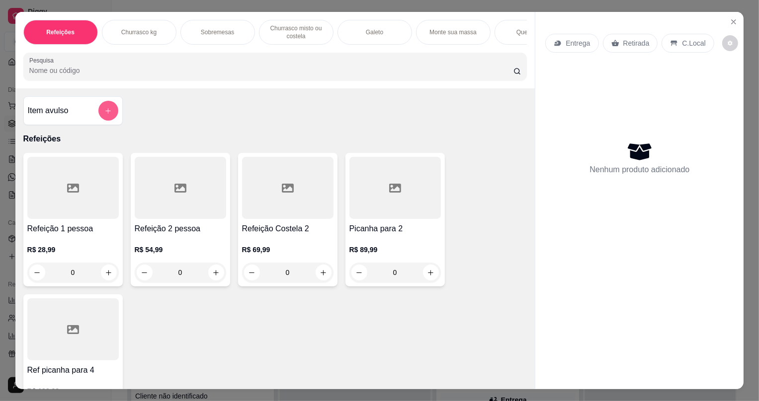
click at [98, 121] on button "add-separate-item" at bounding box center [108, 111] width 20 height 20
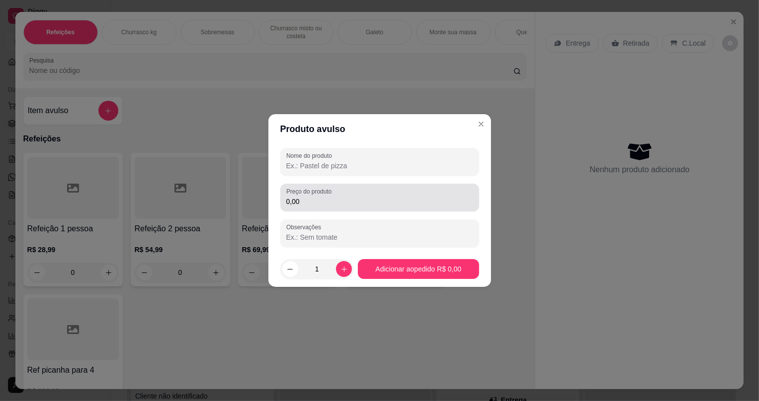
click at [299, 207] on div "0,00" at bounding box center [379, 198] width 187 height 20
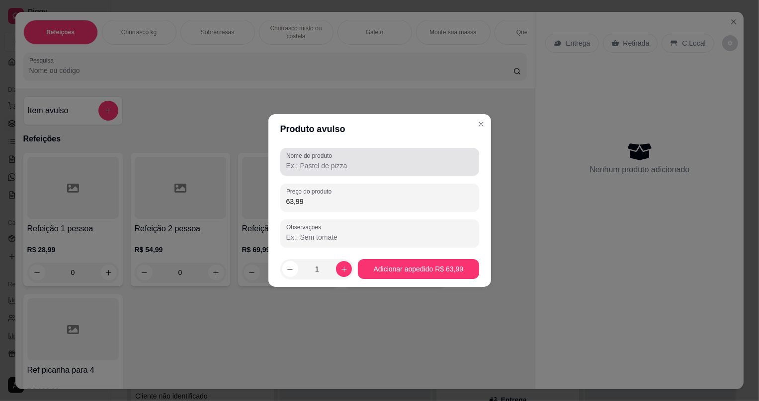
type input "63,99"
click at [300, 166] on input "Nome do produto" at bounding box center [379, 166] width 187 height 10
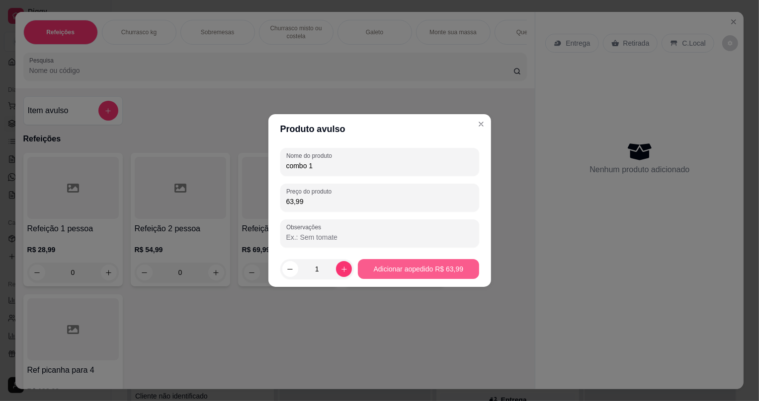
type input "combo 1"
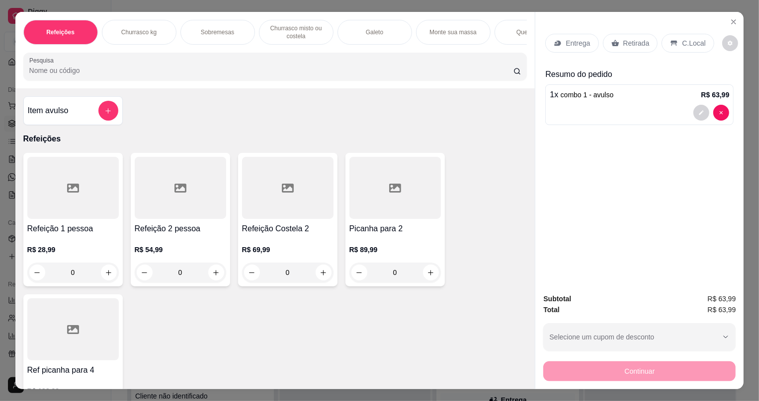
click at [624, 45] on p "Retirada" at bounding box center [636, 43] width 26 height 10
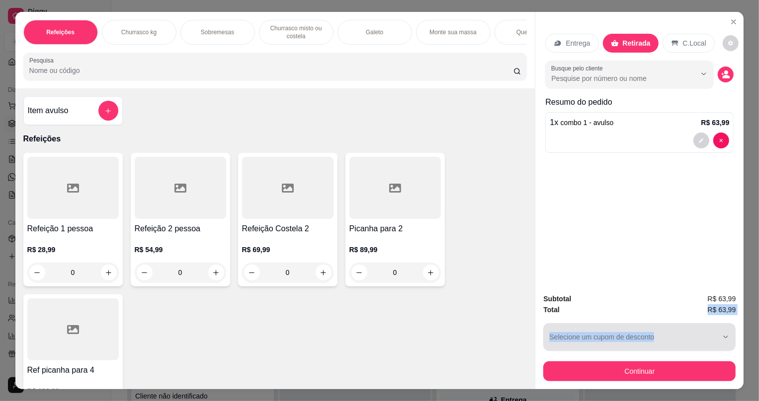
drag, startPoint x: 585, startPoint y: 356, endPoint x: 610, endPoint y: 419, distance: 67.4
click at [610, 401] on html "Diggy Sistema de Gestão G Grelha Gourme ... Loja aberta Plano Essencial + Mesas…" at bounding box center [379, 200] width 759 height 401
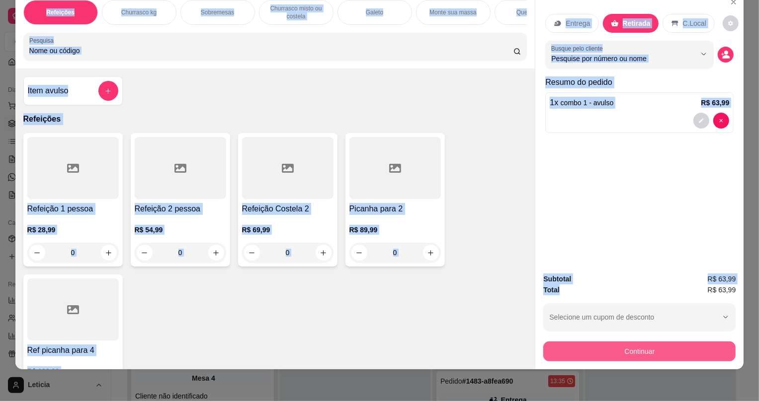
click at [603, 350] on button "Continuar" at bounding box center [639, 352] width 192 height 20
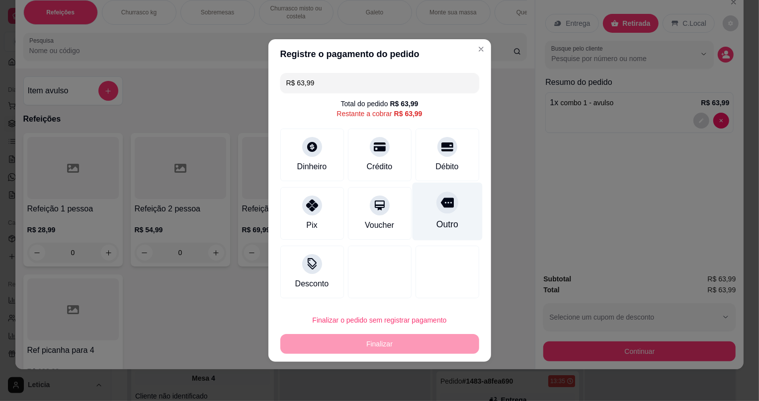
drag, startPoint x: 438, startPoint y: 204, endPoint x: 433, endPoint y: 252, distance: 48.4
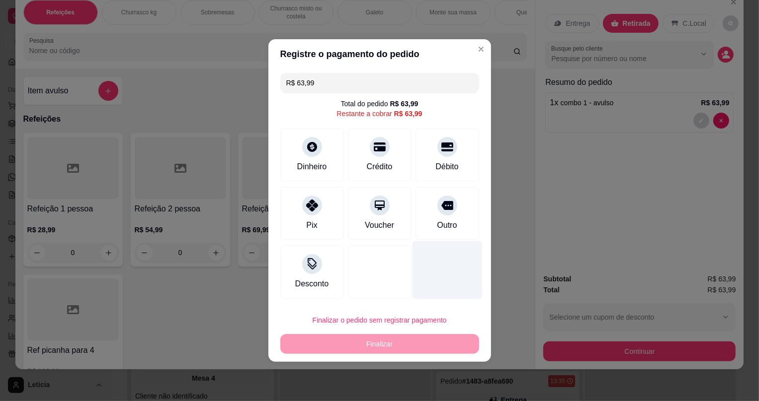
click at [441, 204] on icon at bounding box center [447, 205] width 12 height 9
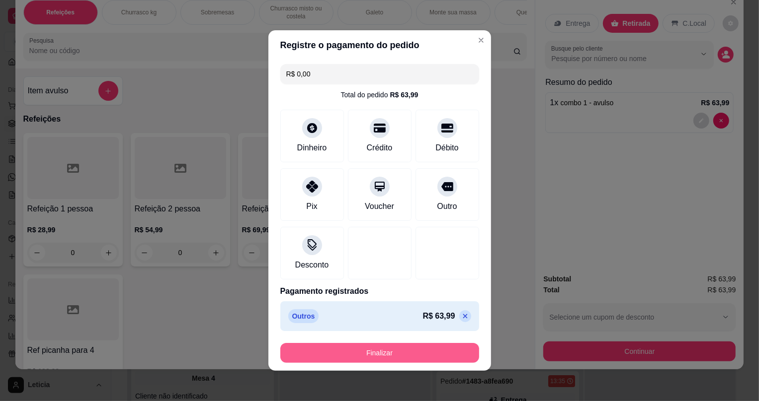
click at [411, 352] on button "Finalizar" at bounding box center [379, 353] width 199 height 20
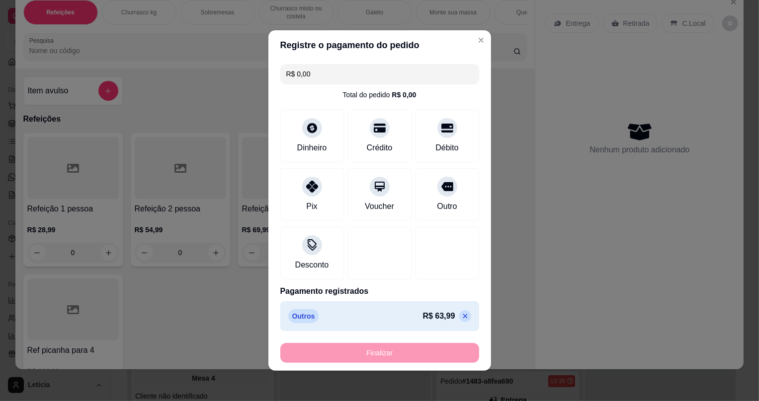
type input "-R$ 63,99"
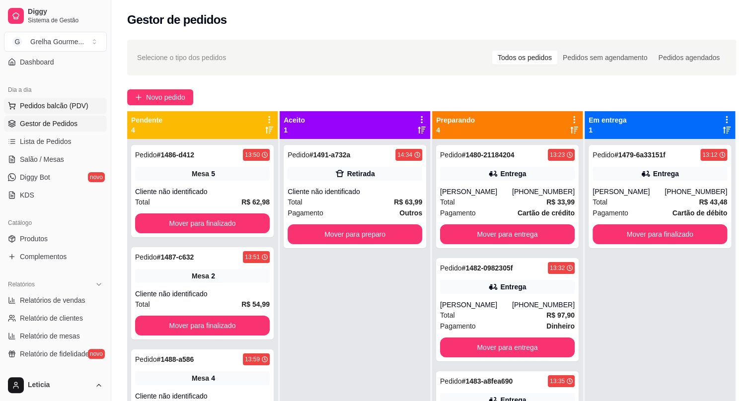
click at [70, 105] on span "Pedidos balcão (PDV)" at bounding box center [54, 106] width 69 height 10
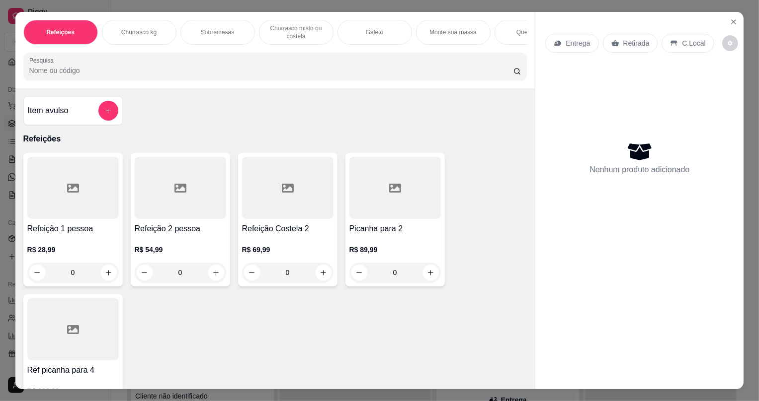
click at [93, 121] on div "Item avulso" at bounding box center [73, 111] width 90 height 20
click at [110, 113] on button "add-separate-item" at bounding box center [108, 111] width 20 height 20
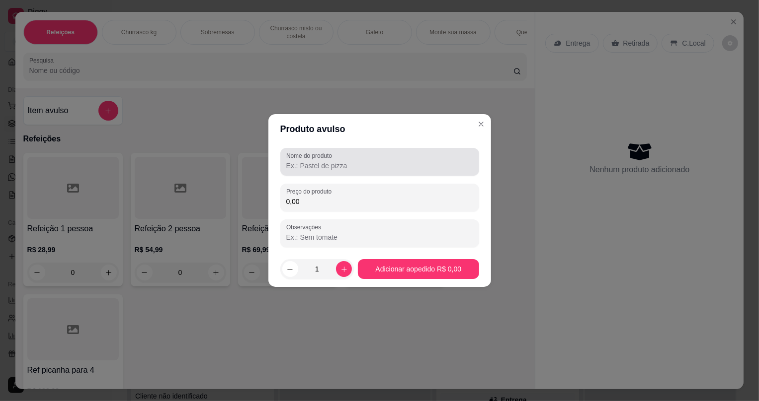
click at [309, 155] on label "Nome do produto" at bounding box center [310, 156] width 49 height 8
click at [309, 161] on input "Nome do produto" at bounding box center [379, 166] width 187 height 10
type input "combo 3"
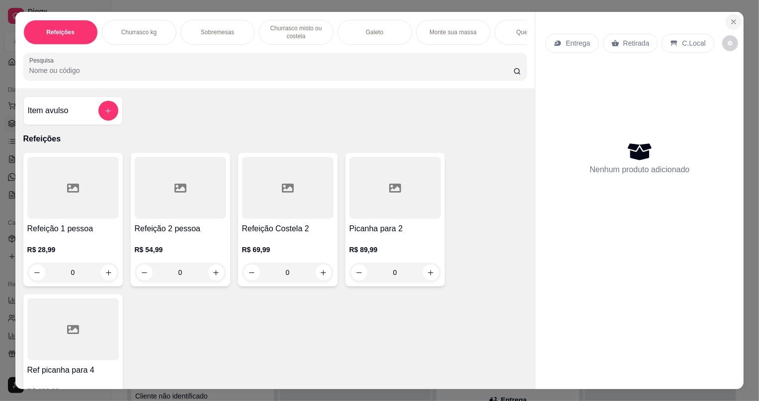
click at [733, 17] on button "Close" at bounding box center [733, 22] width 16 height 16
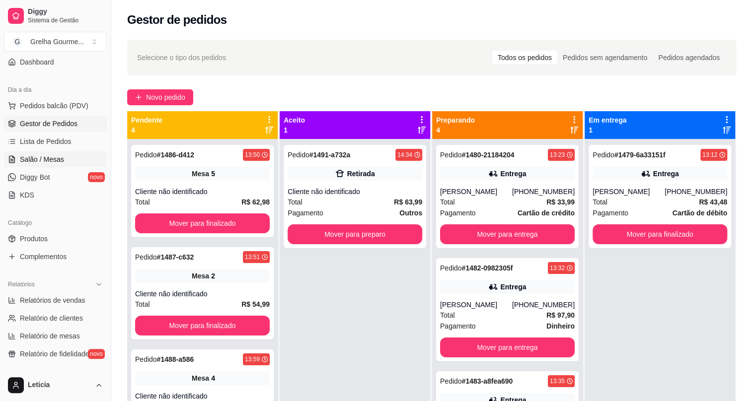
click at [62, 159] on link "Salão / Mesas" at bounding box center [55, 160] width 103 height 16
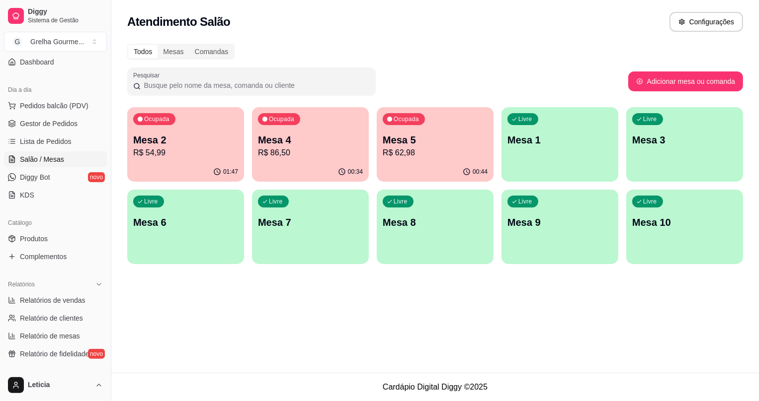
click at [677, 152] on div "Livre Mesa 3" at bounding box center [684, 138] width 117 height 63
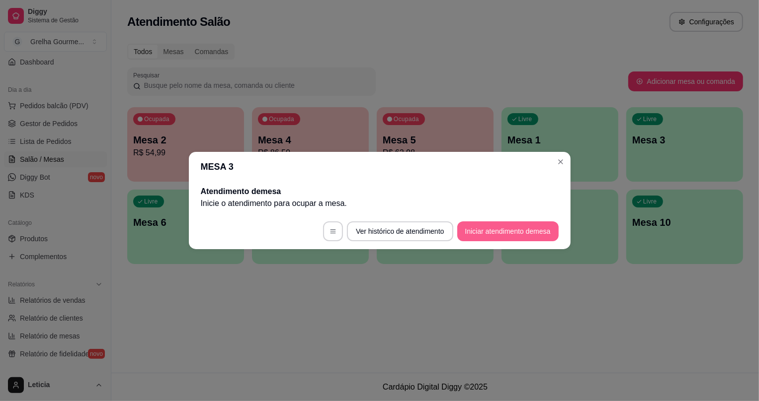
click at [464, 237] on button "Iniciar atendimento de mesa" at bounding box center [507, 232] width 101 height 20
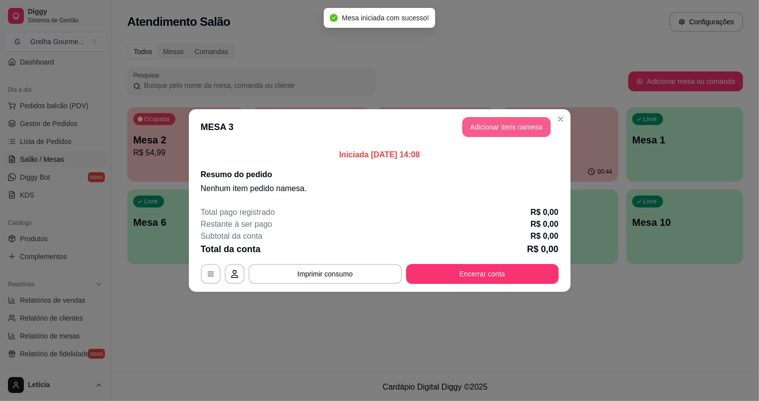
click at [501, 130] on button "Adicionar itens na mesa" at bounding box center [506, 127] width 88 height 20
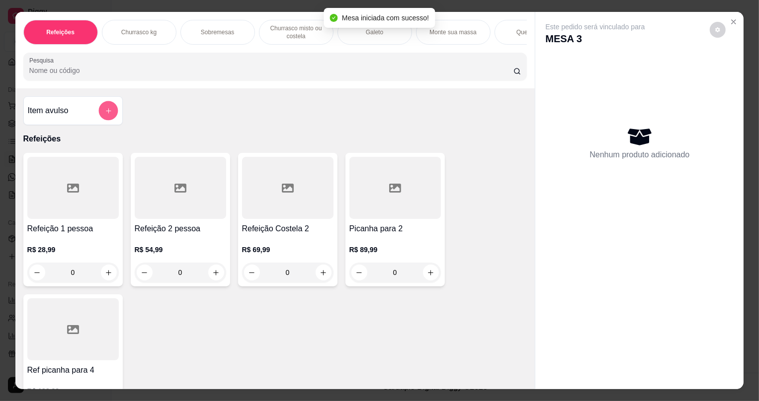
click at [98, 114] on button "add-separate-item" at bounding box center [107, 110] width 19 height 19
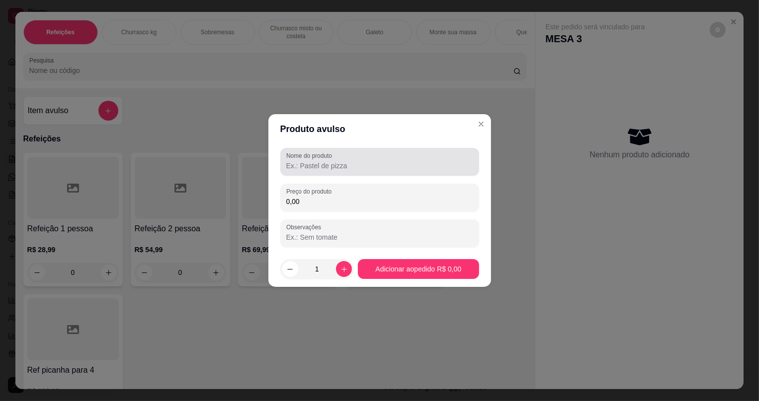
click at [338, 173] on div "Nome do produto" at bounding box center [379, 162] width 199 height 28
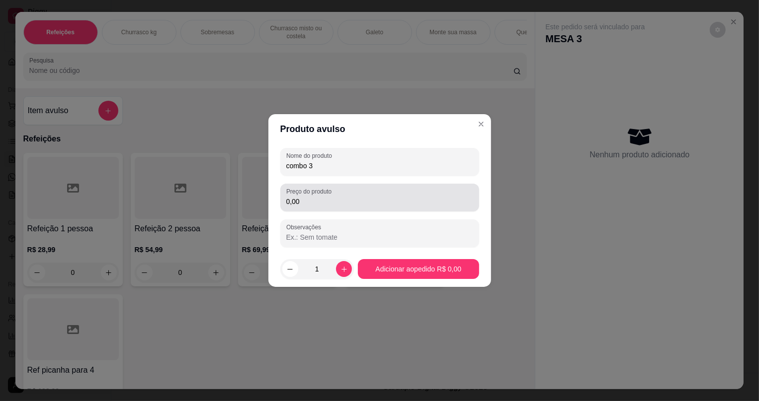
type input "combo 3"
click at [312, 203] on input "0,00" at bounding box center [379, 202] width 187 height 10
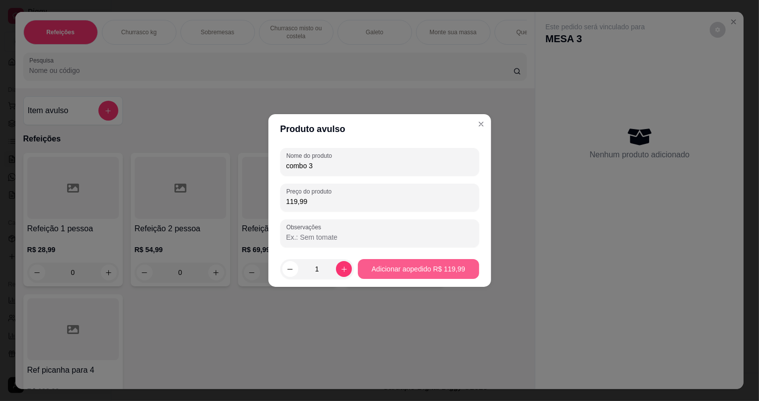
type input "119,99"
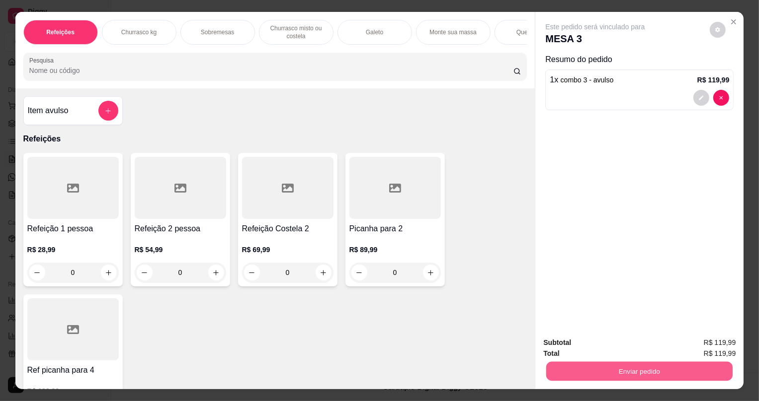
click at [634, 374] on button "Enviar pedido" at bounding box center [639, 371] width 186 height 19
click at [581, 347] on button "Não registrar e enviar pedido" at bounding box center [606, 347] width 103 height 19
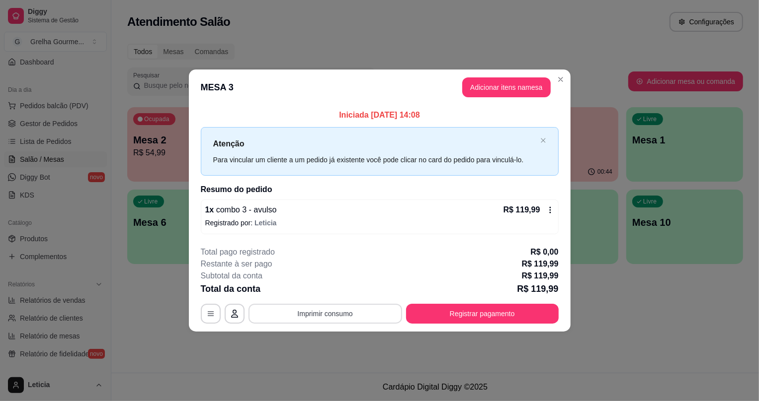
click at [313, 308] on button "Imprimir consumo" at bounding box center [325, 314] width 154 height 20
click at [324, 289] on button "IMPRESSORA" at bounding box center [329, 291] width 72 height 16
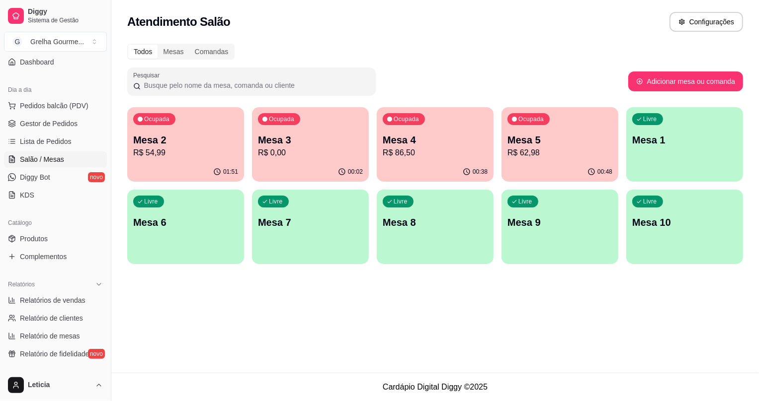
click at [528, 149] on p "R$ 62,98" at bounding box center [559, 153] width 105 height 12
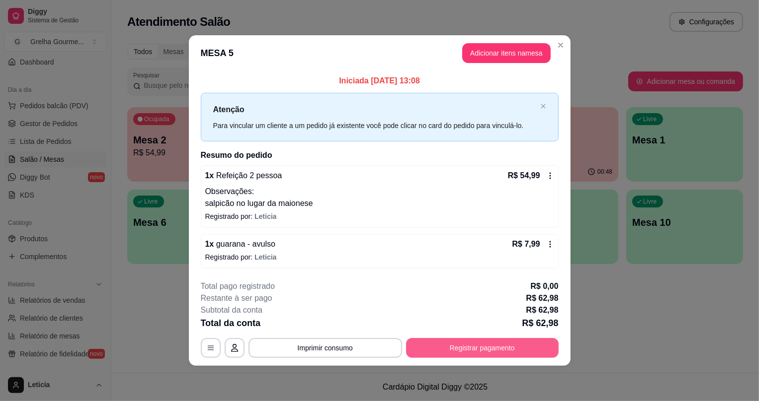
click at [422, 352] on button "Registrar pagamento" at bounding box center [482, 348] width 153 height 20
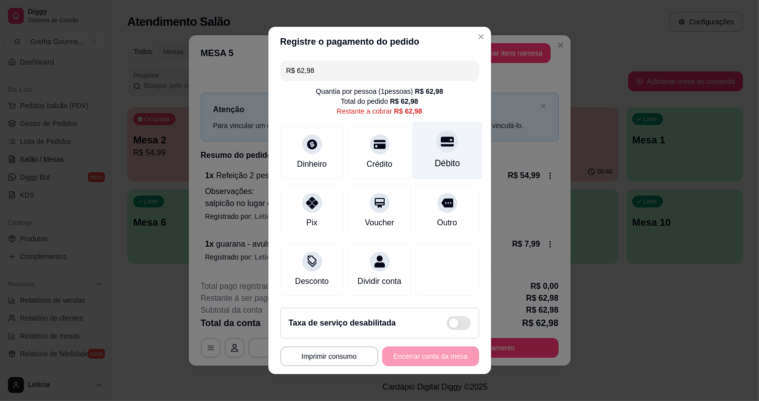
click at [434, 157] on div "Débito" at bounding box center [446, 163] width 25 height 13
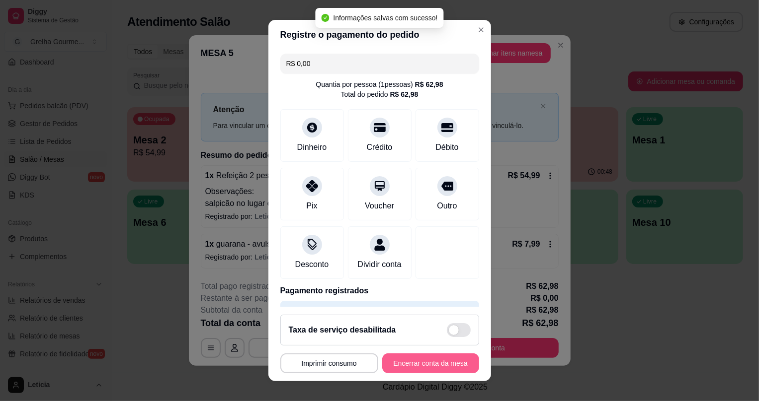
type input "R$ 0,00"
click at [412, 370] on button "Encerrar conta da mesa" at bounding box center [430, 364] width 97 height 20
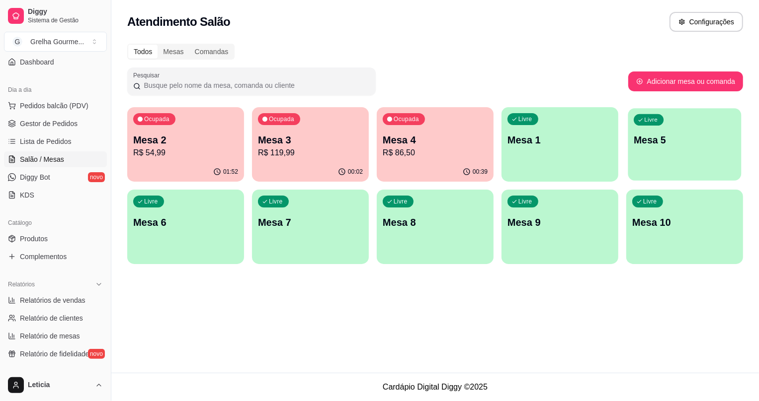
click at [686, 143] on p "Mesa 5" at bounding box center [684, 140] width 102 height 13
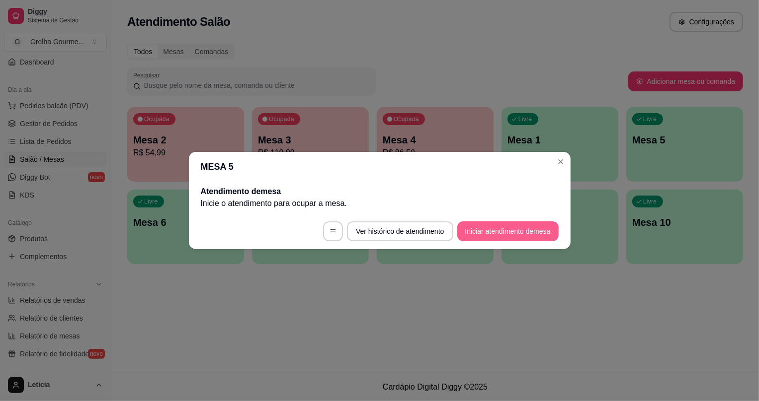
click at [464, 236] on button "Iniciar atendimento de mesa" at bounding box center [507, 232] width 101 height 20
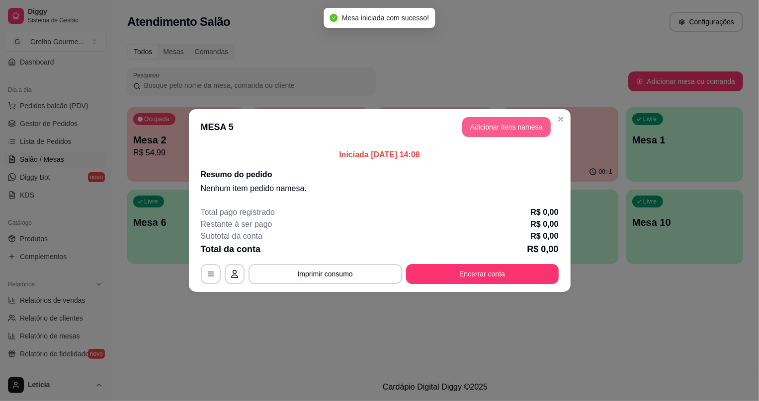
click at [466, 123] on button "Adicionar itens na mesa" at bounding box center [506, 127] width 88 height 20
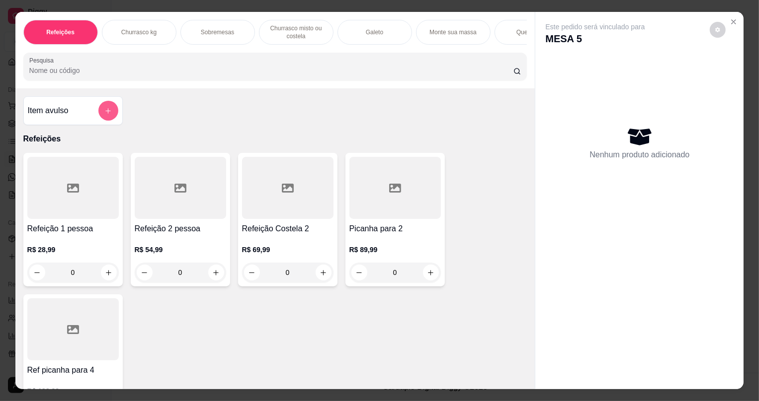
click at [104, 115] on icon "add-separate-item" at bounding box center [107, 110] width 7 height 7
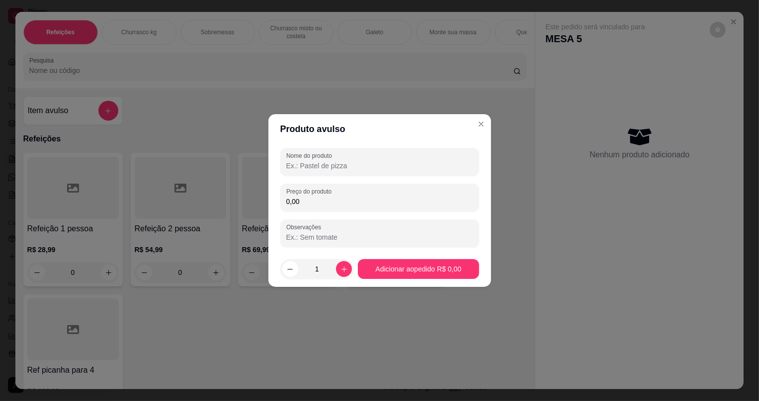
click at [388, 166] on input "Nome do produto" at bounding box center [379, 166] width 187 height 10
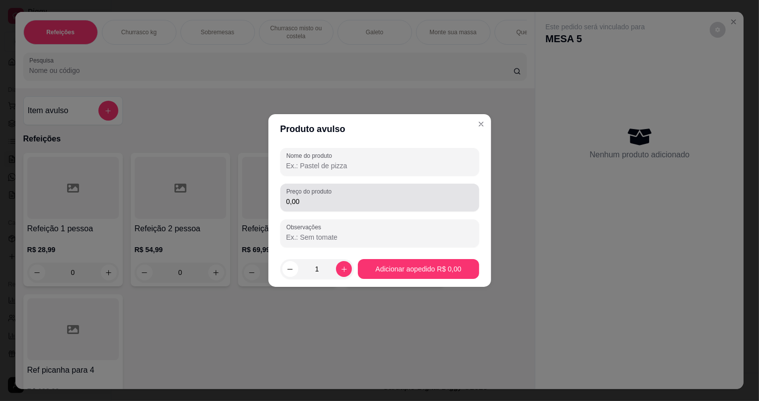
click at [387, 201] on input "0,00" at bounding box center [379, 202] width 187 height 10
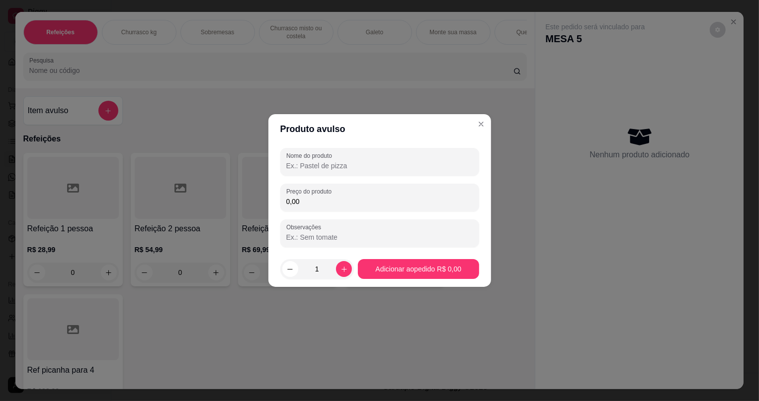
type input "0,00"
click at [310, 168] on input "Nome do produto" at bounding box center [379, 166] width 187 height 10
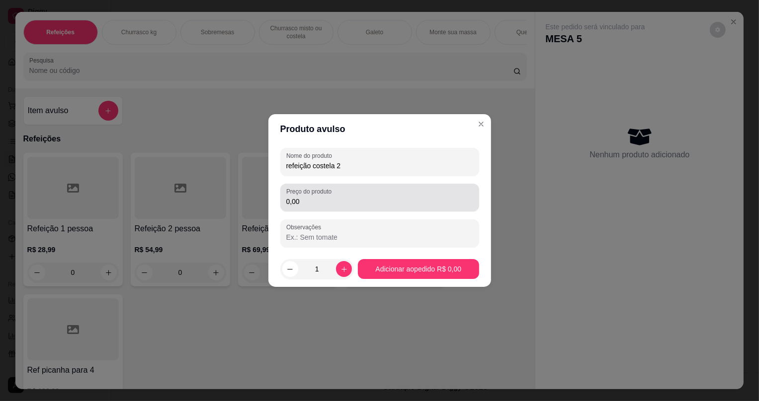
type input "refeição costela 2"
click at [351, 207] on div "0,00" at bounding box center [379, 198] width 187 height 20
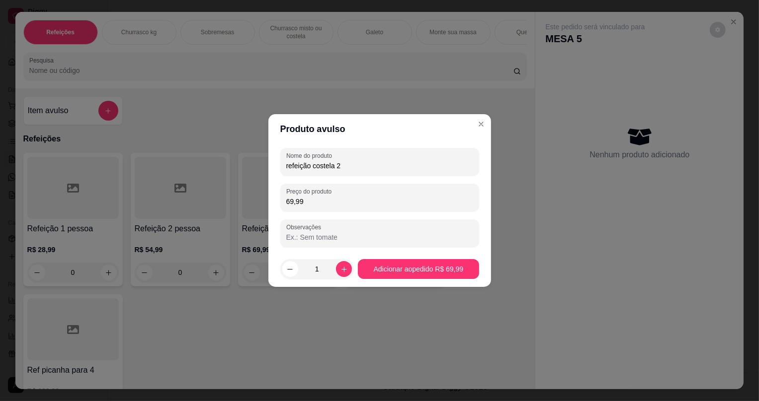
type input "69,99"
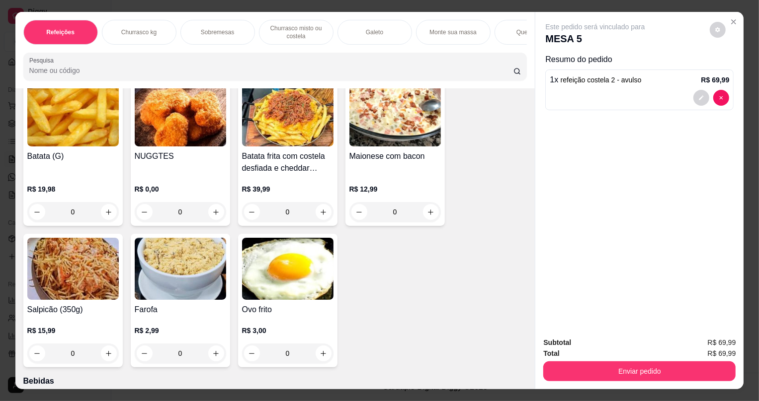
scroll to position [2824, 0]
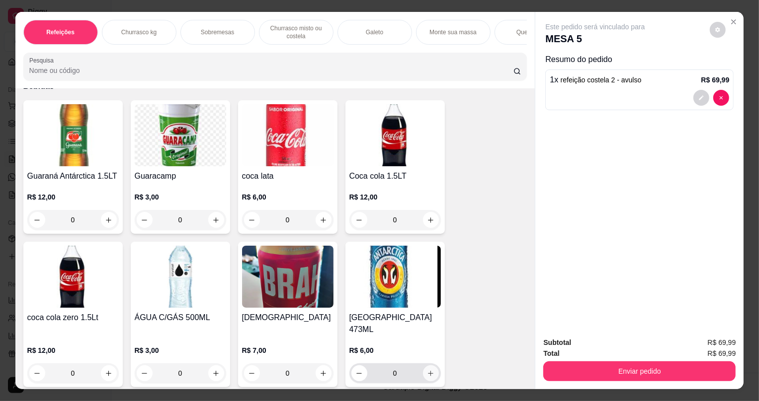
click at [427, 370] on icon "increase-product-quantity" at bounding box center [430, 373] width 7 height 7
type input "1"
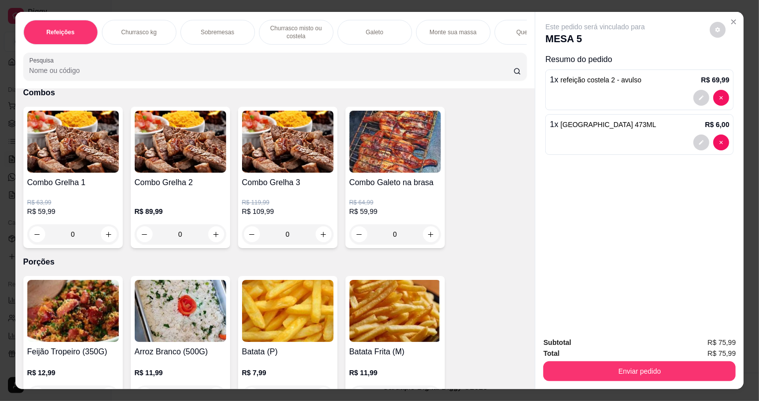
scroll to position [2237, 0]
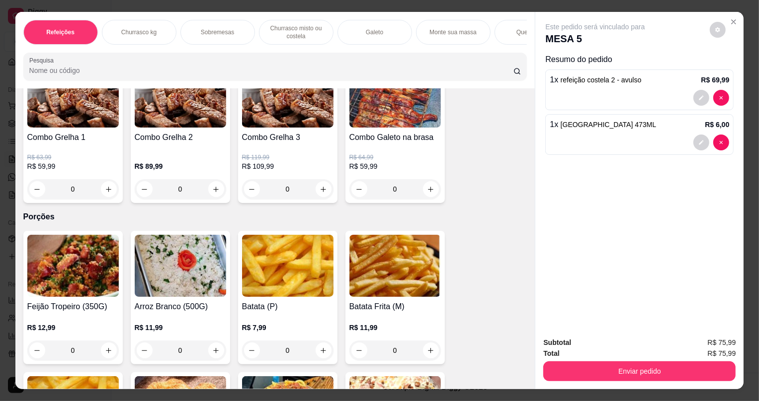
click at [63, 313] on h4 "Feijão Tropeiro (350G)" at bounding box center [72, 307] width 91 height 12
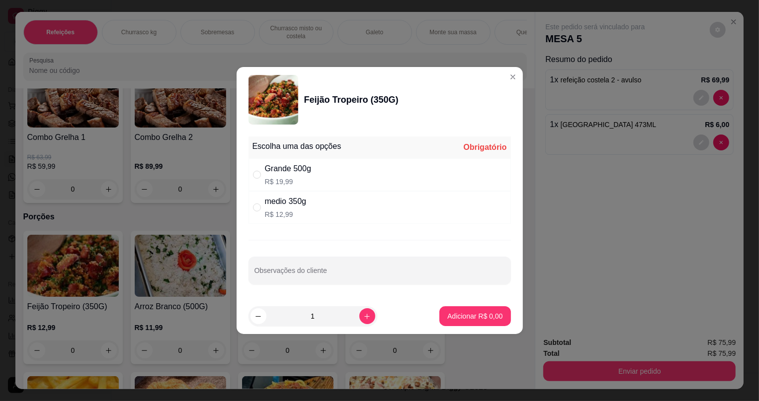
click at [261, 177] on div "" at bounding box center [259, 174] width 12 height 11
radio input "true"
click at [452, 316] on p "Adicionar R$ 19,99" at bounding box center [473, 316] width 58 height 9
type input "1"
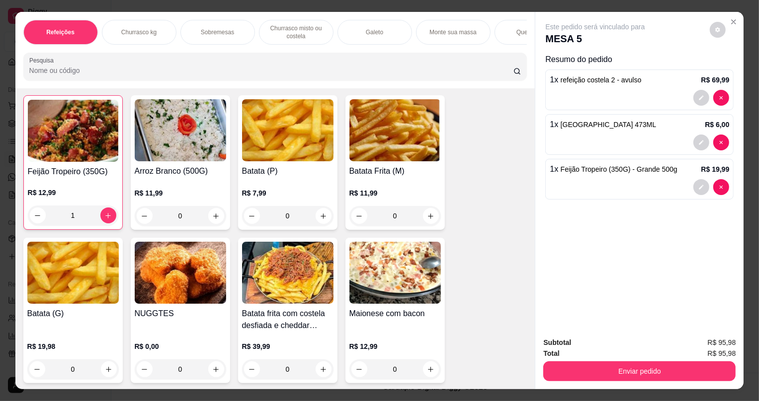
scroll to position [2508, 0]
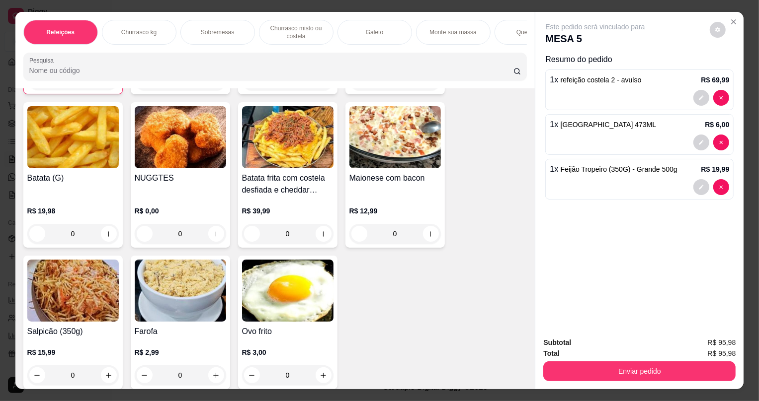
click at [107, 308] on img at bounding box center [72, 291] width 91 height 62
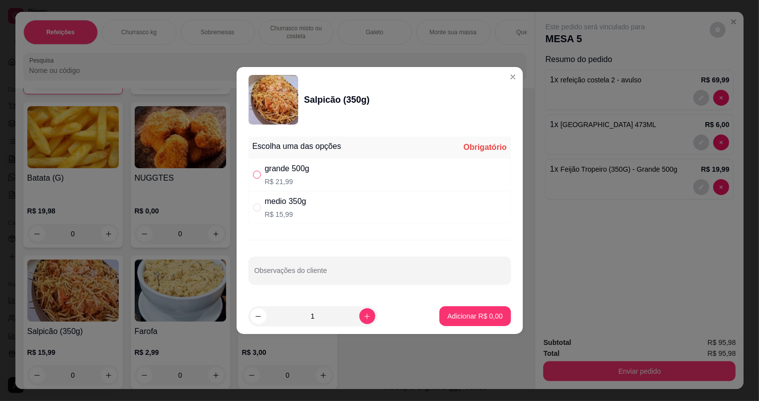
click at [257, 173] on input "" at bounding box center [257, 175] width 8 height 8
radio input "true"
click at [457, 312] on p "Adicionar R$ 21,99" at bounding box center [473, 316] width 58 height 9
type input "1"
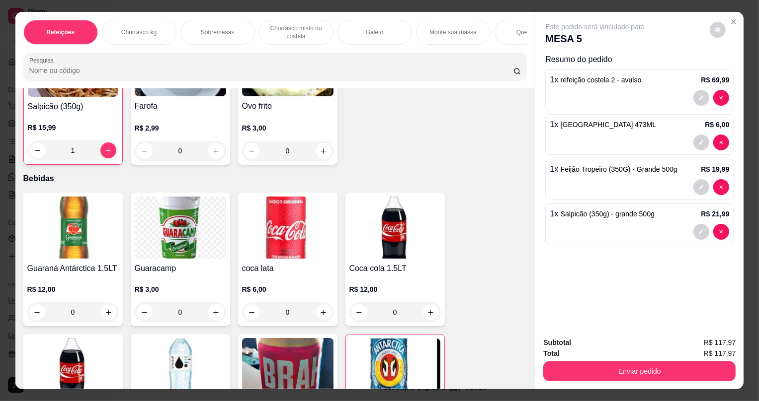
scroll to position [2827, 0]
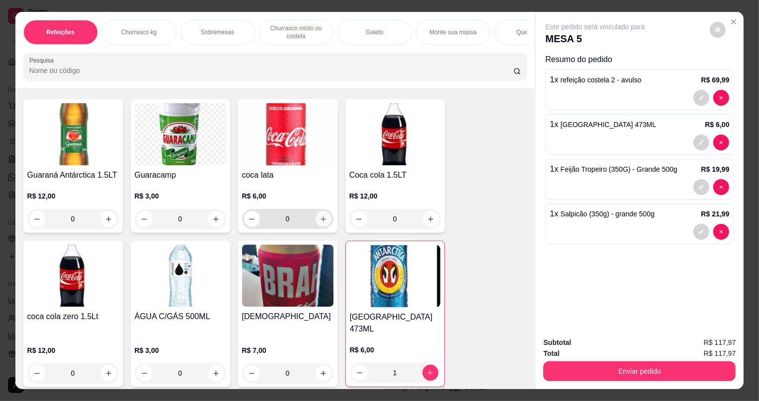
click at [323, 227] on button "increase-product-quantity" at bounding box center [323, 219] width 16 height 16
type input "1"
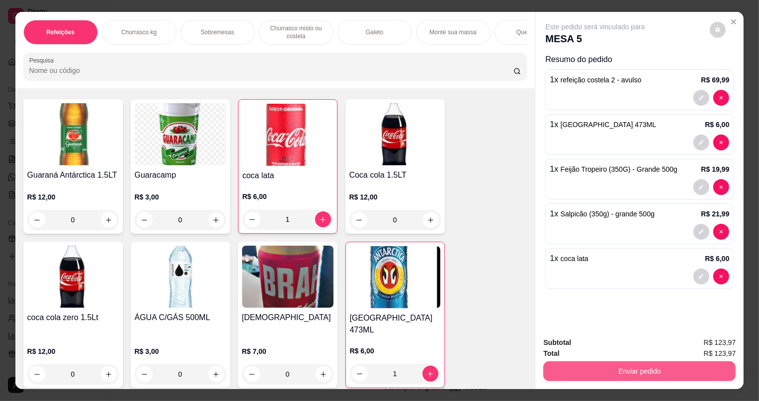
click at [562, 374] on button "Enviar pedido" at bounding box center [639, 372] width 192 height 20
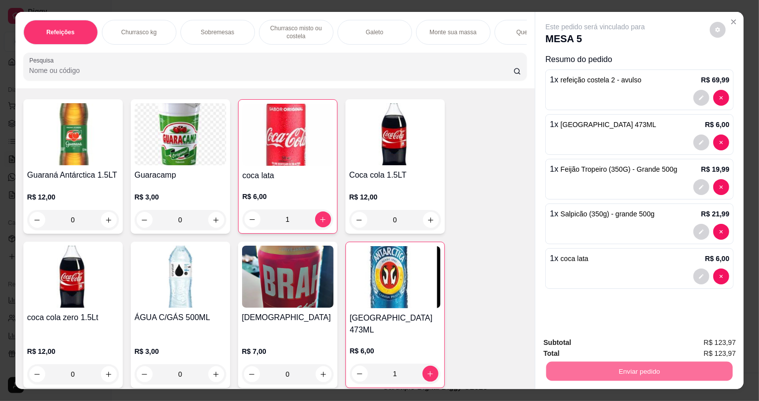
click at [564, 343] on button "Não registrar e enviar pedido" at bounding box center [606, 347] width 103 height 19
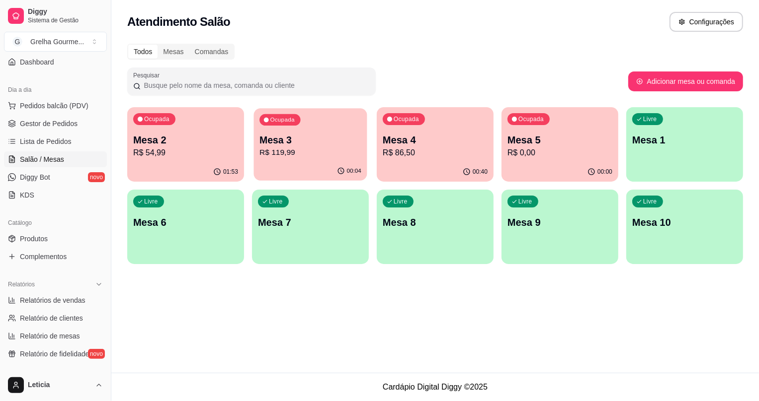
click at [309, 146] on p "Mesa 3" at bounding box center [310, 140] width 102 height 13
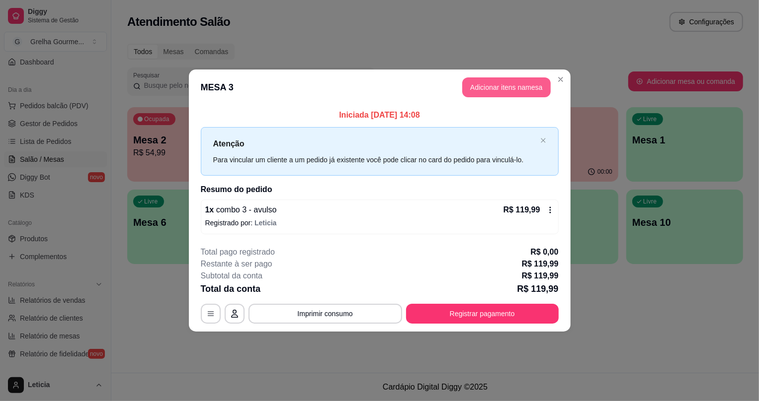
click at [520, 89] on button "Adicionar itens na mesa" at bounding box center [506, 88] width 88 height 20
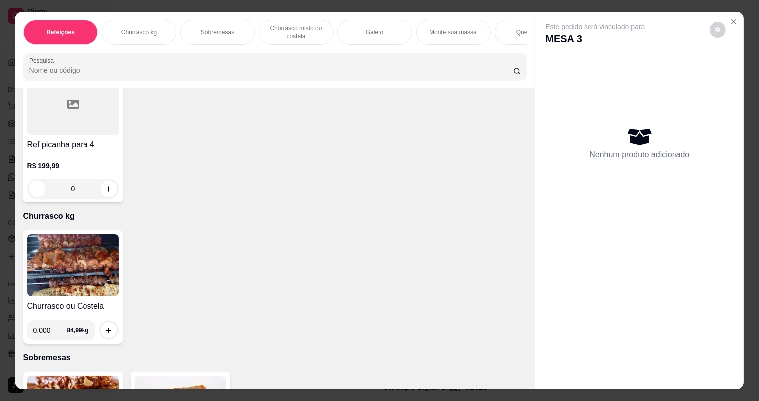
scroll to position [271, 0]
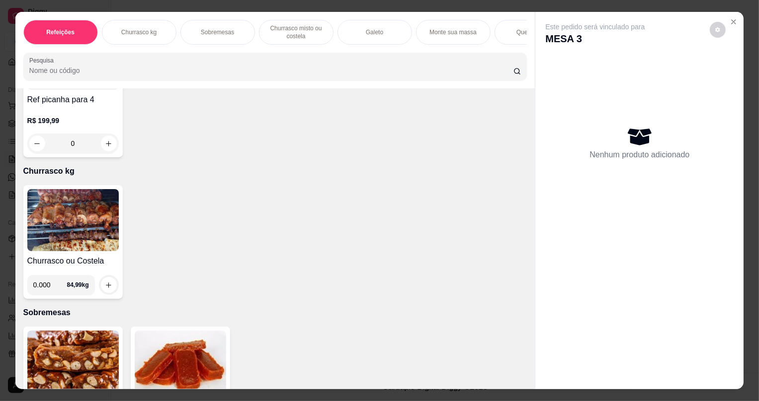
click at [98, 251] on img at bounding box center [72, 220] width 91 height 62
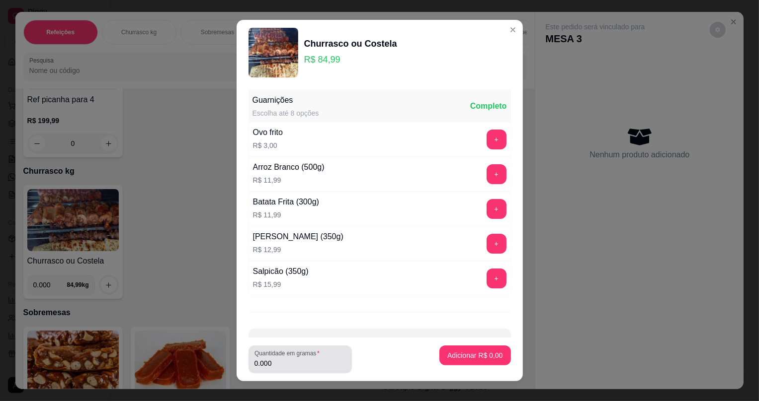
click at [316, 365] on input "0.000" at bounding box center [299, 364] width 91 height 10
type input "0.300"
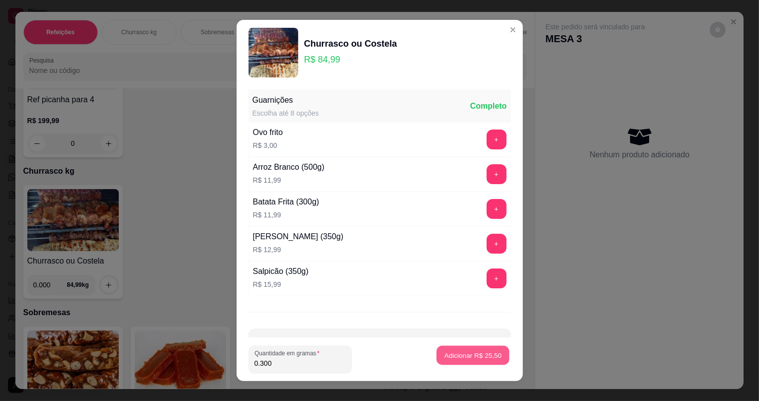
click at [453, 357] on p "Adicionar R$ 25,50" at bounding box center [473, 355] width 58 height 9
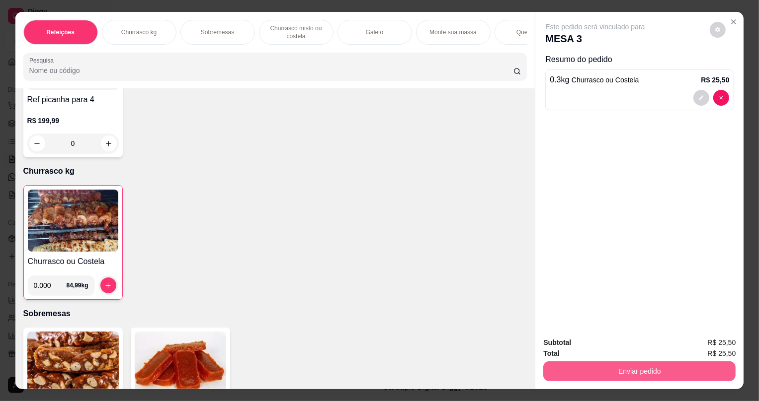
click at [599, 368] on button "Enviar pedido" at bounding box center [639, 372] width 192 height 20
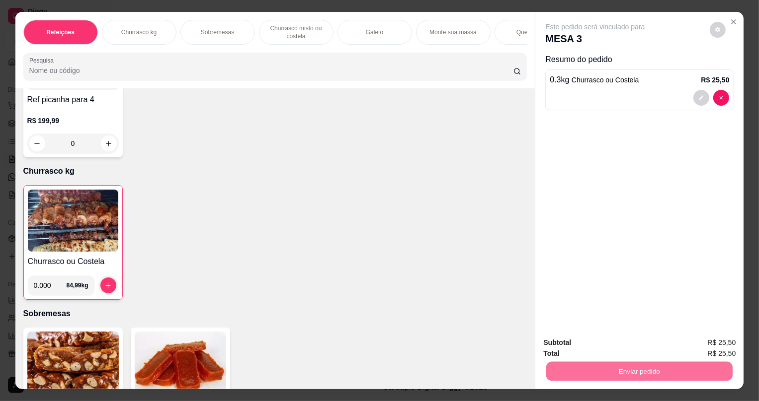
click at [563, 352] on button "Não registrar e enviar pedido" at bounding box center [606, 347] width 103 height 19
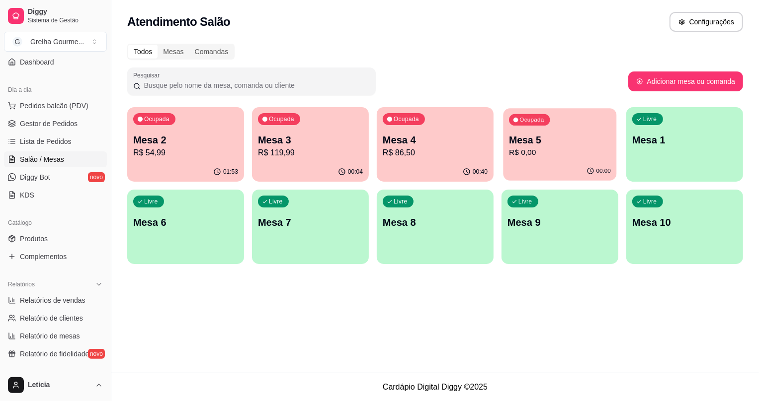
click at [520, 149] on p "R$ 0,00" at bounding box center [560, 152] width 102 height 11
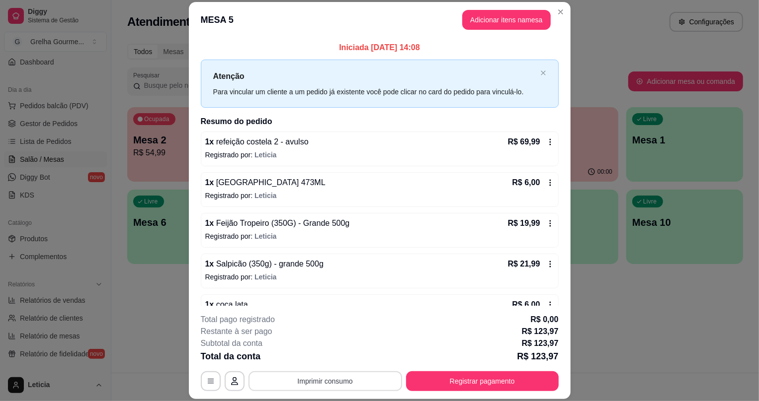
click at [303, 375] on button "Imprimir consumo" at bounding box center [325, 382] width 154 height 20
click at [313, 356] on button "IMPRESSORA" at bounding box center [326, 358] width 70 height 15
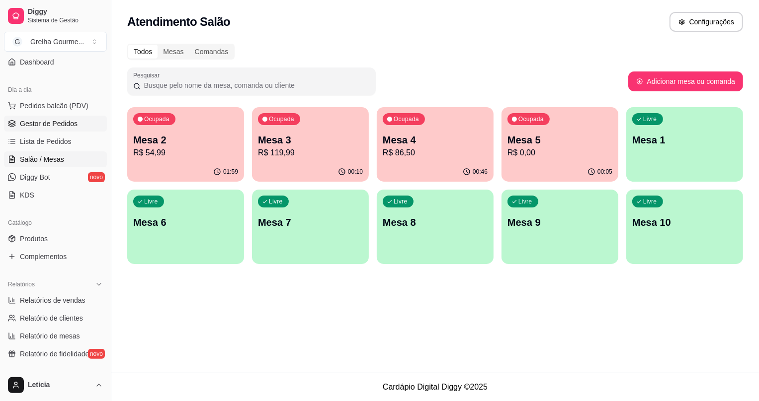
click at [41, 123] on span "Gestor de Pedidos" at bounding box center [49, 124] width 58 height 10
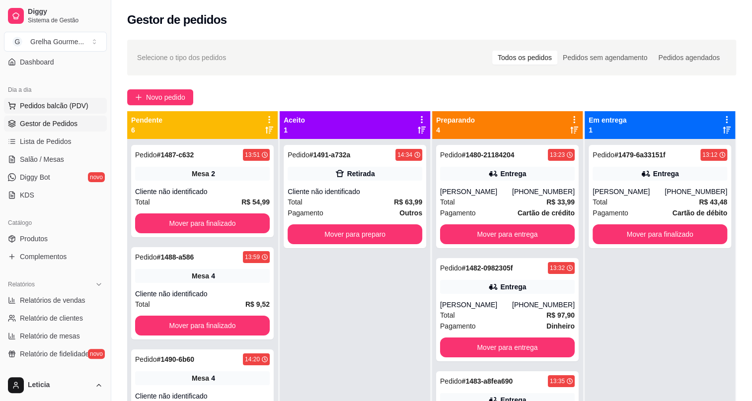
click at [59, 108] on span "Pedidos balcão (PDV)" at bounding box center [54, 106] width 69 height 10
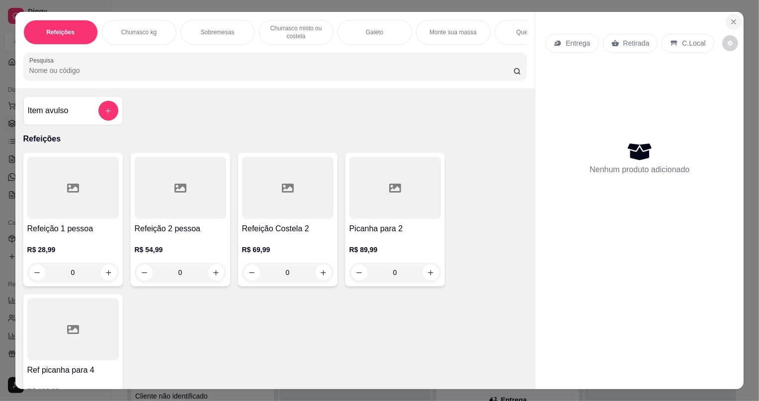
click at [729, 20] on icon "Close" at bounding box center [733, 22] width 8 height 8
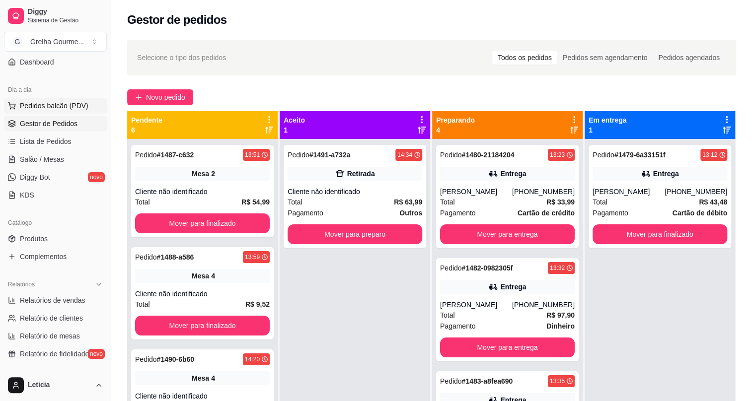
click at [60, 104] on span "Pedidos balcão (PDV)" at bounding box center [54, 106] width 69 height 10
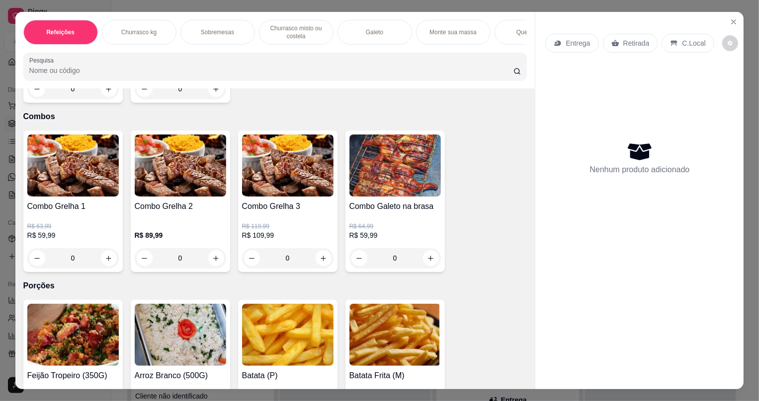
scroll to position [2077, 0]
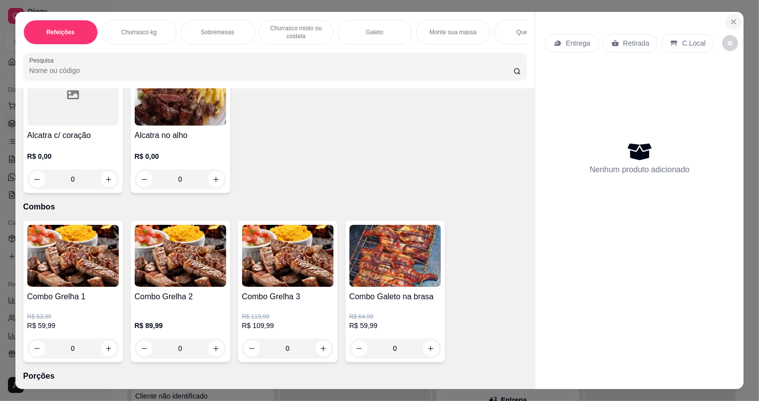
click at [725, 19] on button "Close" at bounding box center [733, 22] width 16 height 16
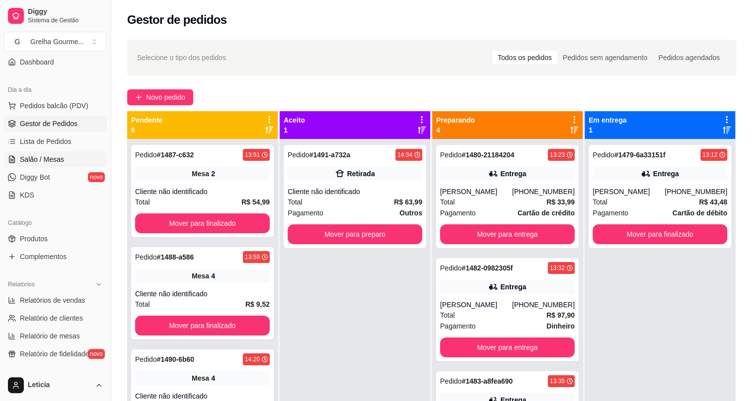
click at [54, 158] on span "Salão / Mesas" at bounding box center [42, 160] width 44 height 10
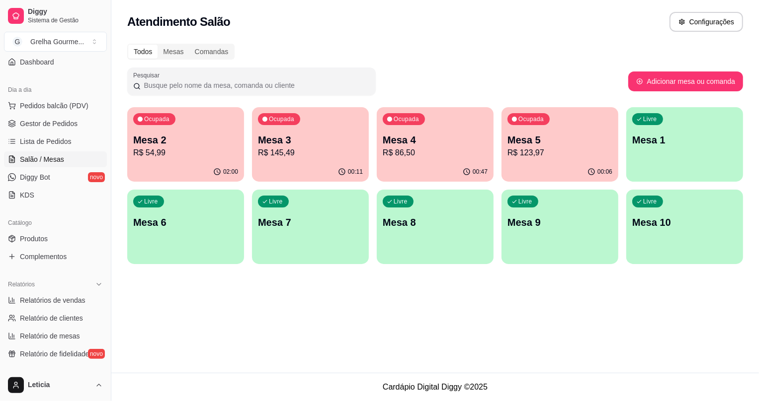
click at [171, 145] on p "Mesa 2" at bounding box center [185, 140] width 105 height 14
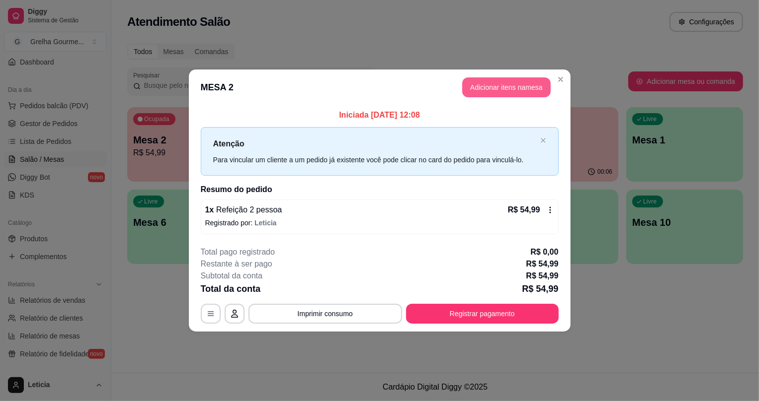
click at [510, 89] on button "Adicionar itens na mesa" at bounding box center [506, 88] width 88 height 20
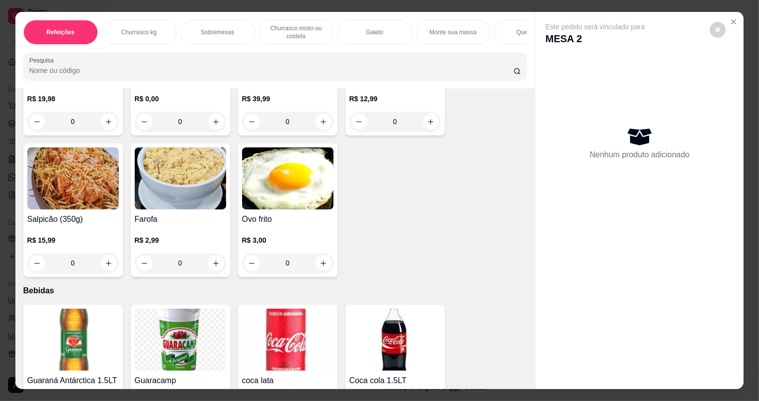
scroll to position [2824, 0]
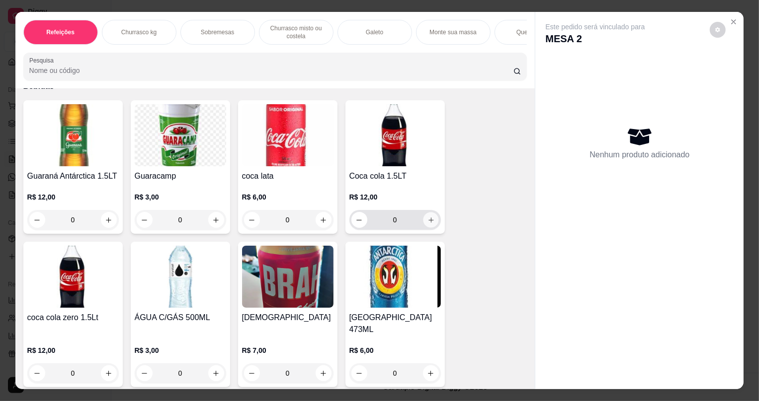
click at [428, 224] on icon "increase-product-quantity" at bounding box center [430, 220] width 7 height 7
type input "1"
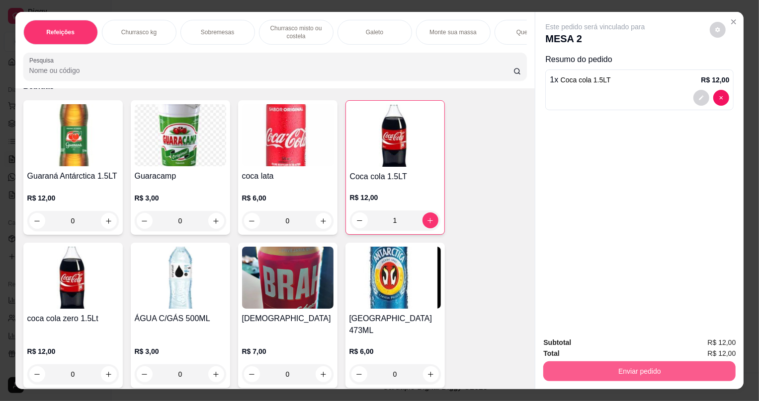
click at [598, 375] on button "Enviar pedido" at bounding box center [639, 372] width 192 height 20
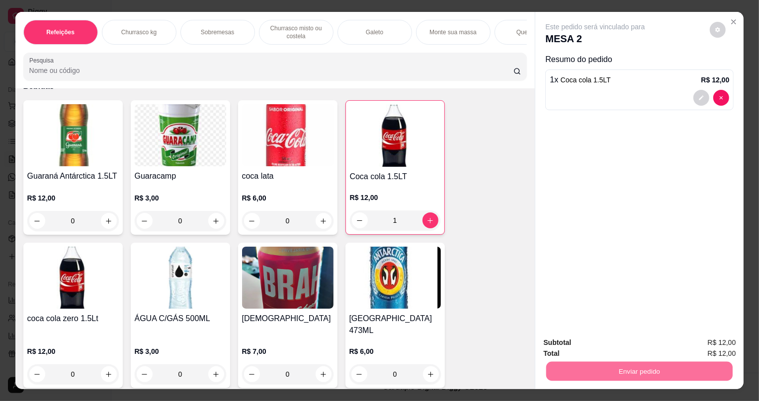
click at [597, 347] on button "Não registrar e enviar pedido" at bounding box center [606, 347] width 103 height 19
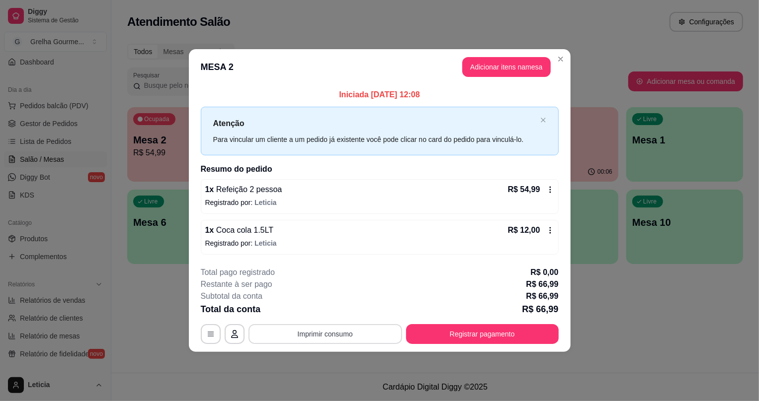
click at [350, 335] on button "Imprimir consumo" at bounding box center [325, 334] width 154 height 20
click at [168, 273] on div "**********" at bounding box center [379, 200] width 759 height 401
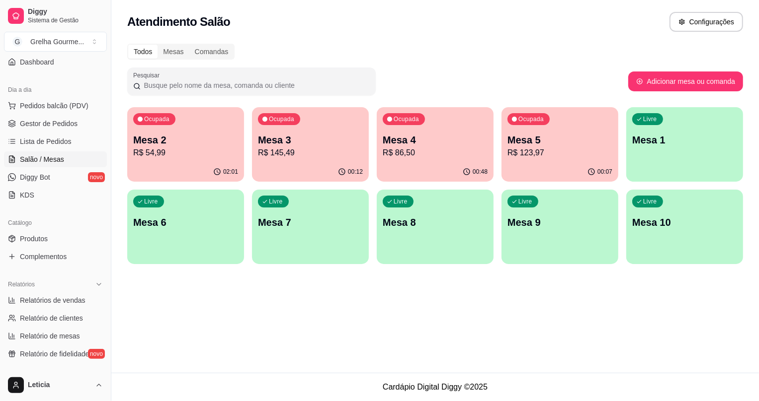
click at [566, 148] on p "R$ 123,97" at bounding box center [559, 153] width 105 height 12
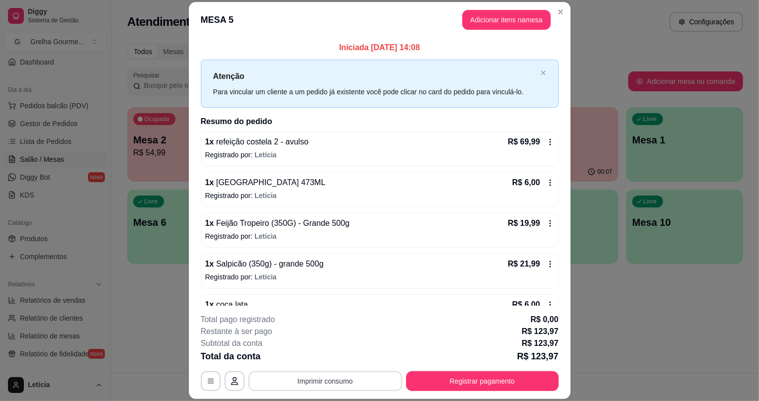
click at [299, 378] on button "Imprimir consumo" at bounding box center [325, 382] width 154 height 20
click at [311, 363] on button "IMPRESSORA" at bounding box center [326, 359] width 72 height 16
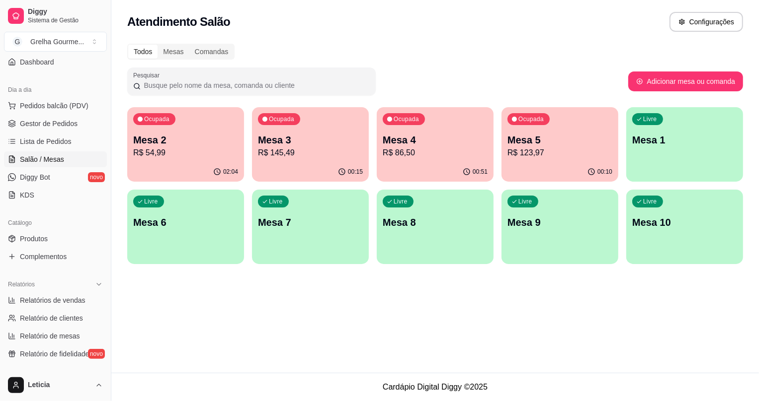
click at [181, 228] on p "Mesa 6" at bounding box center [185, 223] width 105 height 14
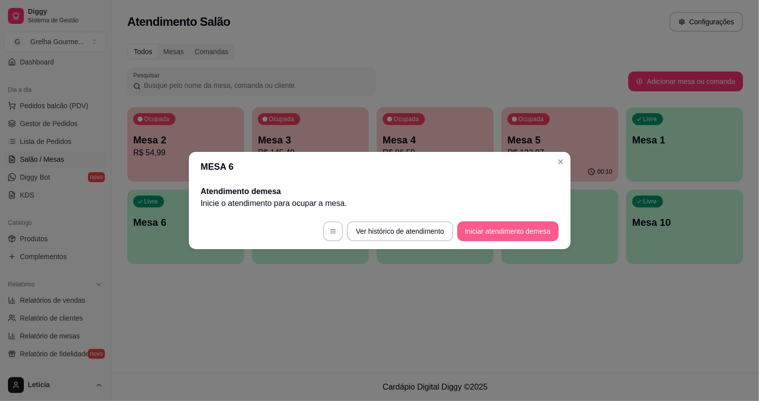
click at [467, 238] on button "Iniciar atendimento de mesa" at bounding box center [507, 232] width 101 height 20
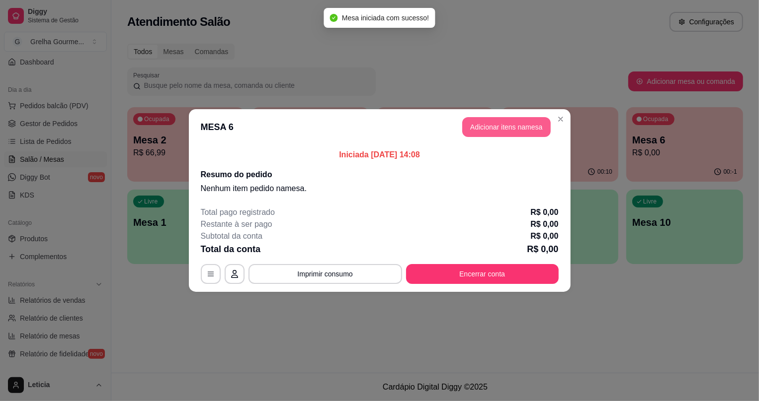
click at [493, 136] on button "Adicionar itens na mesa" at bounding box center [506, 127] width 88 height 20
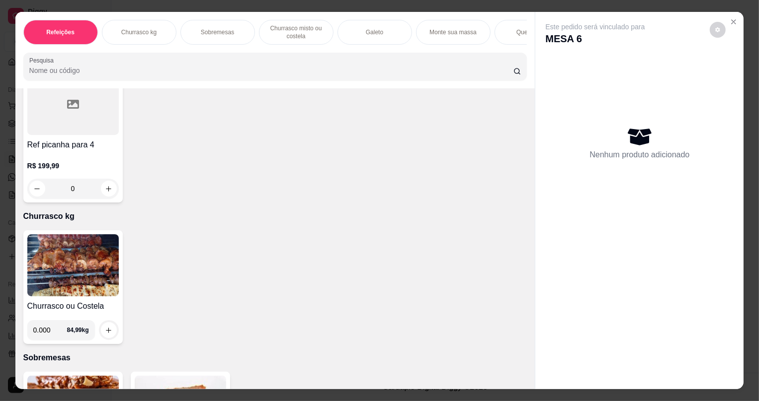
scroll to position [0, 0]
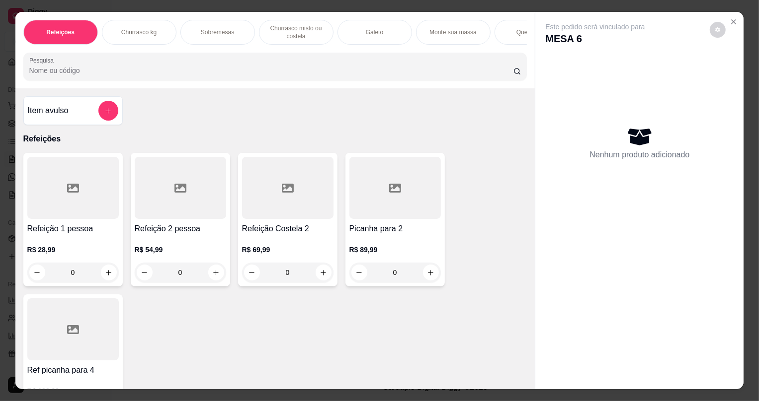
drag, startPoint x: 102, startPoint y: 145, endPoint x: 100, endPoint y: 132, distance: 13.1
click at [103, 145] on p "Refeições" at bounding box center [275, 139] width 504 height 12
click at [98, 121] on div at bounding box center [108, 111] width 20 height 20
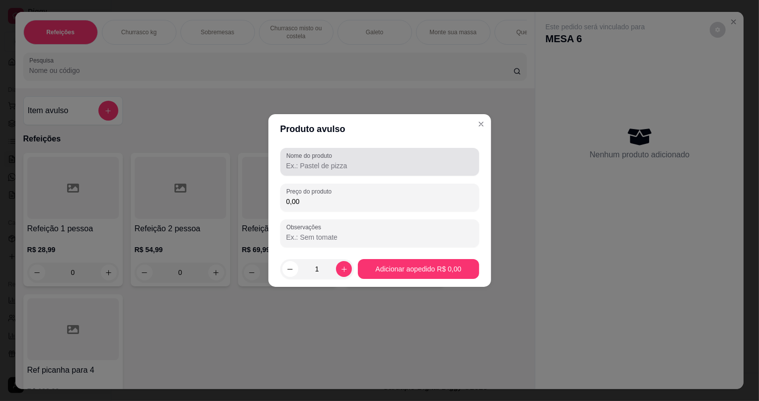
click at [416, 166] on input "Nome do produto" at bounding box center [379, 166] width 187 height 10
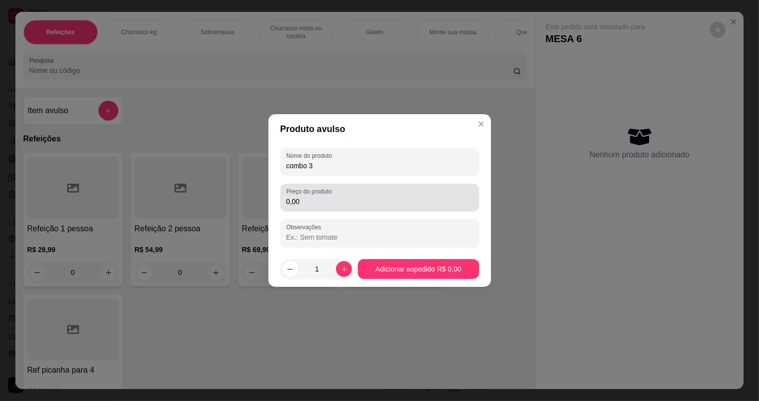
type input "combo 3"
click at [362, 194] on div "0,00" at bounding box center [379, 198] width 187 height 20
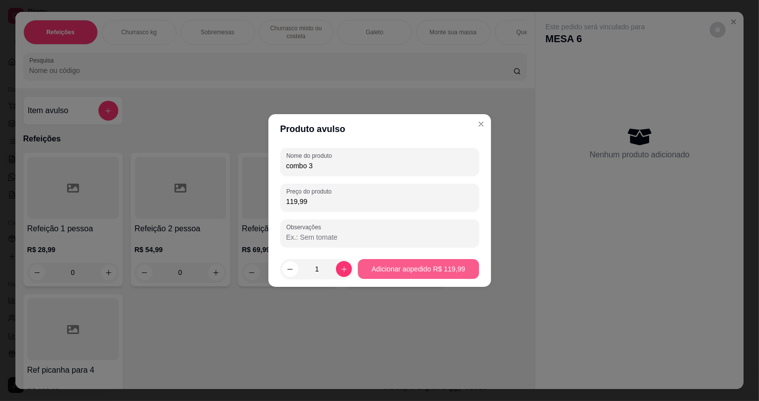
type input "119,99"
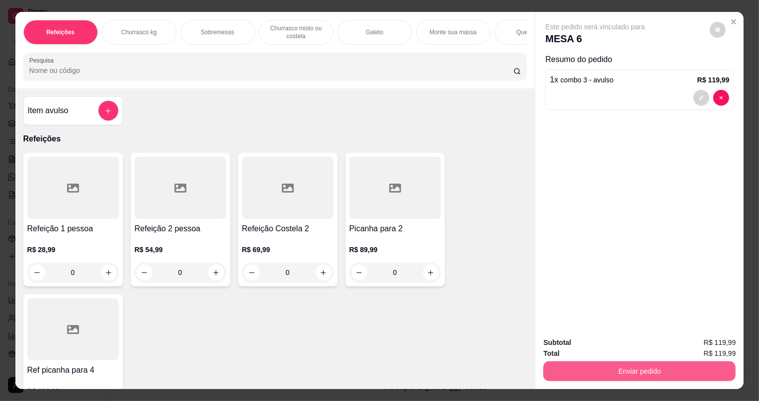
click at [615, 379] on button "Enviar pedido" at bounding box center [639, 372] width 192 height 20
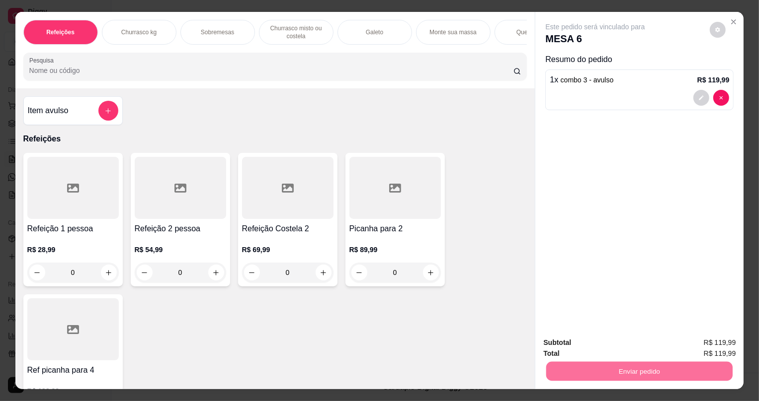
click at [566, 354] on button "Não registrar e enviar pedido" at bounding box center [606, 347] width 103 height 19
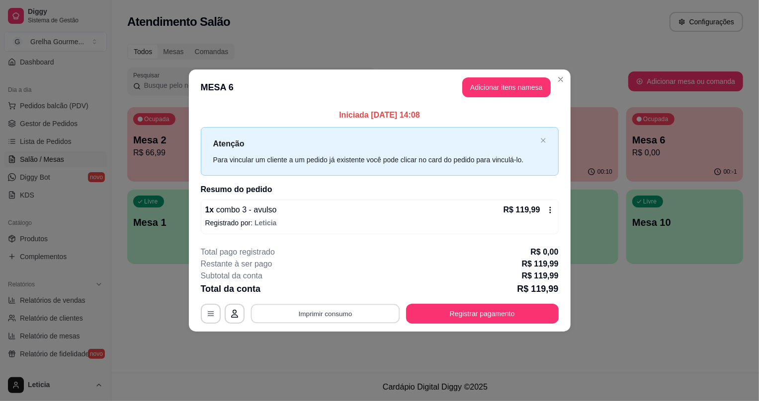
click at [303, 316] on button "Imprimir consumo" at bounding box center [324, 313] width 149 height 19
click at [299, 289] on button "IMPRESSORA" at bounding box center [329, 290] width 70 height 15
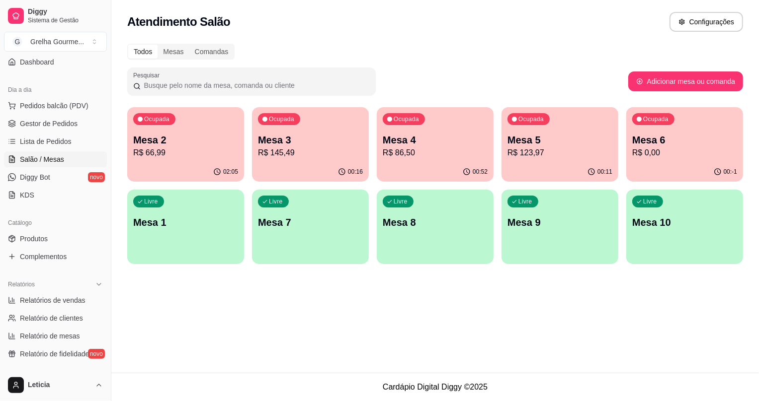
click at [184, 138] on p "Mesa 2" at bounding box center [185, 140] width 105 height 14
click at [355, 139] on p "Mesa 3" at bounding box center [310, 140] width 105 height 14
click at [535, 150] on p "R$ 123,97" at bounding box center [559, 153] width 105 height 12
click at [170, 161] on div "Ocupada Mesa 2 R$ 66,99" at bounding box center [185, 134] width 117 height 55
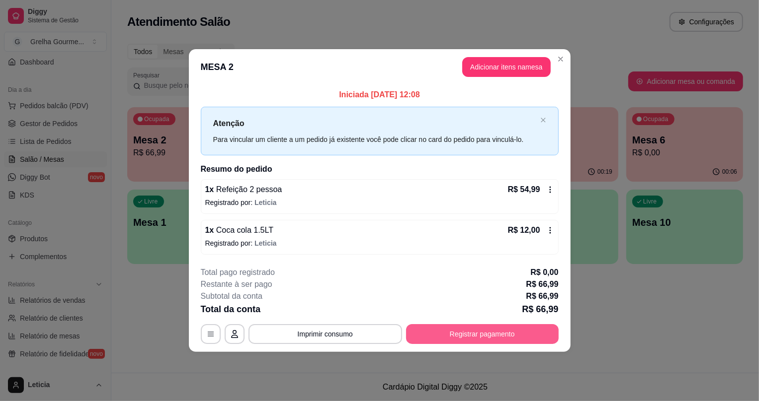
click at [454, 339] on button "Registrar pagamento" at bounding box center [482, 334] width 153 height 20
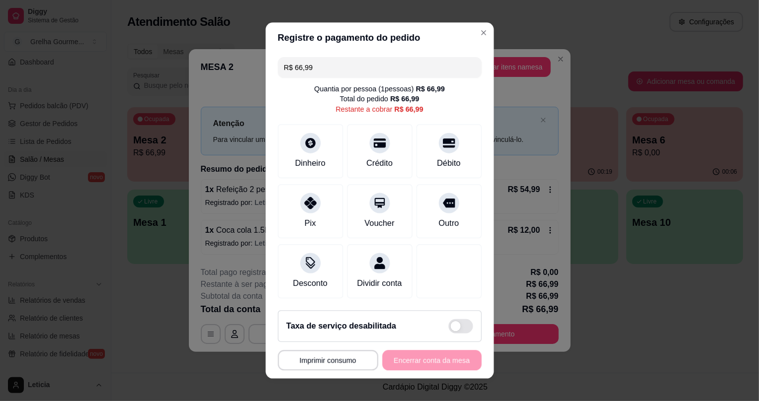
click at [454, 339] on div "Taxa de serviço desabilitada" at bounding box center [380, 327] width 204 height 32
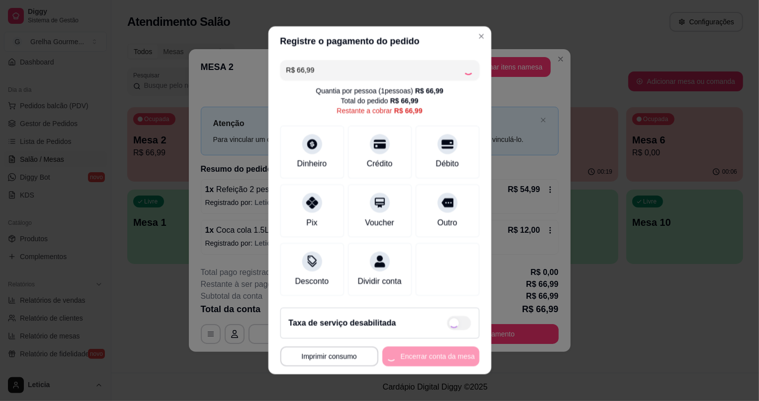
click at [454, 339] on div "Taxa de serviço desabilitada" at bounding box center [379, 323] width 199 height 31
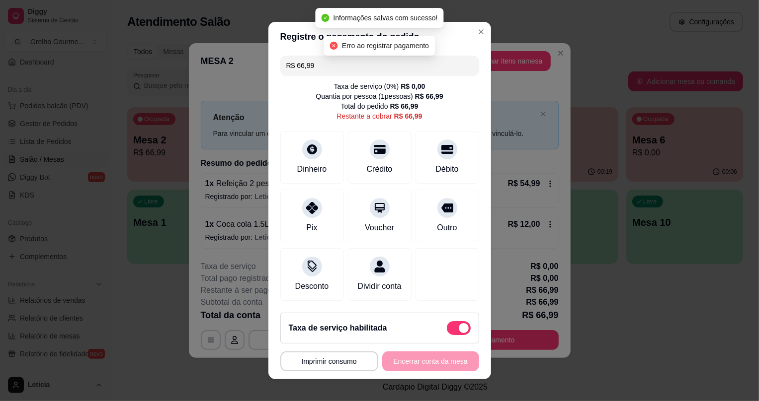
click at [439, 318] on div "Taxa de serviço habilitada" at bounding box center [379, 328] width 199 height 31
checkbox input "false"
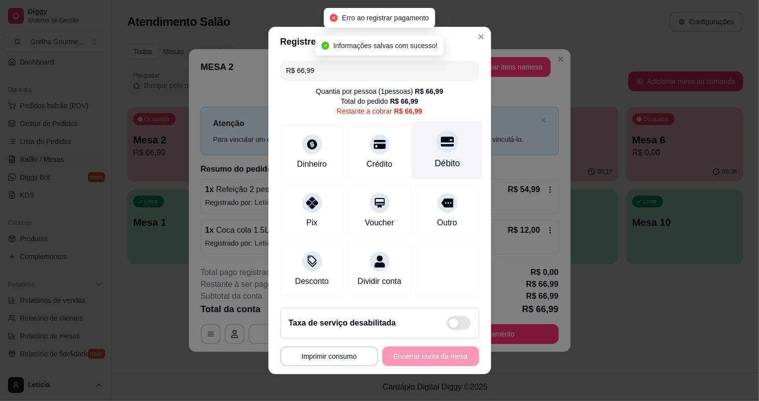
click at [413, 149] on div "Débito" at bounding box center [447, 151] width 70 height 58
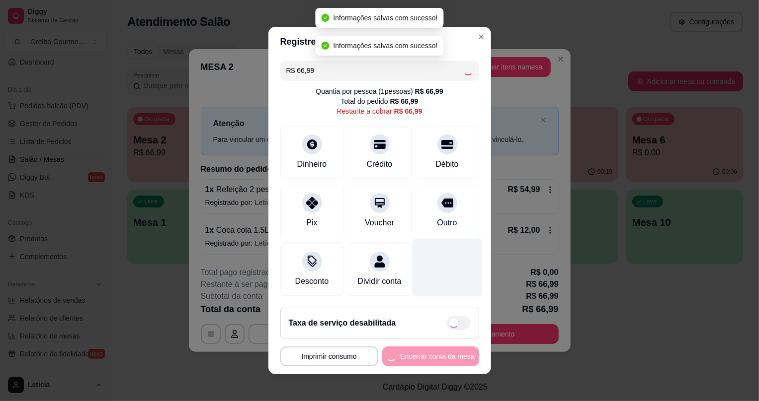
type input "R$ 0,00"
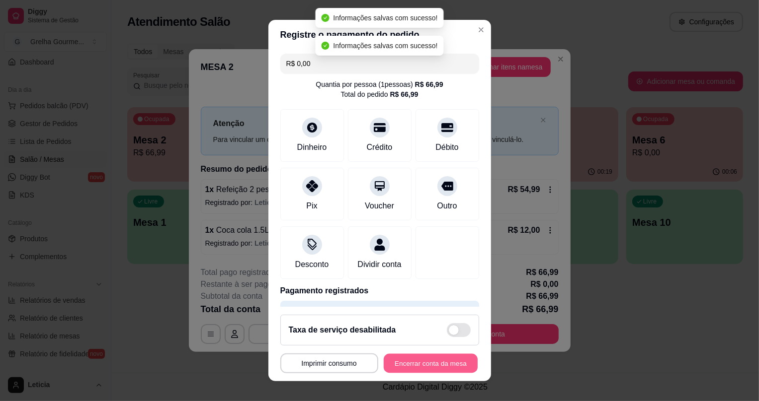
click at [425, 372] on button "Encerrar conta da mesa" at bounding box center [431, 363] width 94 height 19
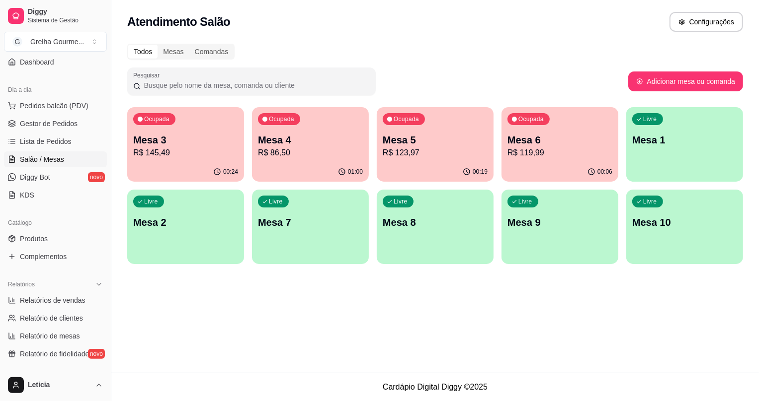
click at [204, 170] on div "00:24" at bounding box center [185, 171] width 117 height 19
click at [407, 144] on p "Mesa 5" at bounding box center [435, 140] width 105 height 14
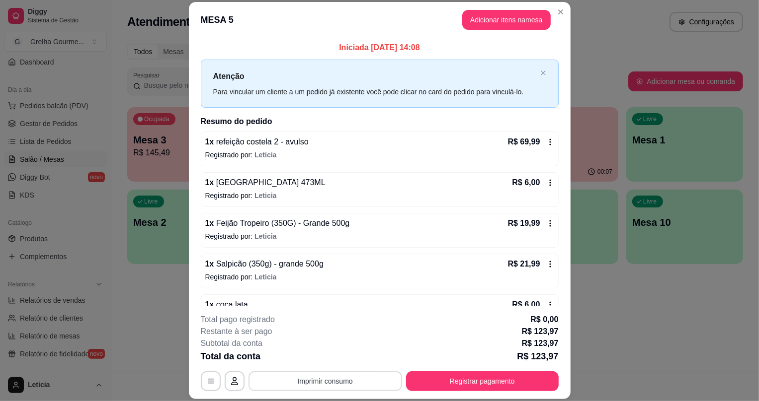
click at [256, 383] on button "Imprimir consumo" at bounding box center [325, 382] width 154 height 20
click at [296, 357] on button "IMPRESSORA" at bounding box center [326, 358] width 70 height 15
click at [496, 21] on button "Adicionar itens na mesa" at bounding box center [506, 19] width 85 height 19
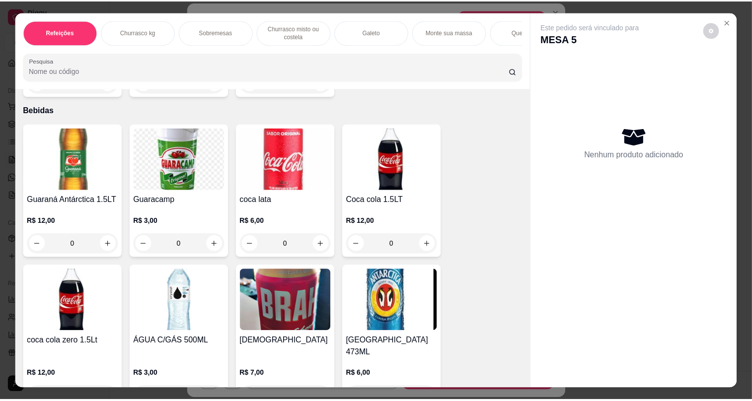
scroll to position [2824, 0]
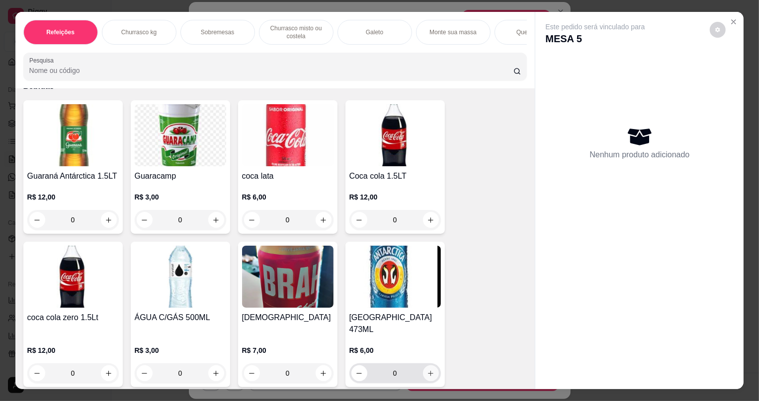
click at [427, 370] on icon "increase-product-quantity" at bounding box center [430, 373] width 7 height 7
type input "1"
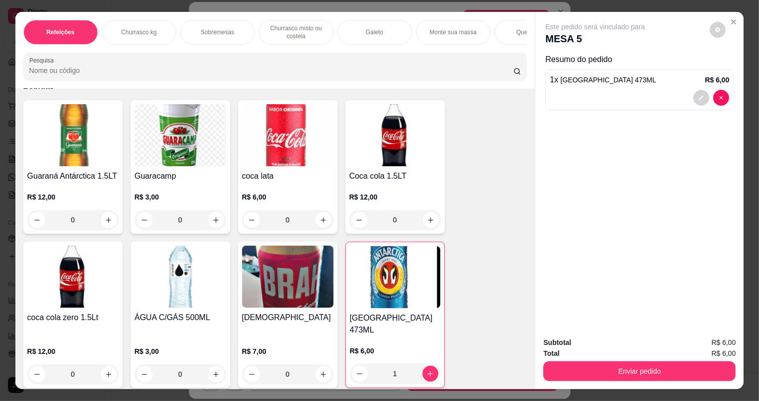
click at [585, 382] on div "Subtotal R$ 6,00 Total R$ 6,00 Enviar pedido" at bounding box center [639, 359] width 208 height 60
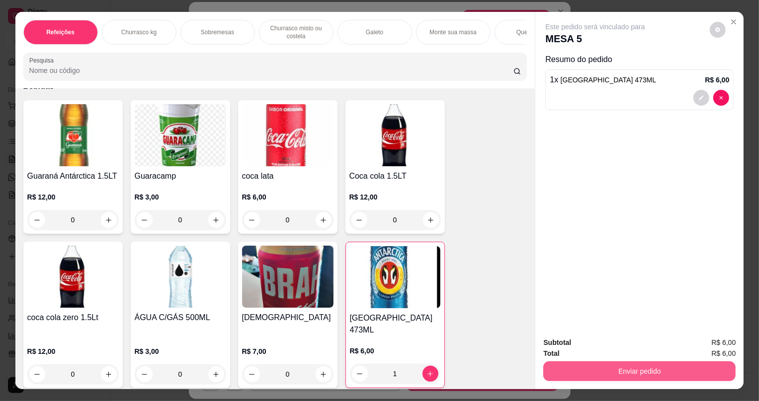
click at [582, 370] on button "Enviar pedido" at bounding box center [639, 372] width 192 height 20
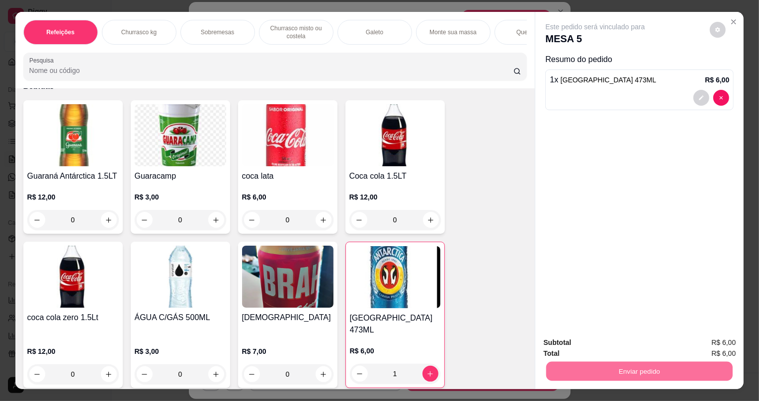
click at [581, 350] on button "Não registrar e enviar pedido" at bounding box center [607, 347] width 100 height 18
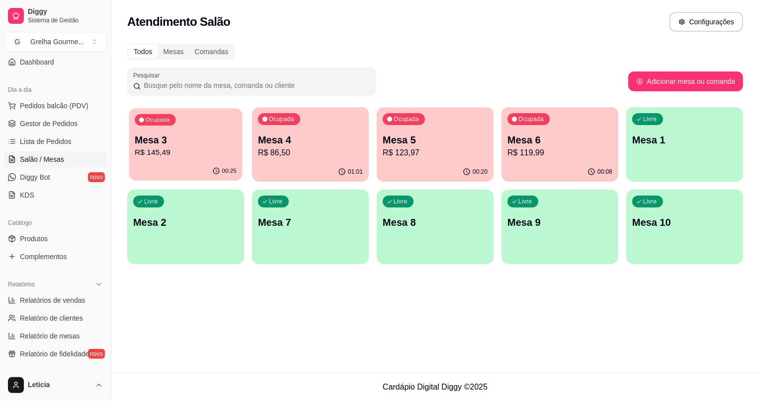
click at [155, 149] on p "R$ 145,49" at bounding box center [186, 152] width 102 height 11
click at [312, 164] on div "01:02" at bounding box center [310, 171] width 117 height 19
click at [414, 146] on p "Mesa 5" at bounding box center [435, 140] width 105 height 14
click at [532, 168] on div "00:09" at bounding box center [559, 171] width 113 height 19
click at [20, 128] on span "Gestor de Pedidos" at bounding box center [49, 124] width 58 height 10
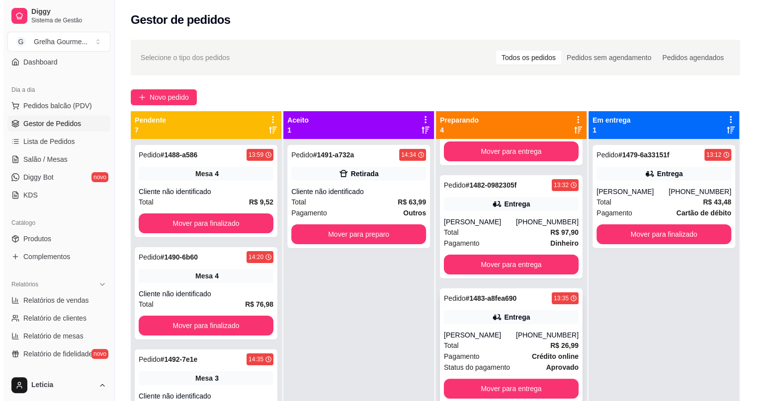
scroll to position [28, 0]
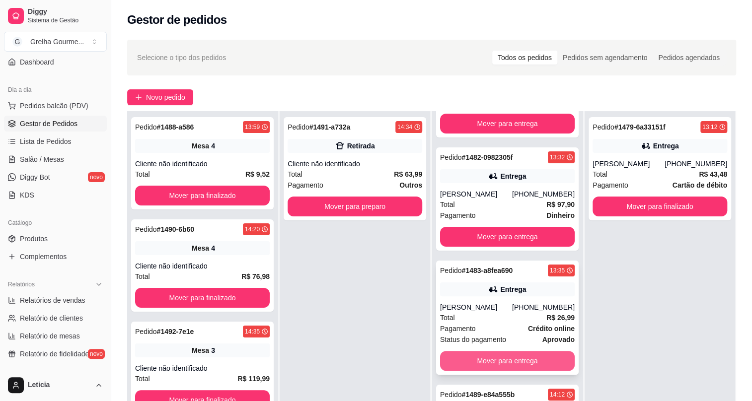
click at [518, 361] on button "Mover para entrega" at bounding box center [507, 361] width 135 height 20
click at [518, 361] on div "Mover para entrega" at bounding box center [507, 361] width 135 height 20
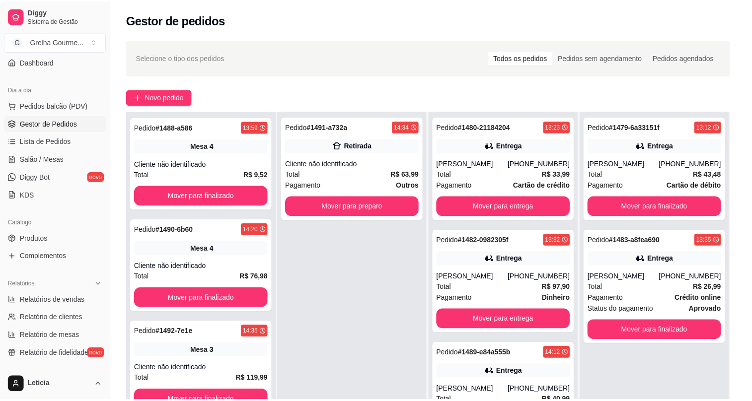
scroll to position [0, 0]
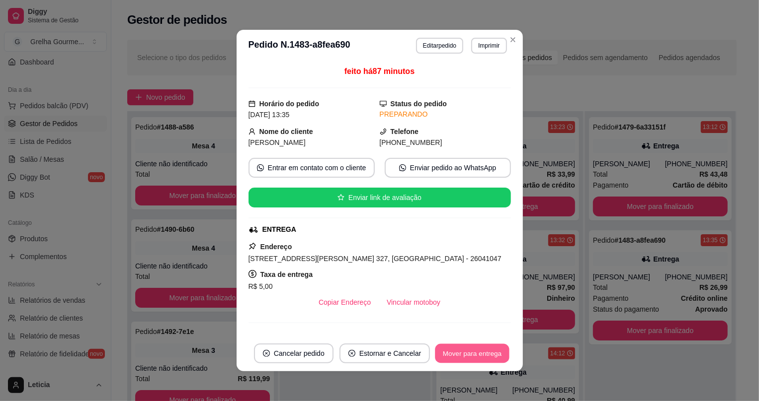
click at [481, 358] on button "Mover para entrega" at bounding box center [472, 353] width 75 height 19
click at [481, 358] on div "Mover para entrega" at bounding box center [472, 354] width 77 height 20
click at [481, 358] on div "Mover para entrega" at bounding box center [465, 354] width 90 height 20
click at [481, 358] on button "Mover para finalizado" at bounding box center [469, 354] width 82 height 20
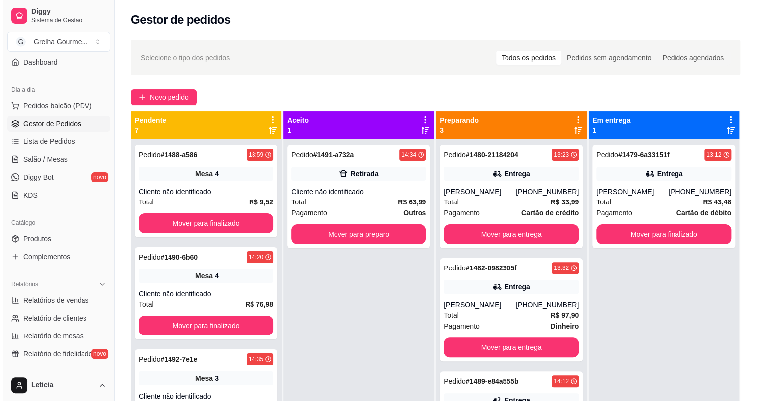
scroll to position [28, 0]
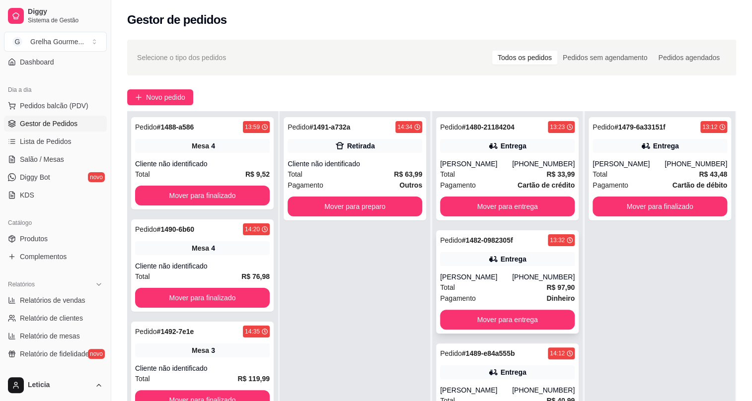
click at [486, 303] on div "Pagamento Dinheiro" at bounding box center [507, 298] width 135 height 11
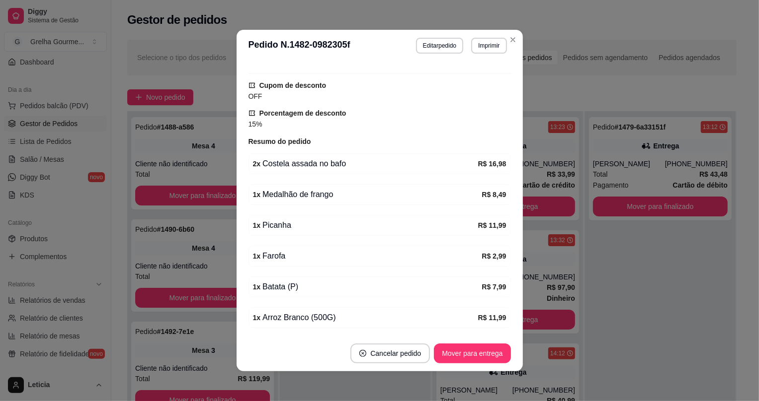
scroll to position [453, 0]
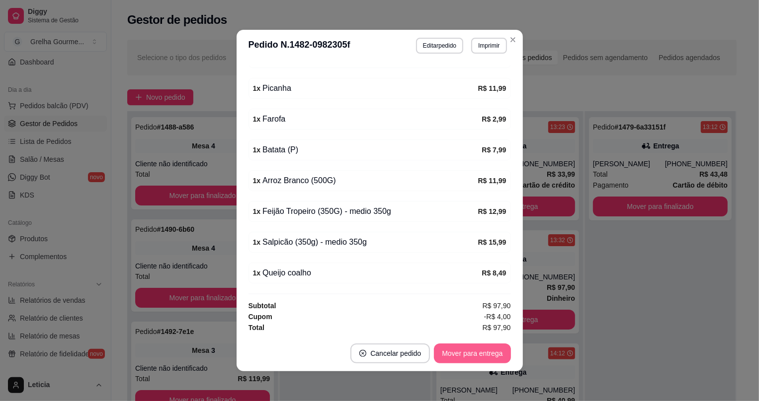
click at [466, 363] on div "Mover para entrega" at bounding box center [472, 354] width 77 height 20
click at [466, 363] on div "Mover para entrega" at bounding box center [465, 354] width 90 height 20
click at [464, 361] on div "Mover para entrega" at bounding box center [465, 354] width 90 height 20
click at [463, 360] on div "Mover para entrega" at bounding box center [465, 354] width 90 height 20
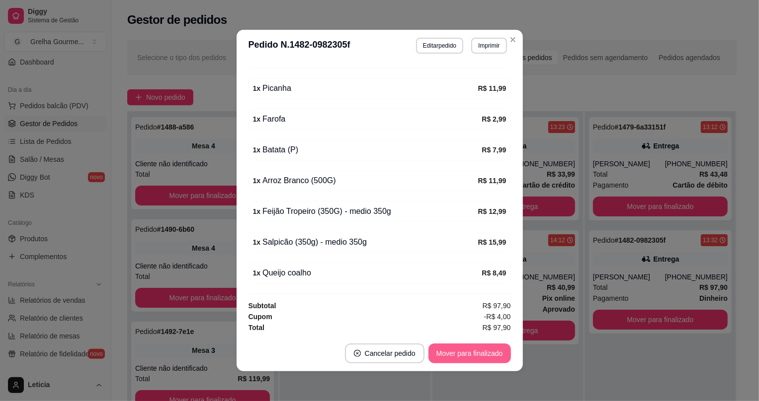
click at [458, 358] on button "Mover para finalizado" at bounding box center [469, 354] width 82 height 20
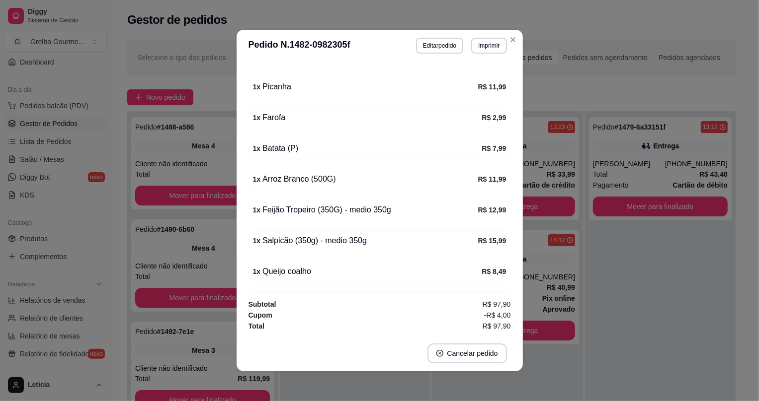
scroll to position [431, 0]
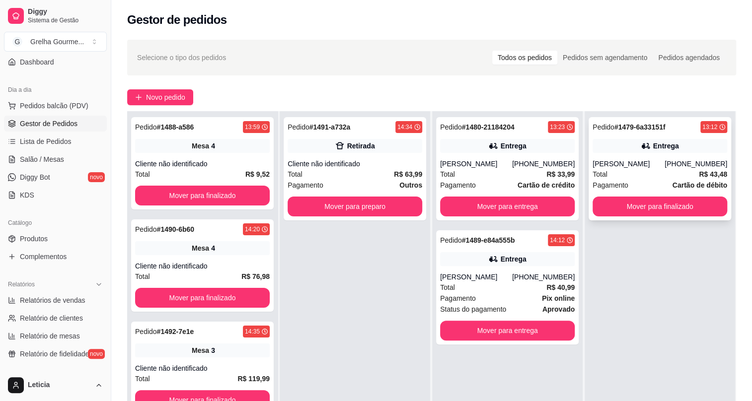
click at [611, 164] on div "[PERSON_NAME]" at bounding box center [629, 164] width 72 height 10
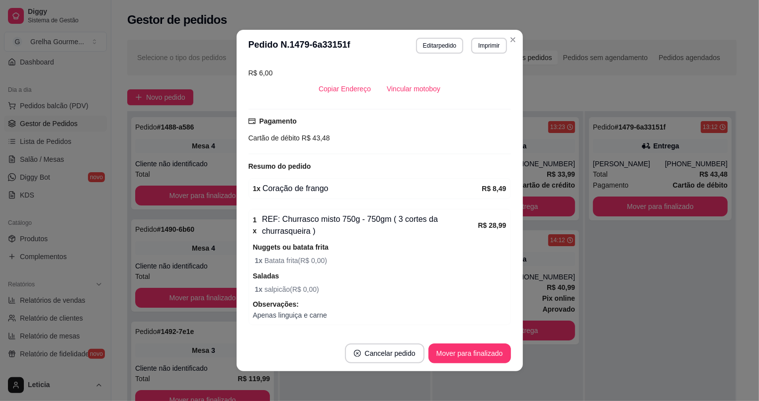
scroll to position [245, 0]
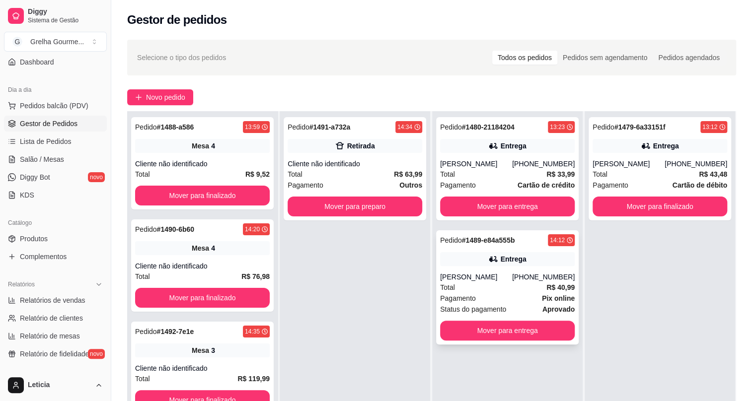
click at [552, 273] on div "[PHONE_NUMBER]" at bounding box center [543, 277] width 63 height 10
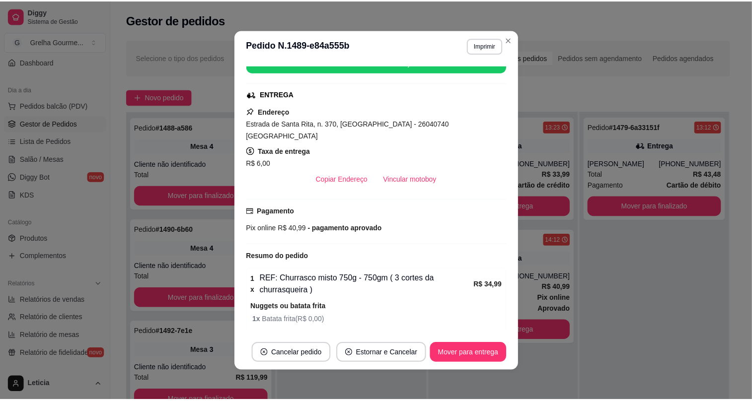
scroll to position [243, 0]
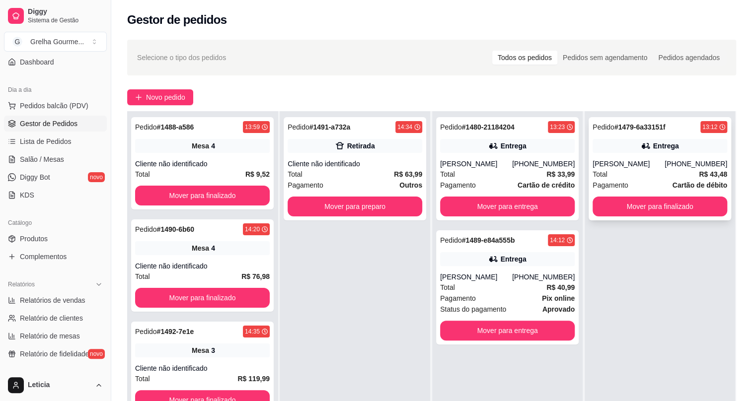
click at [699, 192] on div "Pedido # 1479-6a33151f 13:12 Entrega [PERSON_NAME] [PHONE_NUMBER] Total R$ 43,4…" at bounding box center [660, 168] width 143 height 103
click at [692, 208] on button "Mover para finalizado" at bounding box center [660, 207] width 135 height 20
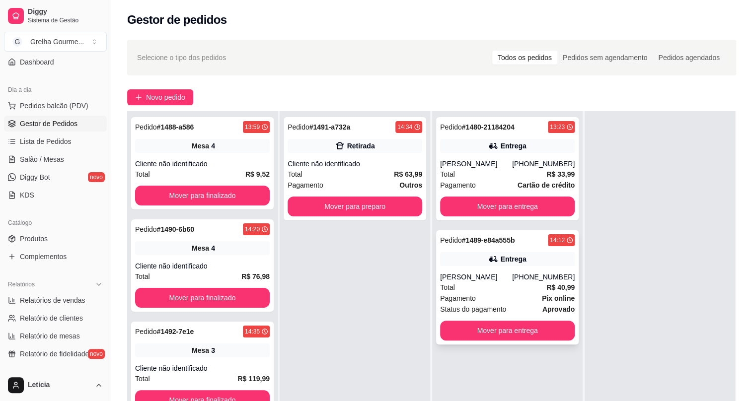
click at [495, 273] on div "[PERSON_NAME]" at bounding box center [476, 277] width 72 height 10
click at [50, 296] on span "Relatórios de vendas" at bounding box center [53, 301] width 66 height 10
select select "ALL"
select select "0"
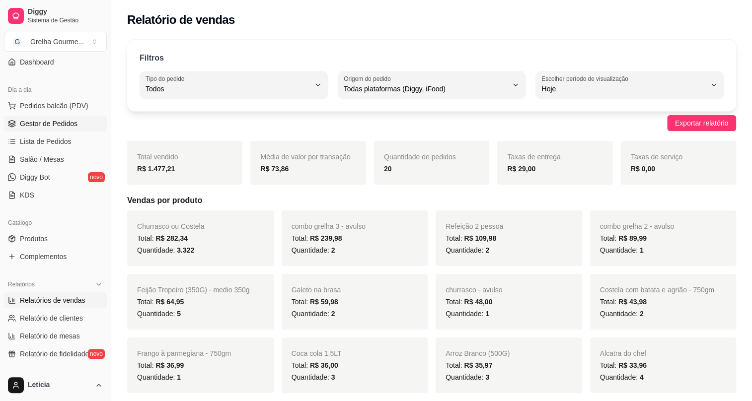
click at [40, 126] on span "Gestor de Pedidos" at bounding box center [49, 124] width 58 height 10
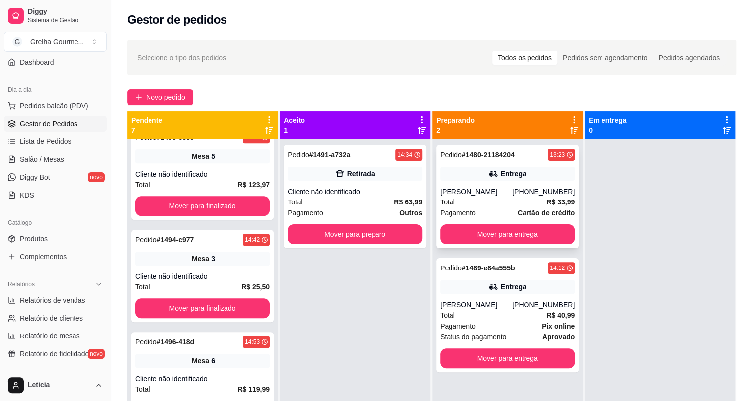
click at [464, 191] on div "[PERSON_NAME]" at bounding box center [476, 192] width 72 height 10
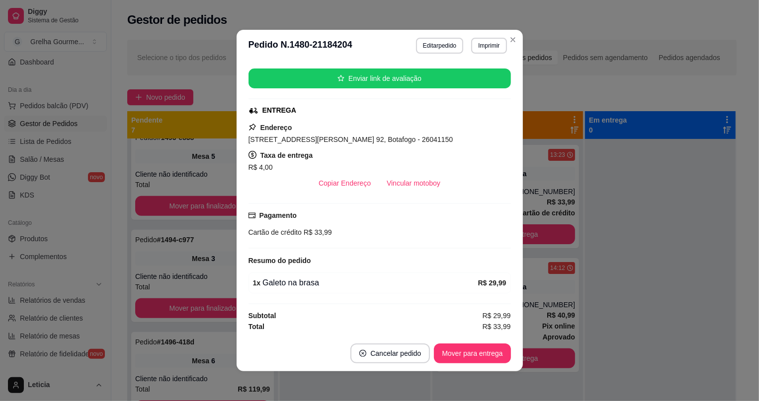
scroll to position [1, 0]
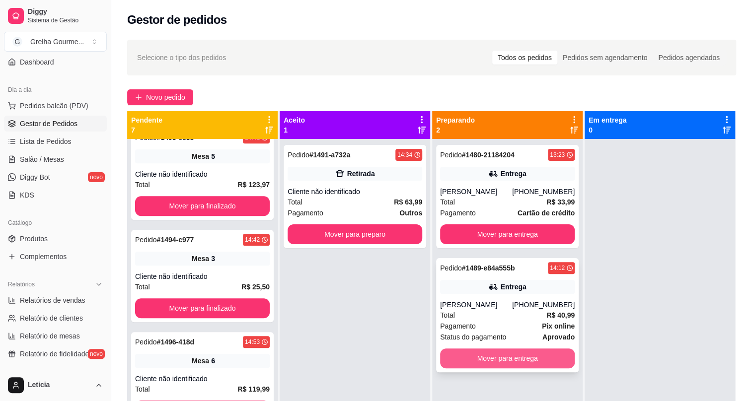
click at [505, 363] on button "Mover para entrega" at bounding box center [507, 359] width 135 height 20
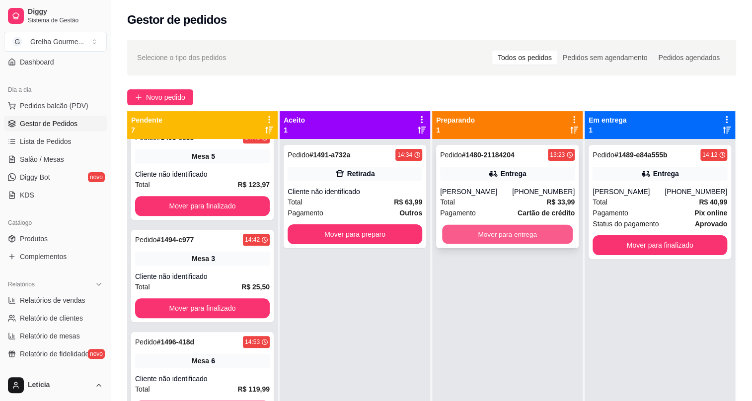
click at [499, 238] on button "Mover para entrega" at bounding box center [507, 234] width 131 height 19
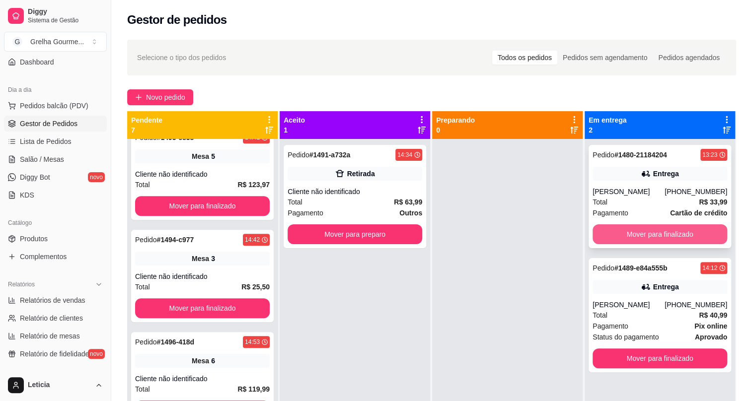
click at [615, 232] on button "Mover para finalizado" at bounding box center [660, 235] width 135 height 20
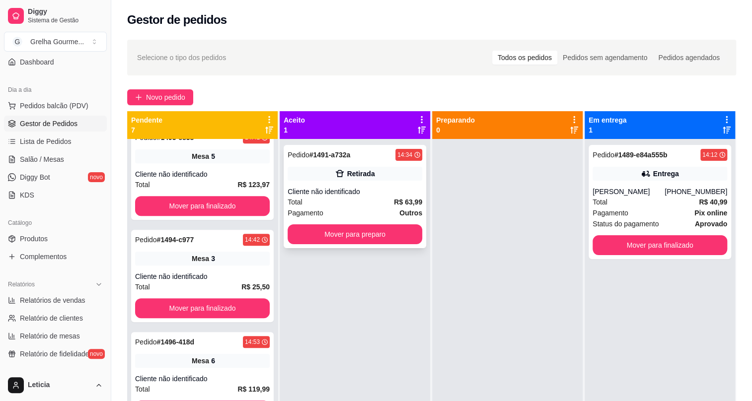
click at [345, 214] on div "Pagamento Outros" at bounding box center [355, 213] width 135 height 11
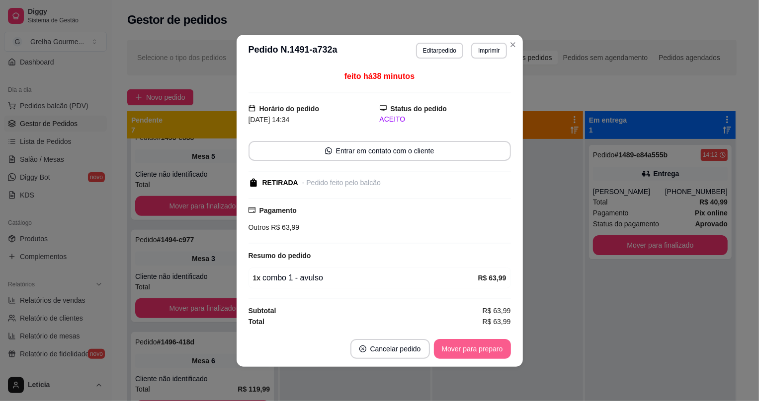
click at [462, 346] on button "Mover para preparo" at bounding box center [472, 349] width 77 height 20
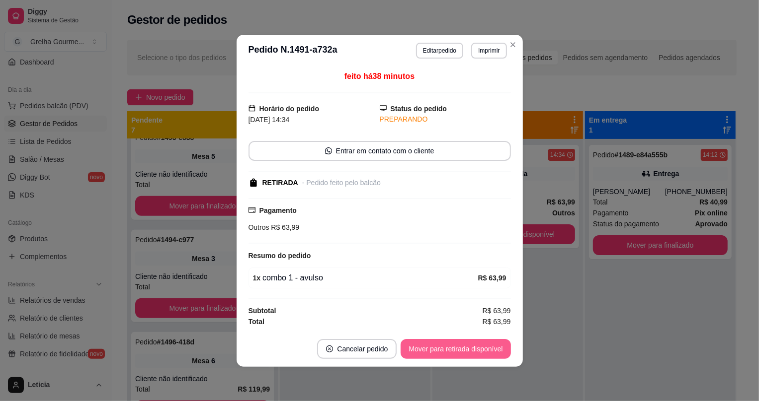
click at [462, 349] on button "Mover para retirada disponível" at bounding box center [455, 349] width 110 height 20
click at [462, 349] on div "Mover para retirada disponível" at bounding box center [449, 349] width 124 height 20
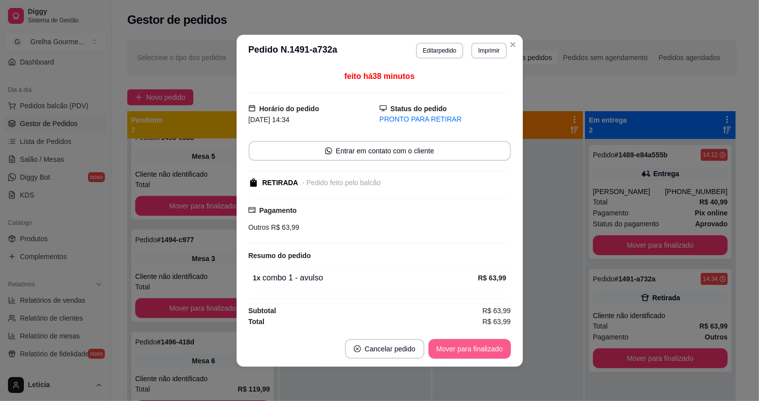
click at [462, 349] on button "Mover para finalizado" at bounding box center [469, 349] width 82 height 20
click at [462, 349] on div "Mover para finalizado" at bounding box center [469, 349] width 82 height 20
click at [462, 349] on div "Mover para finalizado" at bounding box center [462, 349] width 96 height 20
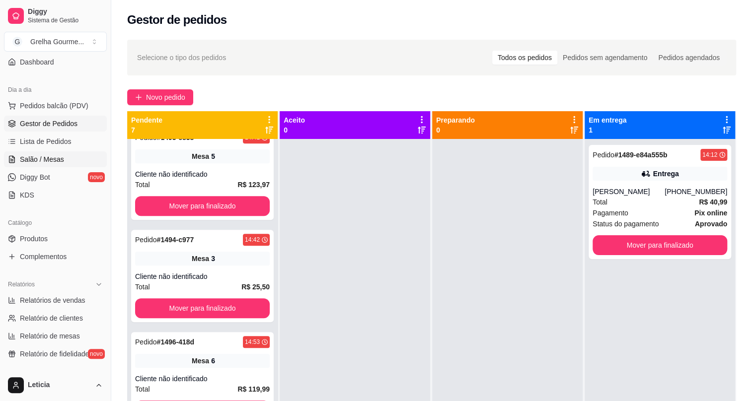
click at [53, 163] on span "Salão / Mesas" at bounding box center [42, 160] width 44 height 10
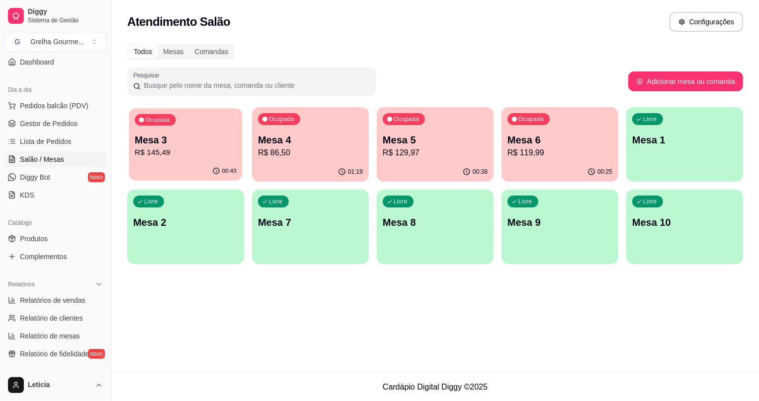
click at [169, 153] on p "R$ 145,49" at bounding box center [186, 152] width 102 height 11
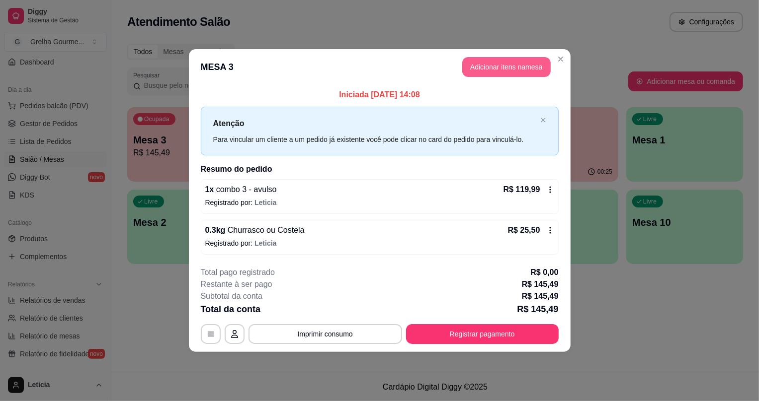
click at [489, 73] on button "Adicionar itens na mesa" at bounding box center [506, 67] width 88 height 20
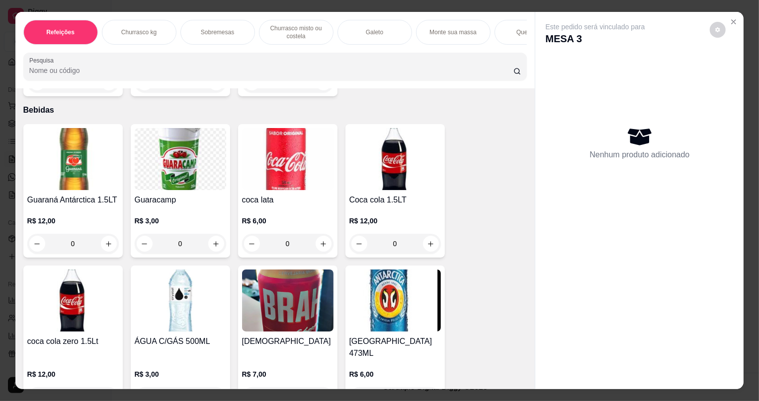
scroll to position [2824, 0]
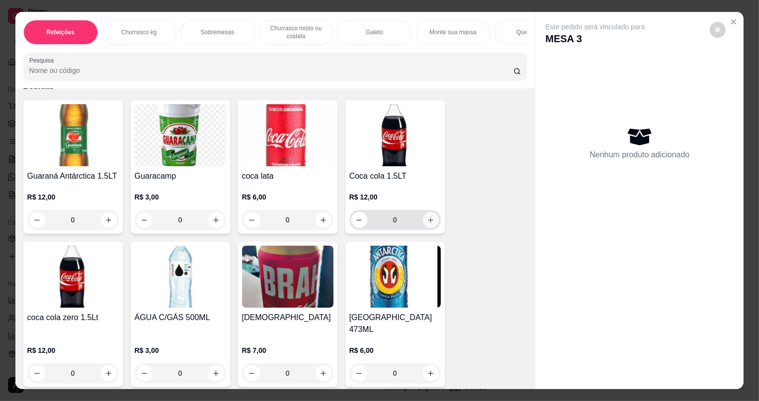
click at [427, 223] on icon "increase-product-quantity" at bounding box center [430, 220] width 7 height 7
type input "1"
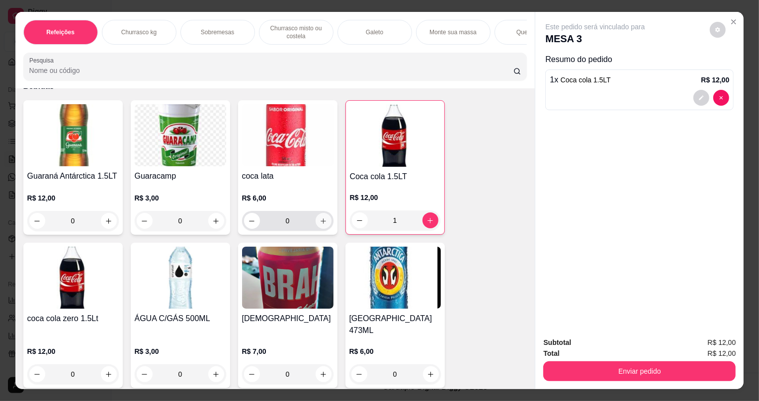
click at [319, 225] on icon "increase-product-quantity" at bounding box center [322, 221] width 7 height 7
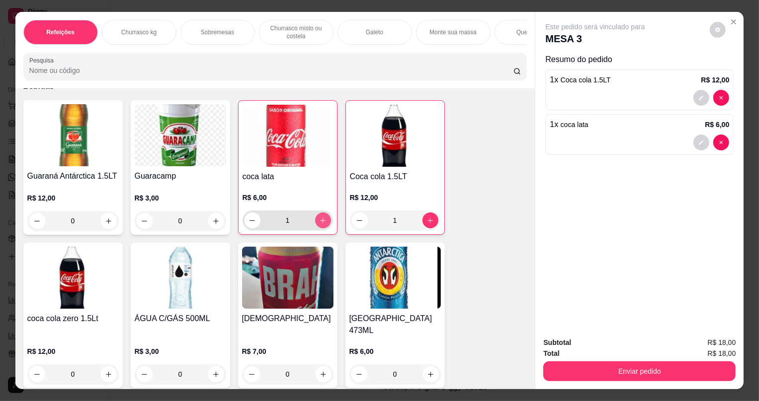
click at [319, 225] on icon "increase-product-quantity" at bounding box center [322, 220] width 7 height 7
type input "2"
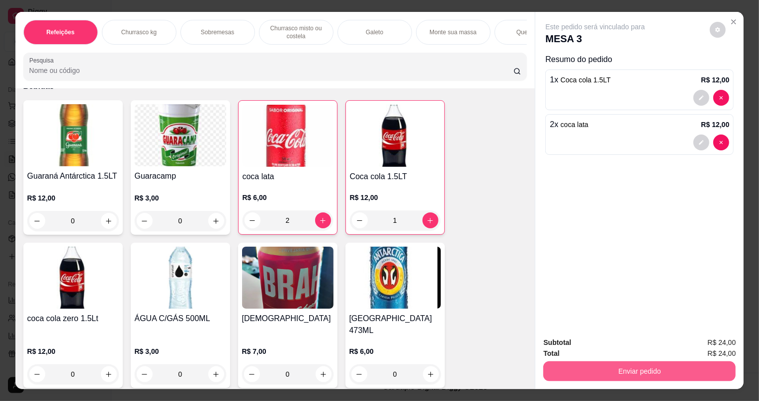
click at [623, 371] on button "Enviar pedido" at bounding box center [639, 372] width 192 height 20
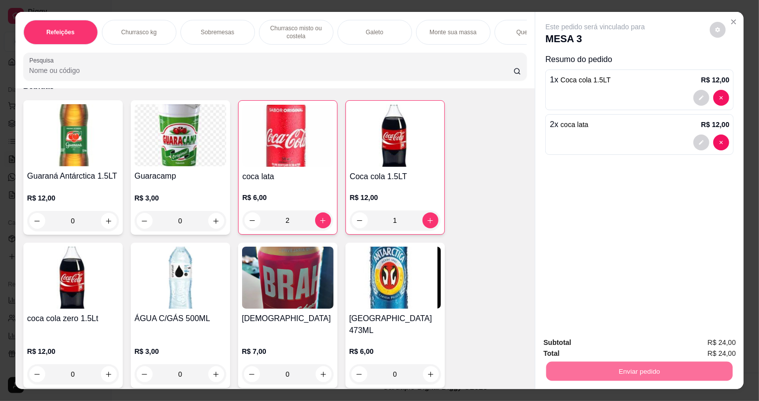
click at [629, 348] on button "Não registrar e enviar pedido" at bounding box center [606, 347] width 103 height 19
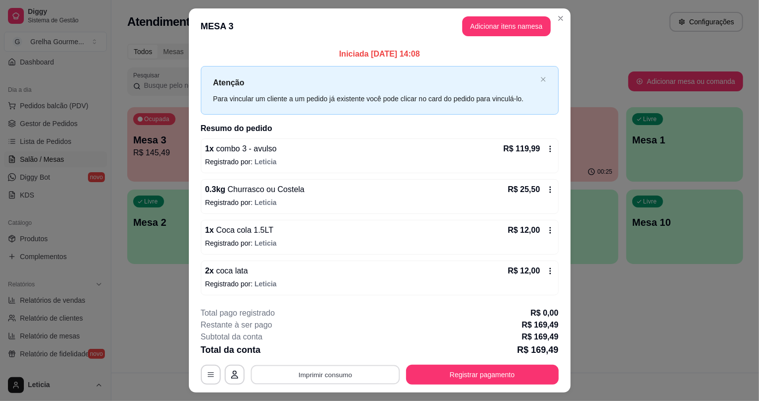
click at [371, 375] on button "Imprimir consumo" at bounding box center [324, 374] width 149 height 19
click at [338, 354] on button "IMPRESSORA" at bounding box center [326, 352] width 72 height 16
click at [471, 369] on button "Registrar pagamento" at bounding box center [482, 375] width 153 height 20
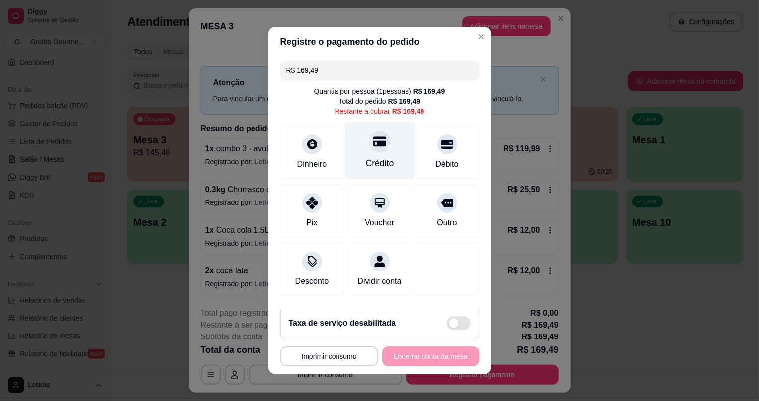
drag, startPoint x: 370, startPoint y: 141, endPoint x: 375, endPoint y: 146, distance: 7.1
click at [373, 142] on icon at bounding box center [379, 141] width 13 height 13
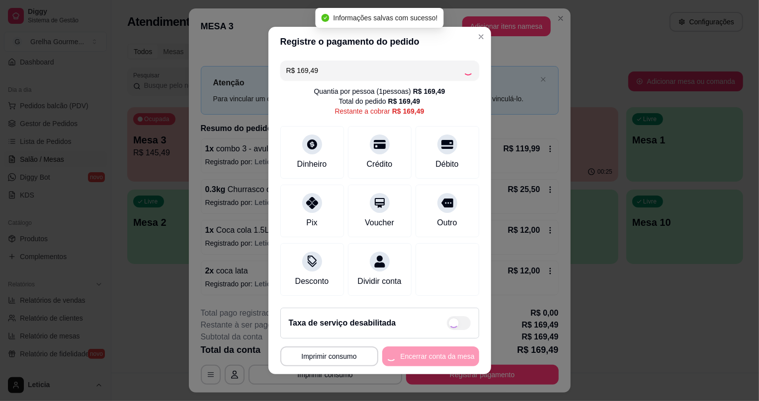
type input "R$ 0,00"
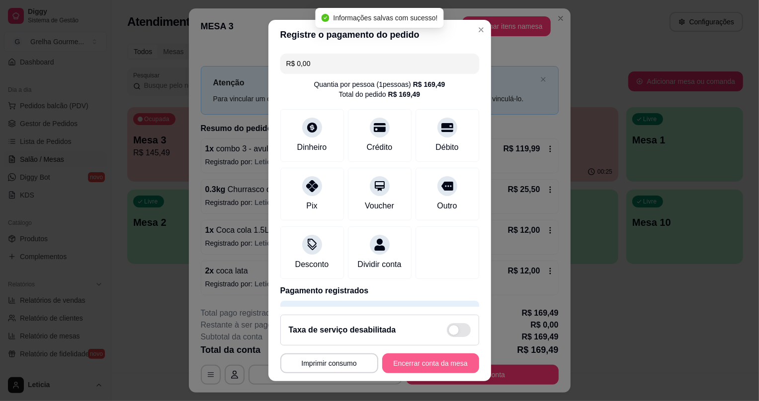
click at [420, 367] on button "Encerrar conta da mesa" at bounding box center [430, 364] width 97 height 20
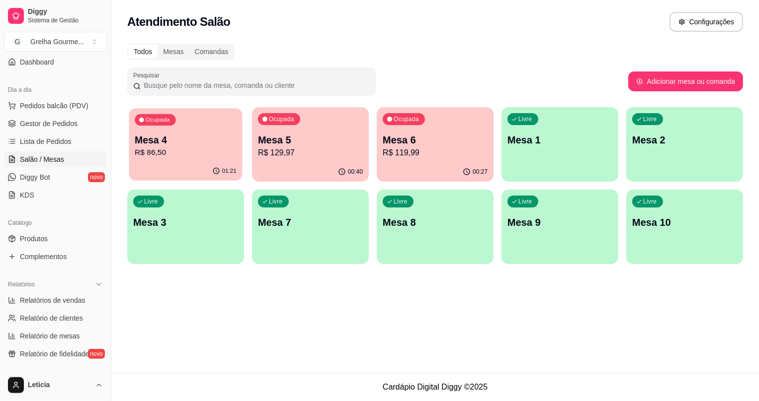
click at [217, 154] on p "R$ 86,50" at bounding box center [186, 152] width 102 height 11
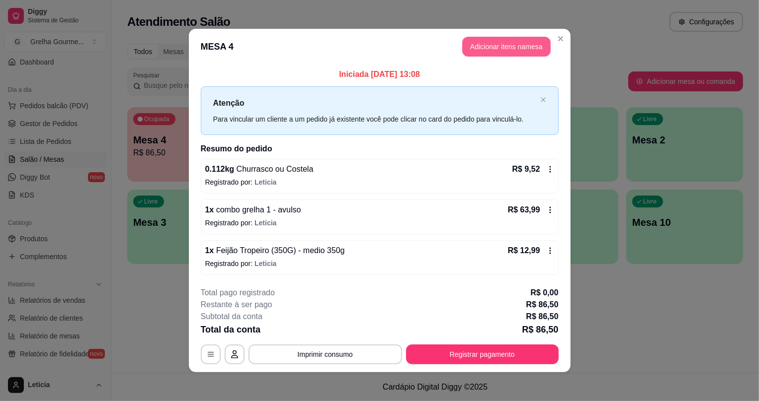
click at [493, 40] on button "Adicionar itens na mesa" at bounding box center [506, 47] width 88 height 20
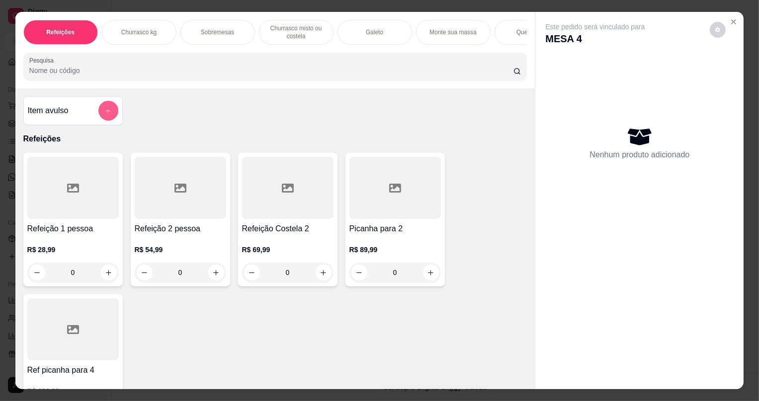
click at [98, 120] on button "add-separate-item" at bounding box center [108, 111] width 20 height 20
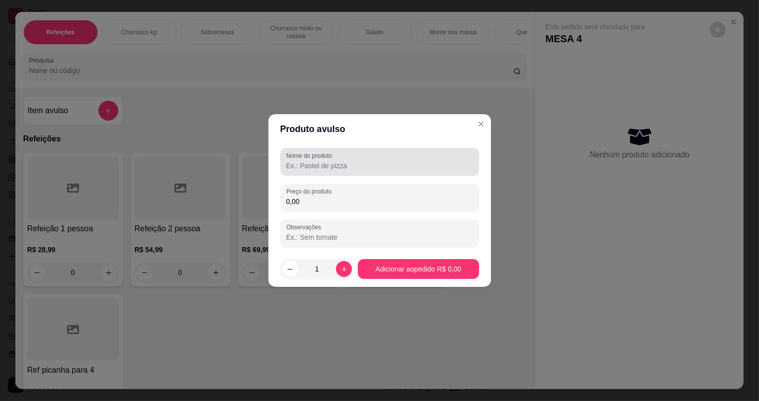
click at [307, 161] on input "Nome do produto" at bounding box center [379, 166] width 187 height 10
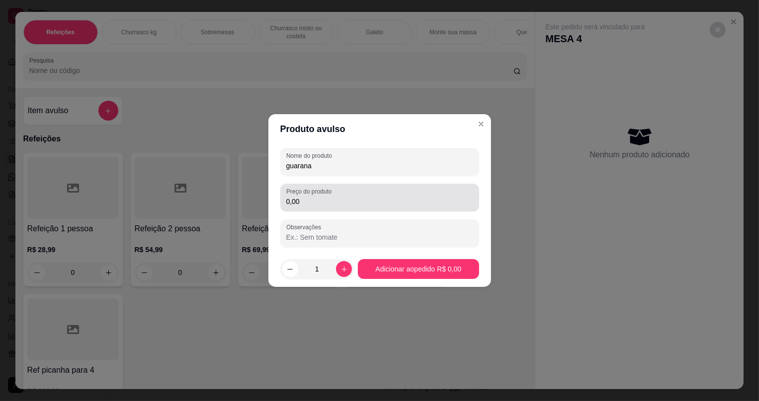
type input "guarana"
click at [323, 202] on input "0,00" at bounding box center [379, 202] width 187 height 10
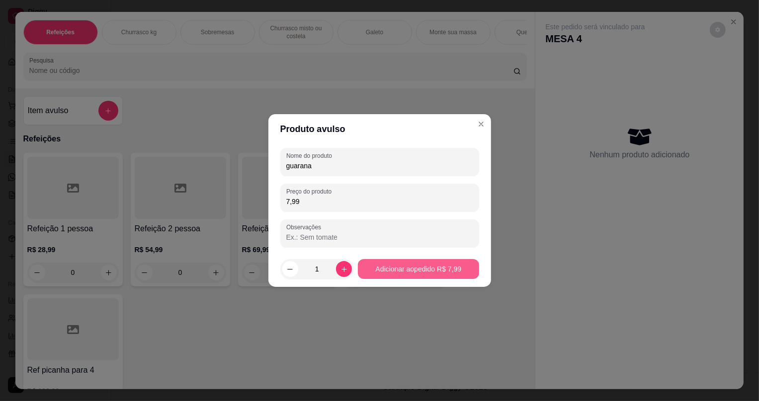
type input "7,99"
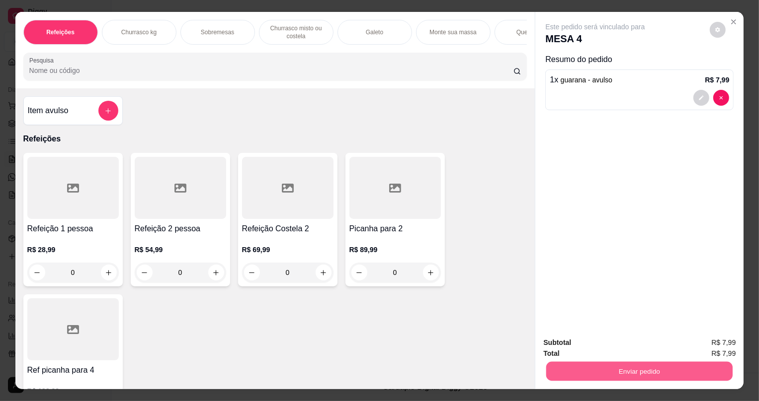
click at [683, 369] on button "Enviar pedido" at bounding box center [639, 371] width 186 height 19
click at [620, 351] on button "Não registrar e enviar pedido" at bounding box center [607, 347] width 100 height 18
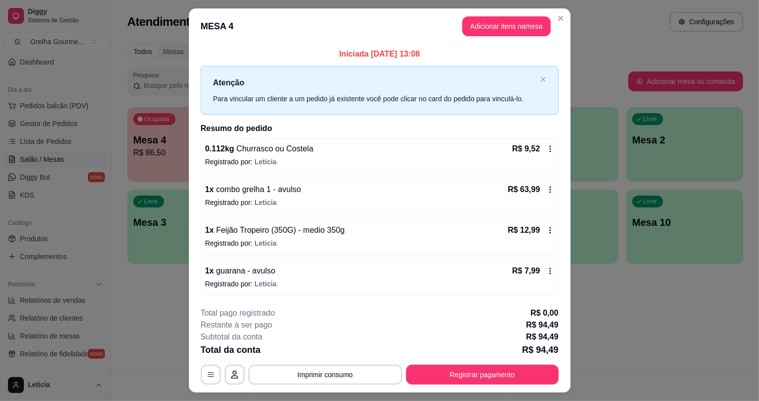
click at [547, 150] on icon at bounding box center [550, 149] width 8 height 8
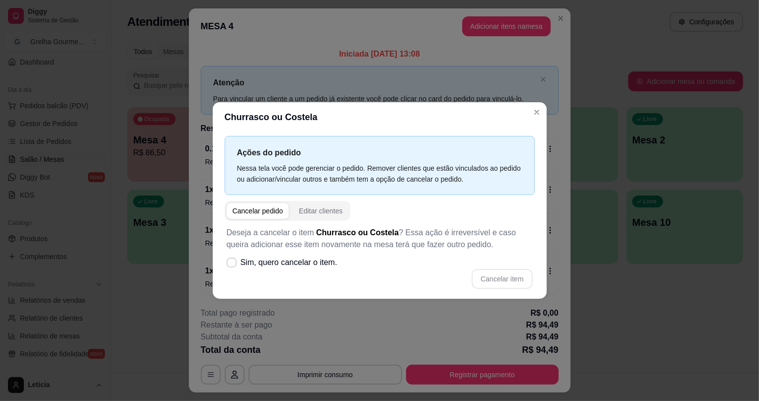
click at [256, 212] on div "Cancelar pedido" at bounding box center [258, 211] width 51 height 10
click at [278, 212] on div "Cancelar pedido" at bounding box center [258, 211] width 51 height 10
click at [228, 265] on icon at bounding box center [232, 263] width 8 height 6
click at [228, 265] on input "Sim, quero cancelar o item." at bounding box center [229, 268] width 6 height 6
checkbox input "true"
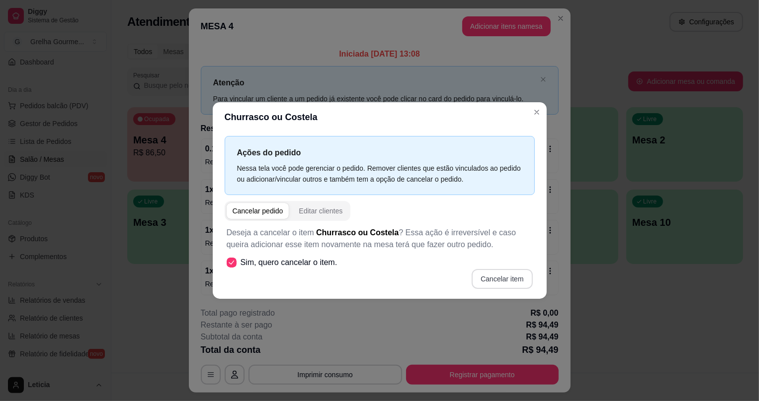
click at [503, 275] on button "Cancelar item" at bounding box center [501, 279] width 61 height 20
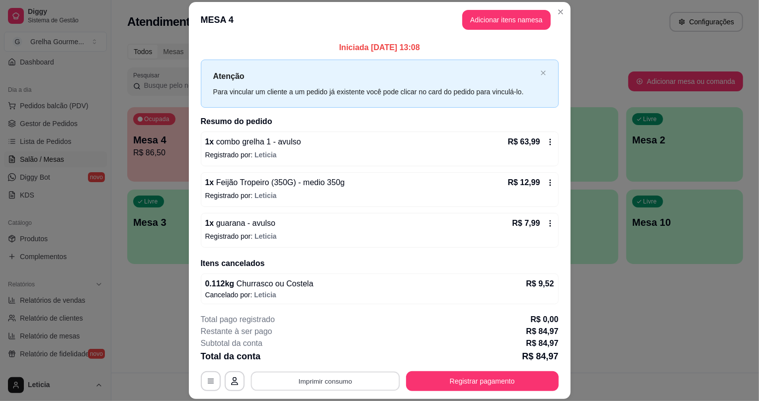
click at [359, 386] on button "Imprimir consumo" at bounding box center [324, 381] width 149 height 19
click at [339, 363] on button "IMPRESSORA" at bounding box center [326, 358] width 70 height 15
click at [544, 385] on button "Registrar pagamento" at bounding box center [482, 381] width 148 height 19
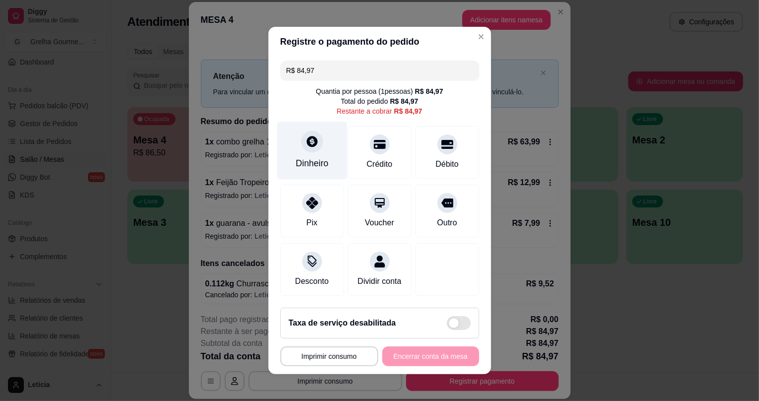
click at [309, 148] on div "Dinheiro" at bounding box center [312, 151] width 70 height 58
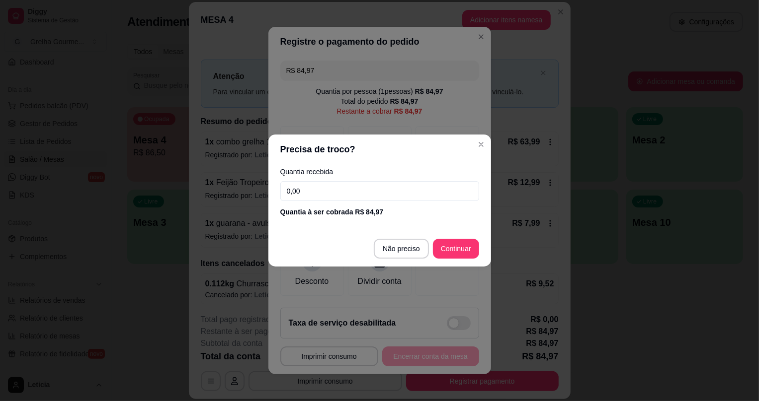
click at [337, 200] on input "0,00" at bounding box center [379, 191] width 199 height 20
type input "100,00"
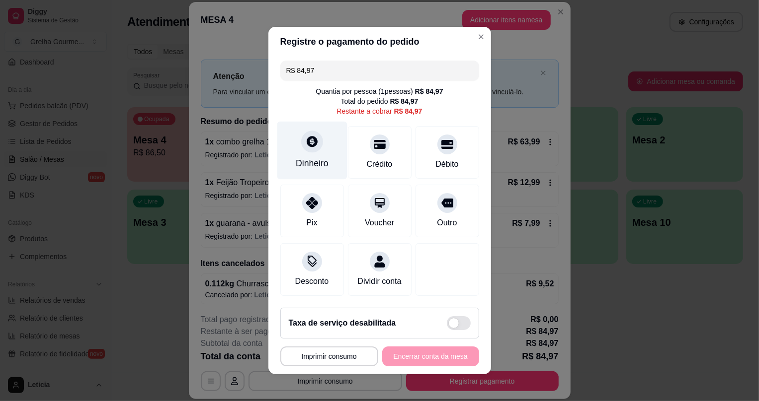
click at [290, 141] on div "Dinheiro" at bounding box center [312, 151] width 70 height 58
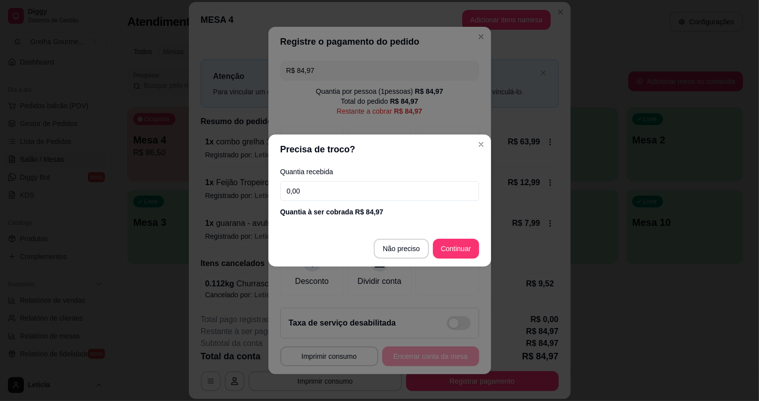
click at [325, 196] on input "0,00" at bounding box center [379, 191] width 199 height 20
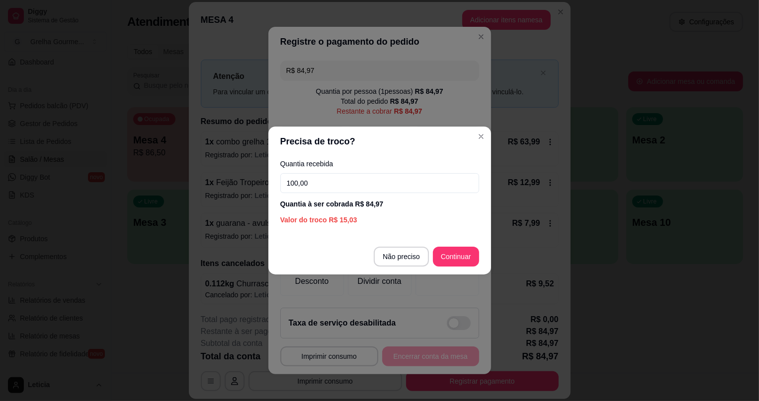
type input "100,00"
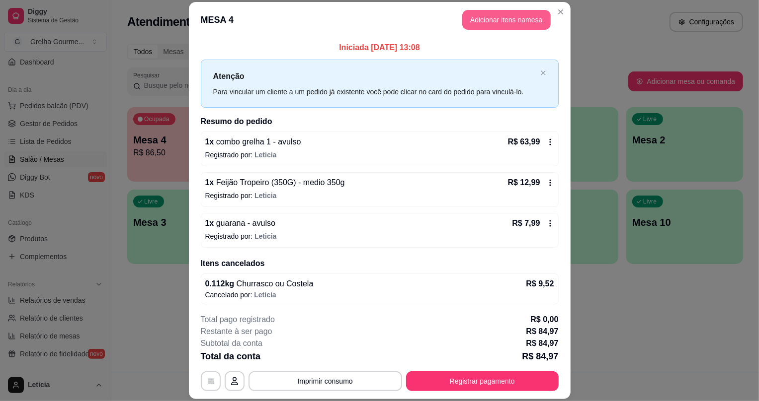
click at [471, 29] on header "MESA 4 Adicionar itens na mesa" at bounding box center [380, 20] width 382 height 36
click at [484, 22] on button "Adicionar itens na mesa" at bounding box center [506, 20] width 88 height 20
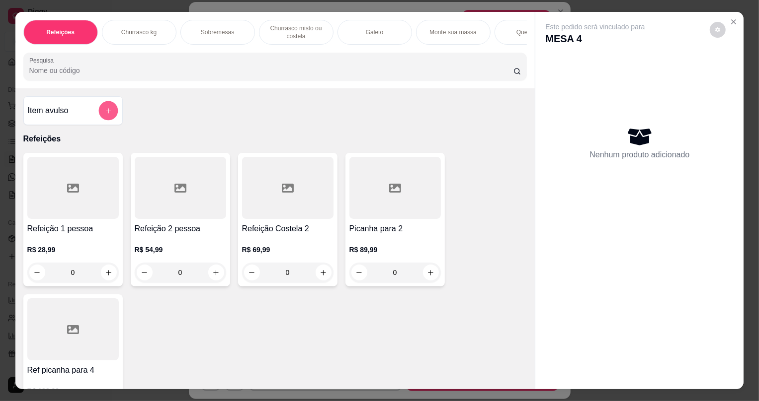
click at [110, 119] on button "add-separate-item" at bounding box center [107, 110] width 19 height 19
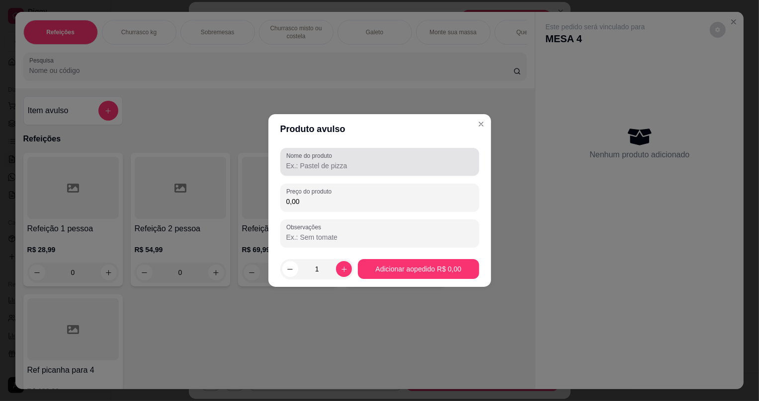
click at [325, 154] on label "Nome do produto" at bounding box center [310, 156] width 49 height 8
click at [325, 161] on input "Nome do produto" at bounding box center [379, 166] width 187 height 10
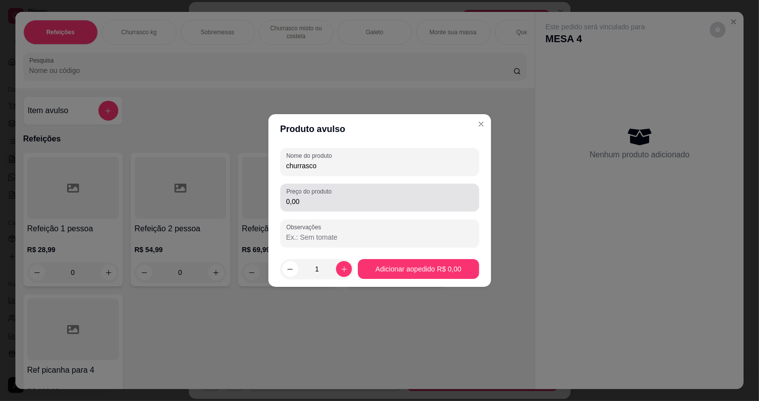
type input "churrasco"
click at [412, 207] on div "0,00" at bounding box center [379, 198] width 187 height 20
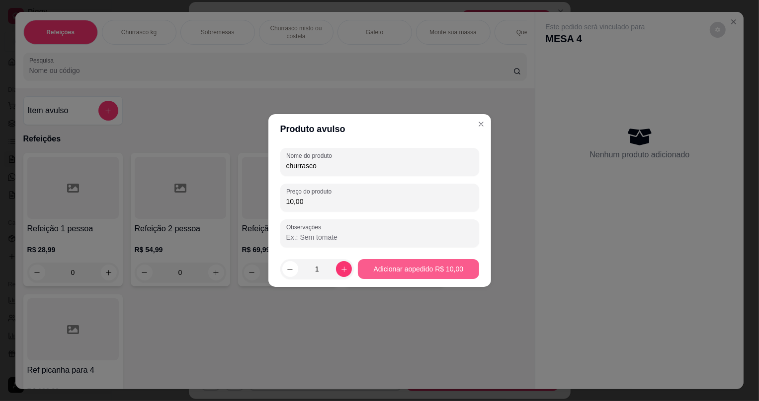
type input "10,00"
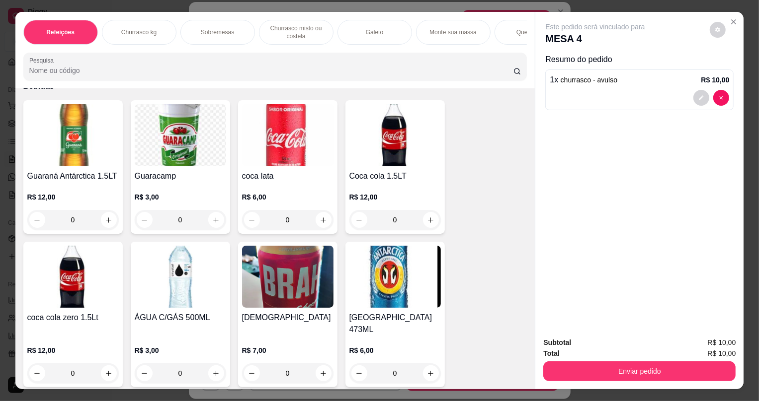
scroll to position [20, 0]
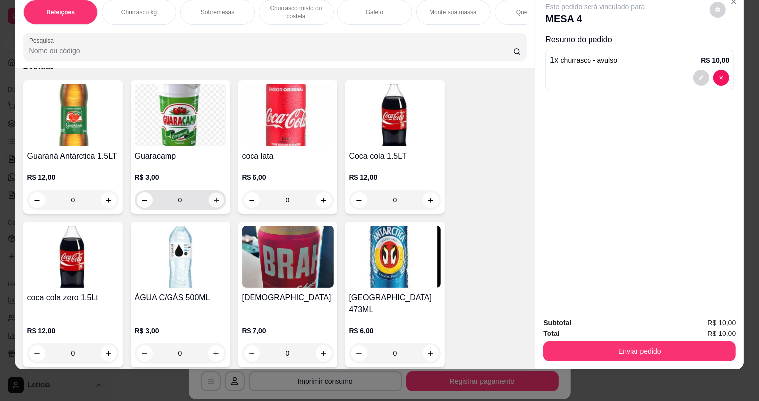
click at [213, 204] on icon "increase-product-quantity" at bounding box center [215, 200] width 7 height 7
type input "1"
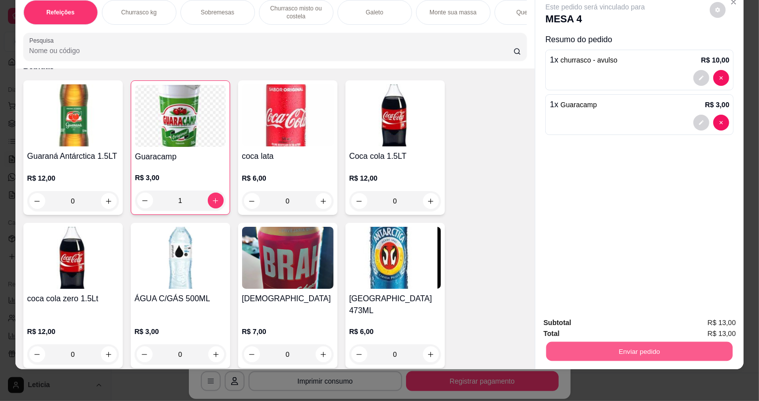
click at [612, 355] on button "Enviar pedido" at bounding box center [639, 351] width 186 height 19
click at [608, 328] on button "Não registrar e enviar pedido" at bounding box center [606, 327] width 103 height 19
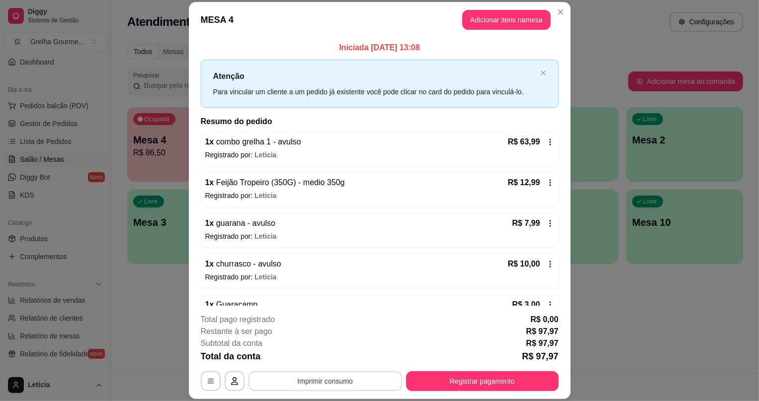
click at [360, 378] on button "Imprimir consumo" at bounding box center [325, 382] width 154 height 20
click at [335, 361] on button "IMPRESSORA" at bounding box center [326, 359] width 72 height 16
click at [462, 387] on button "Registrar pagamento" at bounding box center [482, 381] width 148 height 19
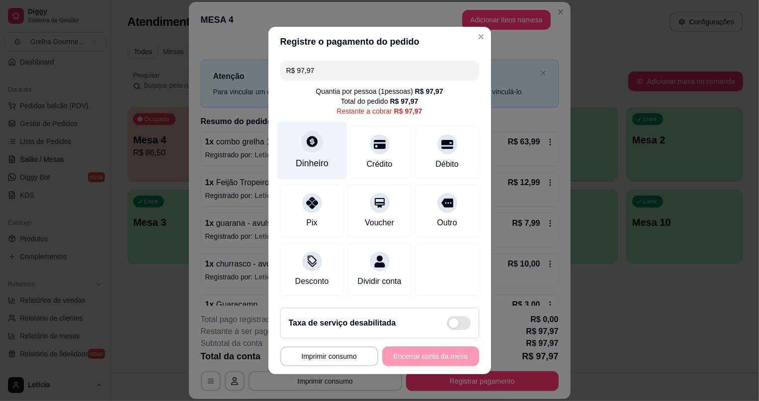
click at [303, 150] on div "Dinheiro" at bounding box center [312, 151] width 70 height 58
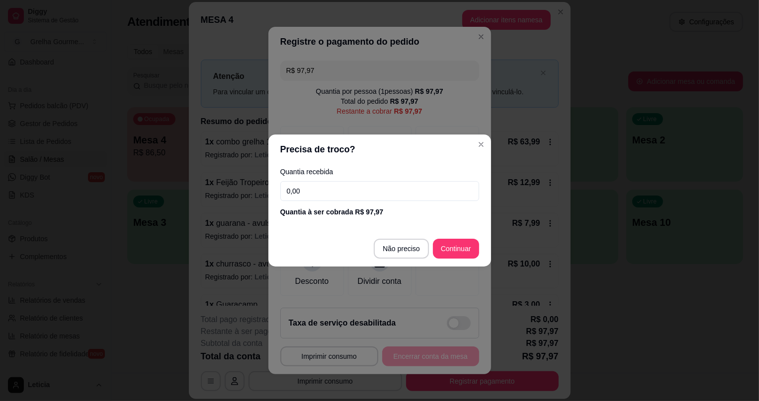
click at [405, 197] on input "0,00" at bounding box center [379, 191] width 199 height 20
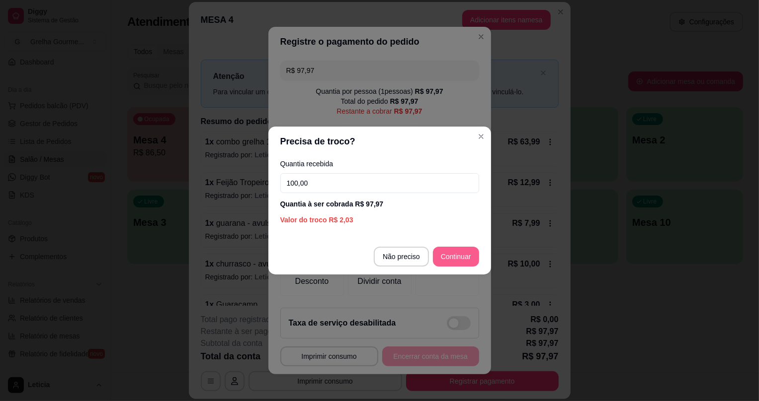
type input "100,00"
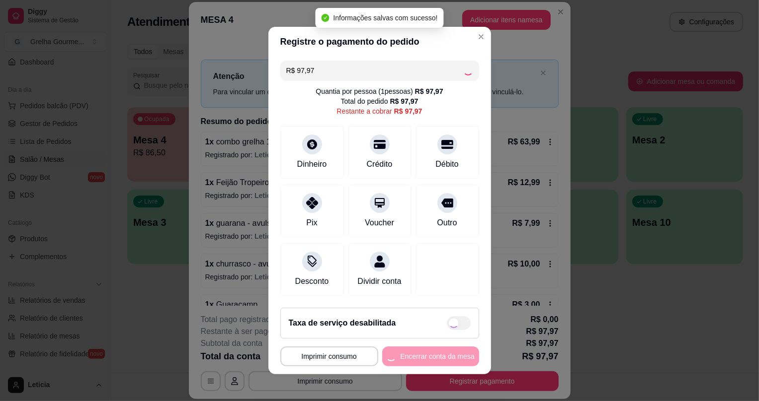
type input "R$ 0,00"
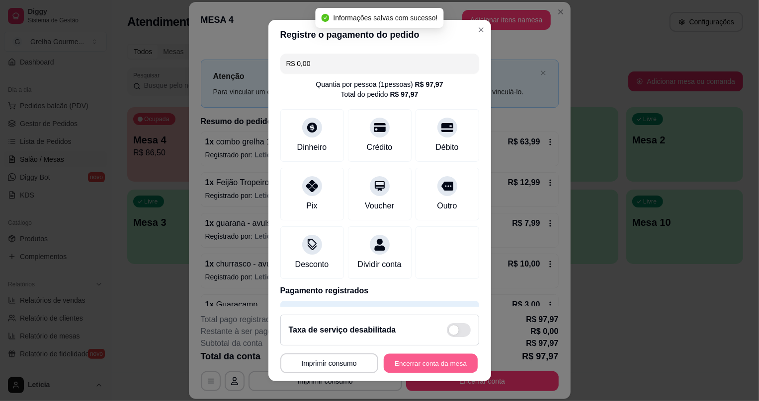
click at [428, 355] on button "Encerrar conta da mesa" at bounding box center [431, 363] width 94 height 19
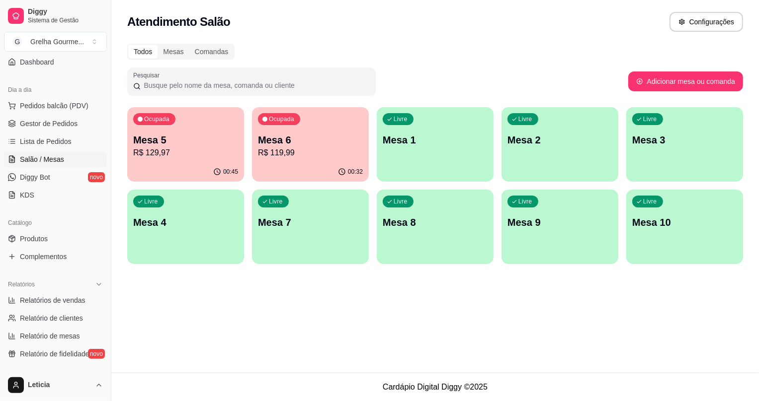
click at [443, 144] on p "Mesa 1" at bounding box center [435, 140] width 105 height 14
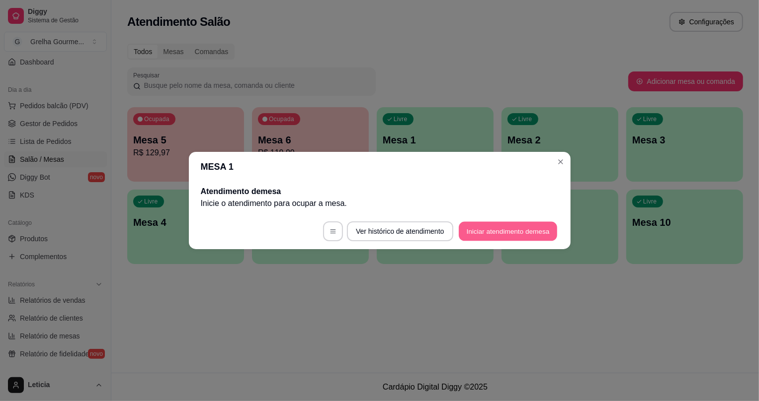
click at [489, 231] on button "Iniciar atendimento de mesa" at bounding box center [508, 231] width 98 height 19
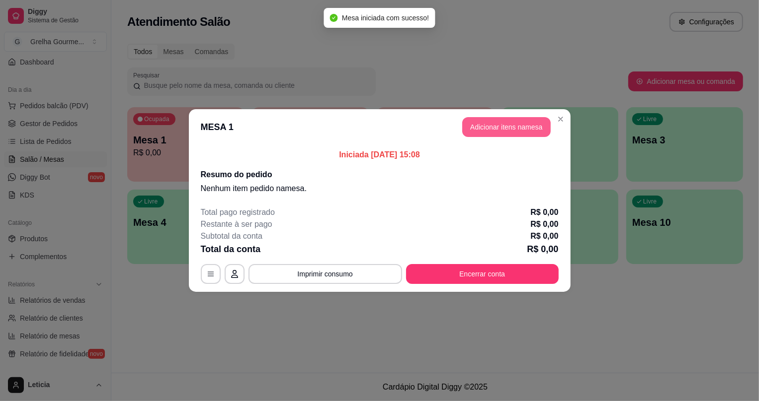
click at [498, 128] on button "Adicionar itens na mesa" at bounding box center [506, 127] width 88 height 20
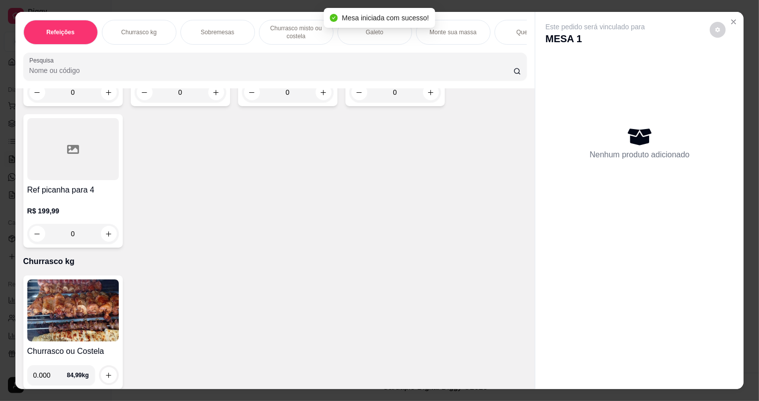
scroll to position [226, 0]
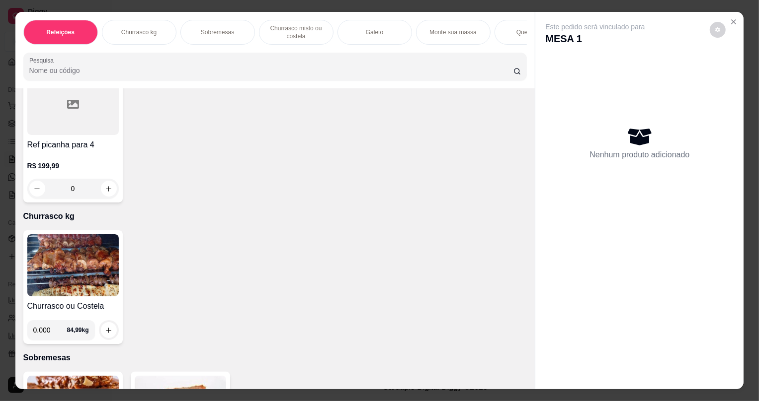
click at [68, 284] on img at bounding box center [72, 266] width 91 height 62
click at [729, 22] on icon "Close" at bounding box center [733, 22] width 8 height 8
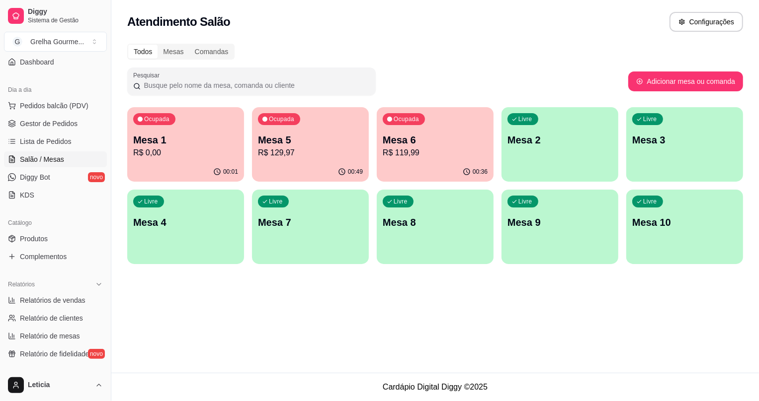
click at [459, 168] on div "00:36" at bounding box center [435, 171] width 117 height 19
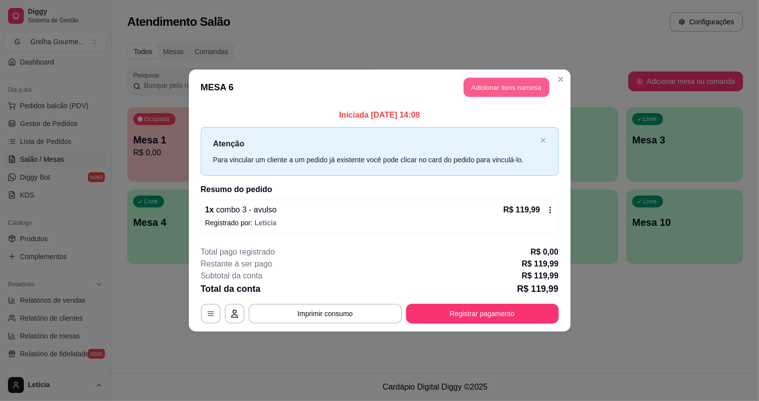
click at [474, 91] on button "Adicionar itens na mesa" at bounding box center [506, 87] width 85 height 19
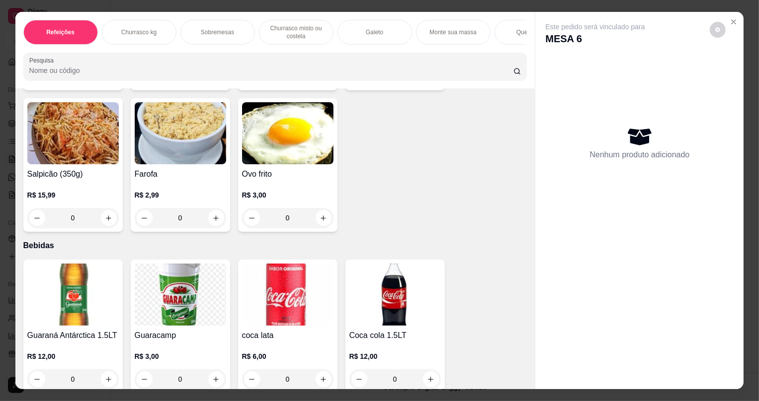
scroll to position [2824, 0]
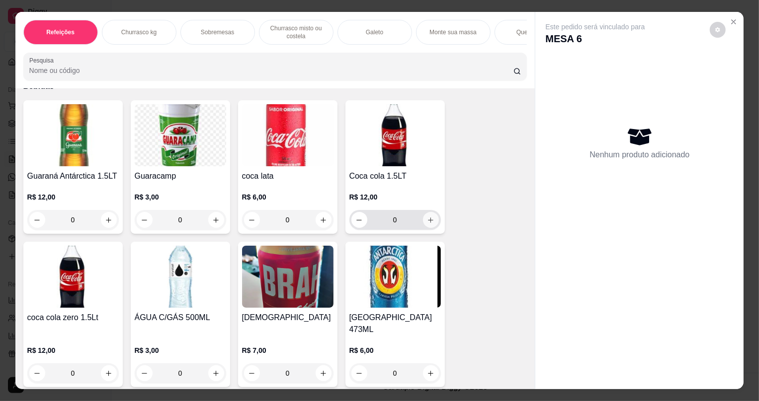
click at [427, 224] on icon "increase-product-quantity" at bounding box center [430, 220] width 7 height 7
type input "1"
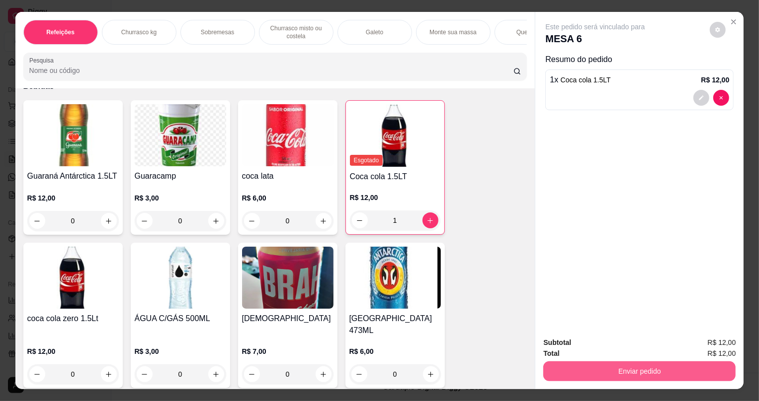
click at [596, 376] on button "Enviar pedido" at bounding box center [639, 372] width 192 height 20
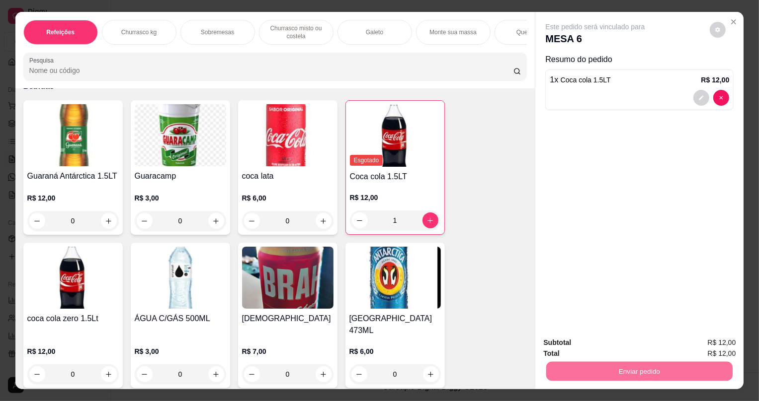
click at [600, 347] on button "Não registrar e enviar pedido" at bounding box center [606, 347] width 103 height 19
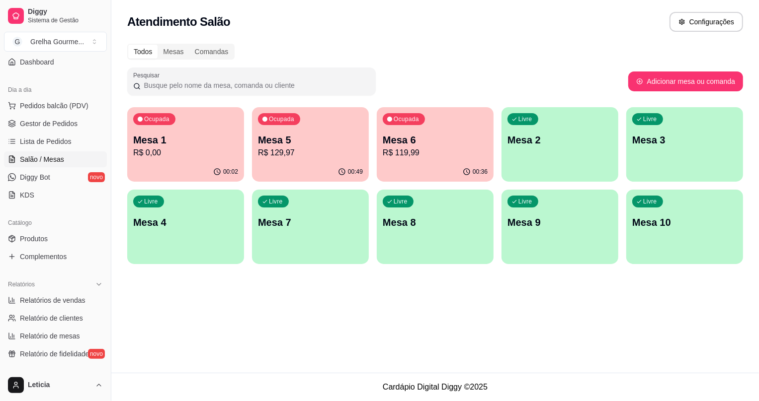
click at [298, 173] on div "00:49" at bounding box center [310, 171] width 117 height 19
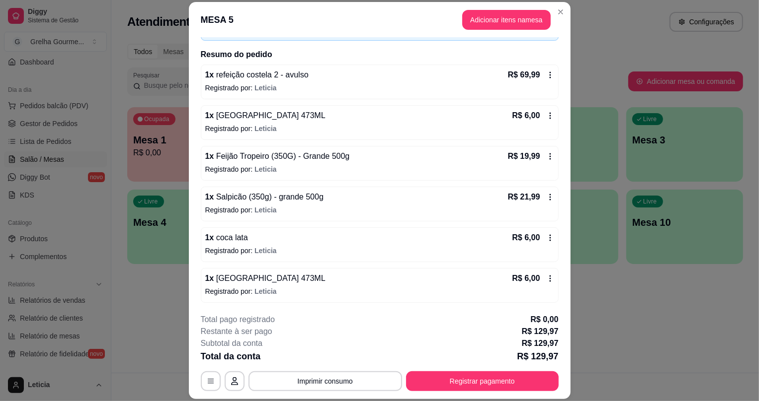
scroll to position [30, 0]
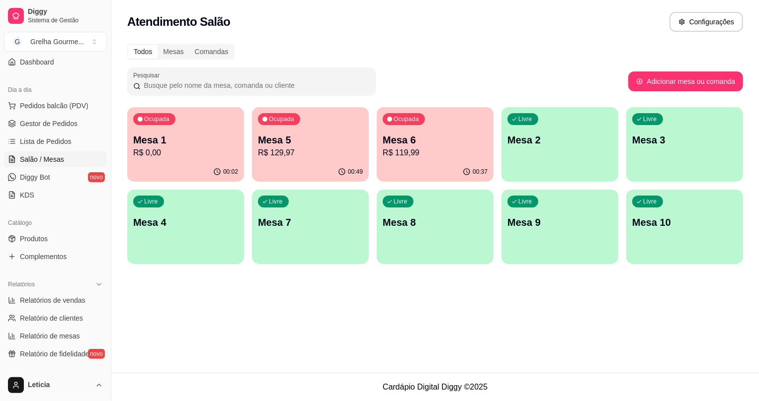
click at [147, 119] on p "Ocupada" at bounding box center [156, 119] width 25 height 8
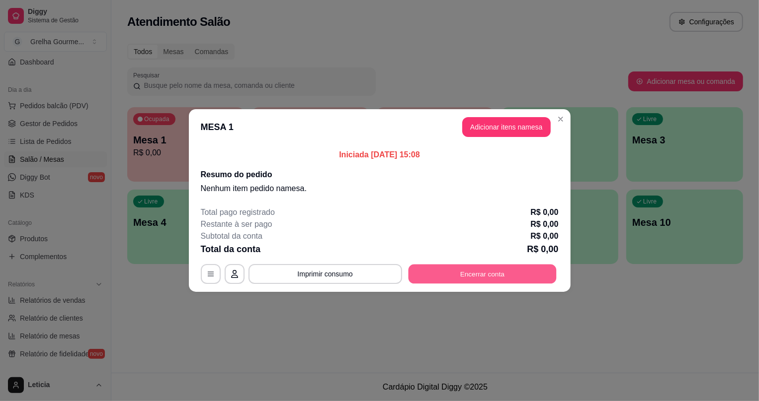
click at [435, 271] on button "Encerrar conta" at bounding box center [482, 274] width 148 height 19
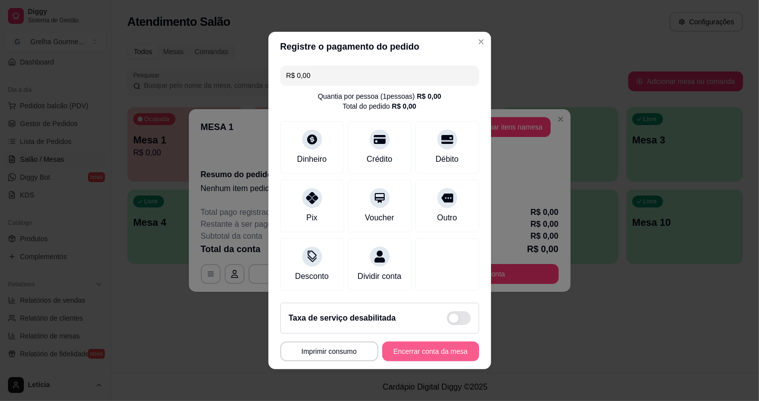
click at [444, 355] on button "Encerrar conta da mesa" at bounding box center [430, 352] width 97 height 20
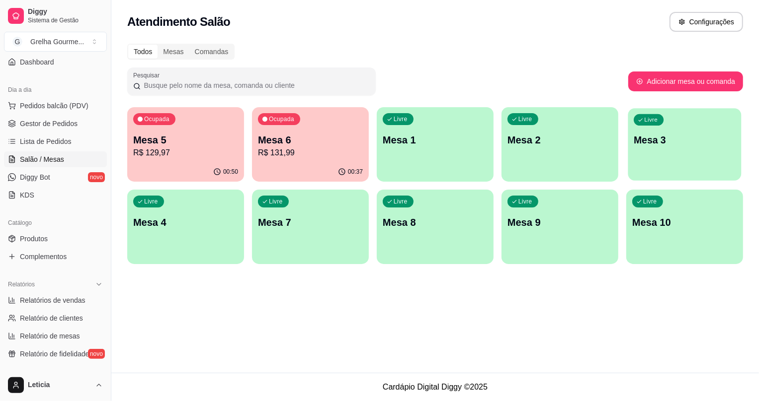
click at [668, 162] on div "Livre Mesa 3" at bounding box center [684, 138] width 113 height 61
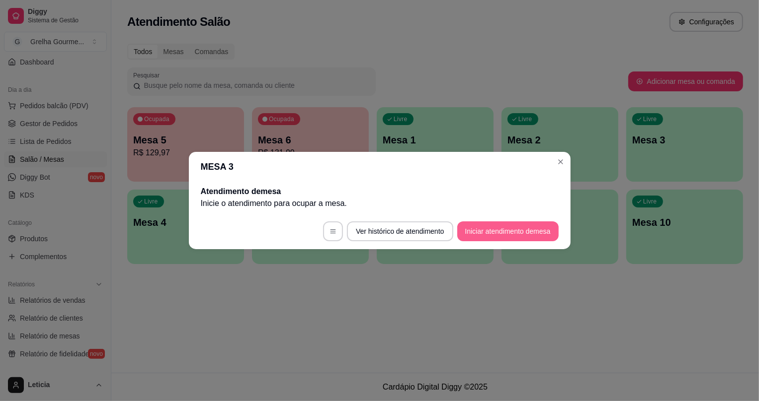
click at [505, 228] on button "Iniciar atendimento de mesa" at bounding box center [507, 232] width 101 height 20
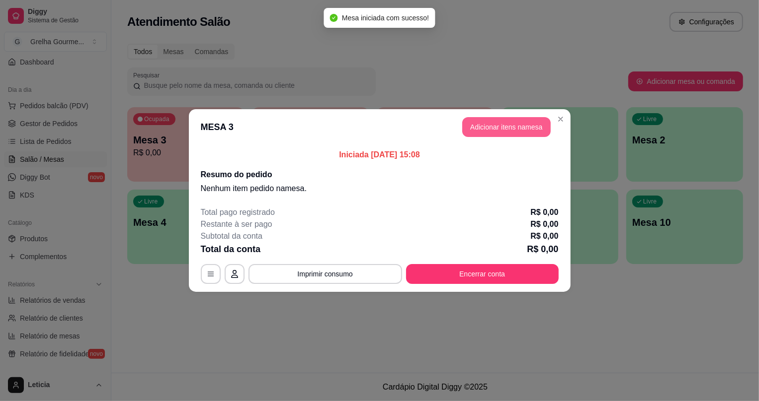
click at [506, 132] on button "Adicionar itens na mesa" at bounding box center [506, 127] width 88 height 20
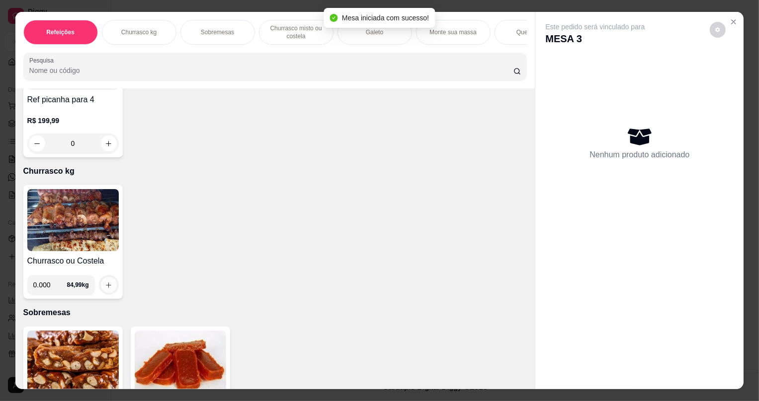
scroll to position [361, 0]
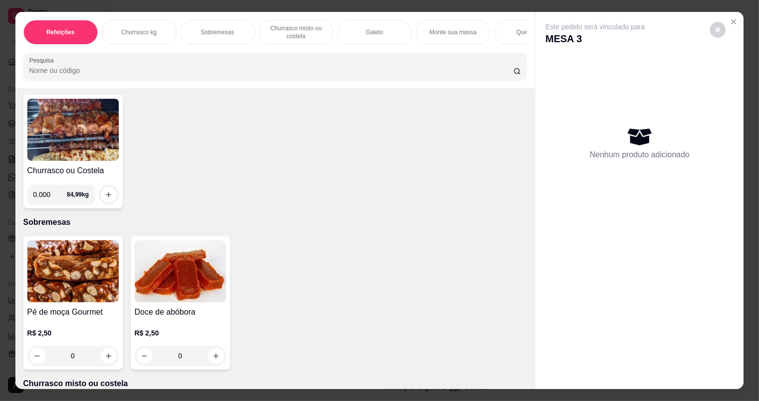
click at [104, 161] on img at bounding box center [72, 130] width 91 height 62
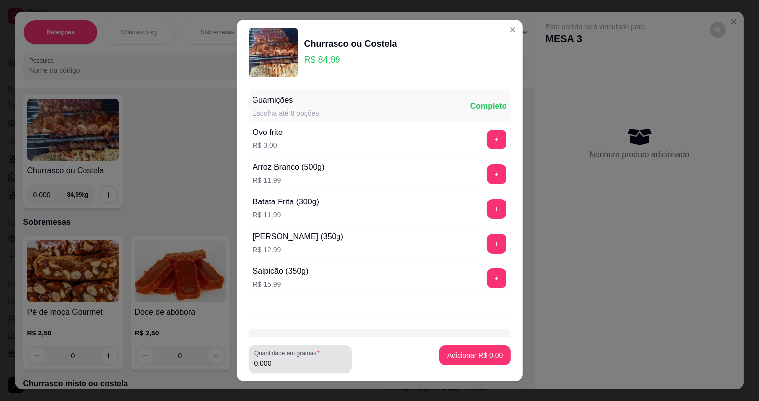
click at [296, 364] on input "0.000" at bounding box center [299, 364] width 91 height 10
type input "0.500"
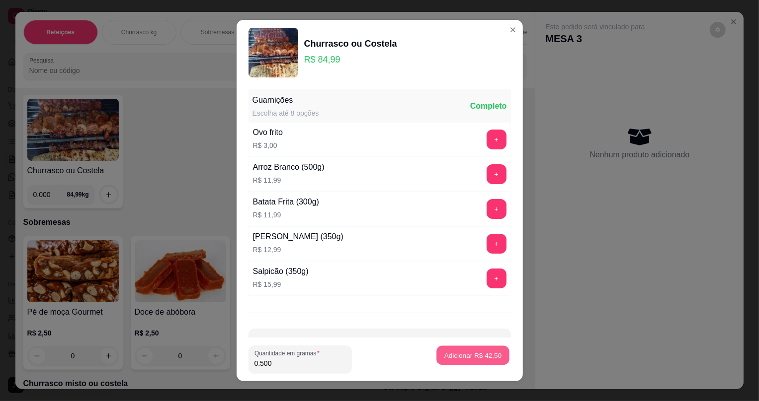
click at [495, 349] on button "Adicionar R$ 42,50" at bounding box center [473, 355] width 73 height 19
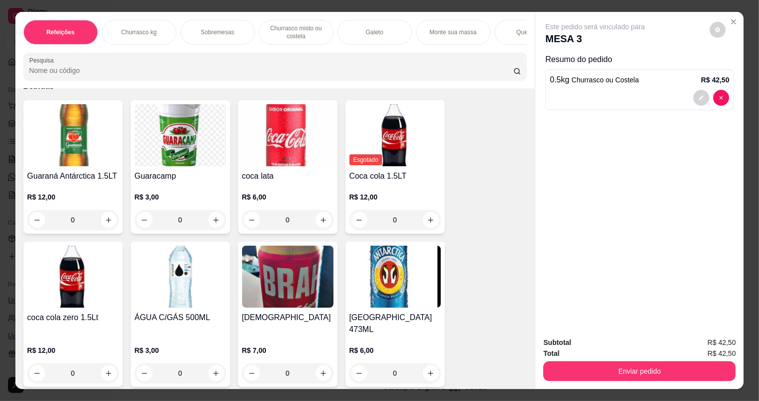
scroll to position [20, 0]
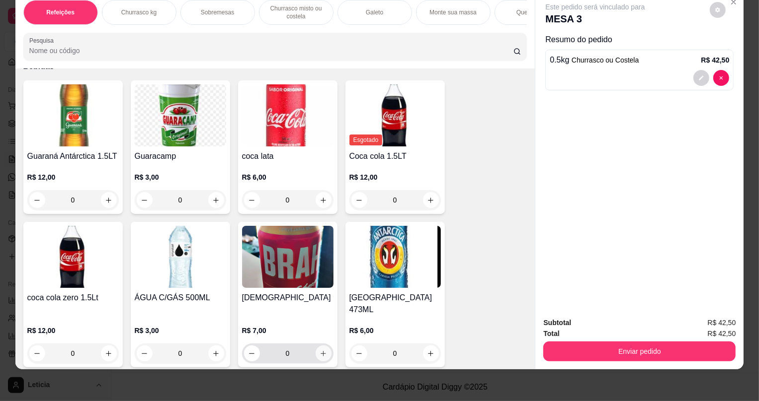
click at [324, 348] on button "increase-product-quantity" at bounding box center [323, 354] width 16 height 16
type input "1"
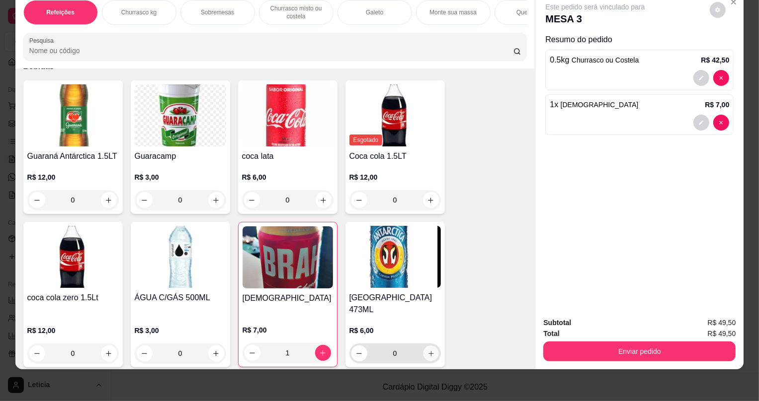
click at [423, 348] on button "increase-product-quantity" at bounding box center [430, 353] width 15 height 15
type input "1"
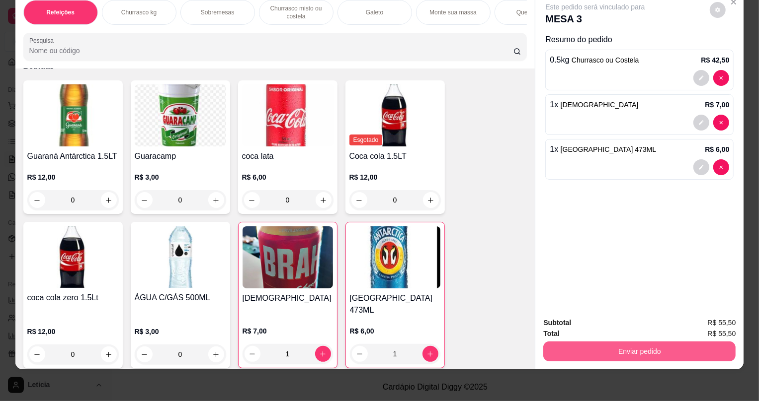
click at [555, 351] on button "Enviar pedido" at bounding box center [639, 352] width 192 height 20
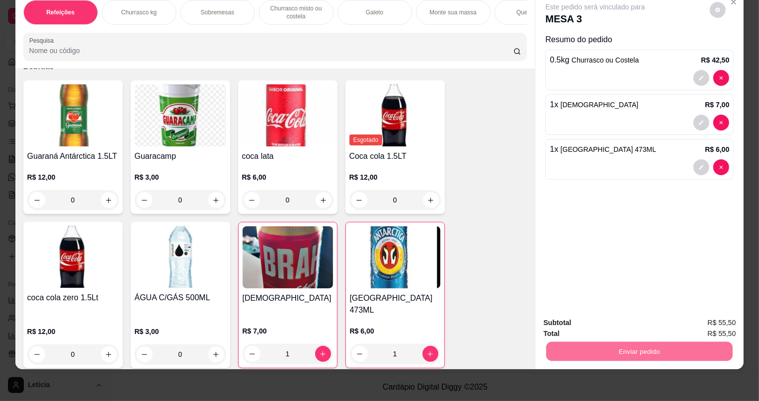
click at [564, 328] on button "Não registrar e enviar pedido" at bounding box center [607, 327] width 100 height 18
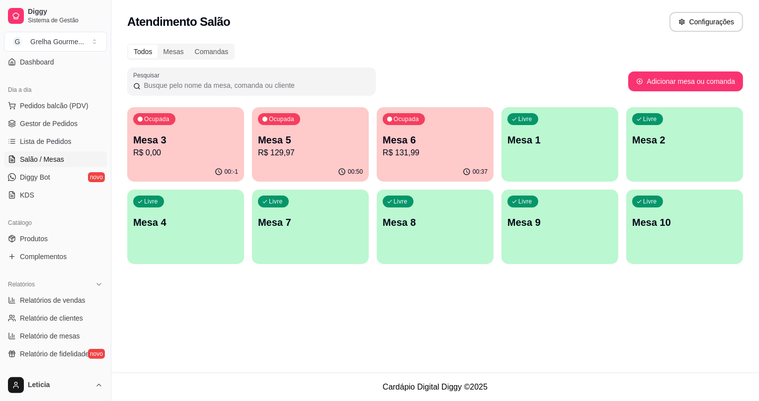
click at [344, 159] on div "Ocupada Mesa 5 R$ 129,97" at bounding box center [310, 134] width 117 height 55
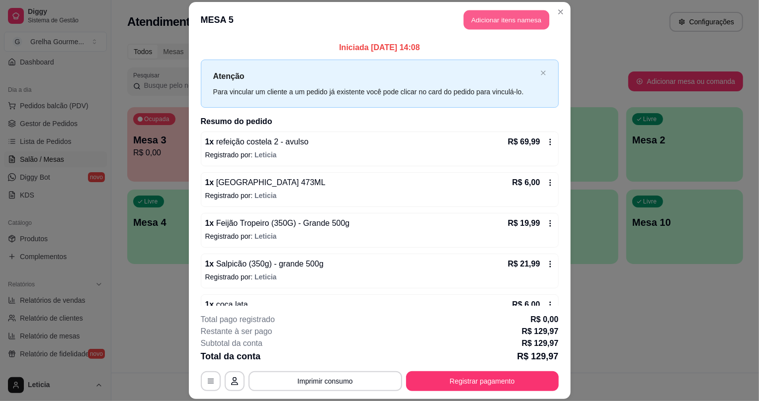
click at [498, 23] on button "Adicionar itens na mesa" at bounding box center [506, 19] width 85 height 19
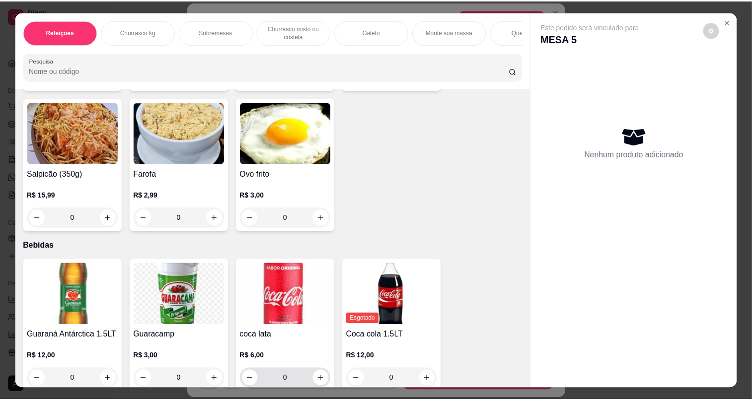
scroll to position [2824, 0]
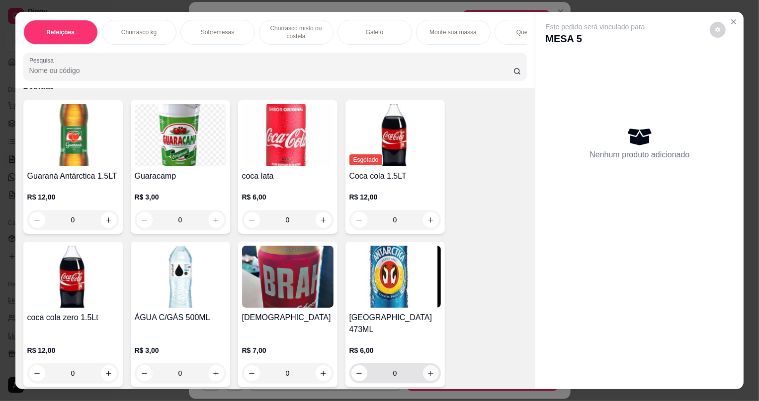
click at [426, 372] on button "increase-product-quantity" at bounding box center [431, 374] width 16 height 16
type input "1"
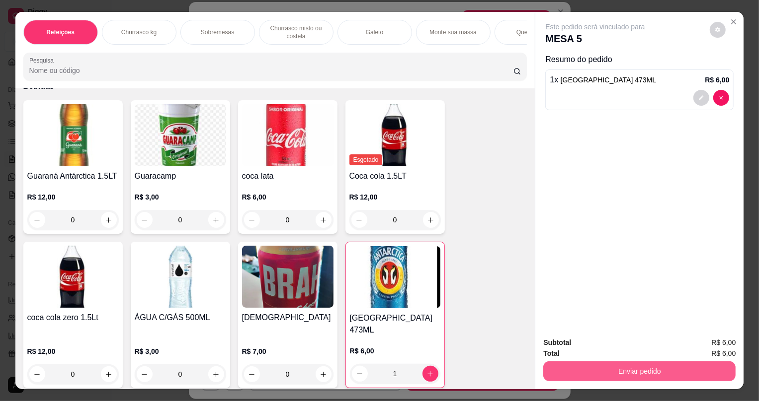
click at [558, 369] on button "Enviar pedido" at bounding box center [639, 372] width 192 height 20
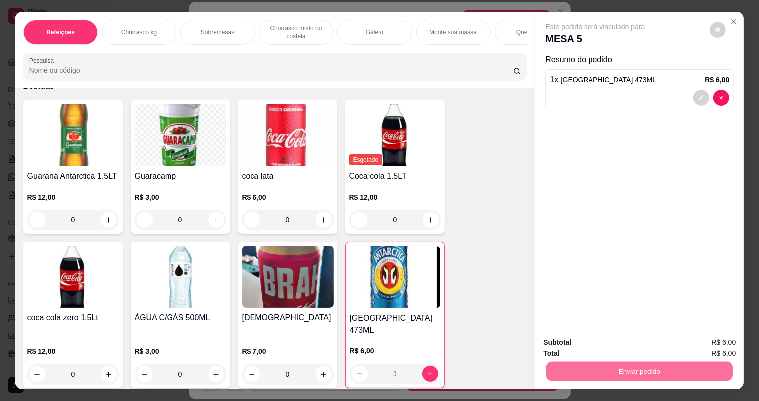
click at [575, 348] on button "Não registrar e enviar pedido" at bounding box center [607, 347] width 100 height 18
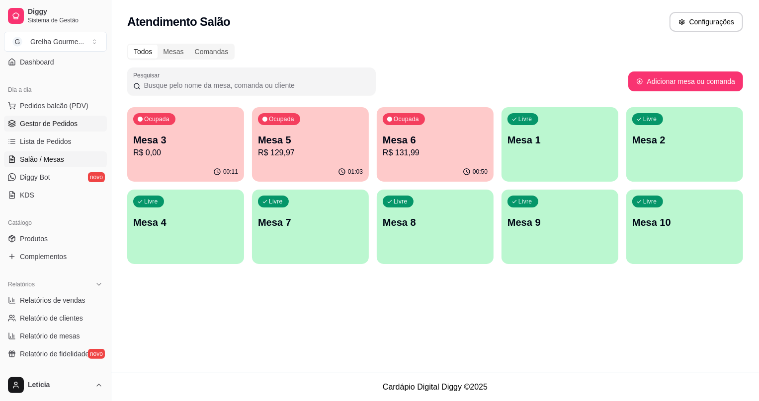
click at [69, 127] on span "Gestor de Pedidos" at bounding box center [49, 124] width 58 height 10
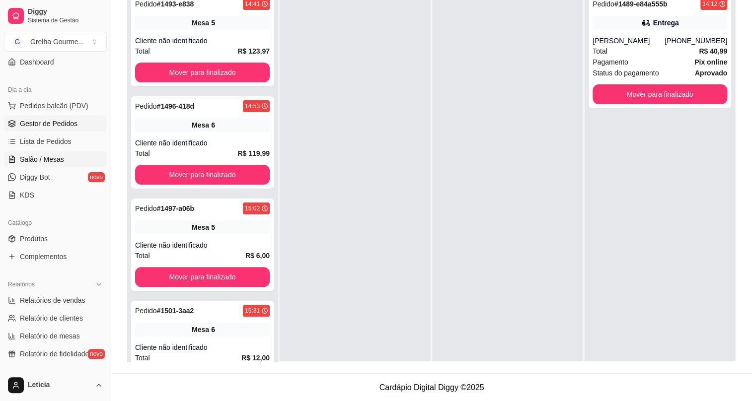
click at [44, 159] on span "Salão / Mesas" at bounding box center [42, 160] width 44 height 10
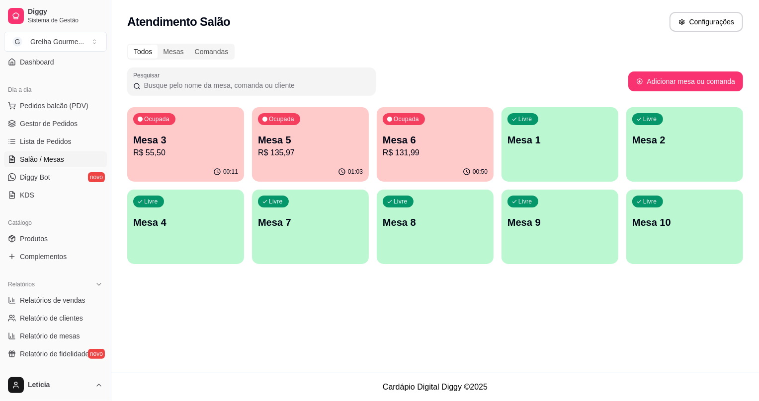
click at [441, 136] on p "Mesa 6" at bounding box center [435, 140] width 105 height 14
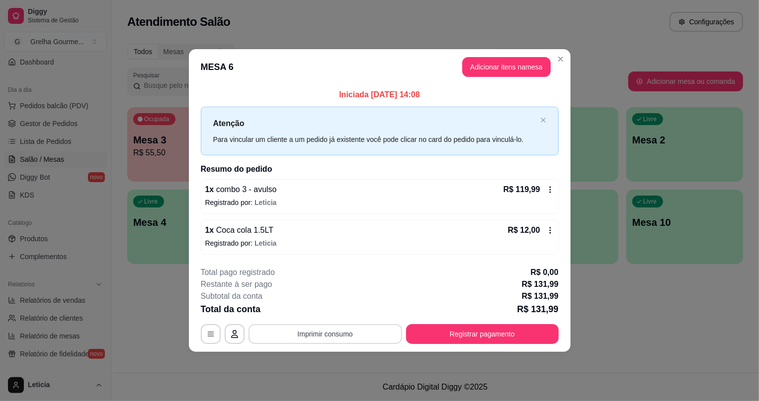
click at [384, 337] on button "Imprimir consumo" at bounding box center [325, 334] width 154 height 20
click at [337, 312] on button "IMPRESSORA" at bounding box center [329, 310] width 70 height 15
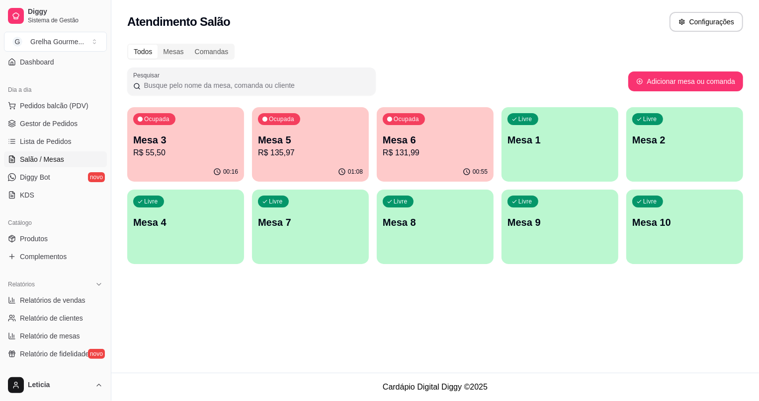
click at [283, 157] on p "R$ 135,97" at bounding box center [310, 153] width 105 height 12
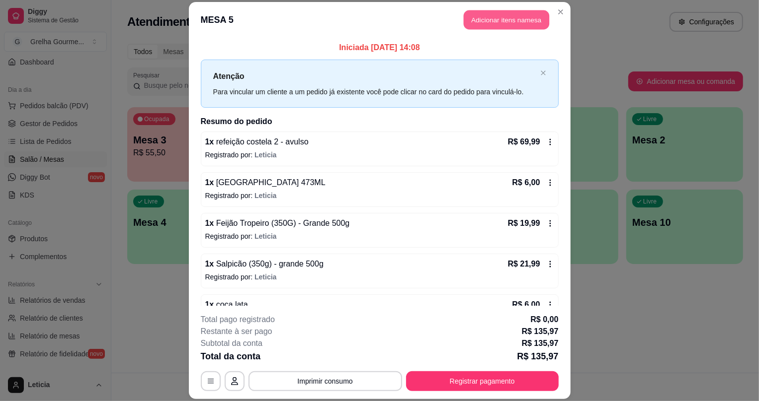
click at [489, 21] on button "Adicionar itens na mesa" at bounding box center [506, 19] width 85 height 19
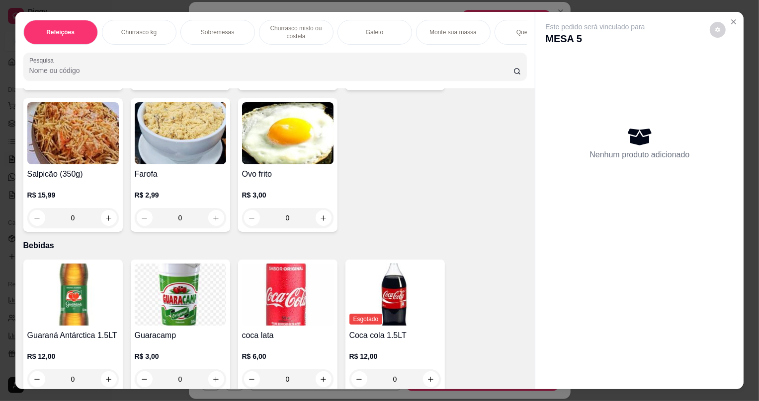
scroll to position [2824, 0]
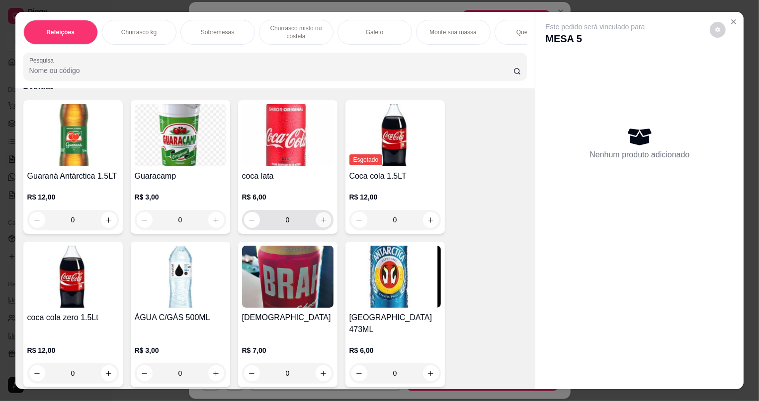
click at [323, 228] on button "increase-product-quantity" at bounding box center [322, 220] width 15 height 15
type input "1"
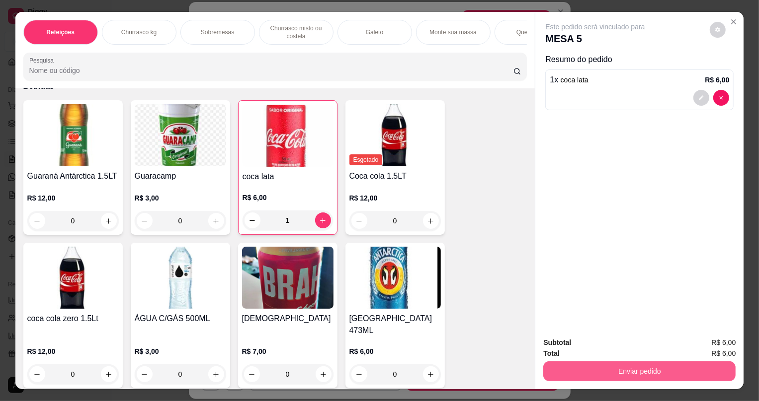
click at [609, 377] on button "Enviar pedido" at bounding box center [639, 372] width 192 height 20
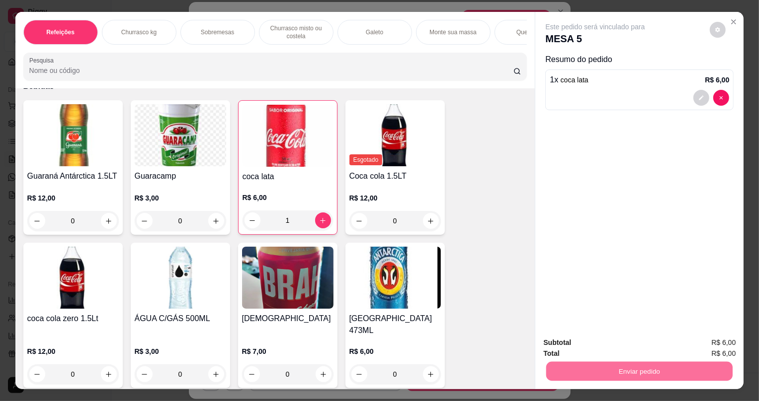
click at [616, 348] on button "Não registrar e enviar pedido" at bounding box center [606, 347] width 103 height 19
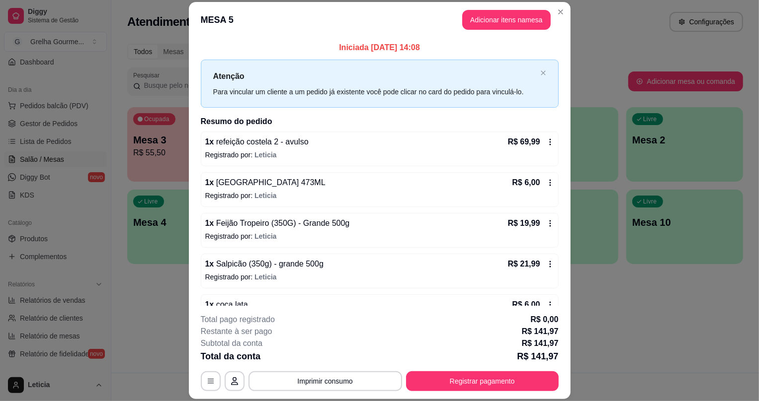
scroll to position [45, 0]
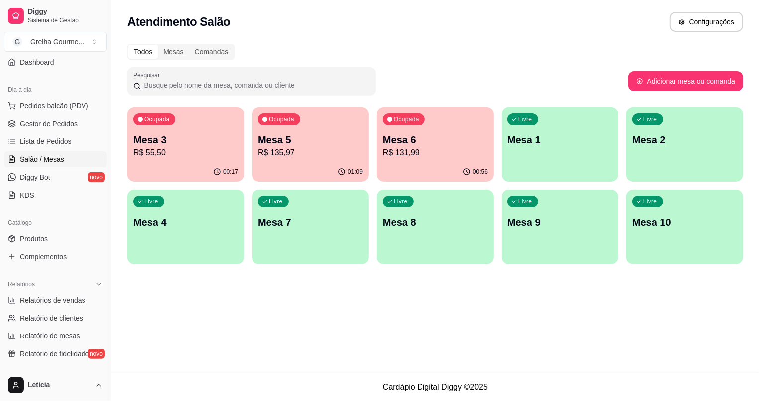
click at [392, 165] on div "00:56" at bounding box center [435, 171] width 117 height 19
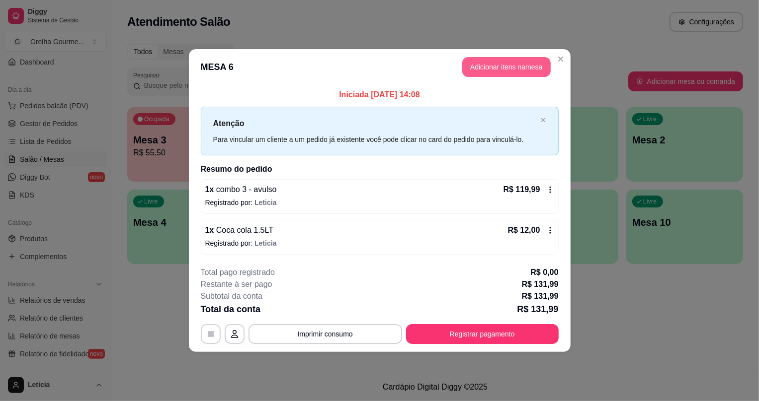
click at [488, 73] on button "Adicionar itens na mesa" at bounding box center [506, 67] width 88 height 20
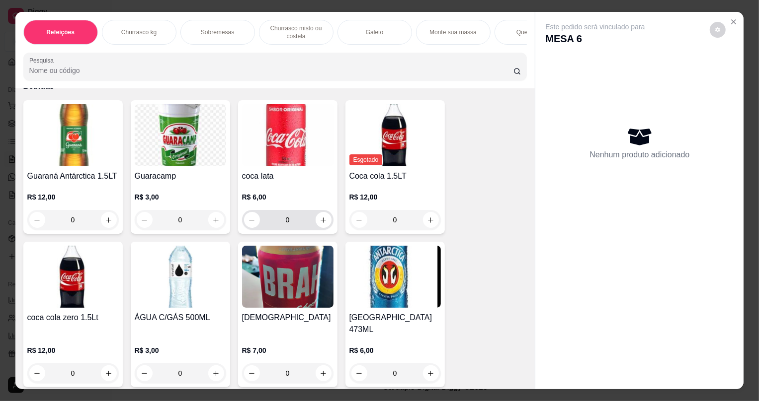
scroll to position [20, 0]
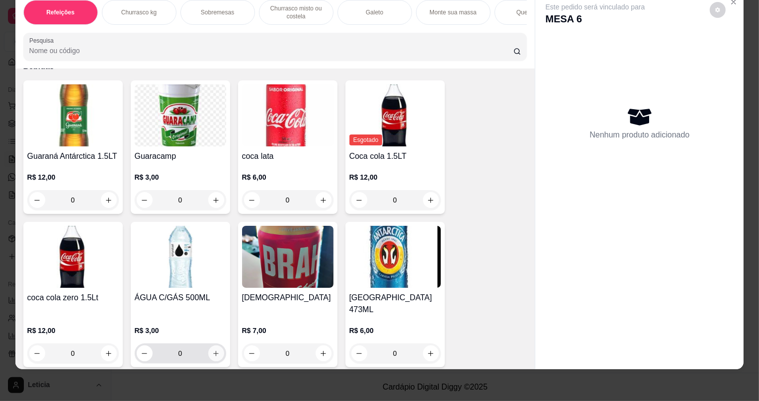
click at [213, 351] on icon "increase-product-quantity" at bounding box center [215, 353] width 5 height 5
type input "1"
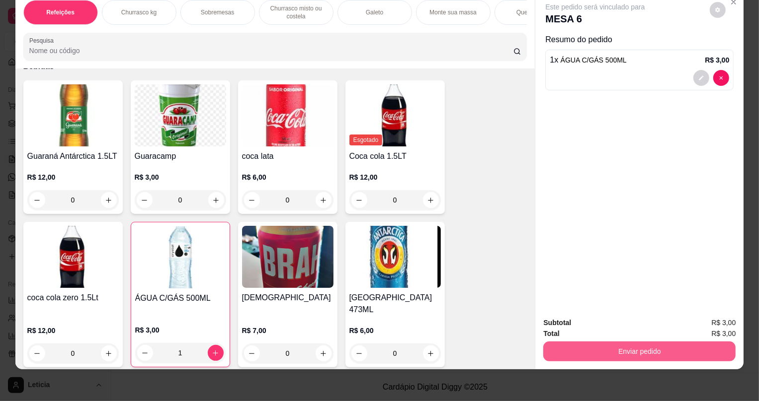
click at [612, 356] on button "Enviar pedido" at bounding box center [639, 352] width 192 height 20
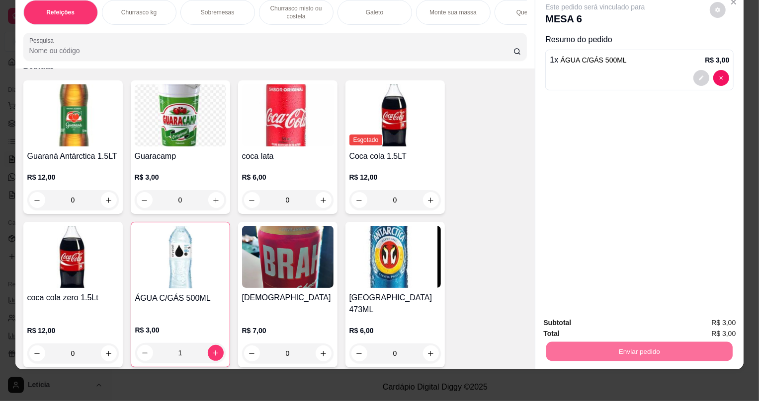
click at [616, 333] on button "Não registrar e enviar pedido" at bounding box center [607, 327] width 100 height 18
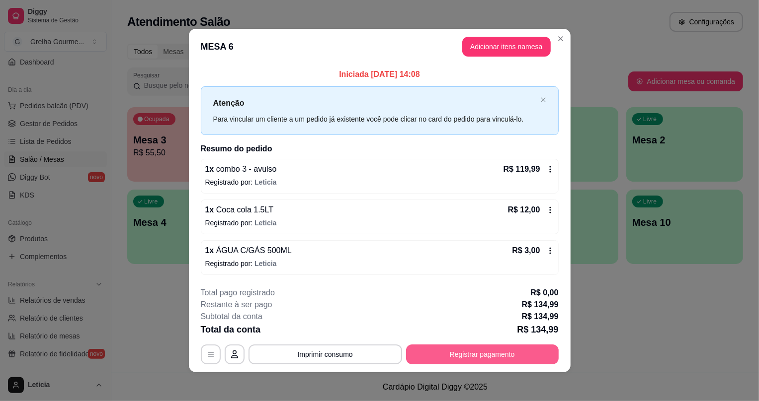
click at [472, 356] on button "Registrar pagamento" at bounding box center [482, 355] width 153 height 20
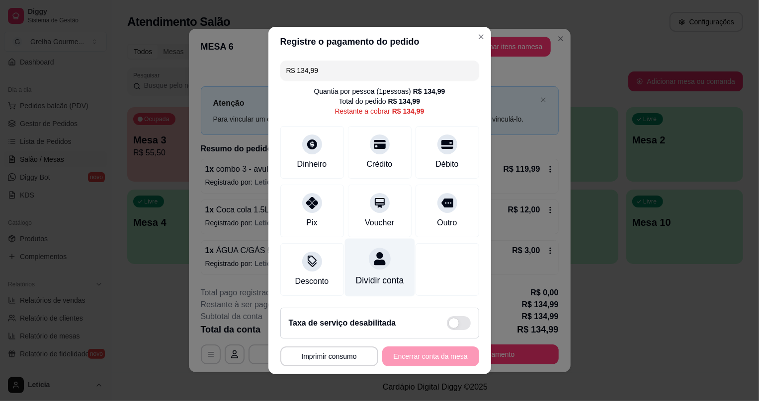
click at [365, 274] on div "Dividir conta" at bounding box center [379, 280] width 48 height 13
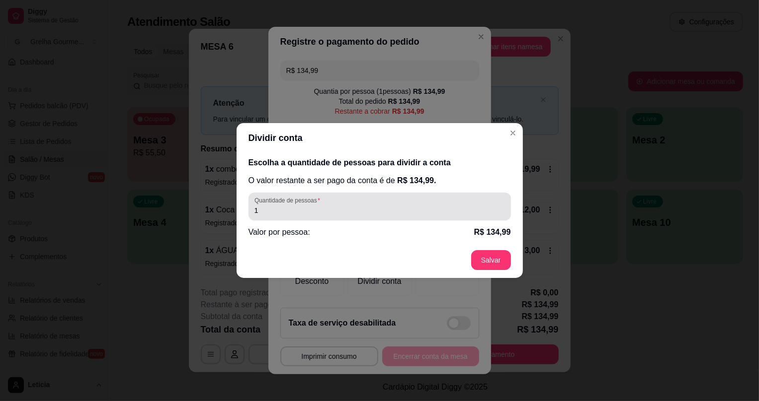
click at [361, 199] on div "1" at bounding box center [379, 207] width 250 height 20
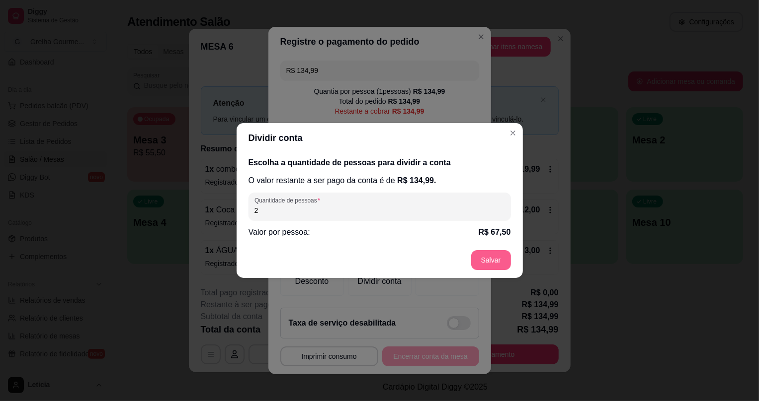
type input "2"
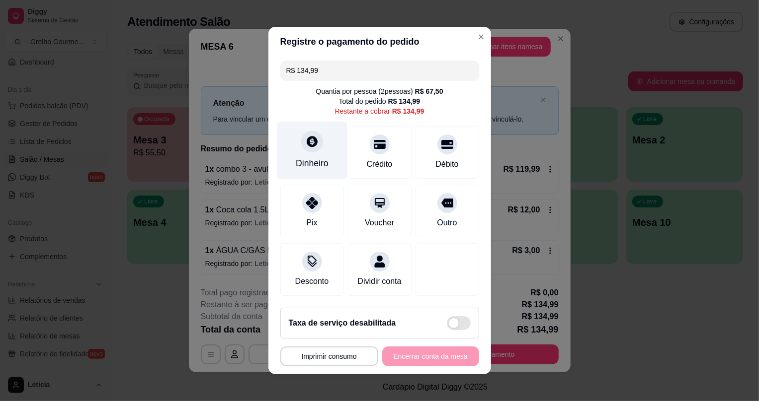
click at [308, 149] on div "Dinheiro" at bounding box center [312, 151] width 70 height 58
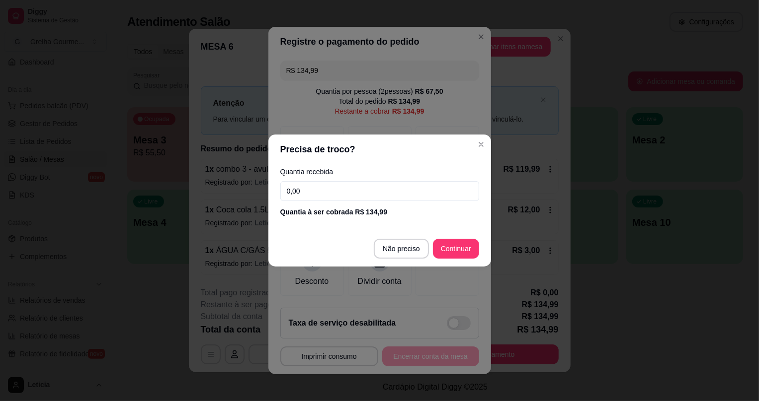
click at [373, 185] on input "0,00" at bounding box center [379, 191] width 199 height 20
type input "100,00"
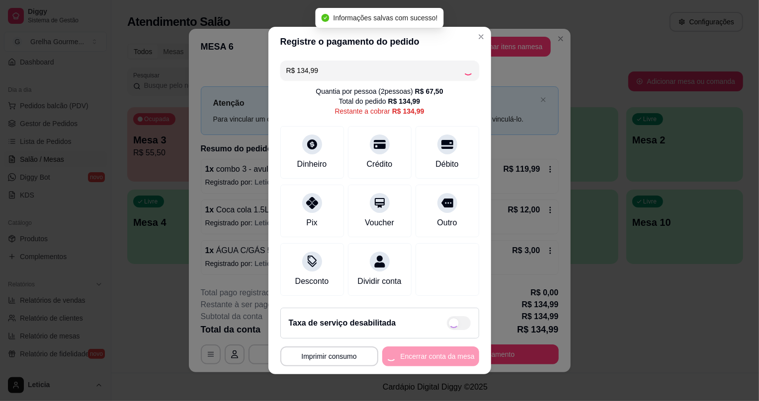
type input "R$ 0,00"
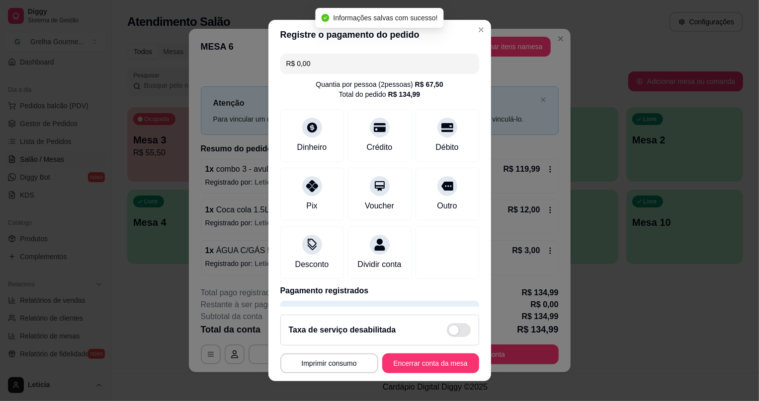
click at [413, 376] on footer "**********" at bounding box center [379, 344] width 223 height 75
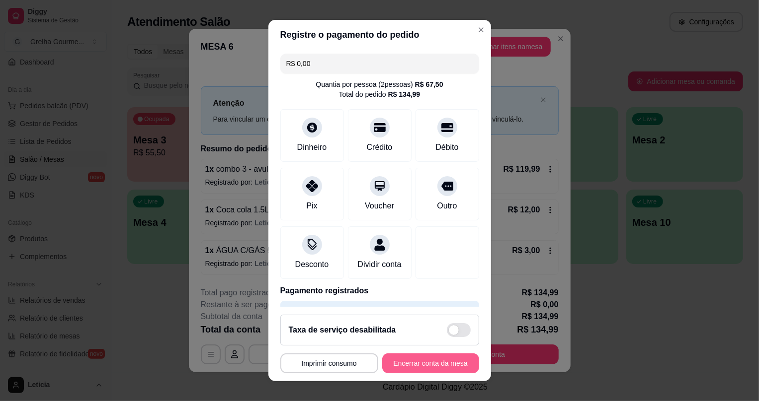
click at [400, 364] on button "Encerrar conta da mesa" at bounding box center [430, 364] width 97 height 20
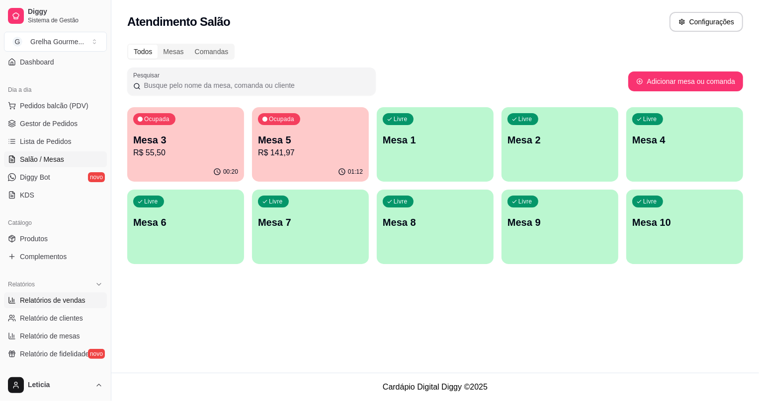
click at [25, 306] on link "Relatórios de vendas" at bounding box center [55, 301] width 103 height 16
select select "ALL"
select select "0"
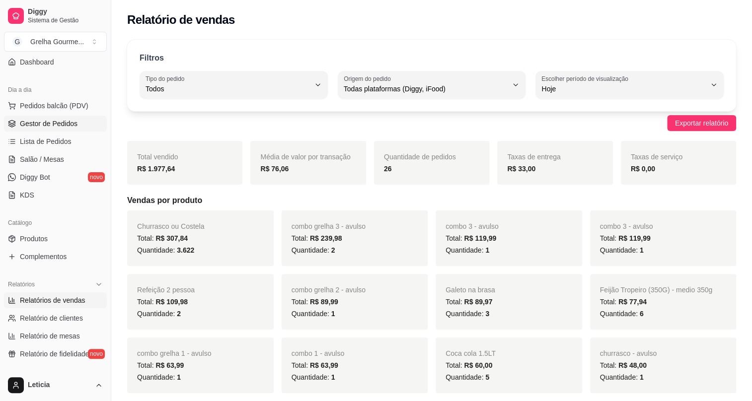
click at [40, 125] on span "Gestor de Pedidos" at bounding box center [49, 124] width 58 height 10
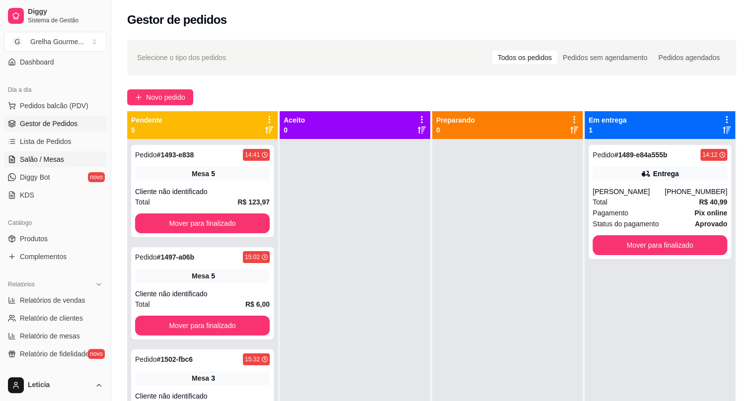
click at [44, 157] on span "Salão / Mesas" at bounding box center [42, 160] width 44 height 10
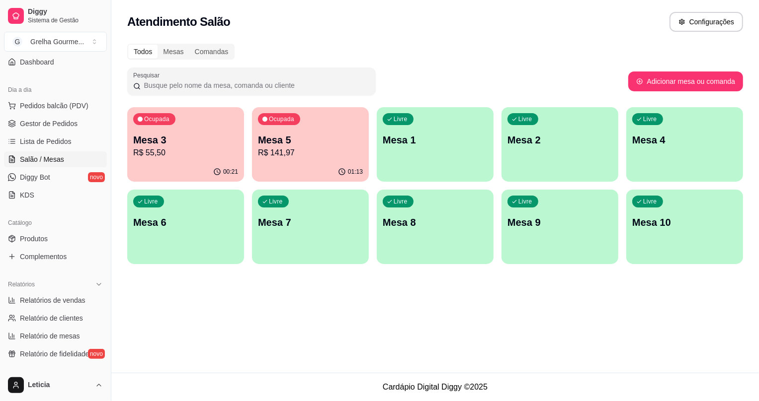
click at [310, 142] on p "Mesa 5" at bounding box center [310, 140] width 105 height 14
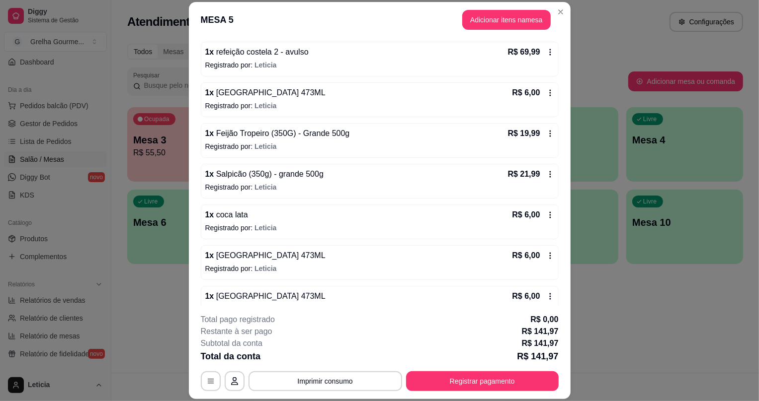
scroll to position [149, 0]
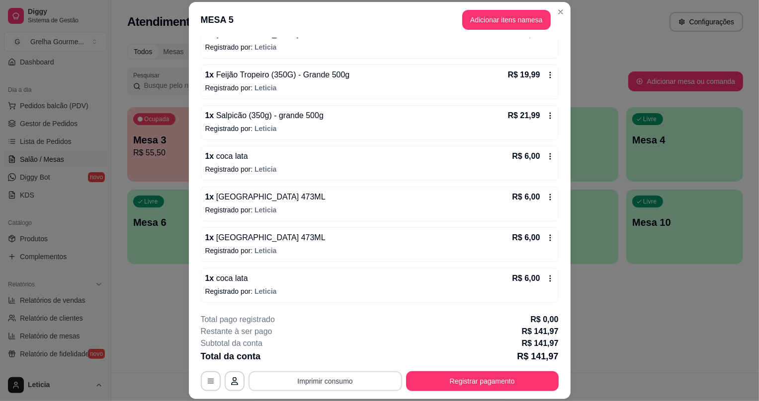
click at [360, 387] on button "Imprimir consumo" at bounding box center [325, 382] width 154 height 20
click at [334, 362] on button "IMPRESSORA" at bounding box center [326, 358] width 70 height 15
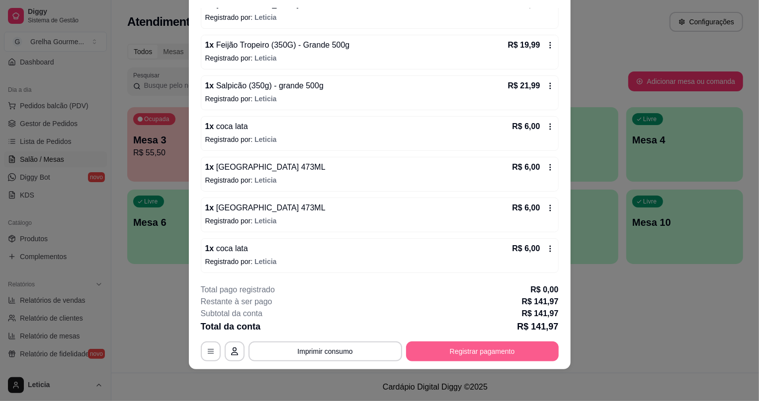
click at [477, 349] on button "Registrar pagamento" at bounding box center [482, 352] width 153 height 20
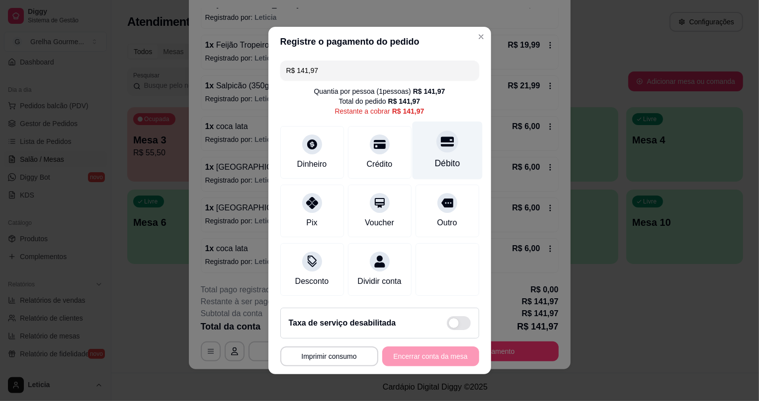
click at [434, 158] on div "Débito" at bounding box center [446, 163] width 25 height 13
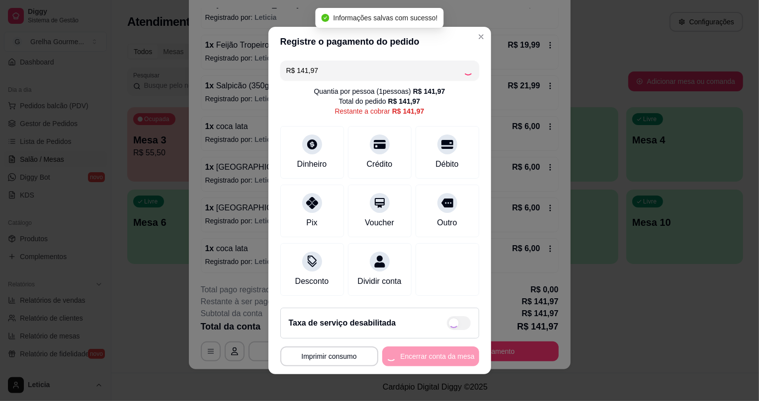
type input "R$ 0,00"
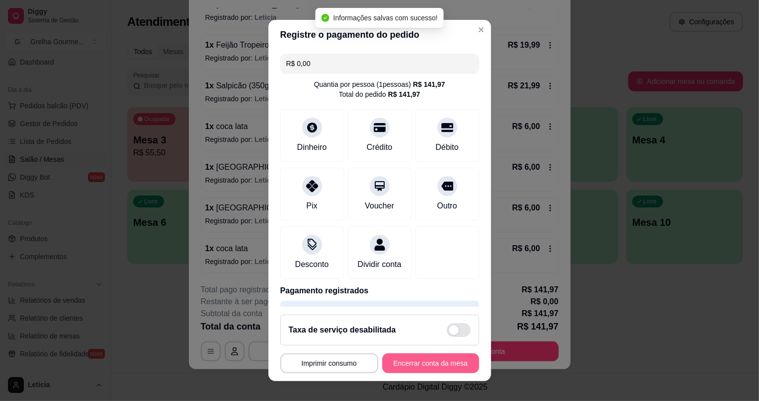
click at [435, 361] on button "Encerrar conta da mesa" at bounding box center [430, 364] width 97 height 20
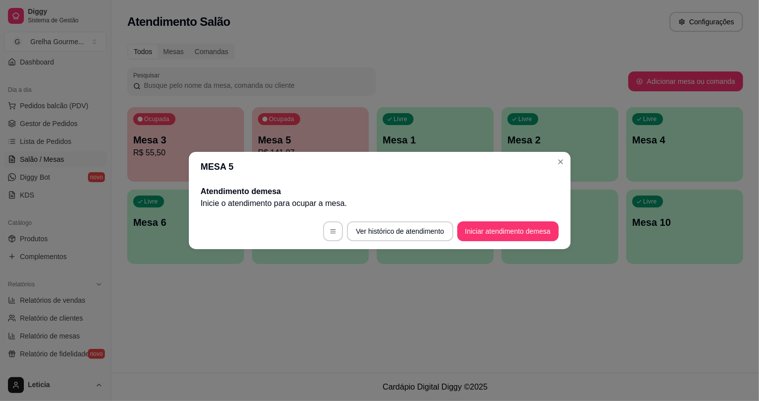
scroll to position [0, 0]
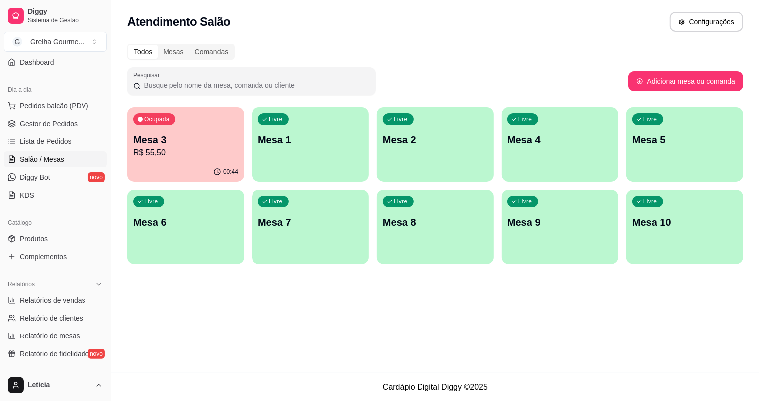
click at [174, 134] on p "Mesa 3" at bounding box center [185, 140] width 105 height 14
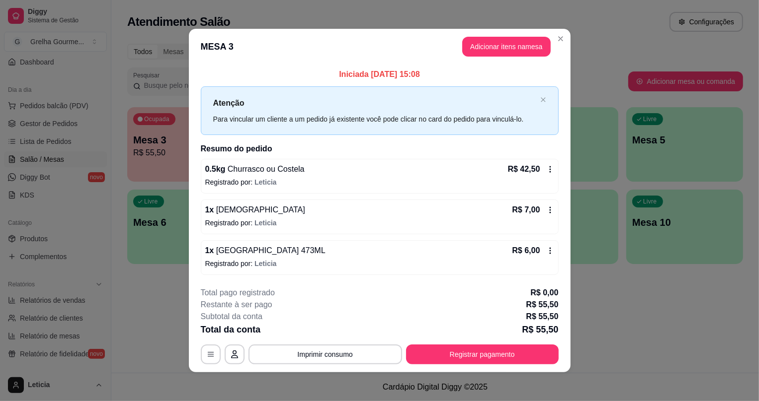
scroll to position [2, 0]
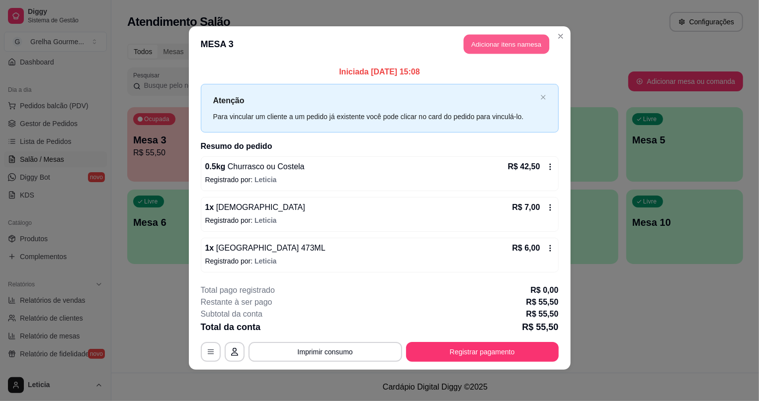
click at [510, 45] on button "Adicionar itens na mesa" at bounding box center [506, 44] width 85 height 19
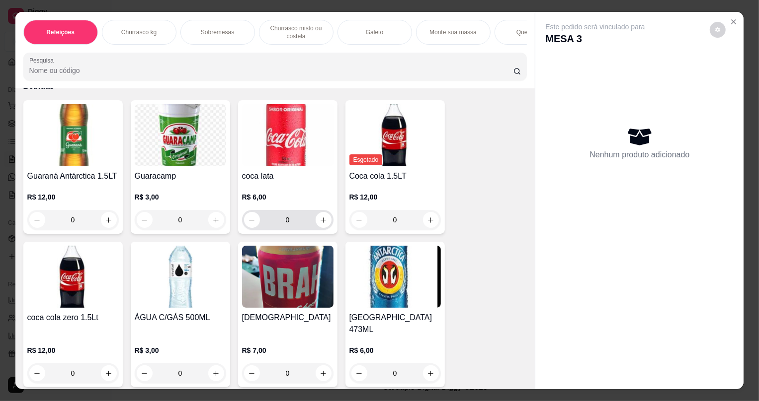
scroll to position [20, 0]
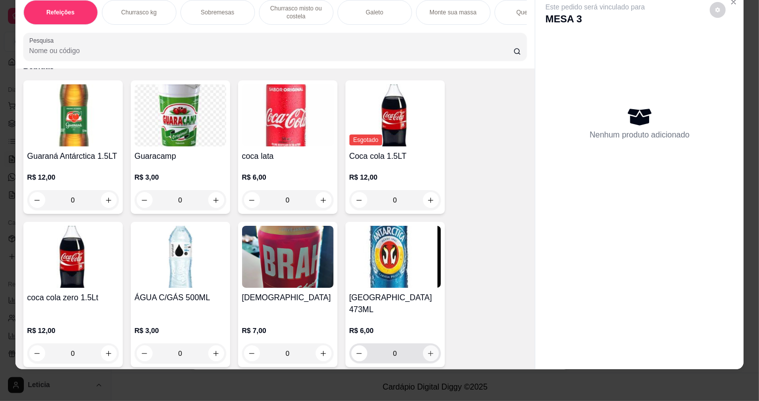
click at [423, 346] on button "increase-product-quantity" at bounding box center [431, 354] width 16 height 16
type input "1"
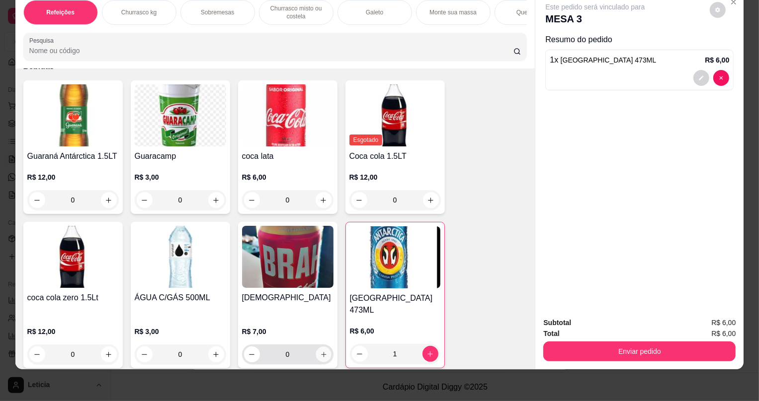
click at [319, 351] on icon "increase-product-quantity" at bounding box center [322, 354] width 7 height 7
type input "1"
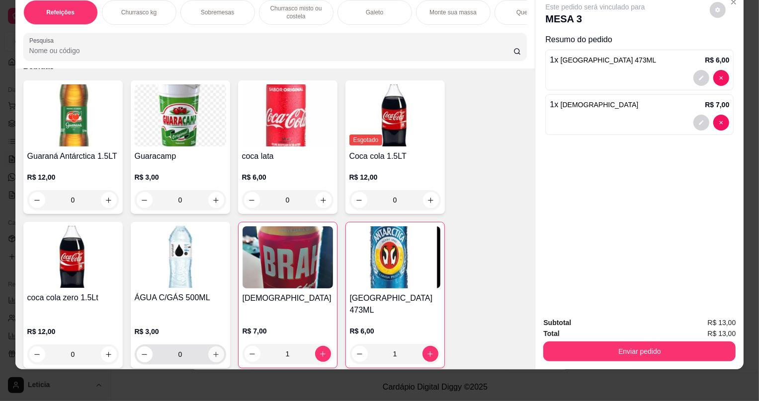
click at [212, 351] on icon "increase-product-quantity" at bounding box center [215, 354] width 7 height 7
type input "1"
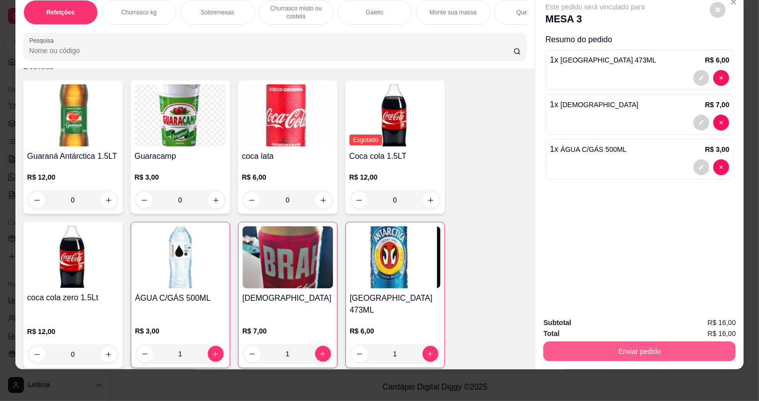
click at [611, 356] on button "Enviar pedido" at bounding box center [639, 352] width 192 height 20
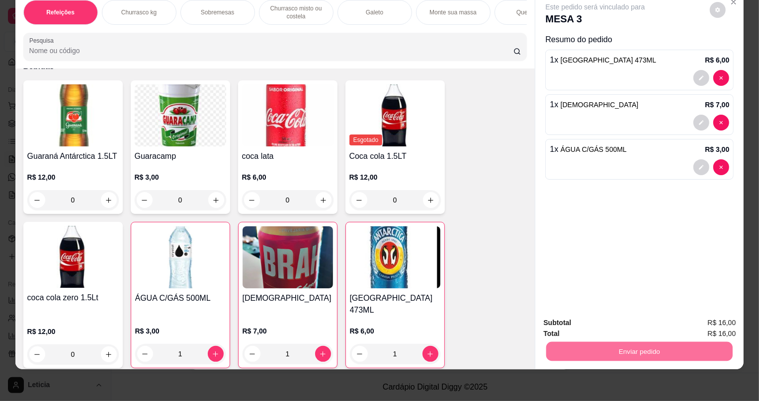
click at [597, 328] on button "Não registrar e enviar pedido" at bounding box center [606, 327] width 103 height 19
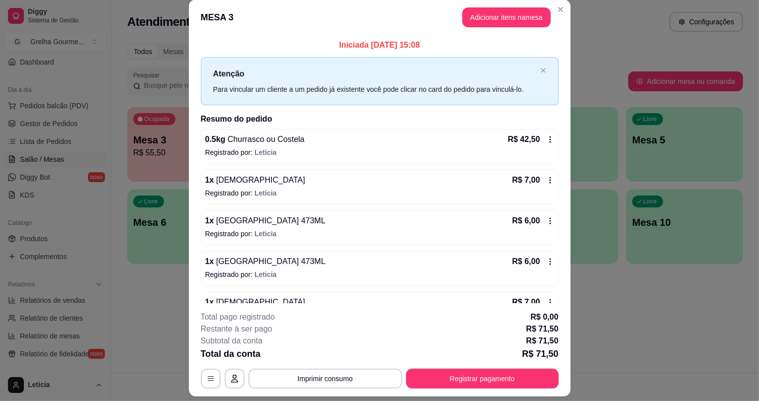
scroll to position [0, 0]
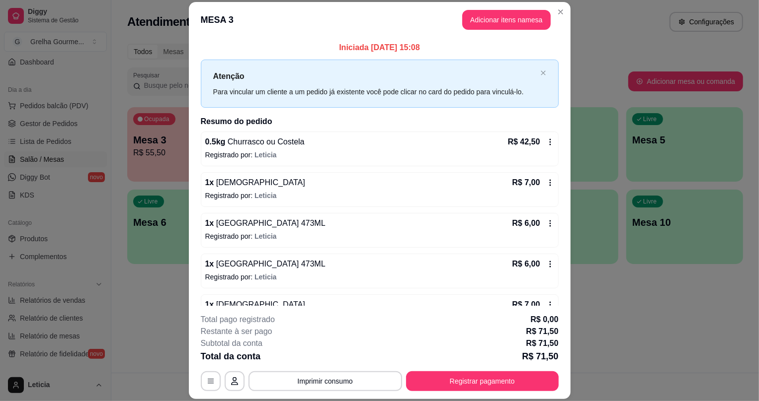
click at [542, 7] on header "MESA 3 Adicionar itens na mesa" at bounding box center [380, 20] width 382 height 36
click at [501, 20] on button "Adicionar itens na mesa" at bounding box center [506, 20] width 88 height 20
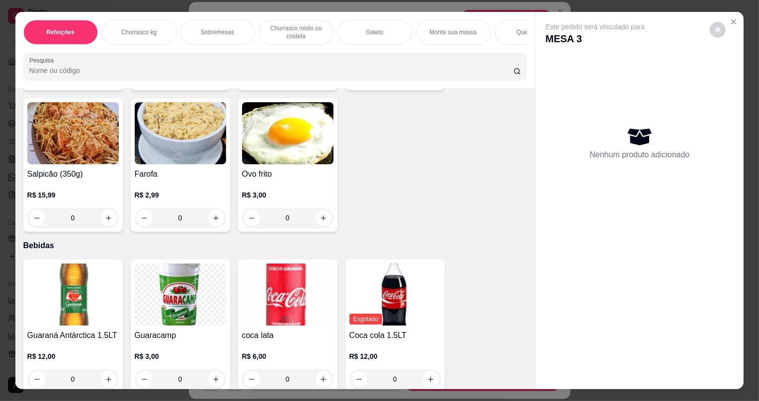
scroll to position [2824, 0]
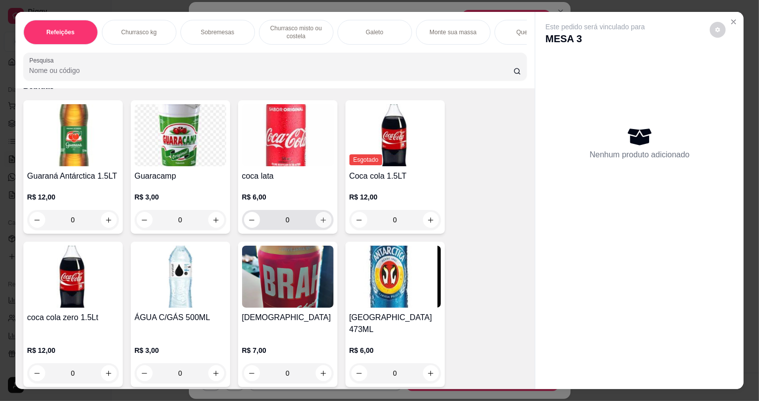
click at [319, 224] on icon "increase-product-quantity" at bounding box center [322, 220] width 7 height 7
type input "1"
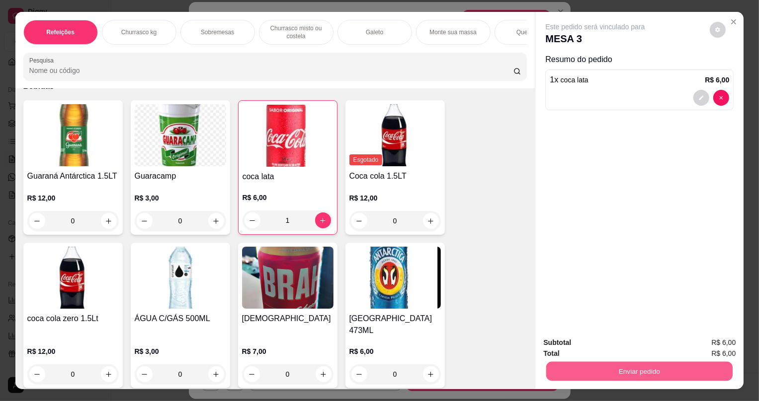
click at [600, 370] on button "Enviar pedido" at bounding box center [639, 371] width 186 height 19
click at [602, 349] on button "Não registrar e enviar pedido" at bounding box center [606, 347] width 103 height 19
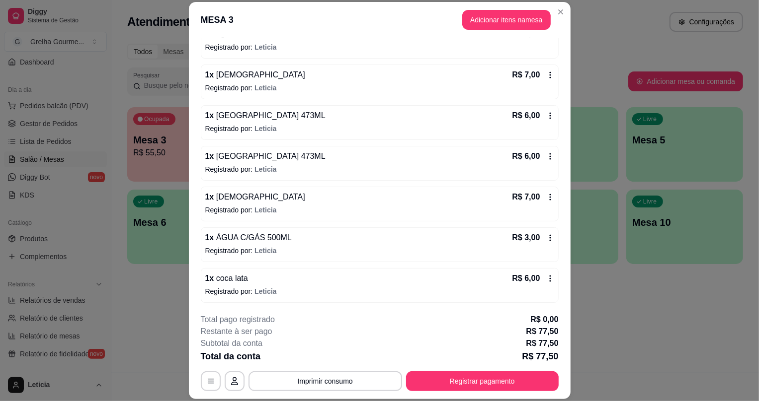
scroll to position [30, 0]
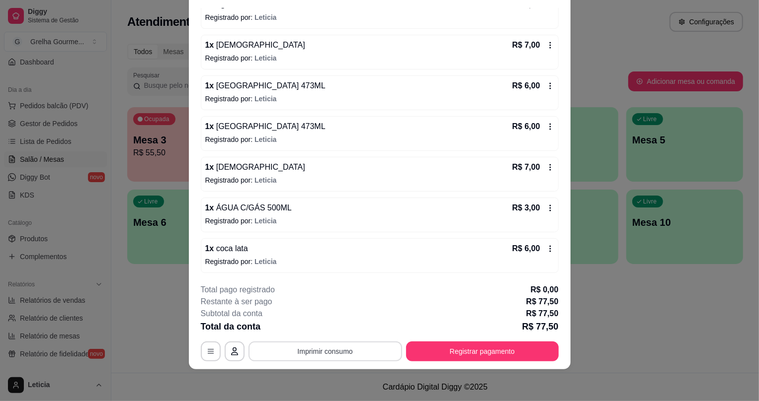
click at [264, 361] on button "Imprimir consumo" at bounding box center [325, 352] width 154 height 20
click at [304, 333] on button "IMPRESSORA" at bounding box center [326, 328] width 70 height 15
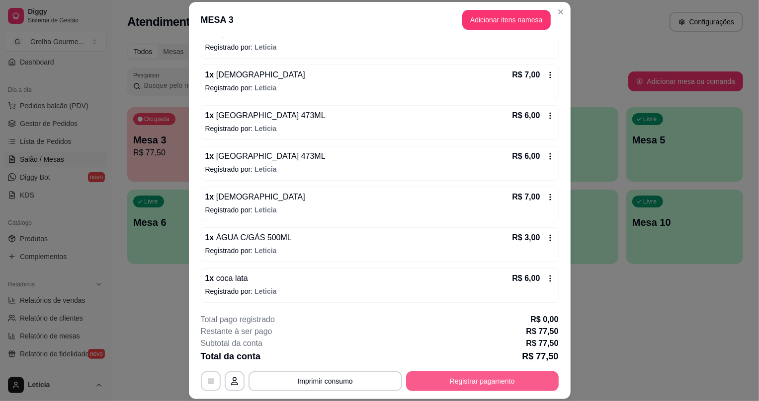
click at [421, 380] on button "Registrar pagamento" at bounding box center [482, 382] width 153 height 20
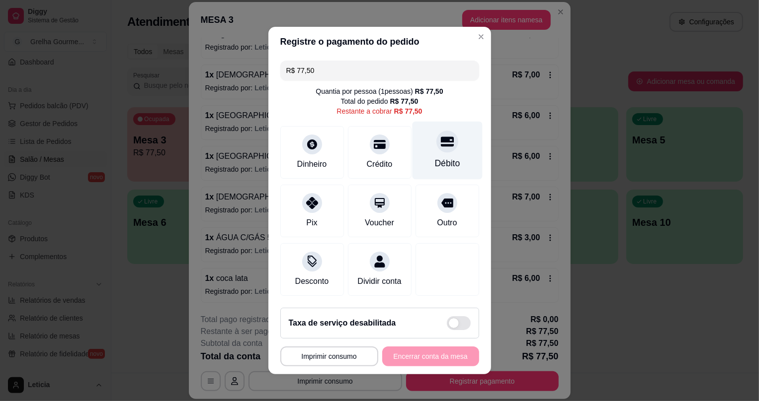
click at [436, 141] on div at bounding box center [447, 142] width 22 height 22
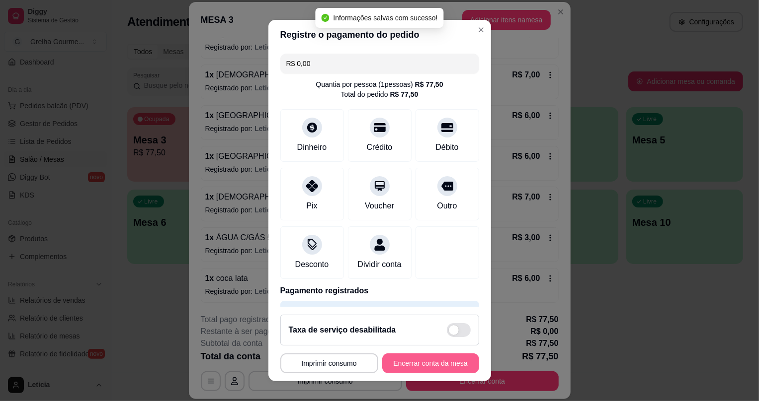
type input "R$ 0,00"
click at [421, 366] on button "Encerrar conta da mesa" at bounding box center [430, 364] width 97 height 20
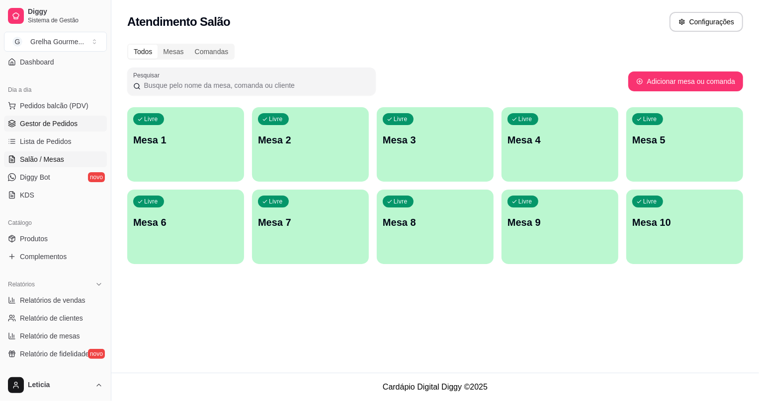
click at [44, 129] on link "Gestor de Pedidos" at bounding box center [55, 124] width 103 height 16
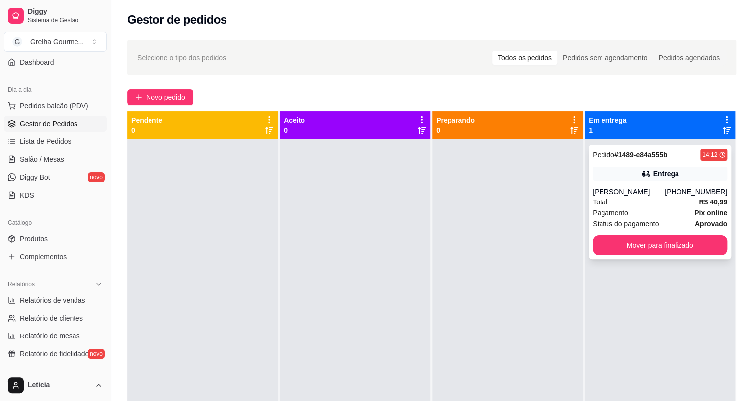
click at [642, 257] on div "Pedido # 1489-e84a555b 14:12 Entrega [PERSON_NAME] [PHONE_NUMBER] Total R$ 40,9…" at bounding box center [660, 202] width 143 height 114
click at [614, 245] on button "Mover para finalizado" at bounding box center [660, 245] width 131 height 19
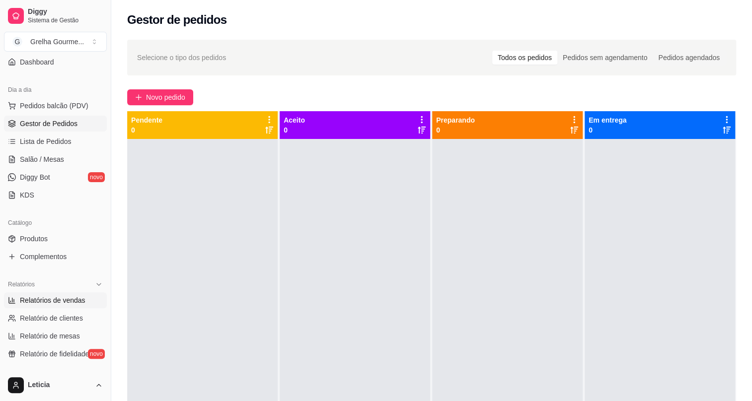
click at [29, 299] on span "Relatórios de vendas" at bounding box center [53, 301] width 66 height 10
select select "ALL"
select select "0"
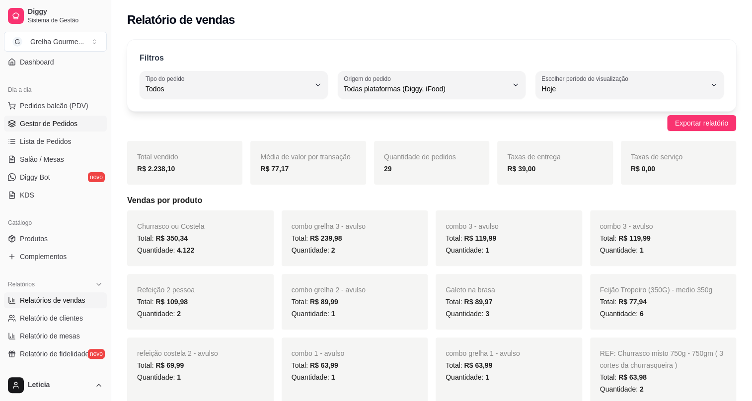
click at [31, 121] on span "Gestor de Pedidos" at bounding box center [49, 124] width 58 height 10
